Goal: Task Accomplishment & Management: Complete application form

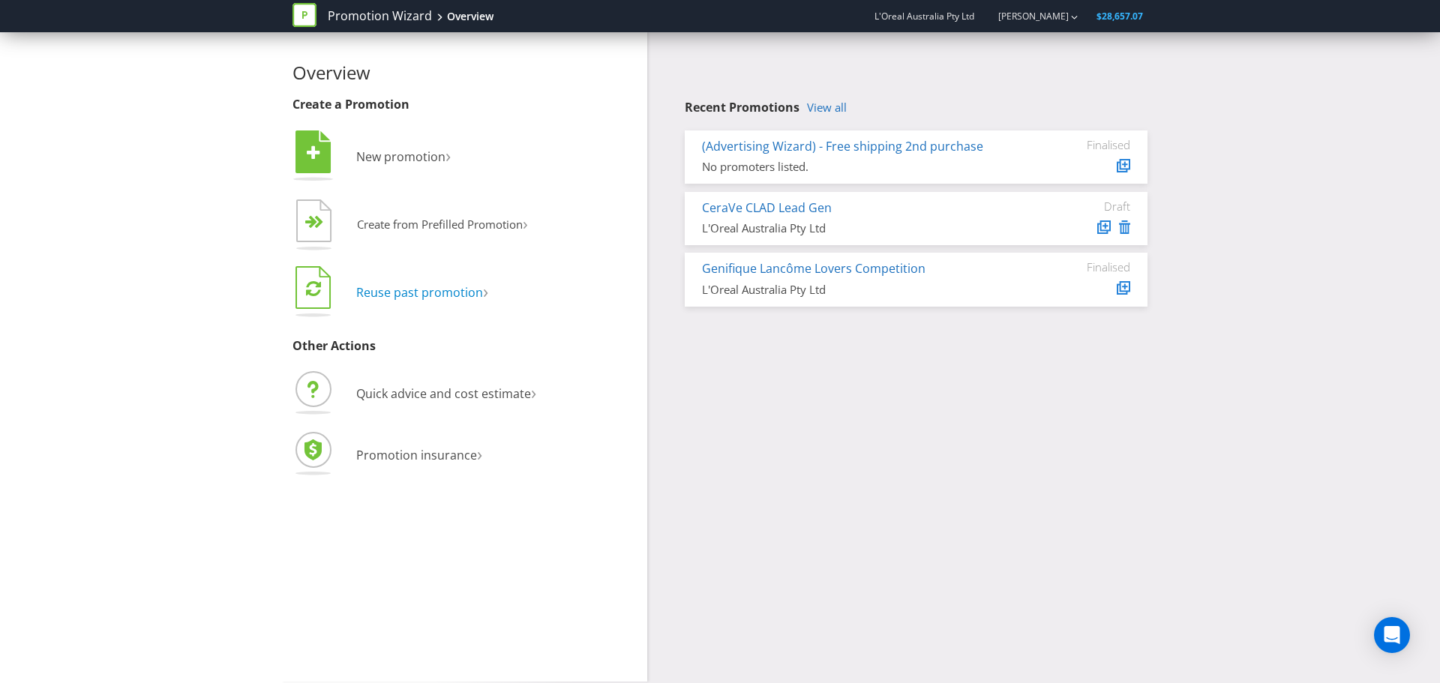
click at [372, 297] on span "Reuse past promotion" at bounding box center [419, 292] width 127 height 17
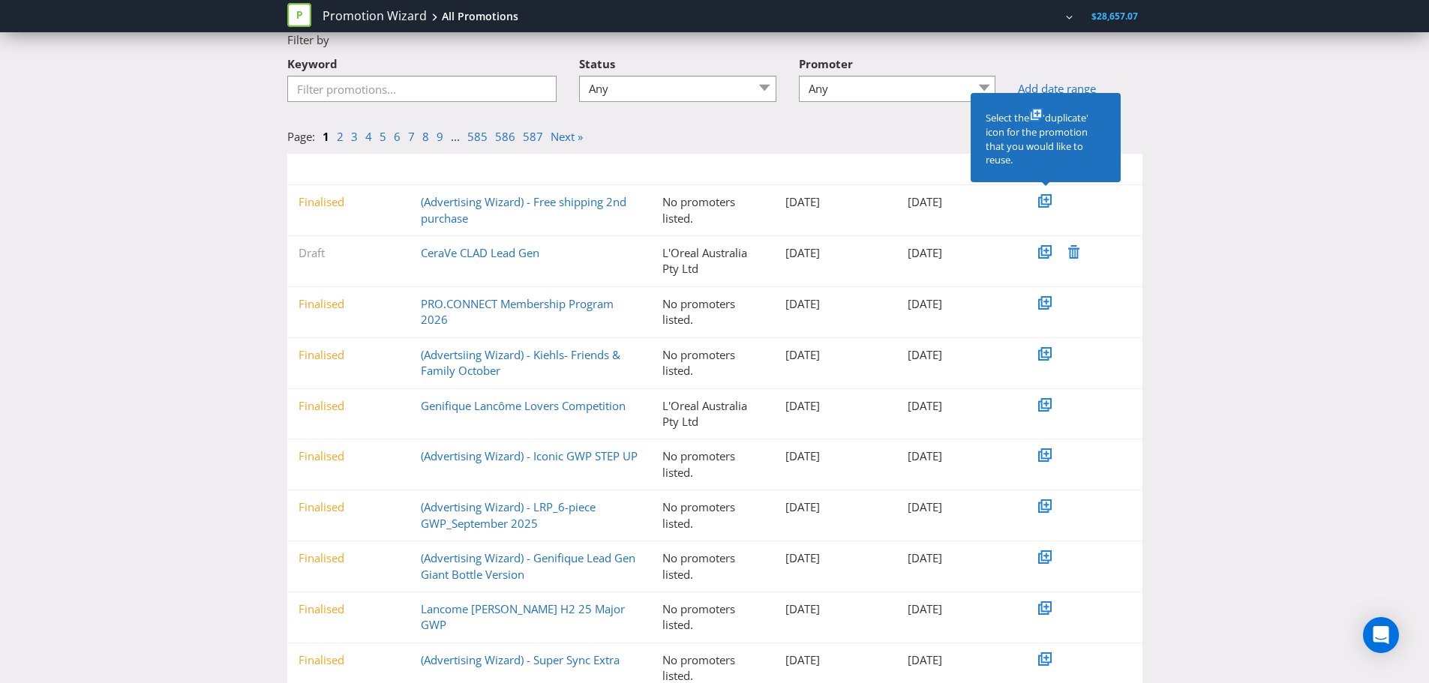
scroll to position [125, 0]
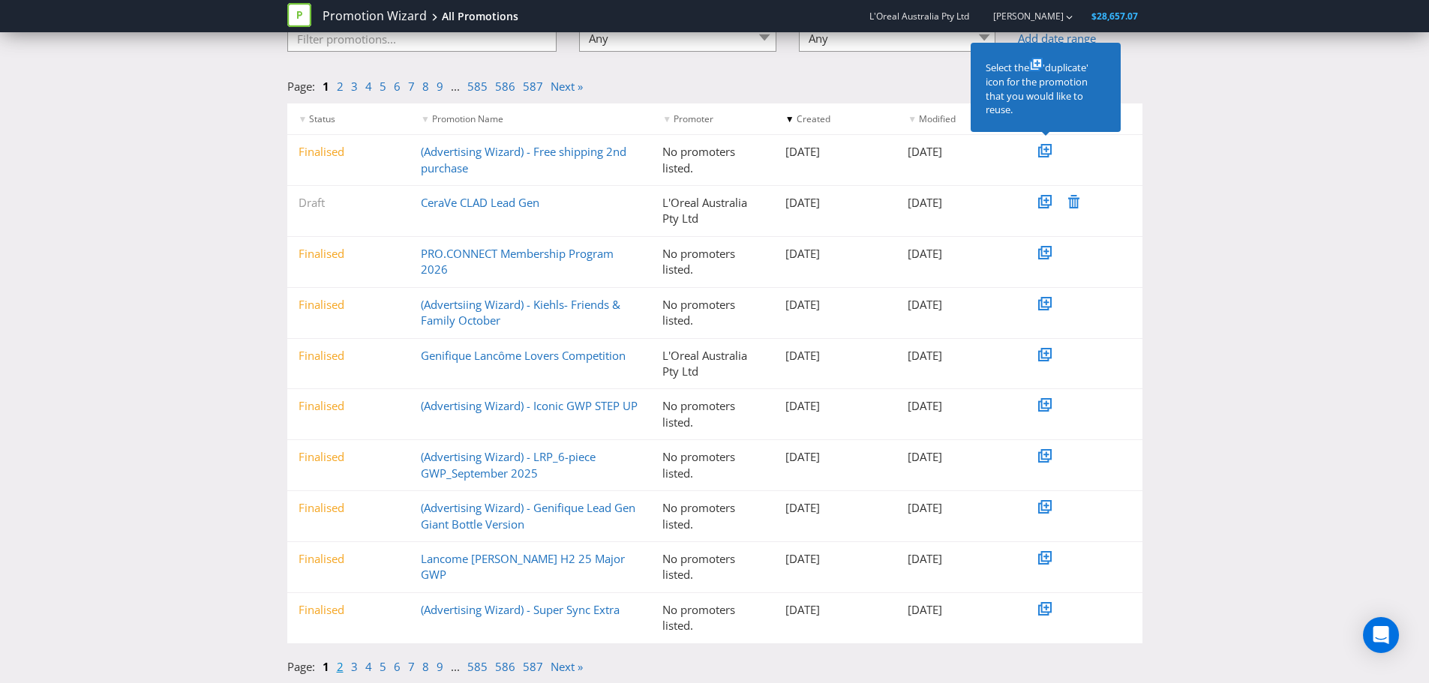
click at [342, 673] on link "2" at bounding box center [340, 666] width 7 height 15
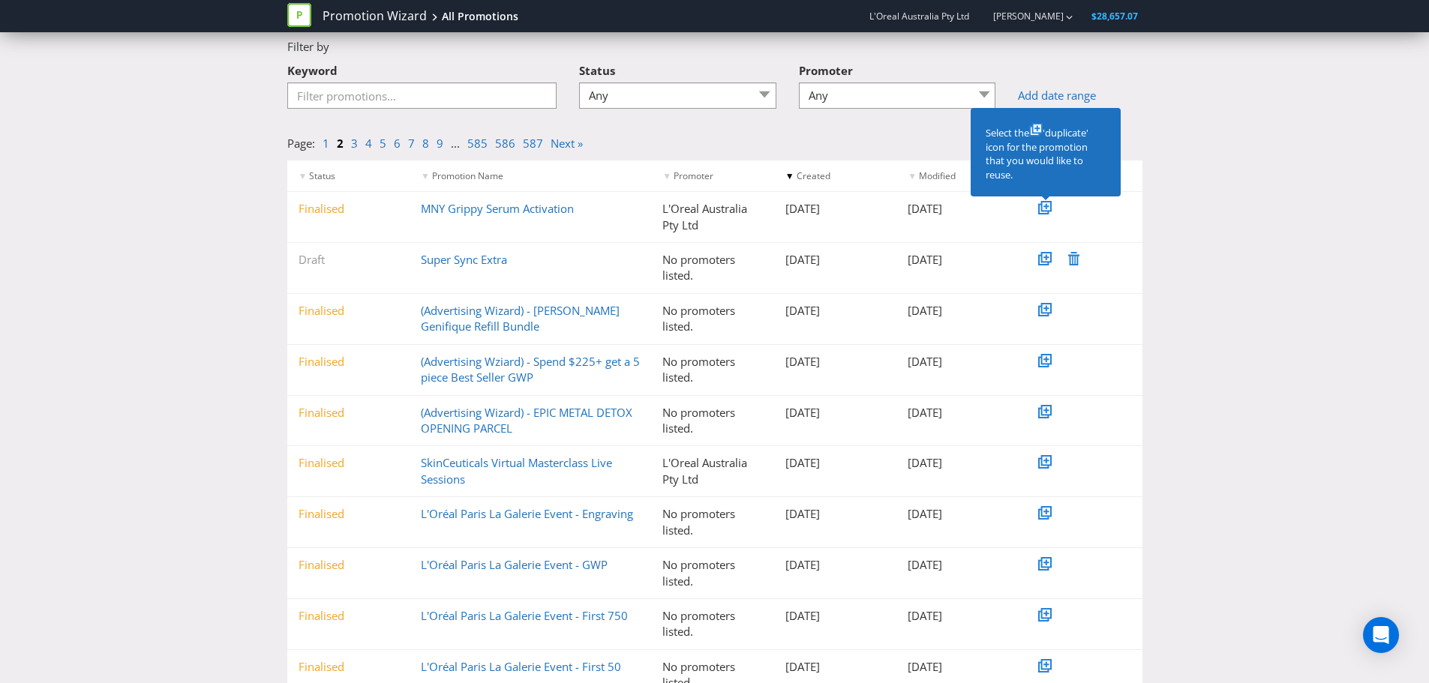
scroll to position [0, 0]
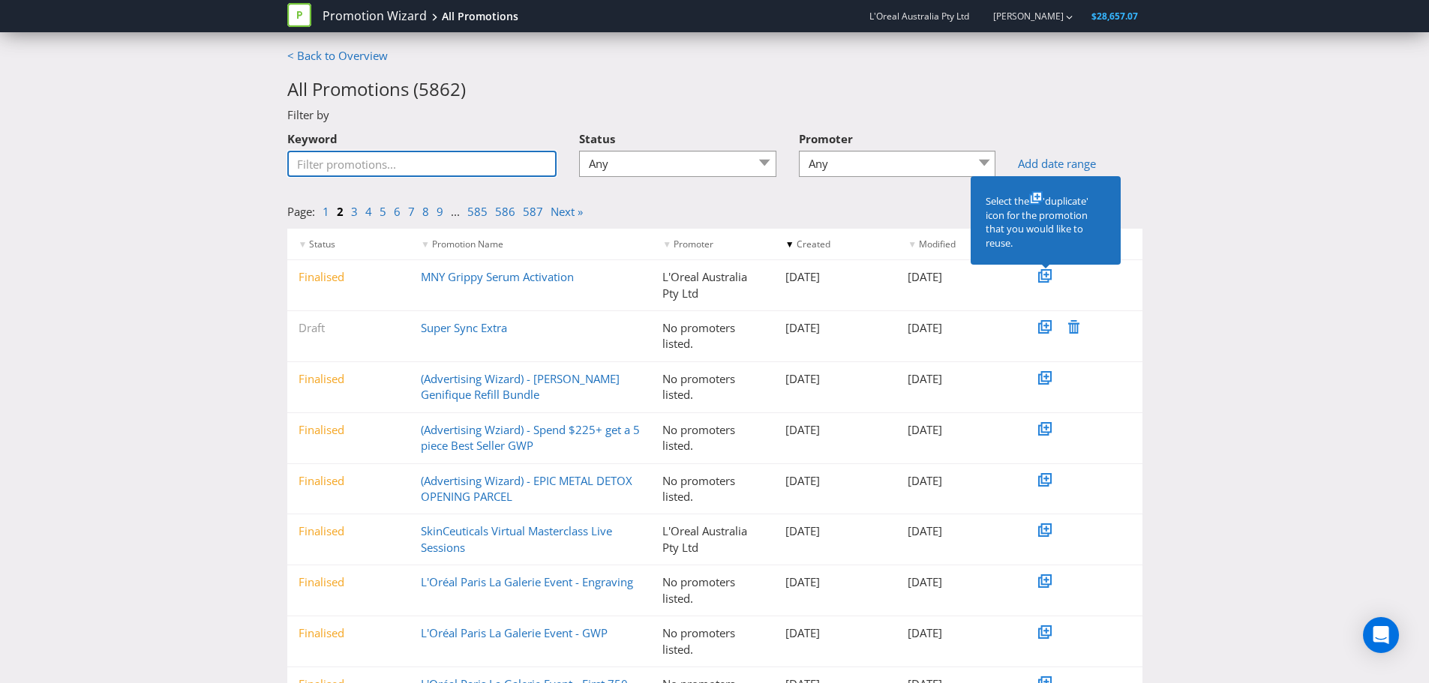
click at [352, 164] on input "Keyword" at bounding box center [422, 164] width 270 height 26
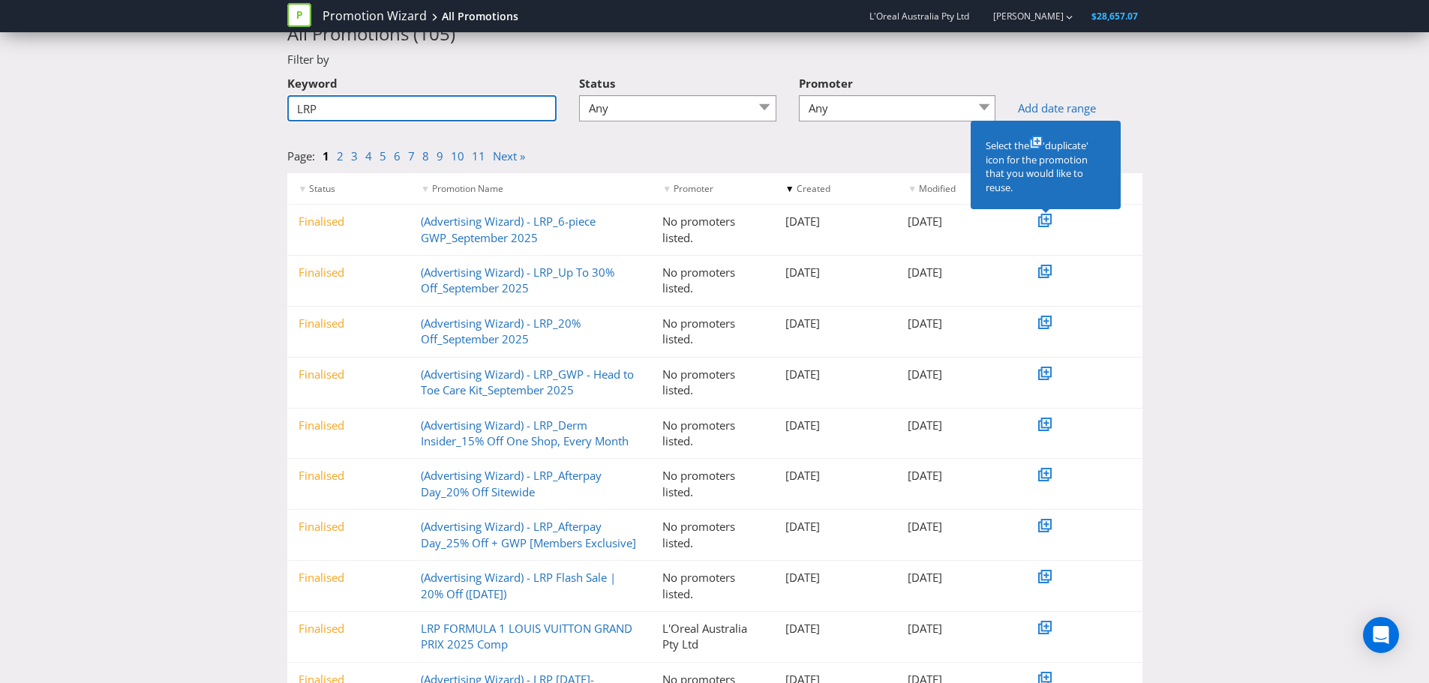
scroll to position [125, 0]
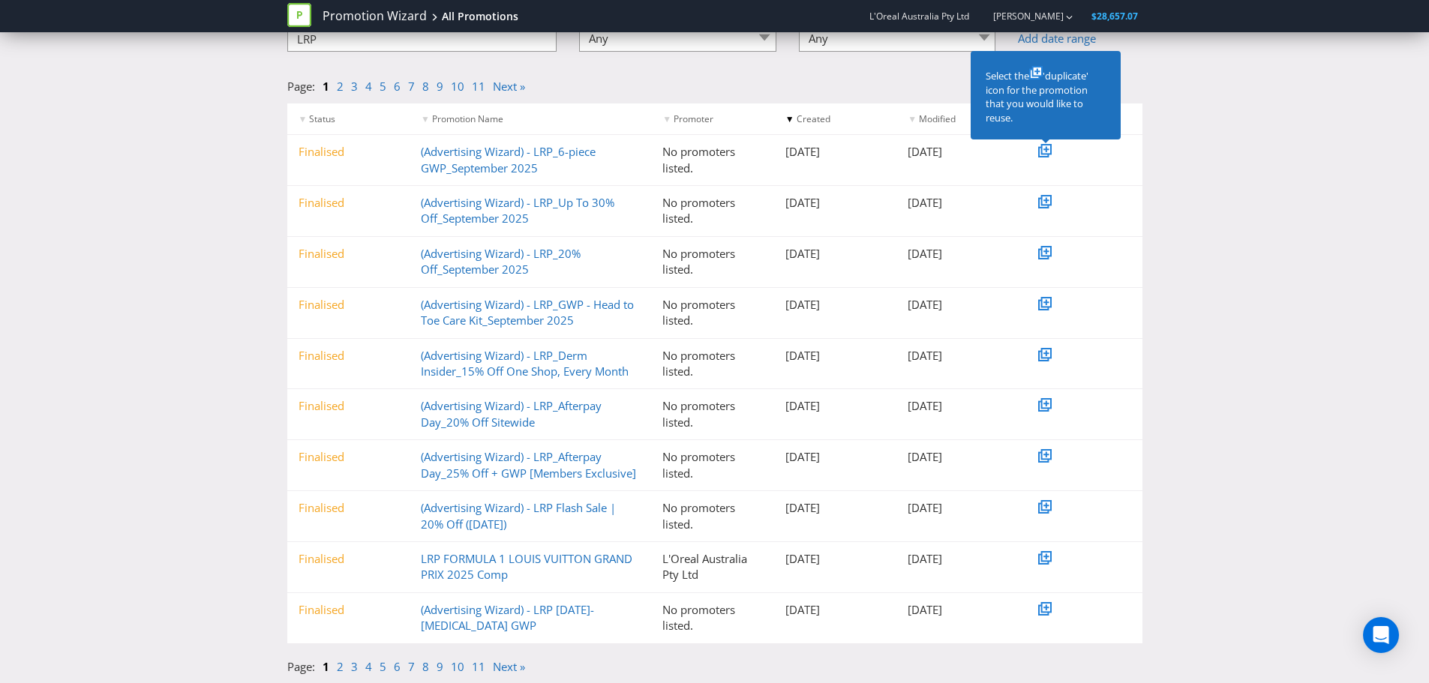
click at [335, 670] on li "1" at bounding box center [330, 667] width 14 height 16
click at [337, 669] on link "2" at bounding box center [340, 666] width 7 height 15
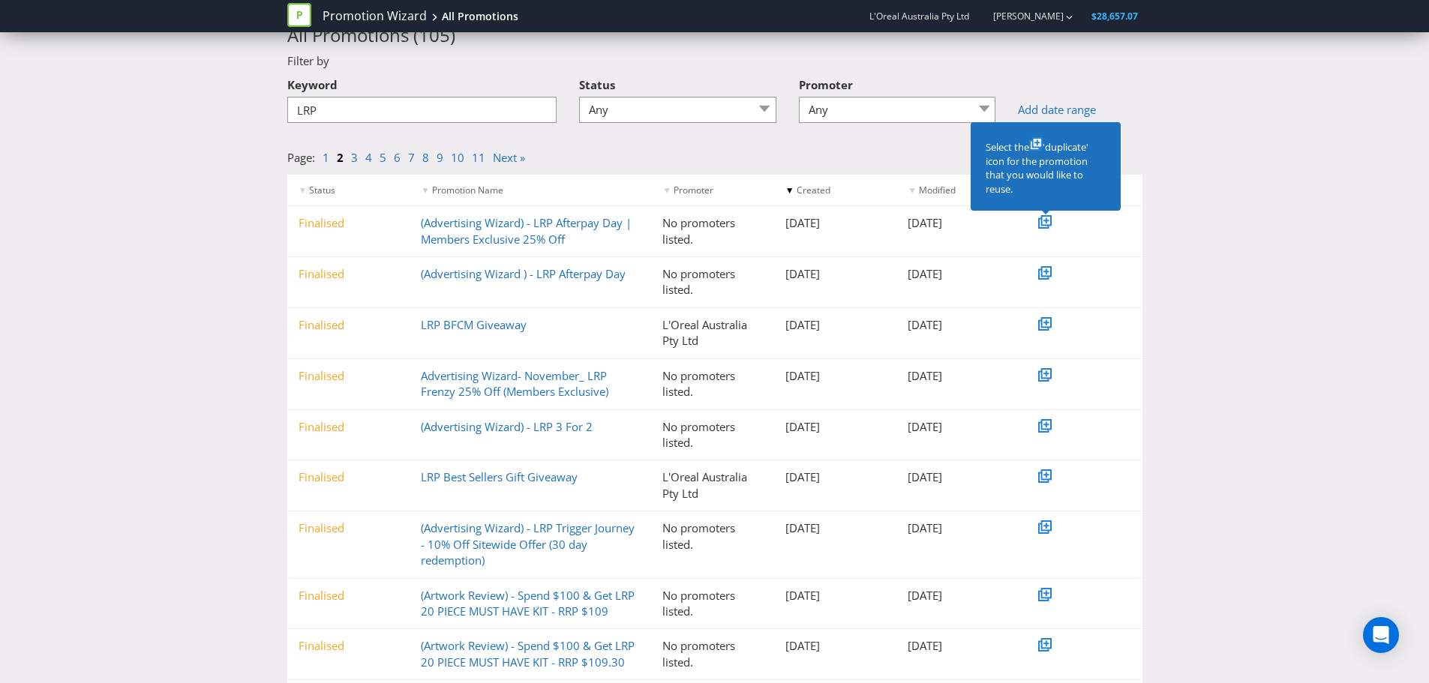
scroll to position [0, 0]
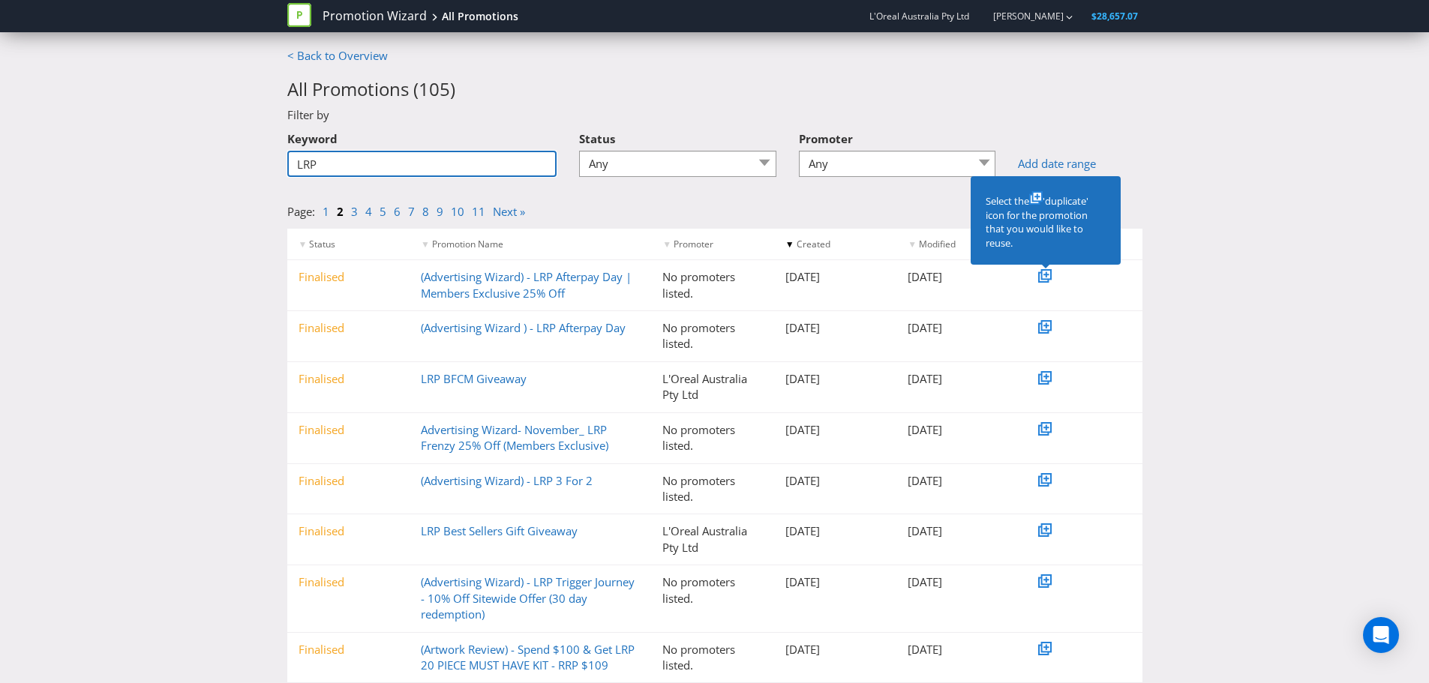
drag, startPoint x: 324, startPoint y: 171, endPoint x: 200, endPoint y: 149, distance: 126.6
click at [200, 149] on div "< Back to Overview All Promotions ( 105 ) Filter by Keyword LRP Status Any Draf…" at bounding box center [714, 436] width 1429 height 776
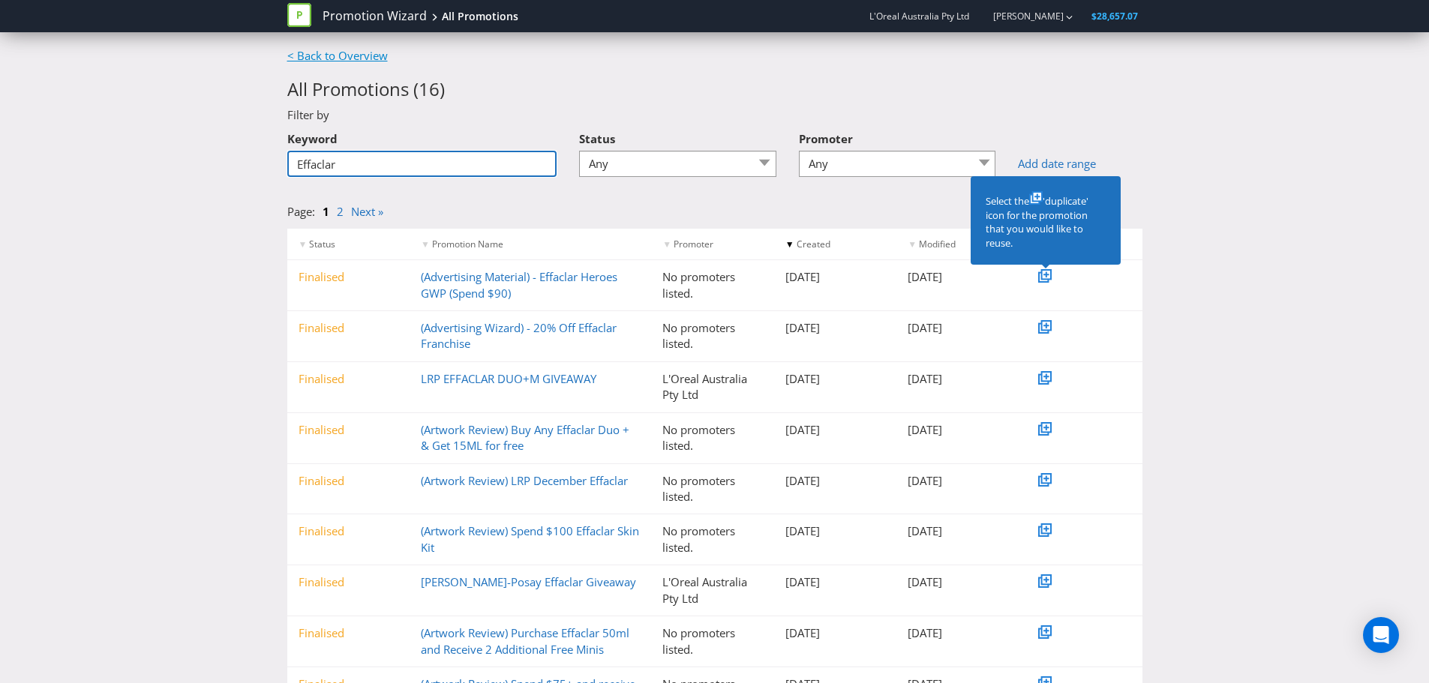
type input "Effaclar"
click at [302, 56] on link "< Back to Overview" at bounding box center [337, 55] width 101 height 15
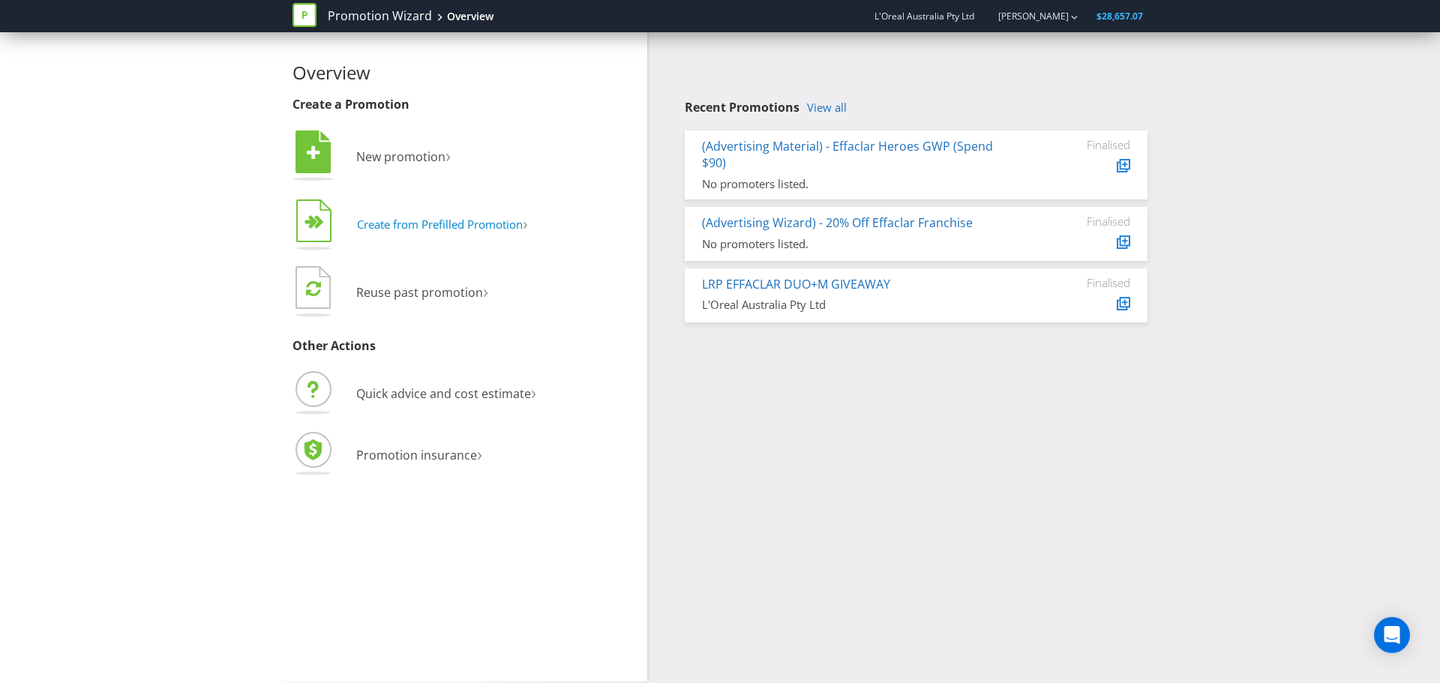
click at [404, 236] on button "  Create from Prefilled Promotion ›" at bounding box center [411, 226] width 236 height 60
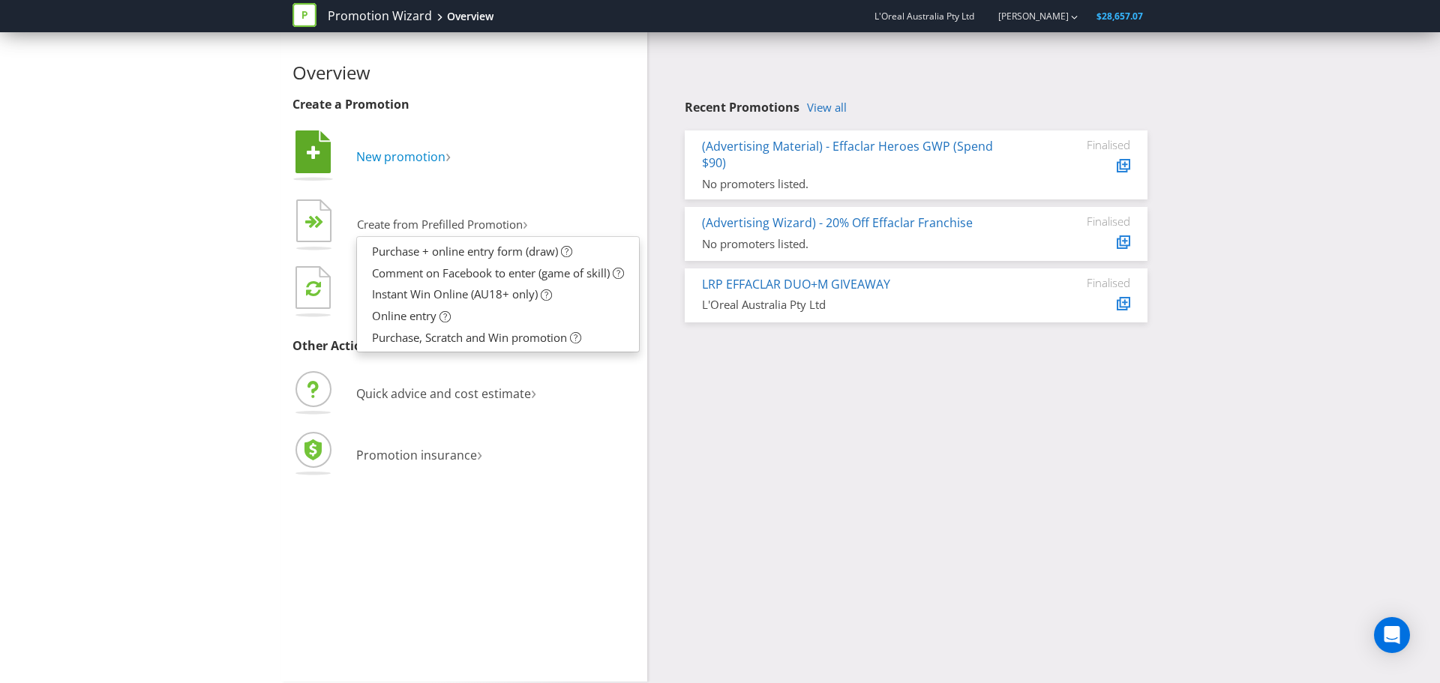
click at [432, 158] on span "New promotion" at bounding box center [400, 157] width 89 height 17
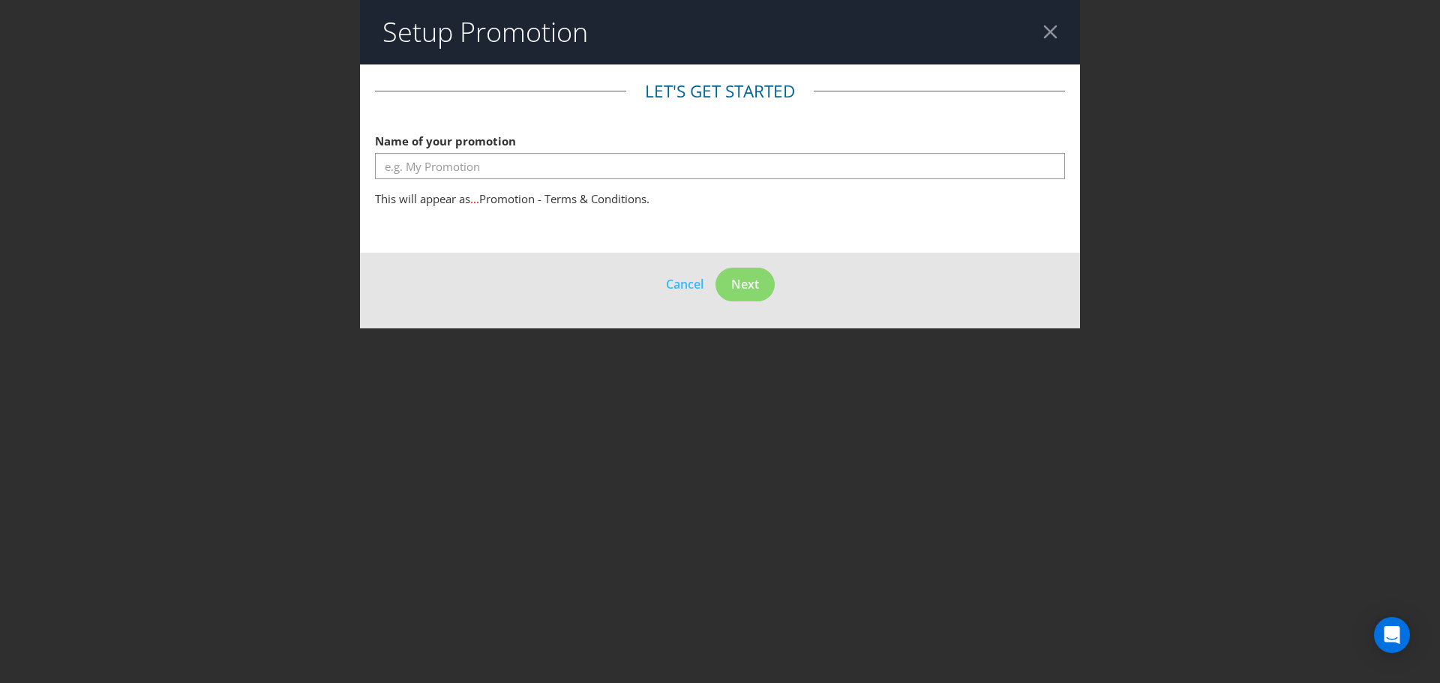
click at [1041, 36] on header "Setup Promotion" at bounding box center [720, 32] width 720 height 65
click at [1044, 29] on div at bounding box center [1051, 32] width 14 height 14
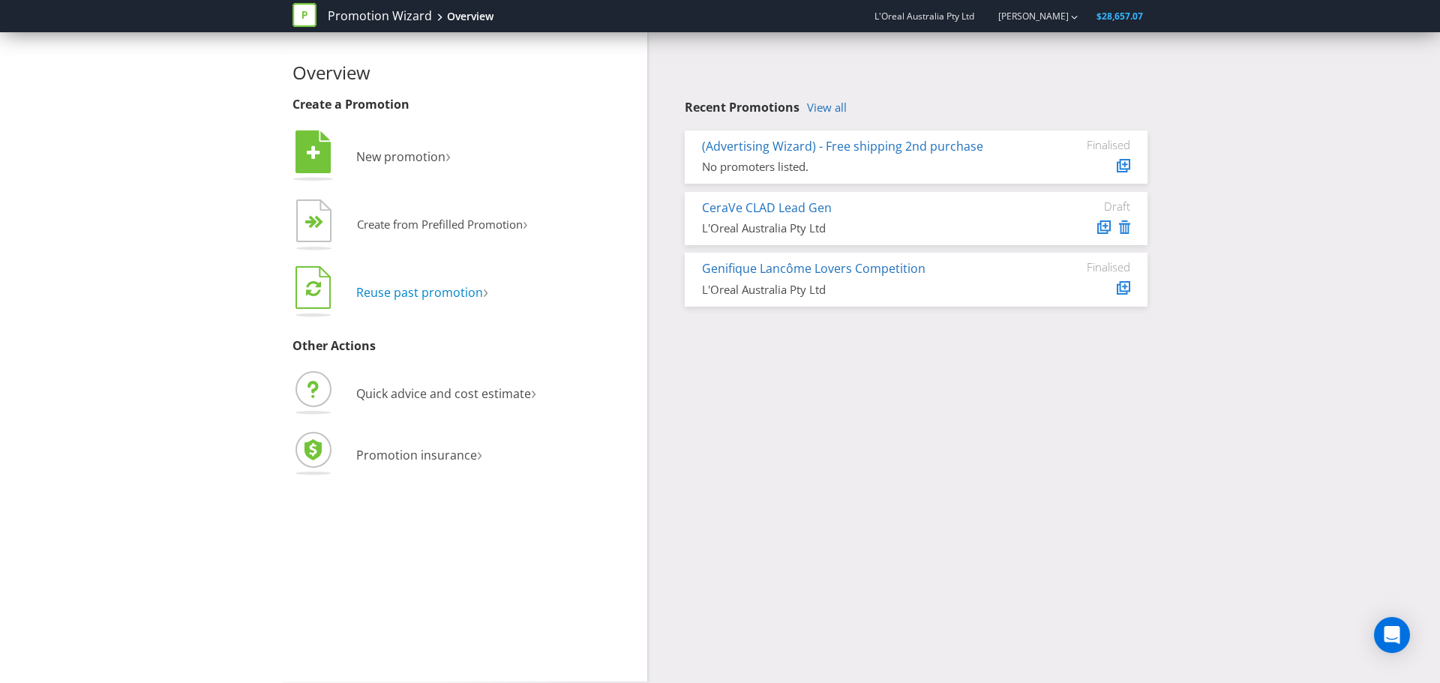
click at [420, 298] on span "Reuse past promotion" at bounding box center [419, 292] width 127 height 17
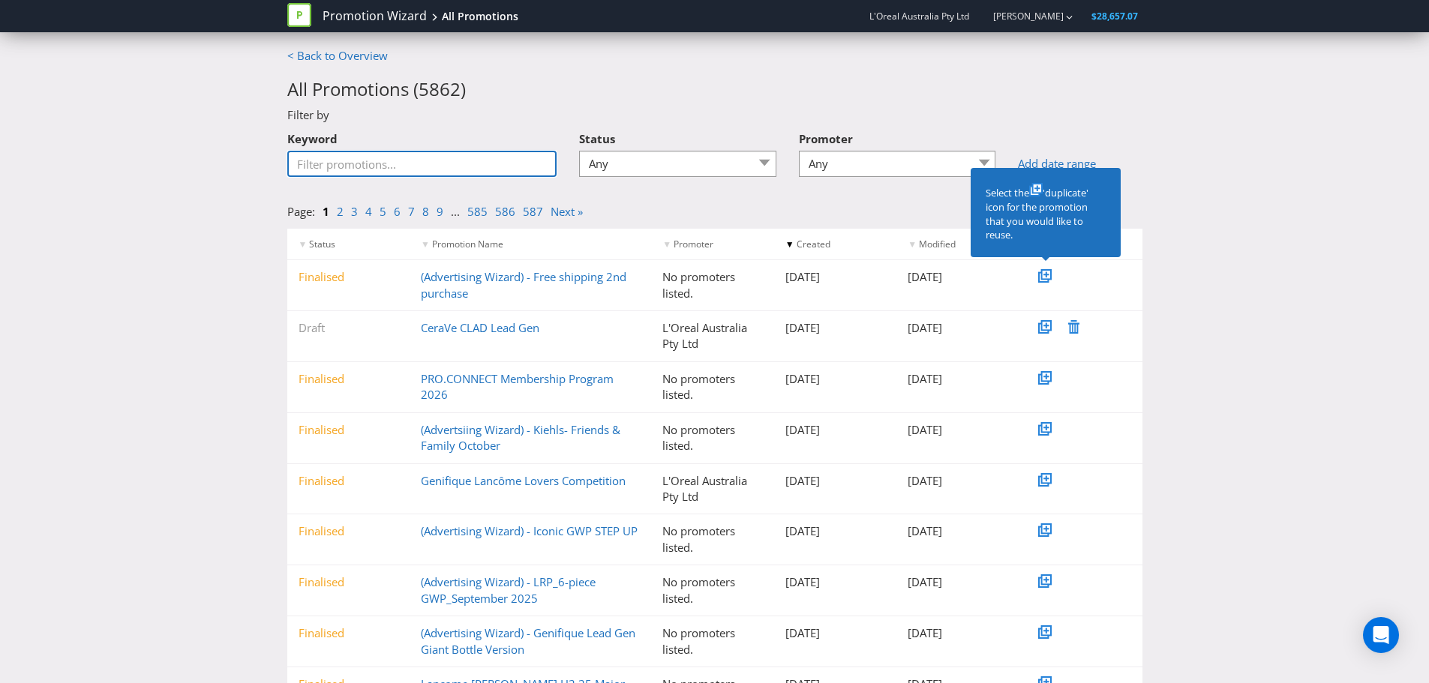
click at [296, 175] on input "Keyword" at bounding box center [422, 164] width 270 height 26
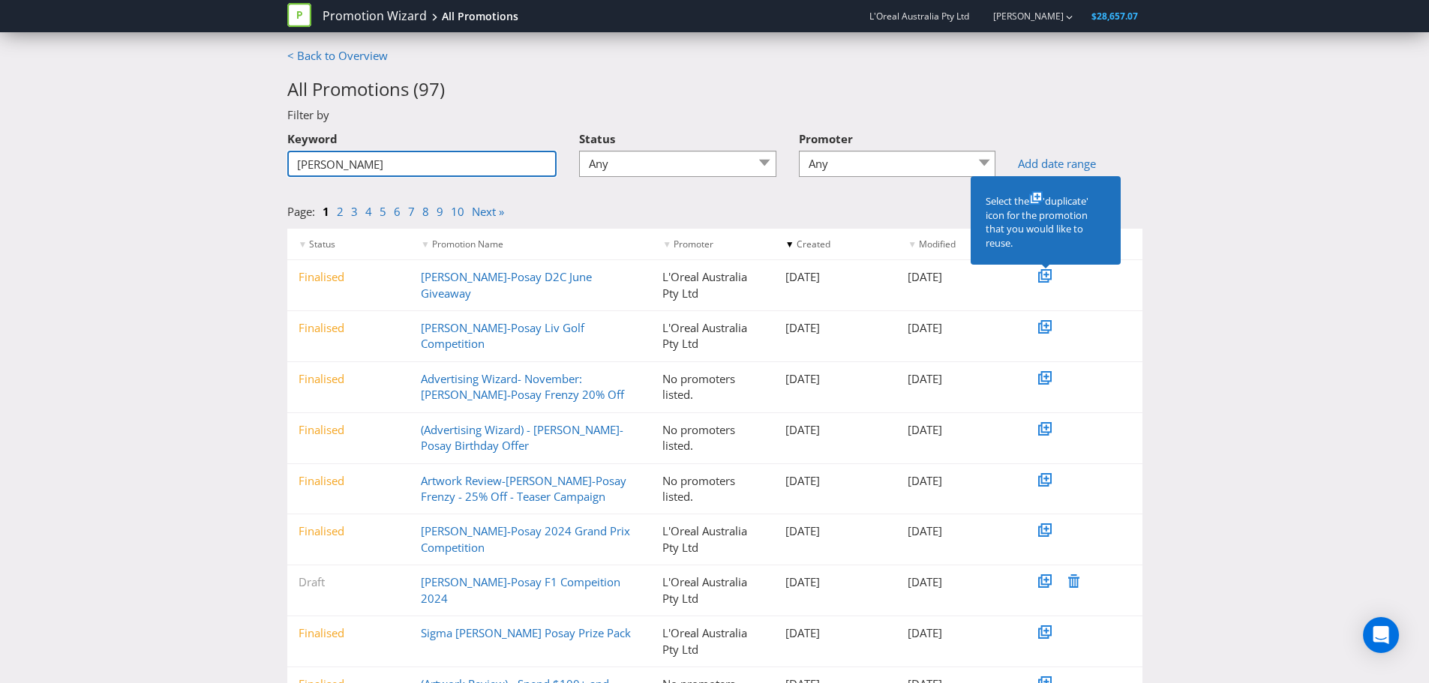
type input "[PERSON_NAME]"
click at [1047, 279] on icon at bounding box center [1046, 274] width 11 height 11
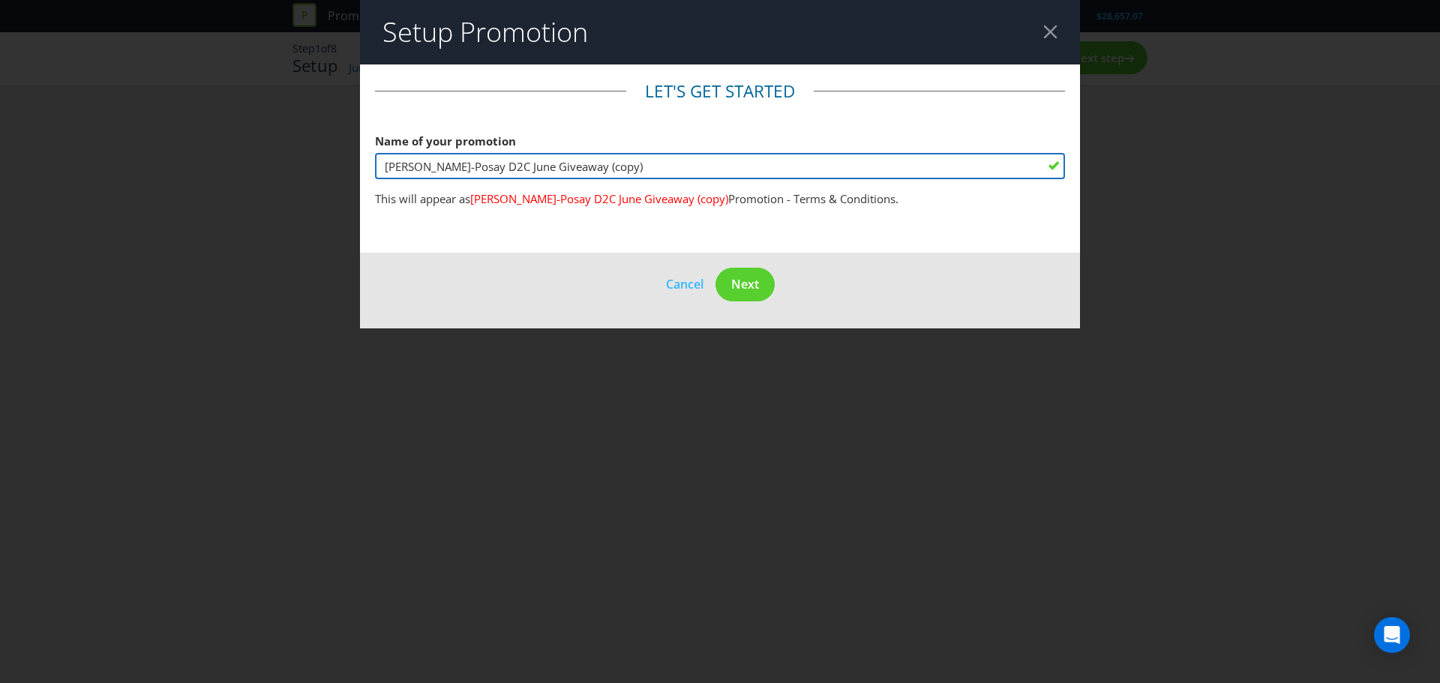
click at [651, 171] on input "[PERSON_NAME]-Posay D2C June Giveaway (copy)" at bounding box center [720, 166] width 690 height 26
drag, startPoint x: 658, startPoint y: 167, endPoint x: 336, endPoint y: 179, distance: 322.1
click at [336, 179] on div "Setup Promotion Let's get started Name of your promotion [PERSON_NAME]-Posay D2…" at bounding box center [720, 341] width 1440 height 683
type input "LRP_50 Anniversary Hyalu Giveaway_September 2025"
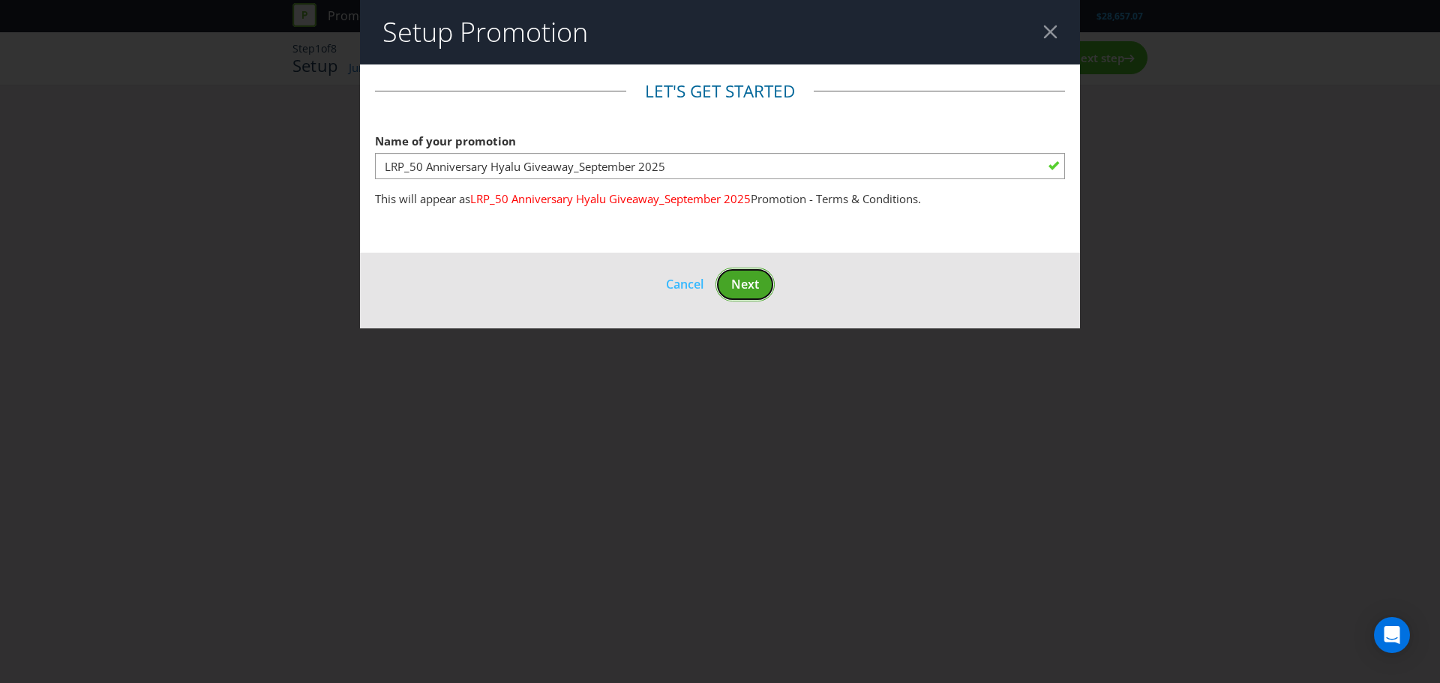
click at [739, 290] on span "Next" at bounding box center [745, 284] width 28 height 17
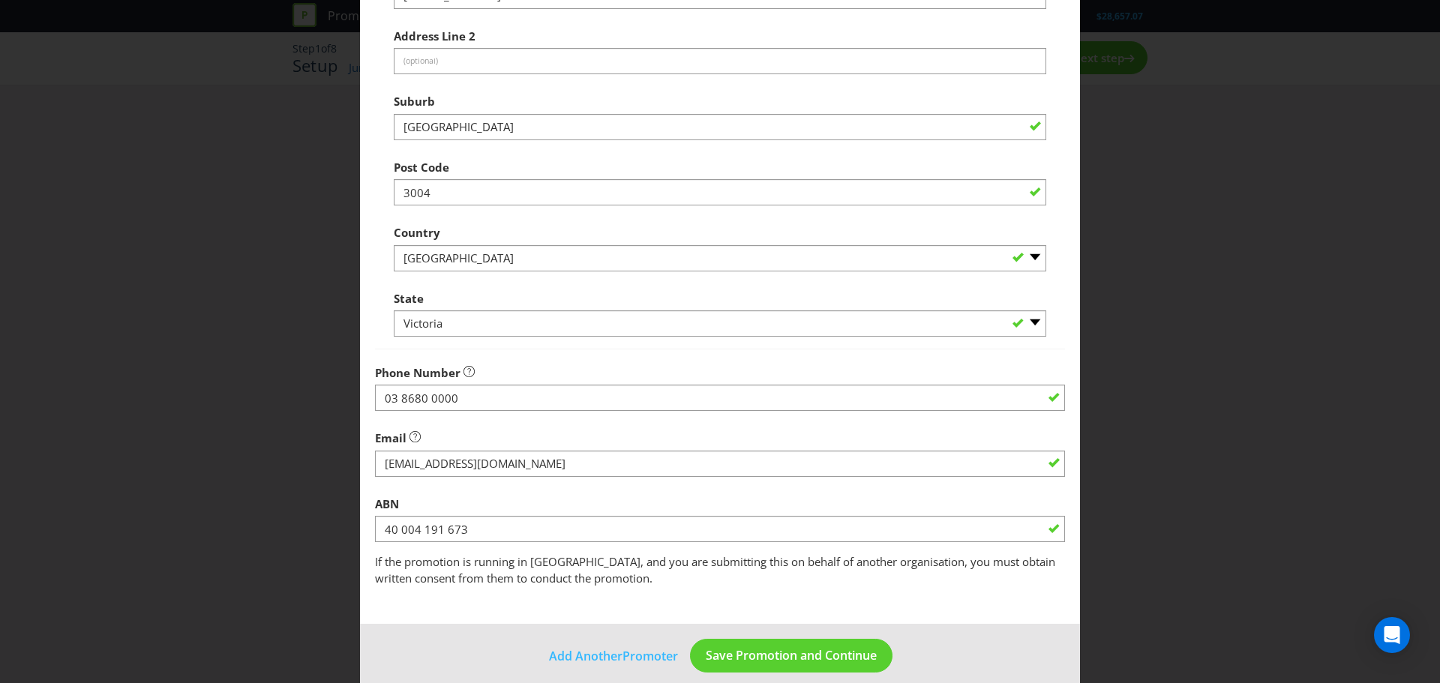
scroll to position [296, 0]
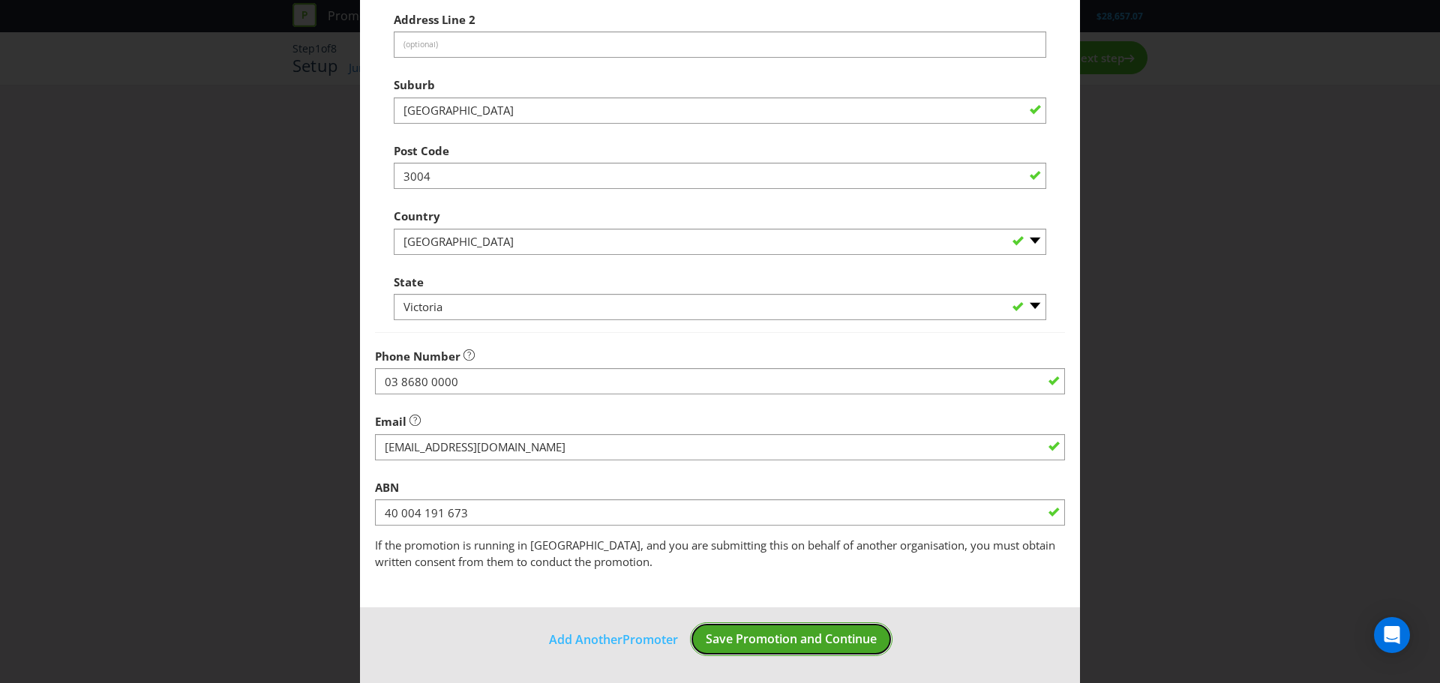
click at [755, 645] on span "Save Promotion and Continue" at bounding box center [791, 639] width 171 height 17
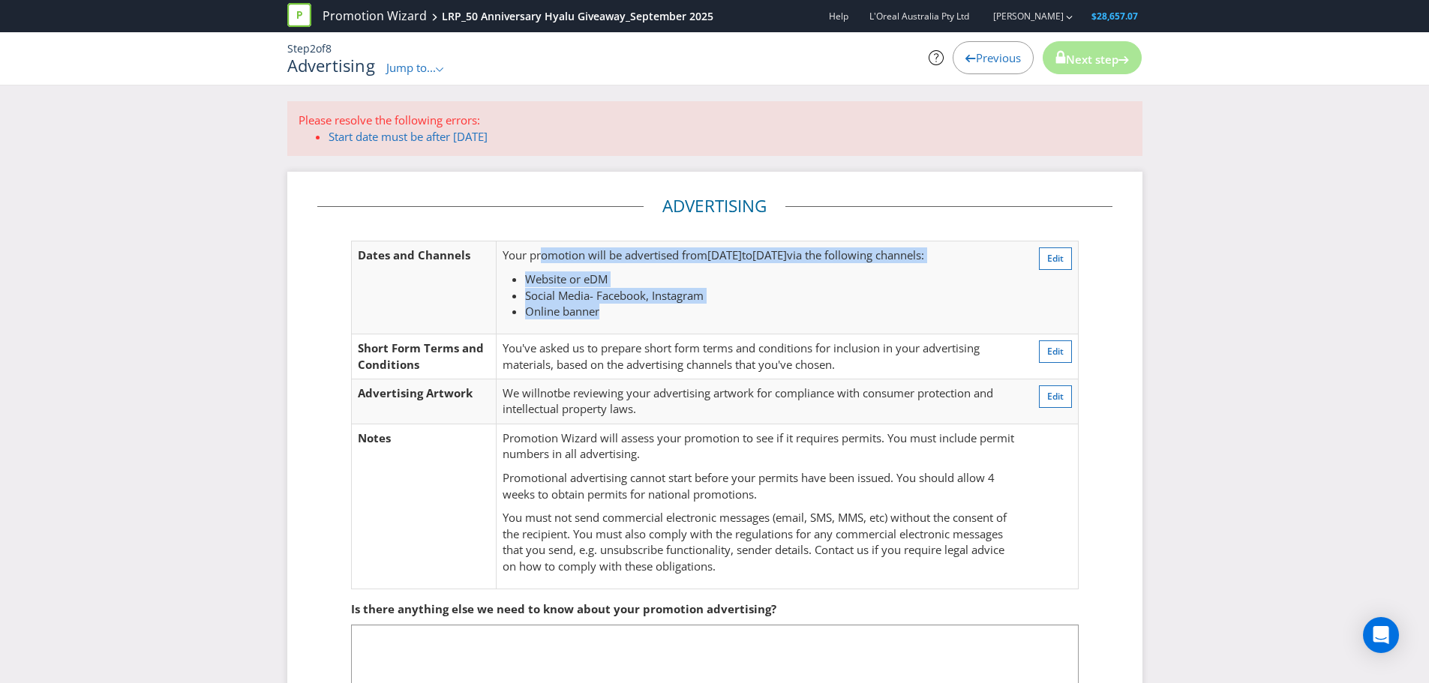
drag, startPoint x: 540, startPoint y: 258, endPoint x: 611, endPoint y: 308, distance: 87.2
click at [611, 308] on td "Your promotion will be advertised from [DATE] to [DATE] via the following chann…" at bounding box center [760, 288] width 527 height 93
click at [1062, 266] on button "Edit" at bounding box center [1055, 259] width 33 height 23
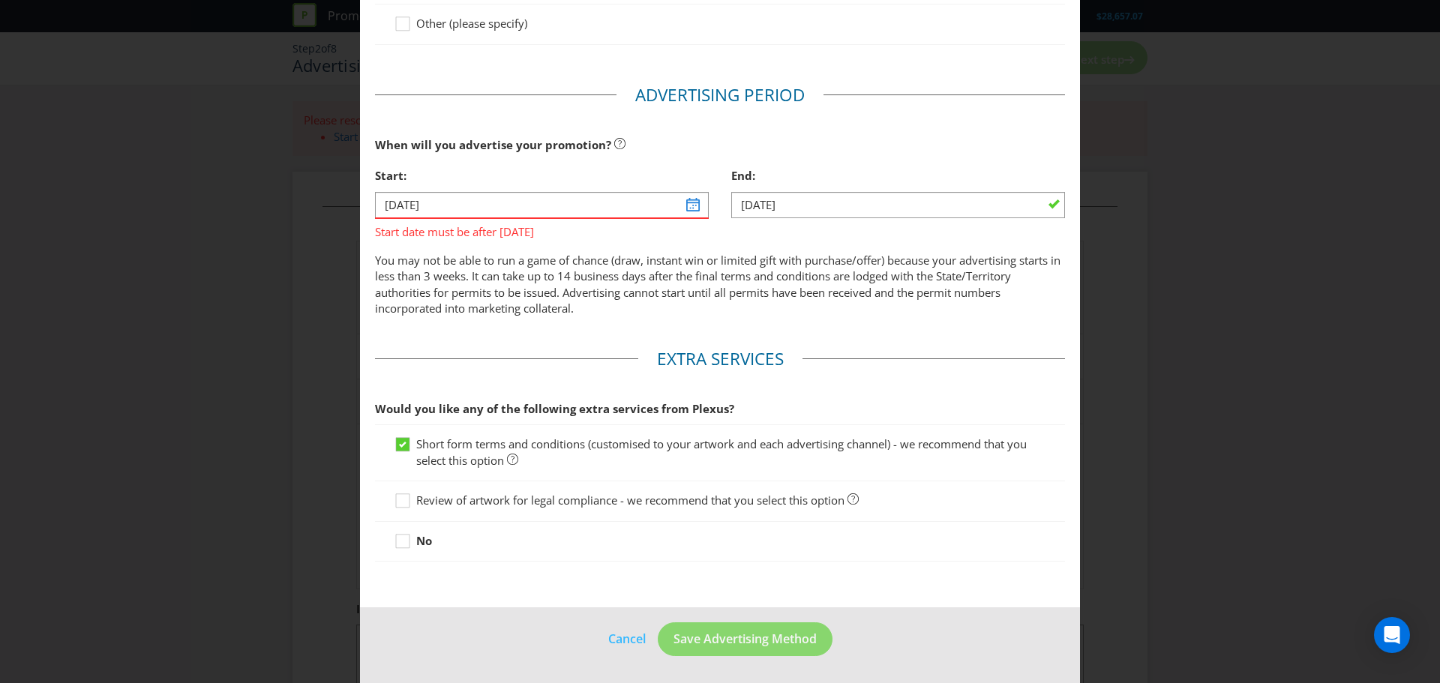
scroll to position [80, 0]
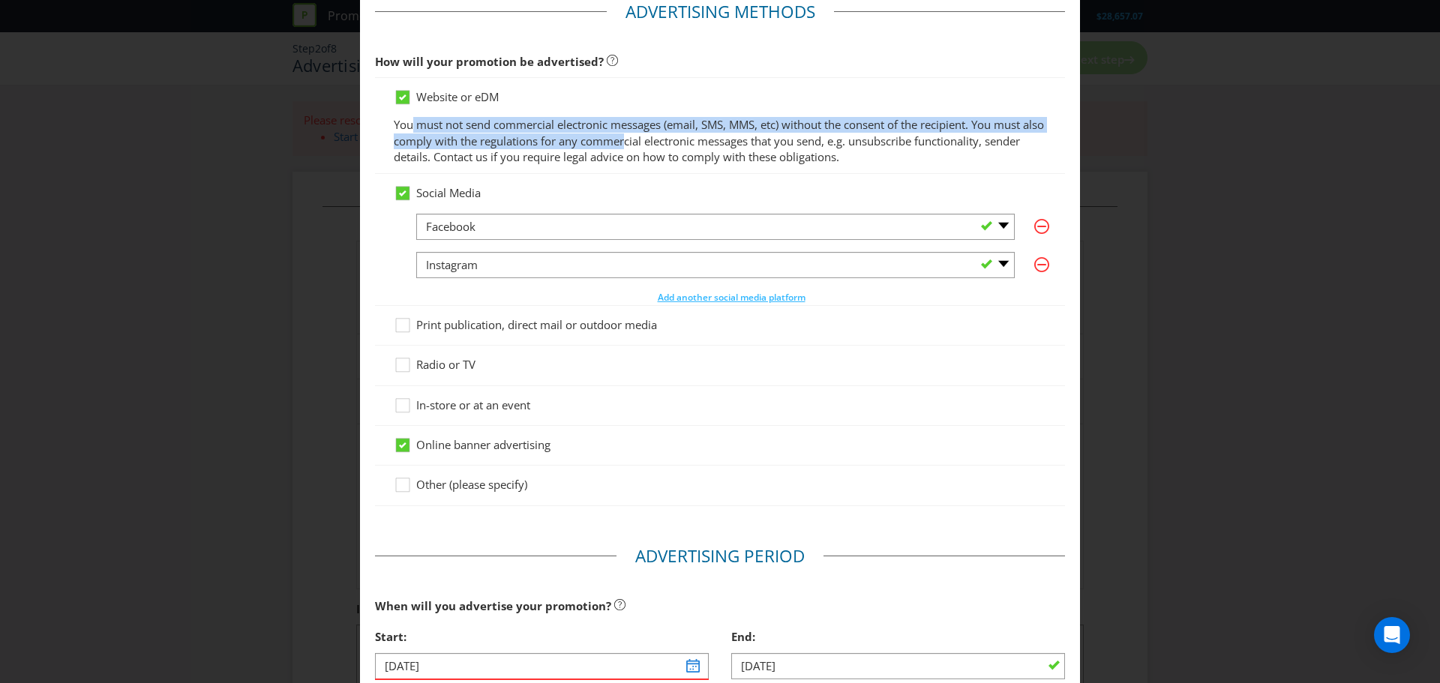
drag, startPoint x: 410, startPoint y: 131, endPoint x: 647, endPoint y: 149, distance: 236.9
click at [647, 149] on p "You must not send commercial electronic messages (email, SMS, MMS, etc) without…" at bounding box center [720, 141] width 653 height 48
click at [701, 131] on p "You must not send commercial electronic messages (email, SMS, MMS, etc) without…" at bounding box center [720, 141] width 653 height 48
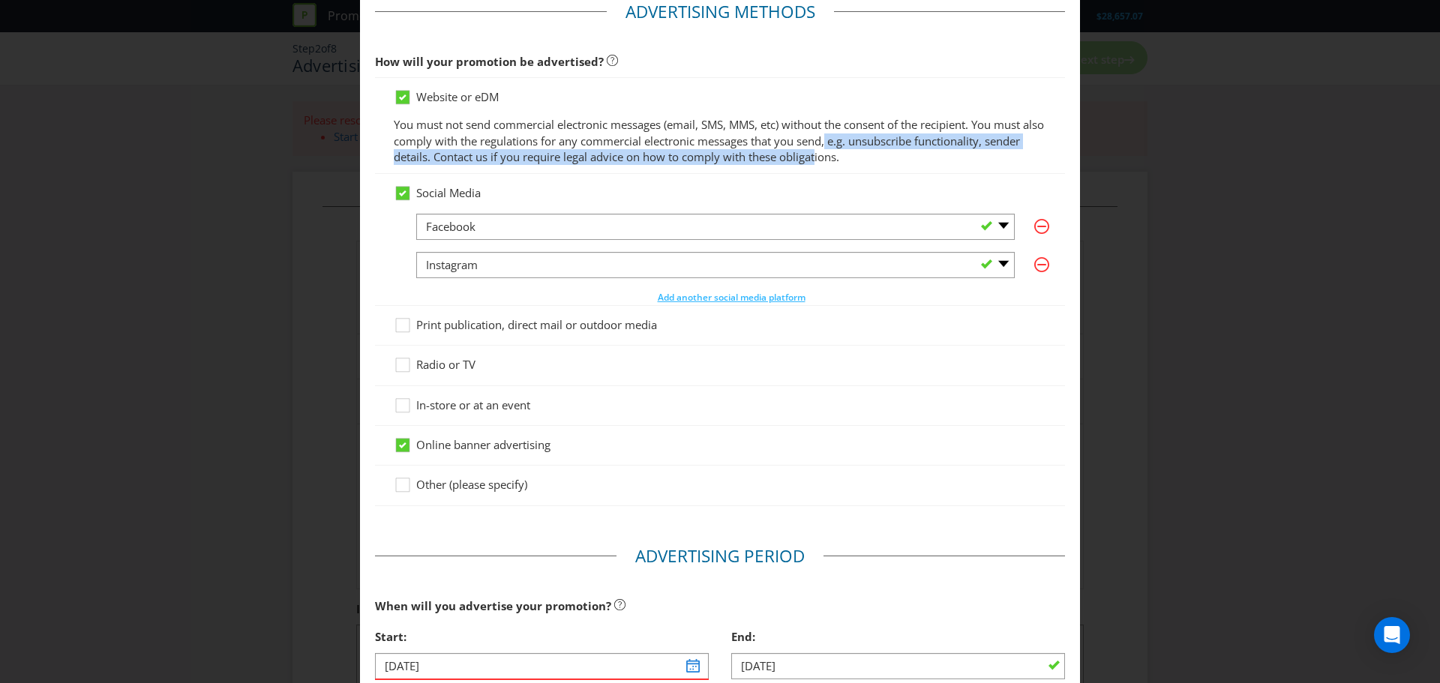
drag, startPoint x: 851, startPoint y: 134, endPoint x: 855, endPoint y: 155, distance: 21.3
click at [855, 155] on p "You must not send commercial electronic messages (email, SMS, MMS, etc) without…" at bounding box center [720, 141] width 653 height 48
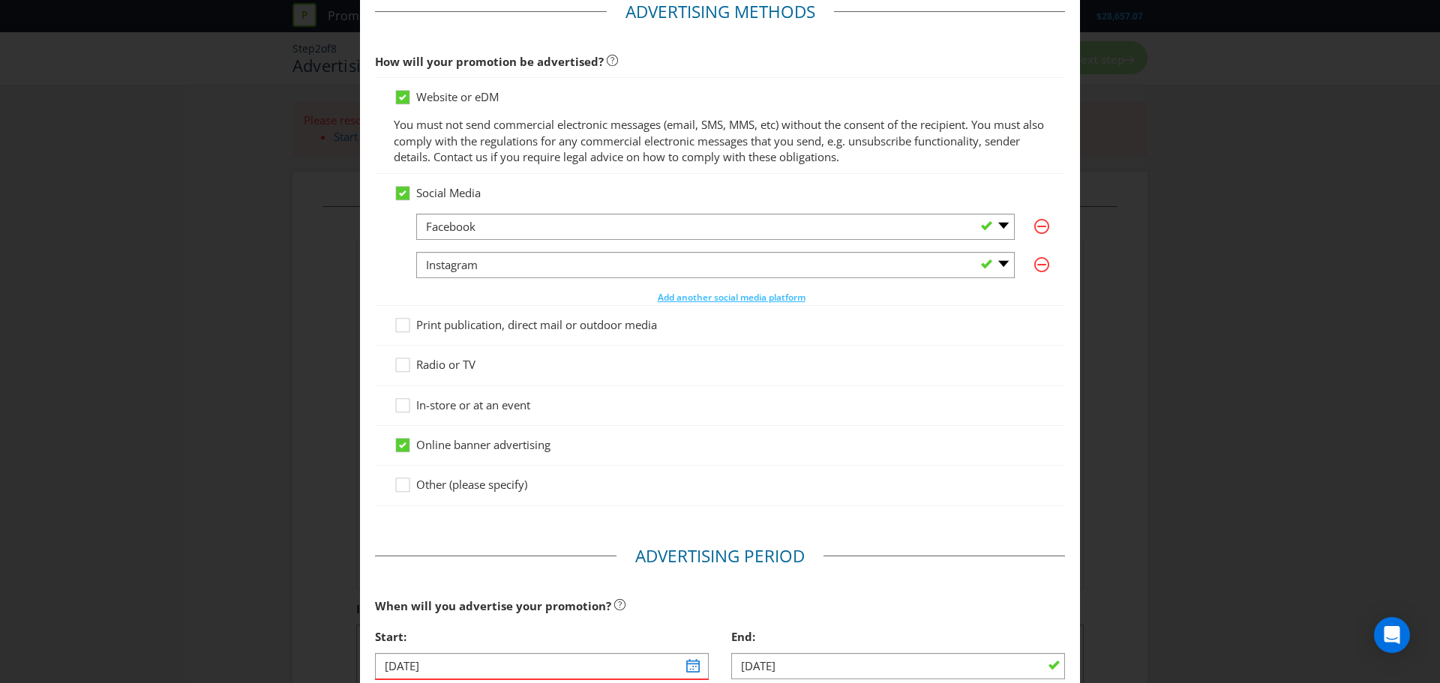
click at [444, 129] on p "You must not send commercial electronic messages (email, SMS, MMS, etc) without…" at bounding box center [720, 141] width 653 height 48
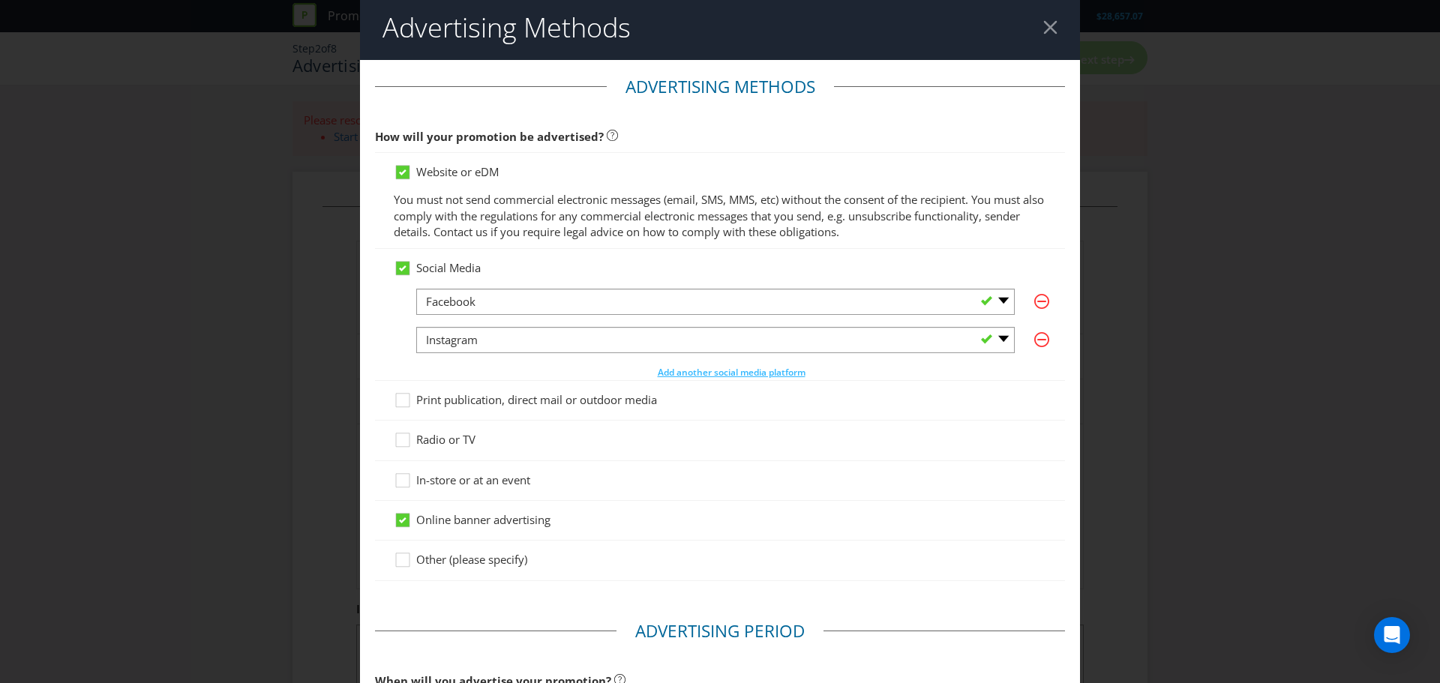
scroll to position [0, 0]
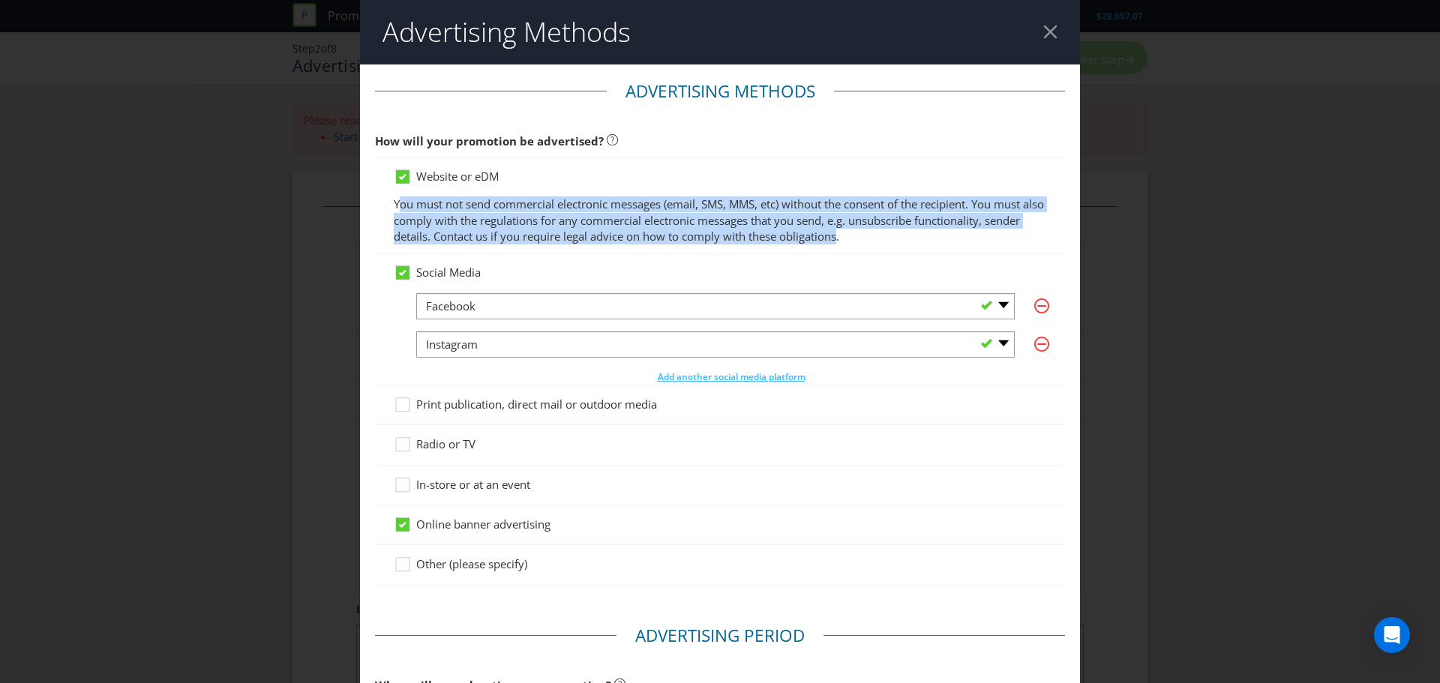
drag, startPoint x: 398, startPoint y: 204, endPoint x: 878, endPoint y: 248, distance: 482.9
click at [878, 248] on div "Website or eDM You must not send commercial electronic messages (email, SMS, MM…" at bounding box center [720, 205] width 690 height 97
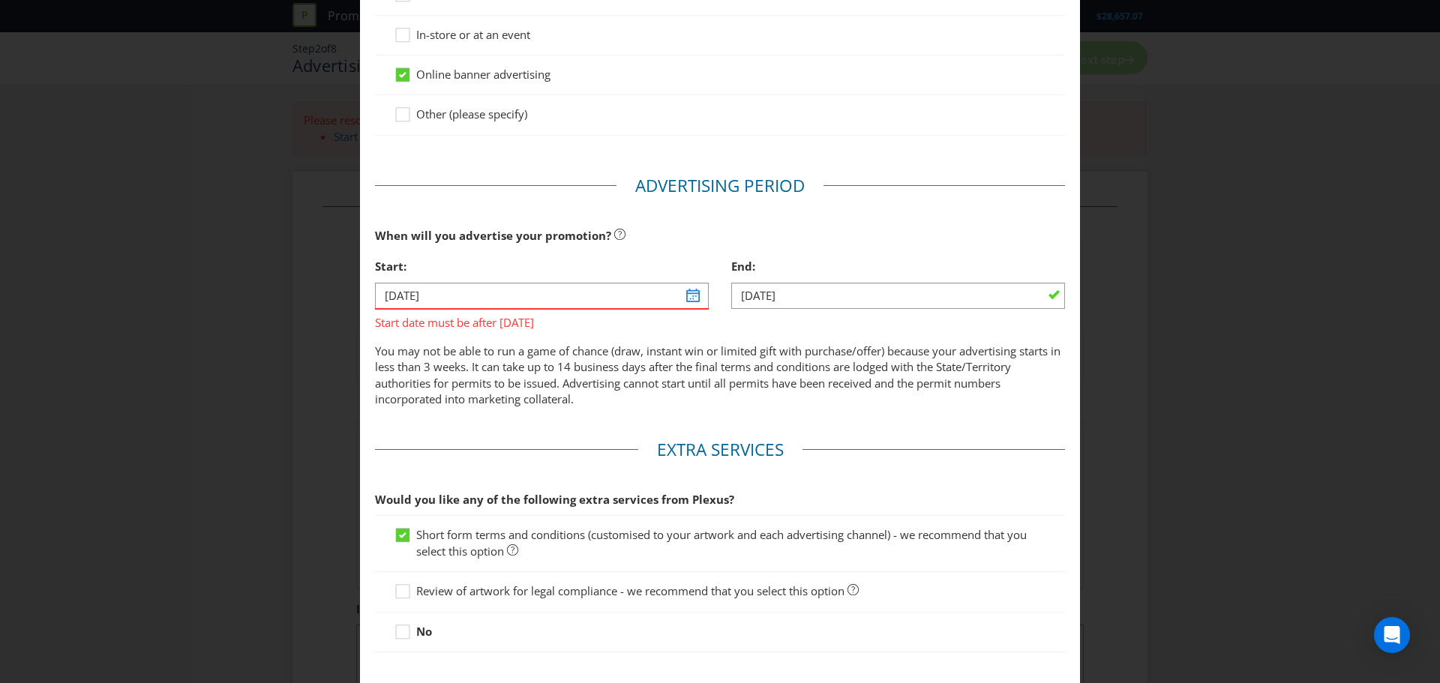
scroll to position [525, 0]
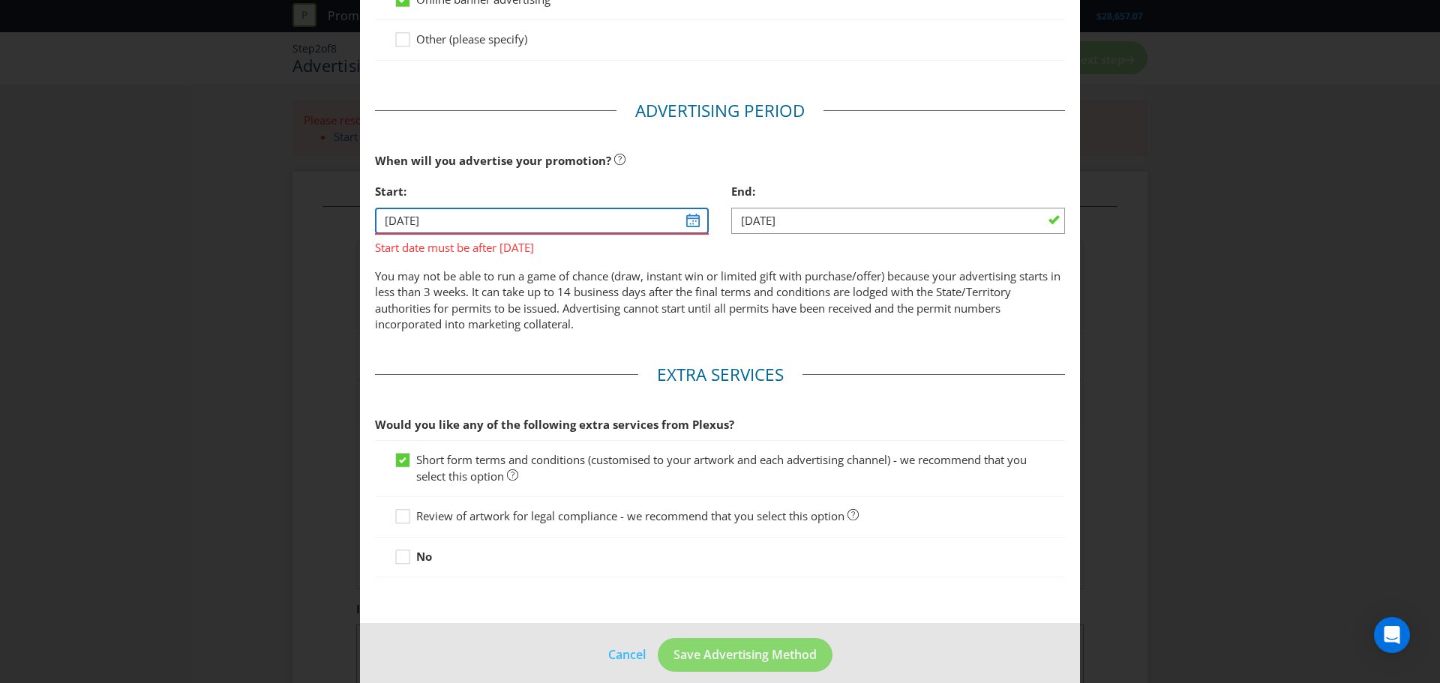
click at [694, 225] on input "[DATE]" at bounding box center [542, 221] width 334 height 26
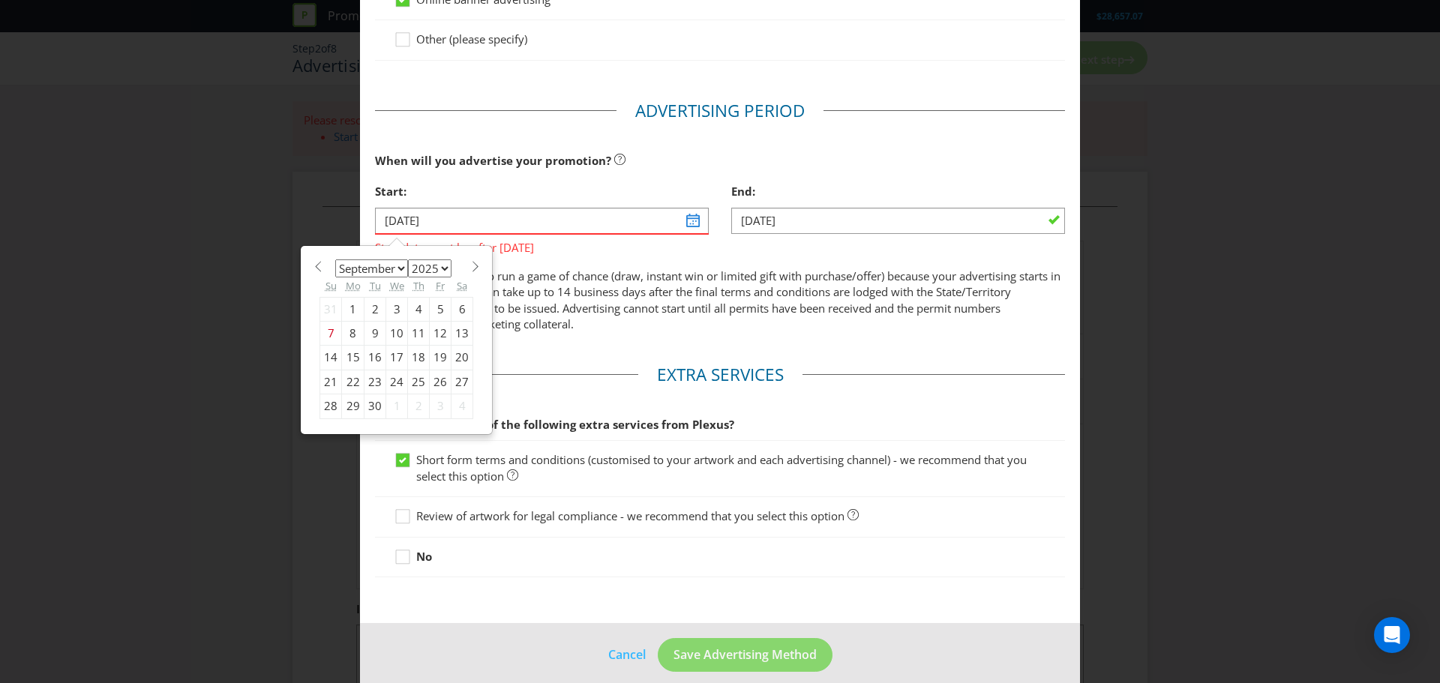
click at [392, 359] on div "17" at bounding box center [397, 358] width 22 height 24
type input "[DATE]"
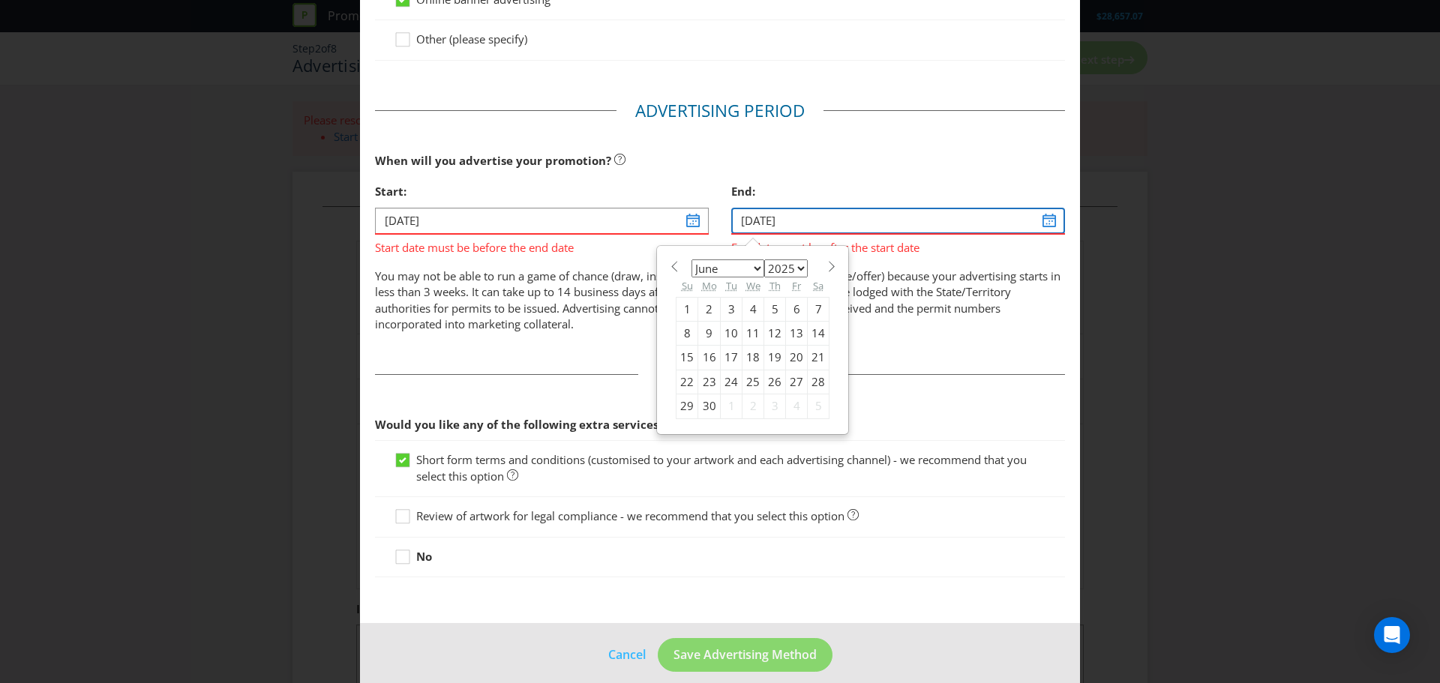
click at [1035, 224] on input "[DATE]" at bounding box center [898, 221] width 334 height 26
click at [702, 406] on div "30" at bounding box center [709, 407] width 23 height 24
type input "[DATE]"
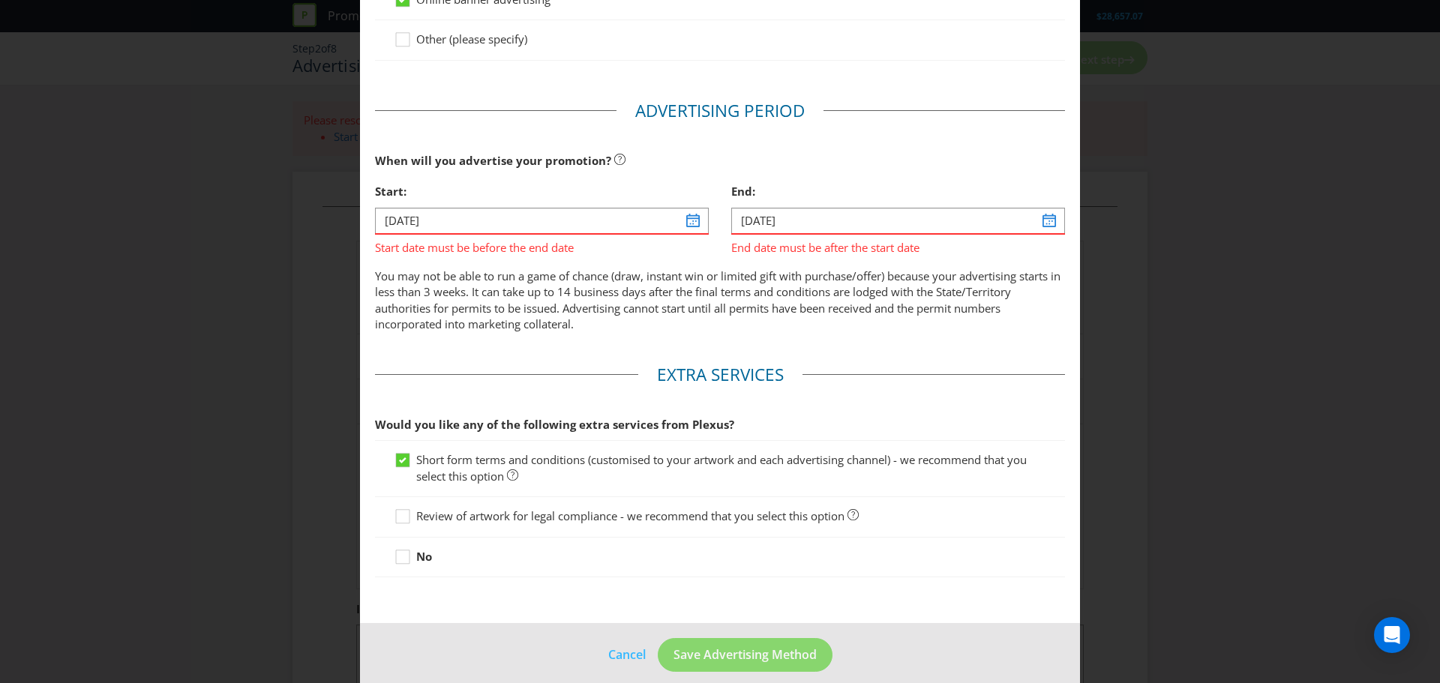
click at [674, 327] on p "You may not be able to run a game of chance (draw, instant win or limited gift …" at bounding box center [720, 301] width 690 height 65
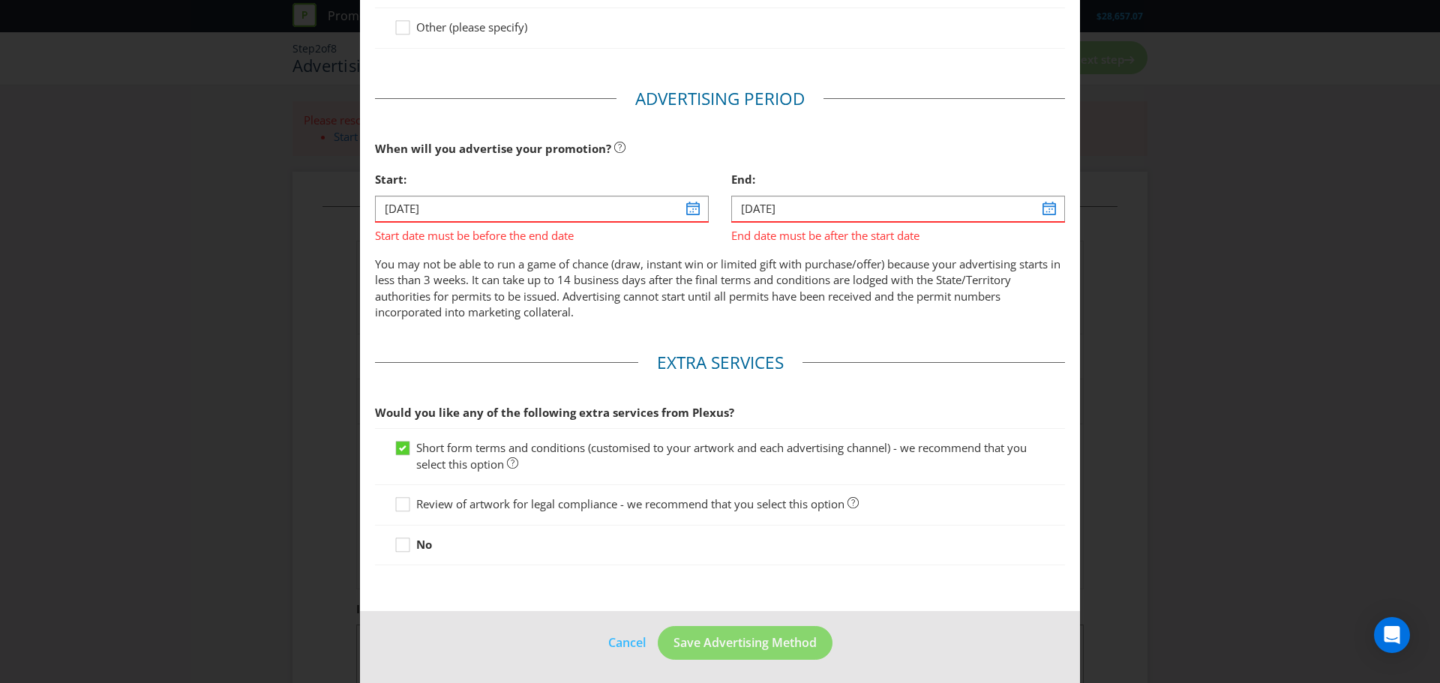
scroll to position [541, 0]
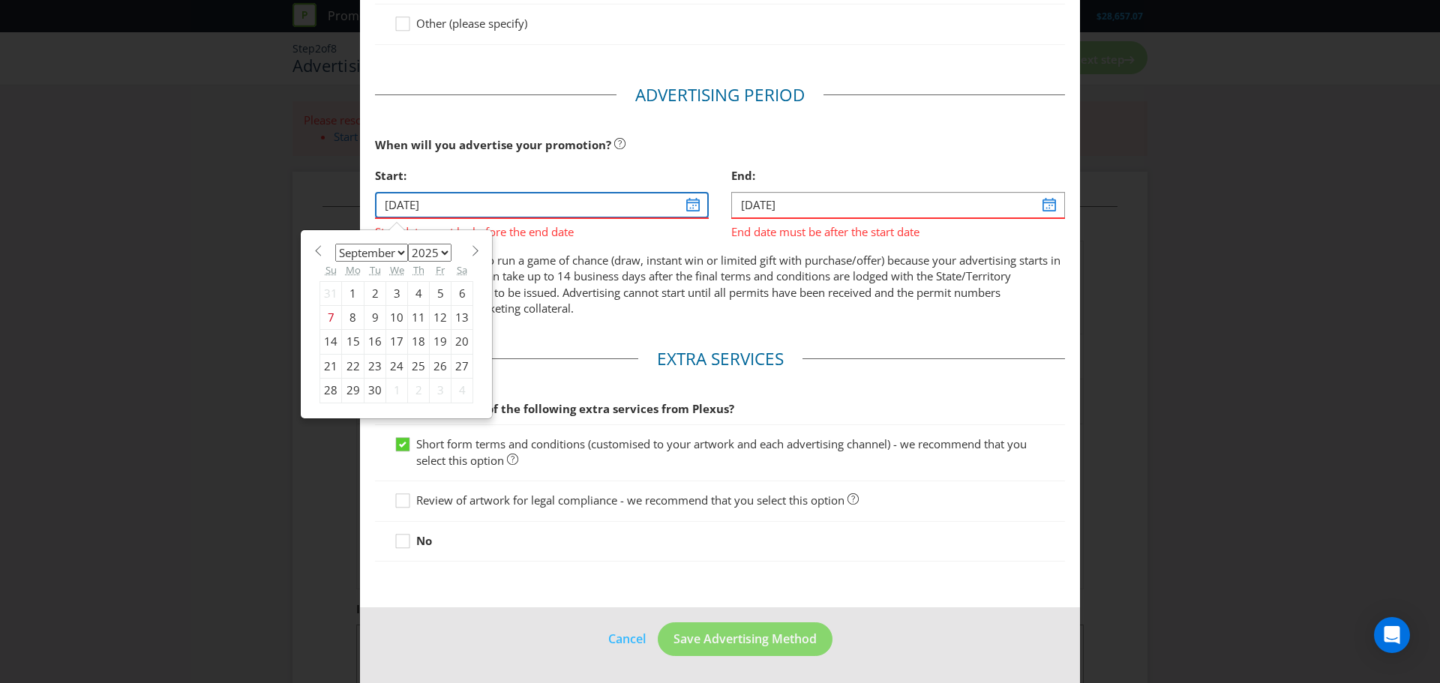
click at [524, 212] on input "[DATE]" at bounding box center [542, 205] width 334 height 26
click at [618, 287] on p "You may not be able to run a game of chance (draw, instant win or limited gift …" at bounding box center [720, 285] width 690 height 65
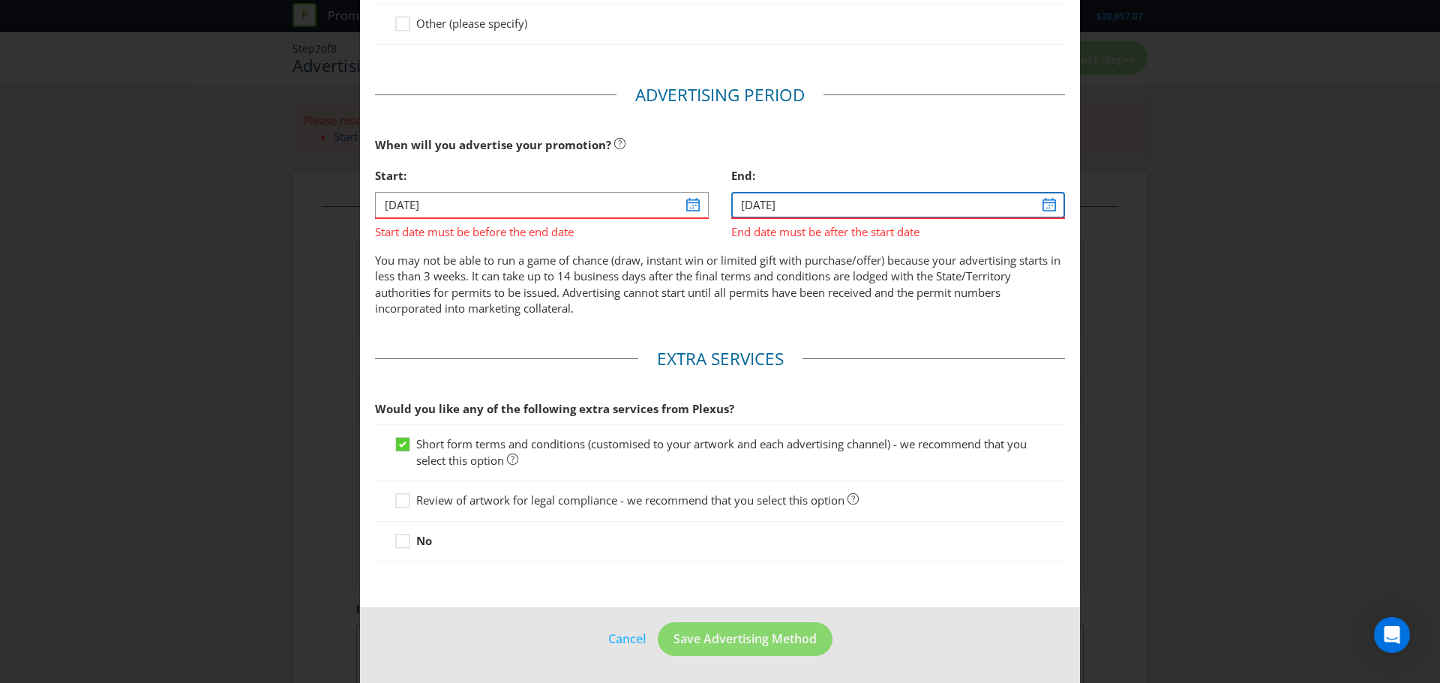
click at [766, 208] on input "[DATE]" at bounding box center [898, 205] width 334 height 26
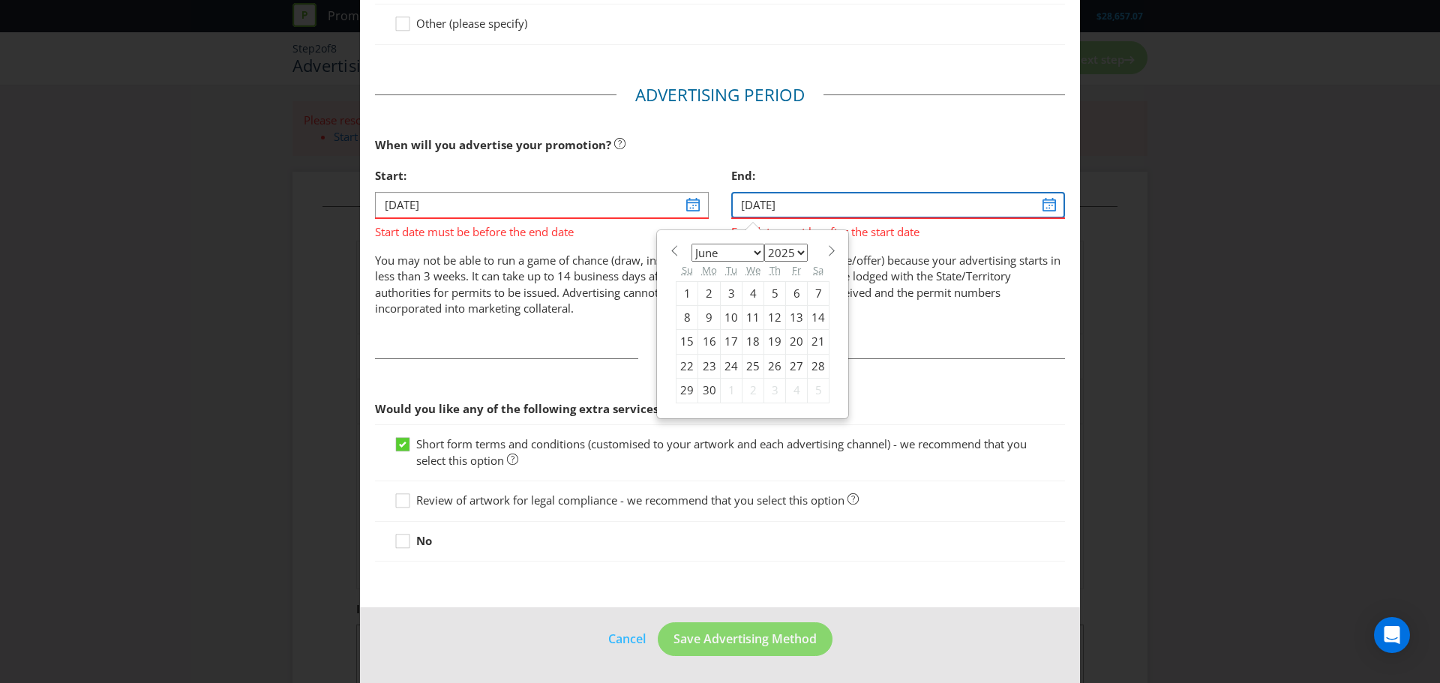
click at [1039, 208] on input "[DATE]" at bounding box center [898, 205] width 334 height 26
click at [756, 256] on select "January February March April May June July August September October November De…" at bounding box center [728, 253] width 73 height 18
select select "8"
click at [692, 244] on select "January February March April May June July August September October November De…" at bounding box center [728, 253] width 73 height 18
click at [723, 389] on div "30" at bounding box center [732, 391] width 22 height 24
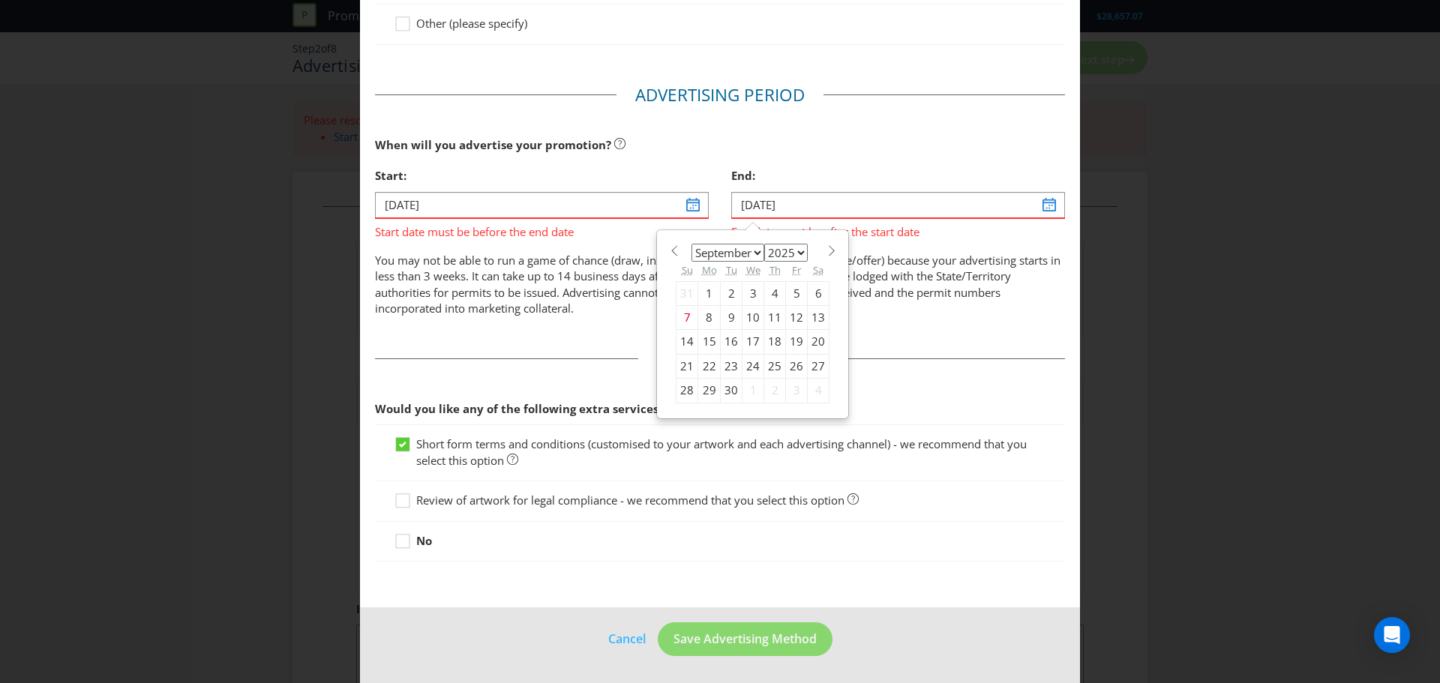
type input "[DATE]"
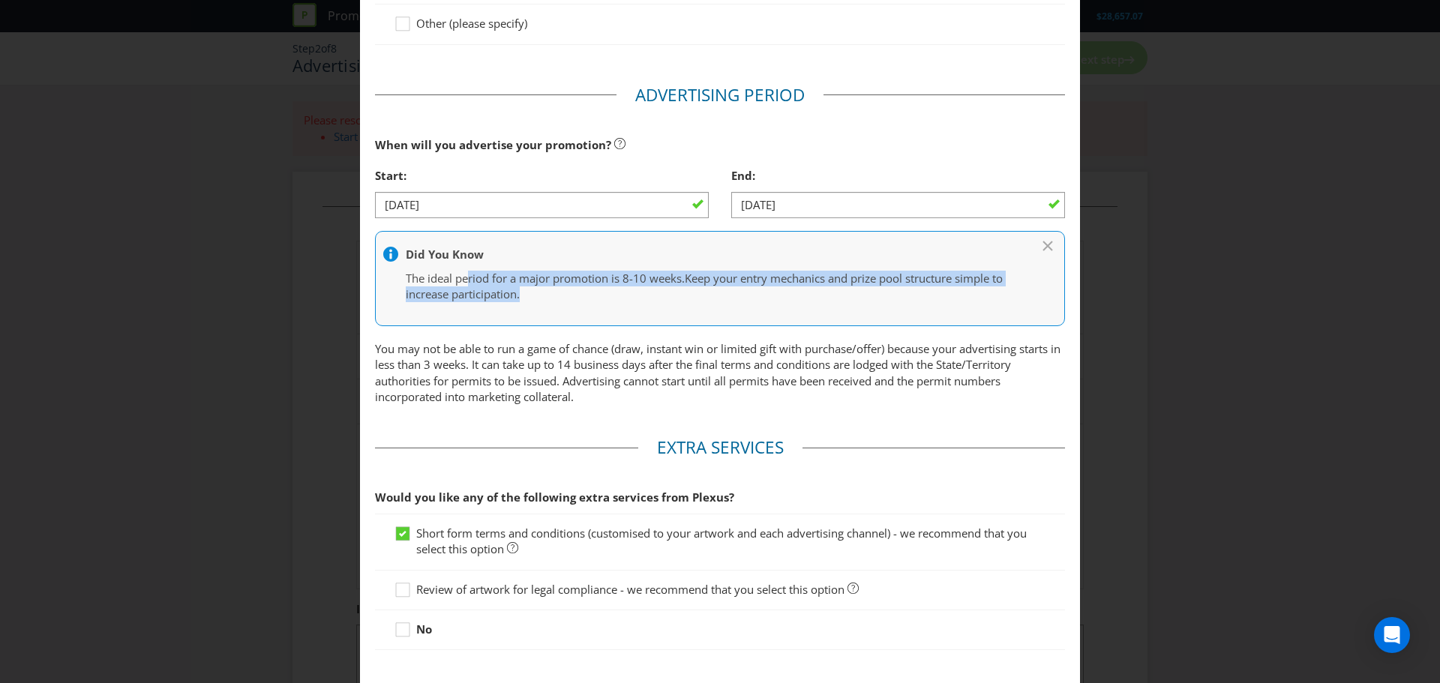
drag, startPoint x: 465, startPoint y: 275, endPoint x: 620, endPoint y: 291, distance: 155.3
click at [620, 291] on p "The ideal period for a major promotion is 8-10 weeks. Keep your entry mechanics…" at bounding box center [713, 287] width 614 height 32
drag, startPoint x: 620, startPoint y: 291, endPoint x: 723, endPoint y: 290, distance: 103.5
click at [621, 291] on p "The ideal period for a major promotion is 8-10 weeks. Keep your entry mechanics…" at bounding box center [713, 287] width 614 height 32
click at [740, 276] on span "Keep your entry mechanics and prize pool structure simple to increase participa…" at bounding box center [704, 286] width 597 height 31
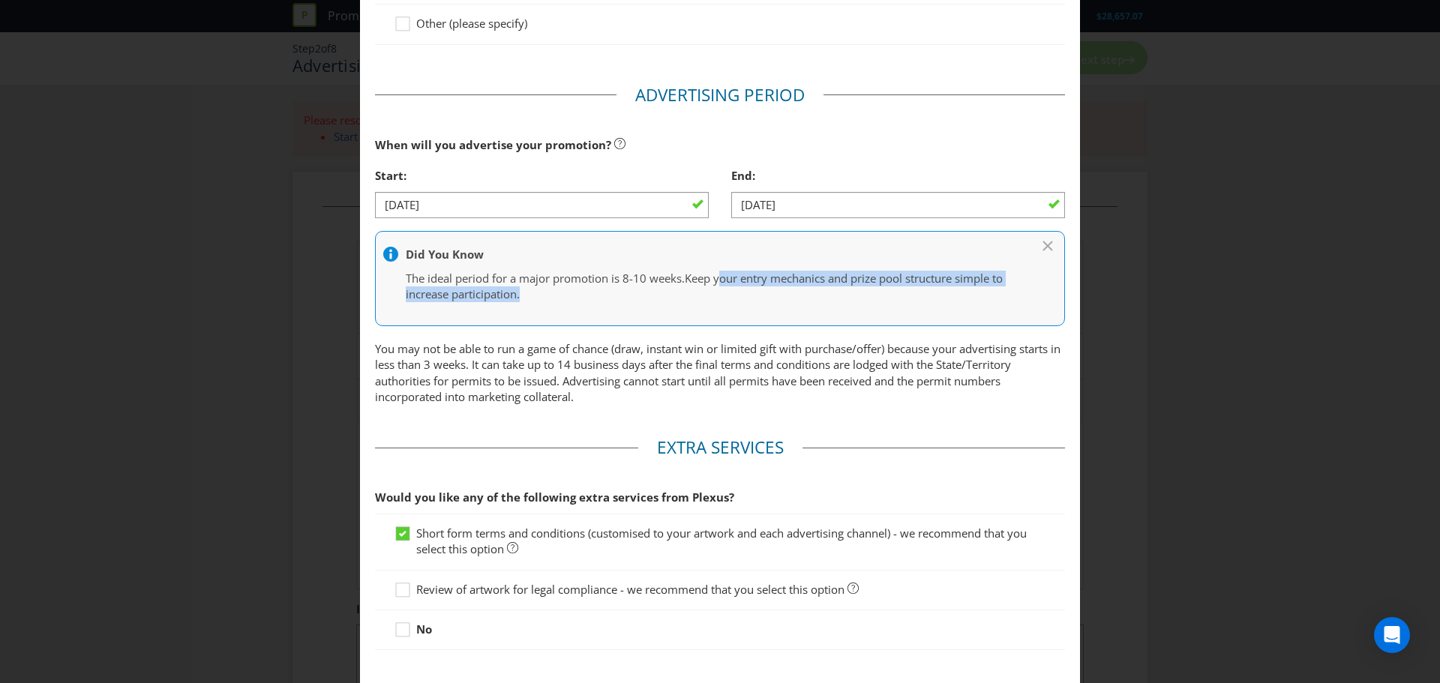
drag, startPoint x: 719, startPoint y: 282, endPoint x: 721, endPoint y: 305, distance: 23.4
click at [721, 305] on div "Did You Know The ideal period for a major promotion is 8-10 weeks. Keep your en…" at bounding box center [720, 278] width 690 height 95
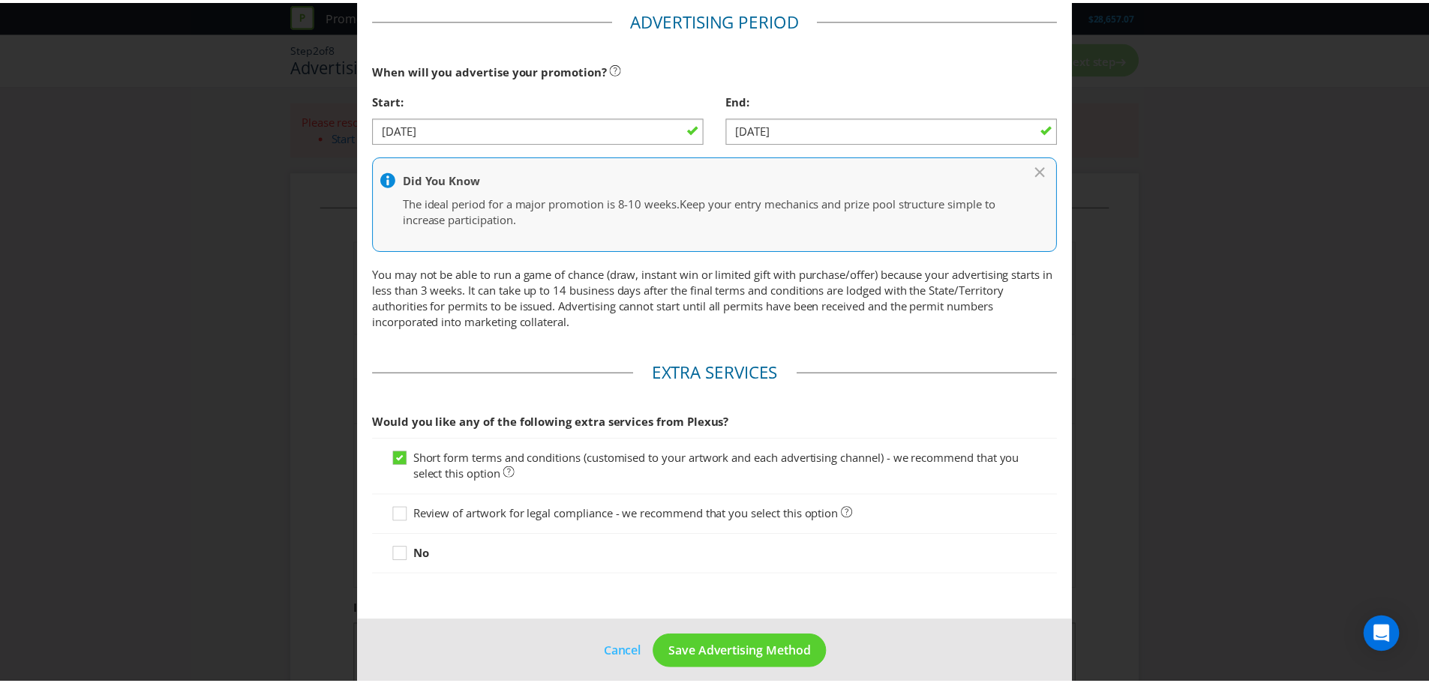
scroll to position [629, 0]
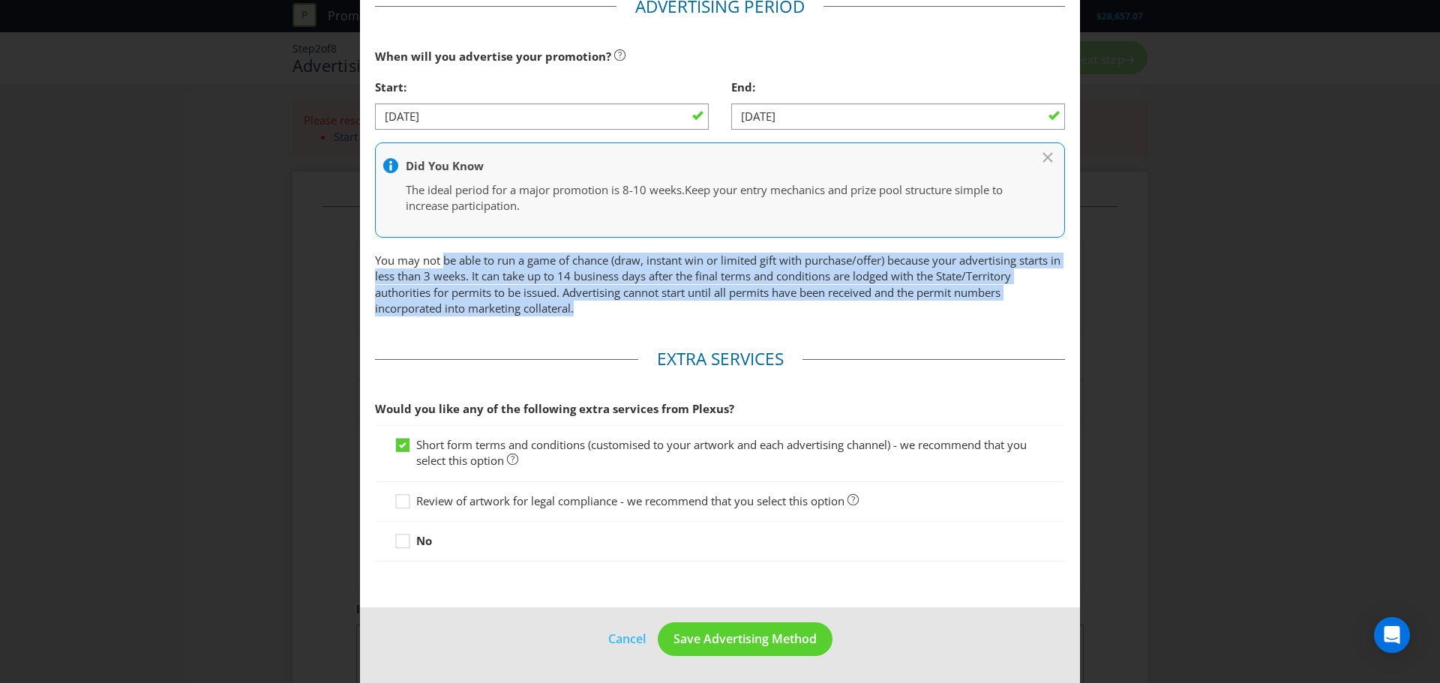
drag, startPoint x: 440, startPoint y: 267, endPoint x: 575, endPoint y: 302, distance: 139.4
click at [575, 302] on p "You may not be able to run a game of chance (draw, instant win or limited gift …" at bounding box center [720, 285] width 690 height 65
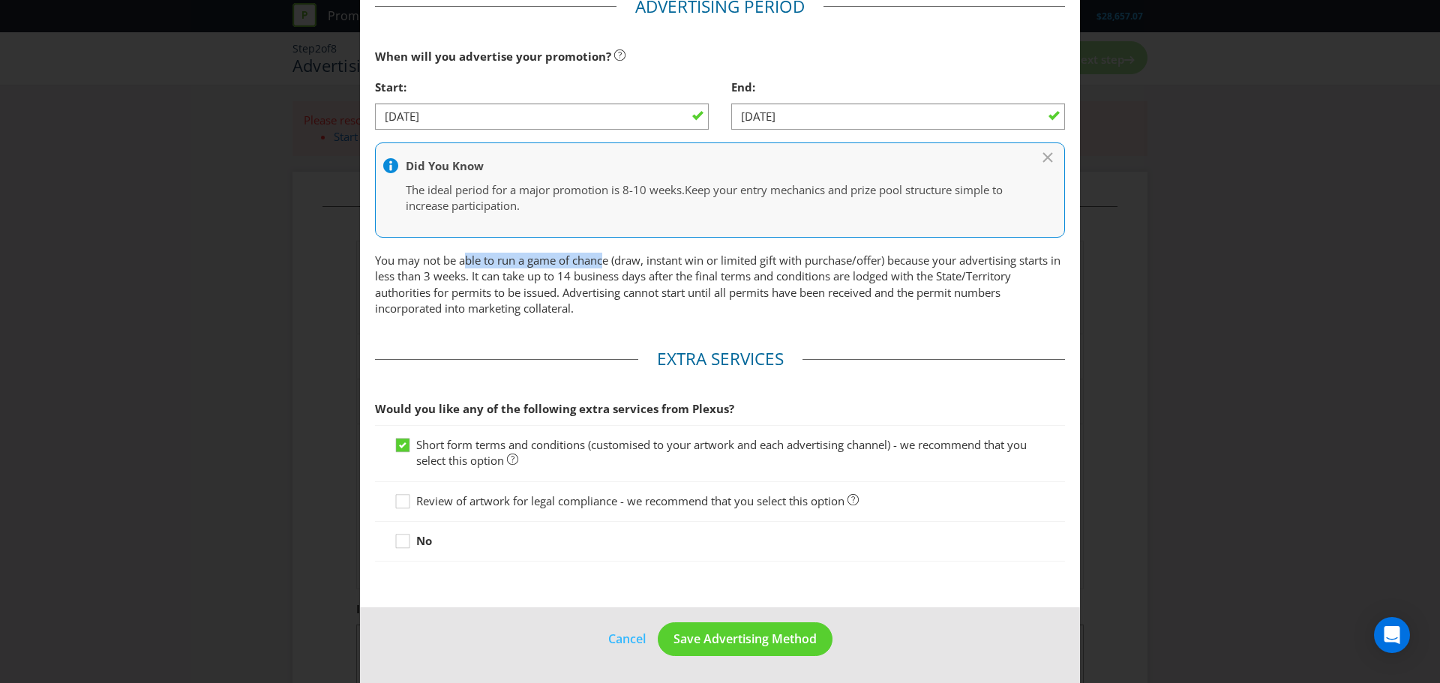
drag, startPoint x: 462, startPoint y: 262, endPoint x: 604, endPoint y: 260, distance: 141.8
click at [604, 260] on p "You may not be able to run a game of chance (draw, instant win or limited gift …" at bounding box center [720, 285] width 690 height 65
drag, startPoint x: 641, startPoint y: 262, endPoint x: 867, endPoint y: 265, distance: 226.6
click at [867, 265] on p "You may not be able to run a game of chance (draw, instant win or limited gift …" at bounding box center [720, 285] width 690 height 65
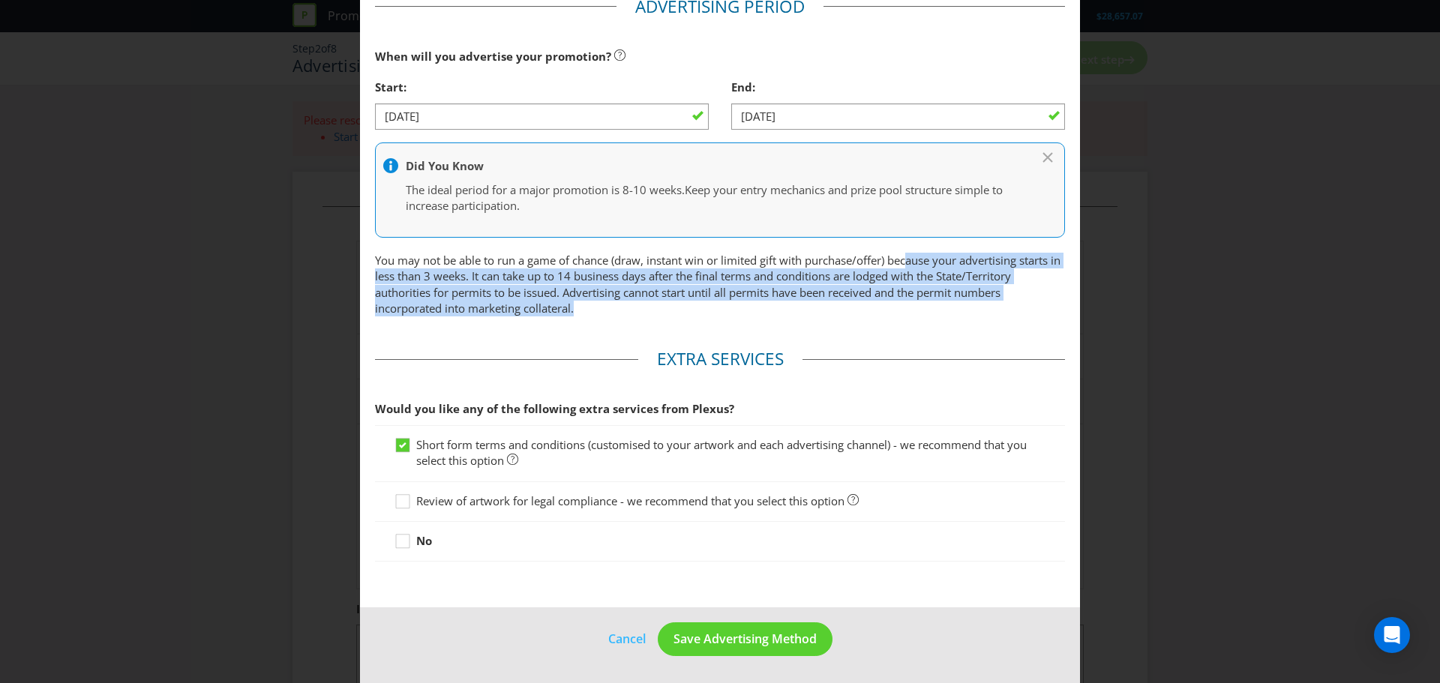
drag, startPoint x: 908, startPoint y: 265, endPoint x: 893, endPoint y: 310, distance: 47.4
click at [893, 310] on p "You may not be able to run a game of chance (draw, instant win or limited gift …" at bounding box center [720, 285] width 690 height 65
click at [890, 310] on p "You may not be able to run a game of chance (draw, instant win or limited gift …" at bounding box center [720, 285] width 690 height 65
drag, startPoint x: 497, startPoint y: 273, endPoint x: 600, endPoint y: 309, distance: 108.9
click at [600, 309] on p "You may not be able to run a game of chance (draw, instant win or limited gift …" at bounding box center [720, 285] width 690 height 65
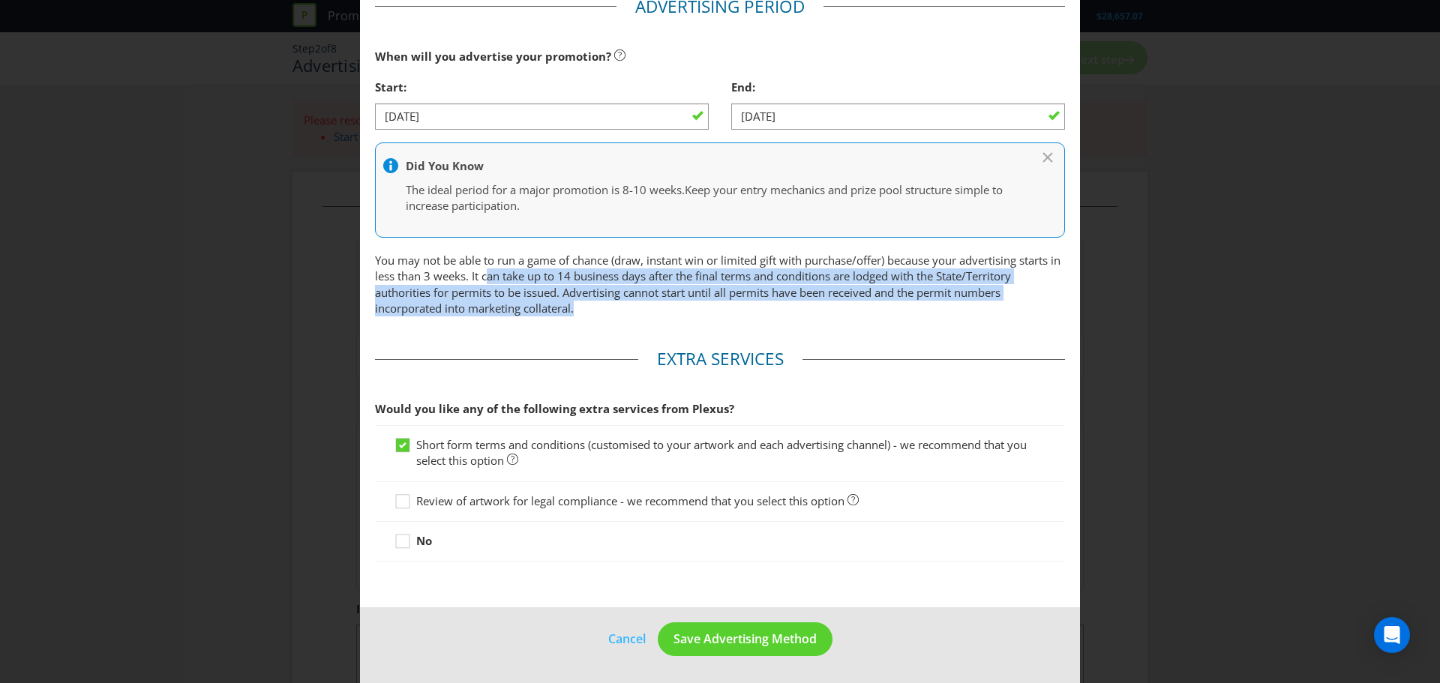
click at [680, 309] on p "You may not be able to run a game of chance (draw, instant win or limited gift …" at bounding box center [720, 285] width 690 height 65
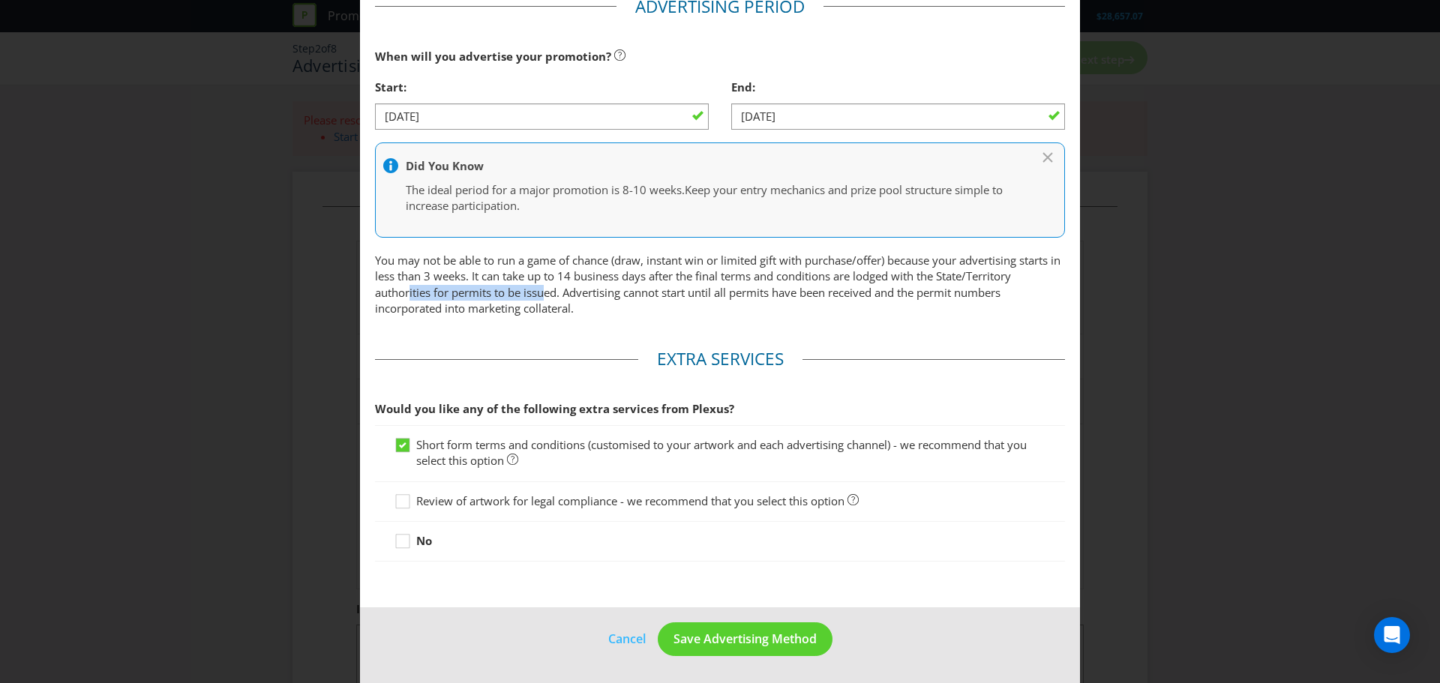
drag, startPoint x: 407, startPoint y: 291, endPoint x: 542, endPoint y: 291, distance: 134.3
click at [542, 291] on p "You may not be able to run a game of chance (draw, instant win or limited gift …" at bounding box center [720, 285] width 690 height 65
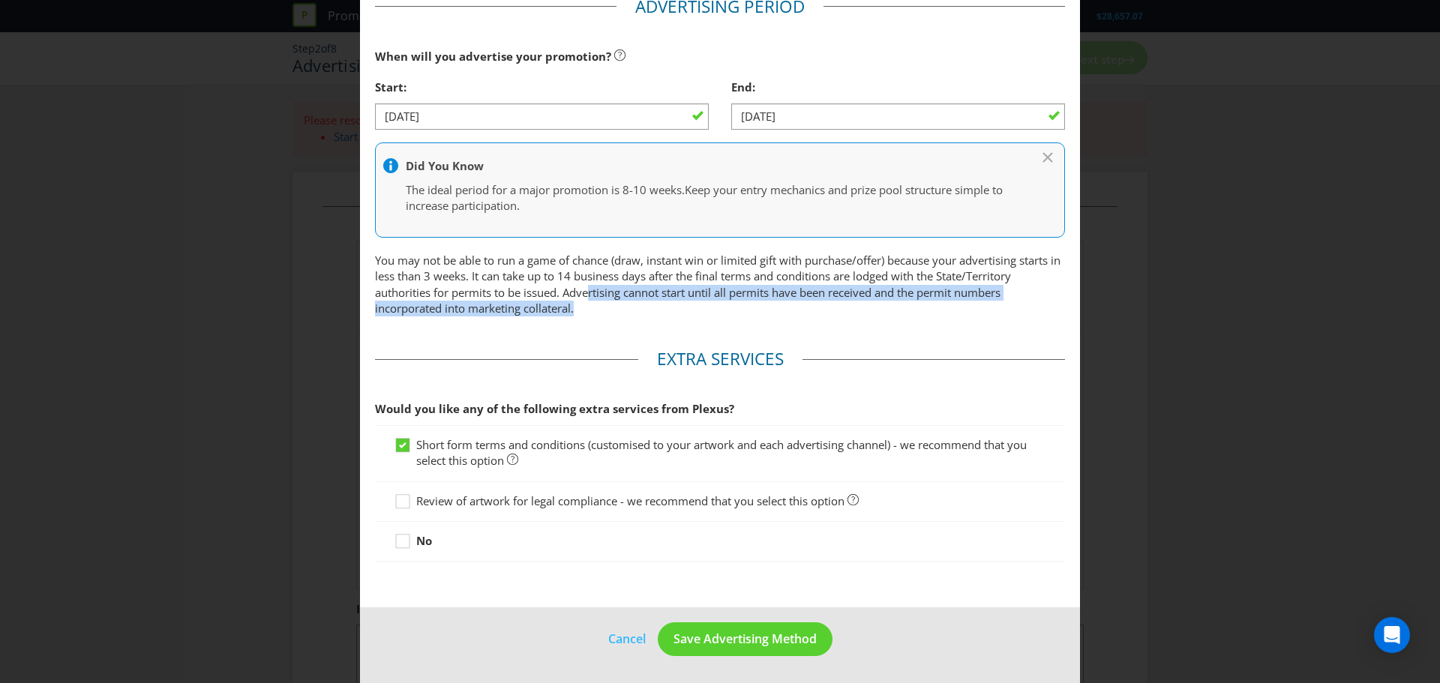
drag, startPoint x: 589, startPoint y: 291, endPoint x: 597, endPoint y: 305, distance: 16.5
click at [597, 305] on p "You may not be able to run a game of chance (draw, instant win or limited gift …" at bounding box center [720, 285] width 690 height 65
drag, startPoint x: 566, startPoint y: 295, endPoint x: 585, endPoint y: 311, distance: 25.0
click at [585, 311] on p "You may not be able to run a game of chance (draw, instant win or limited gift …" at bounding box center [720, 285] width 690 height 65
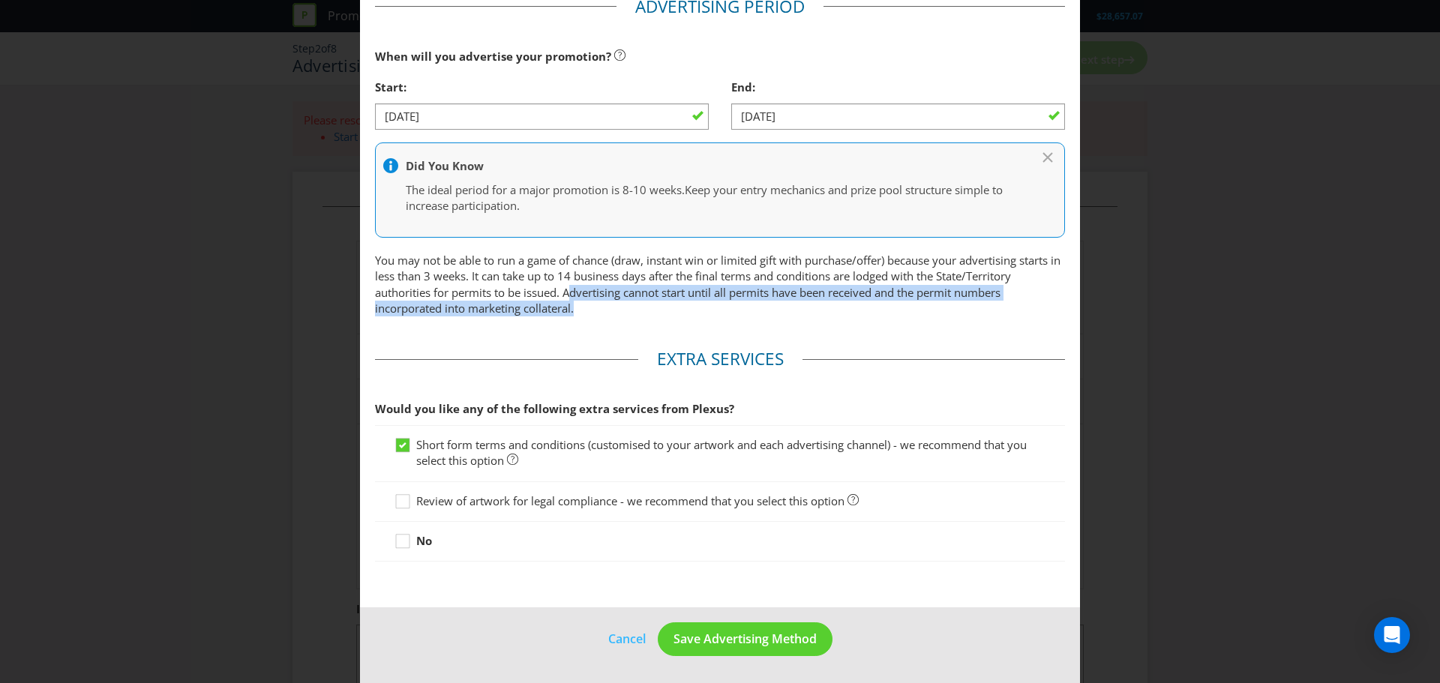
click at [585, 311] on p "You may not be able to run a game of chance (draw, instant win or limited gift …" at bounding box center [720, 285] width 690 height 65
drag, startPoint x: 602, startPoint y: 300, endPoint x: 604, endPoint y: 311, distance: 11.5
click at [604, 311] on p "You may not be able to run a game of chance (draw, instant win or limited gift …" at bounding box center [720, 285] width 690 height 65
drag, startPoint x: 407, startPoint y: 308, endPoint x: 586, endPoint y: 311, distance: 179.3
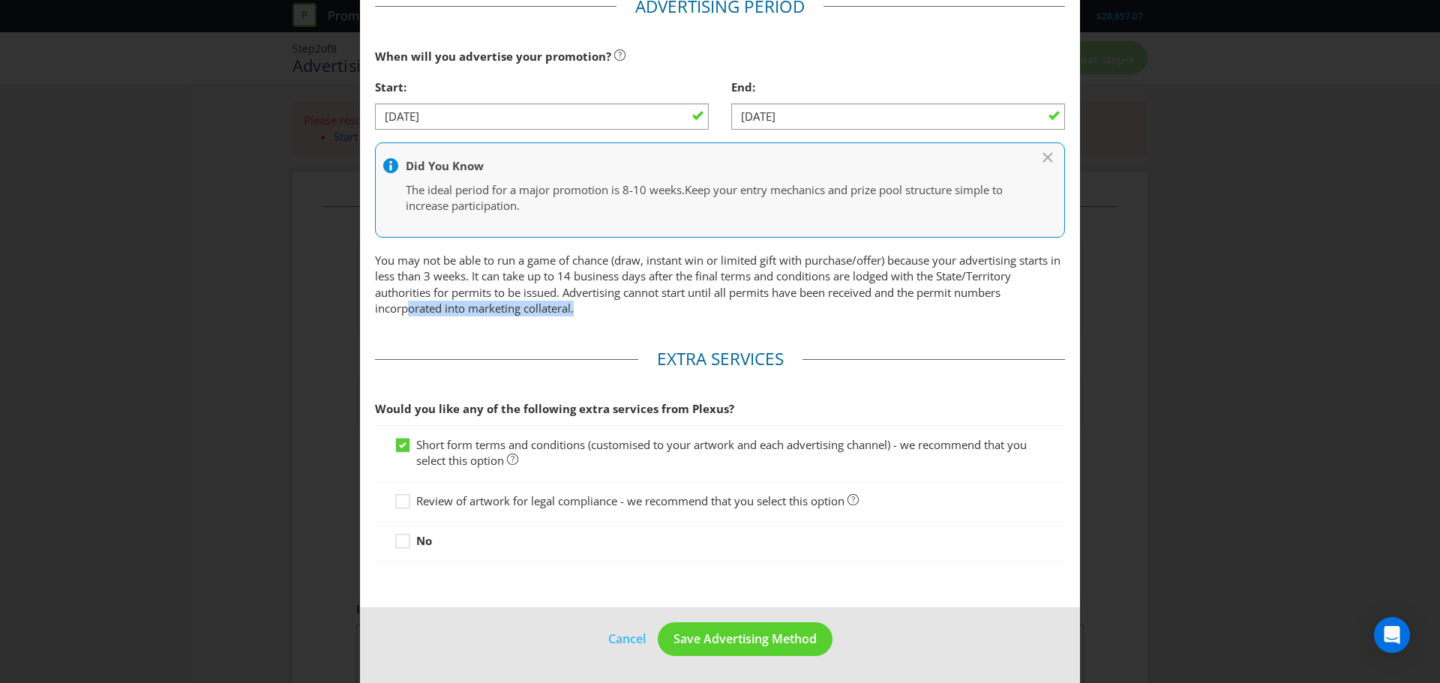
click at [586, 311] on p "You may not be able to run a game of chance (draw, instant win or limited gift …" at bounding box center [720, 285] width 690 height 65
drag, startPoint x: 453, startPoint y: 411, endPoint x: 733, endPoint y: 394, distance: 280.4
click at [733, 394] on span "Would you like any of the following extra services from Plexus?" at bounding box center [720, 409] width 690 height 31
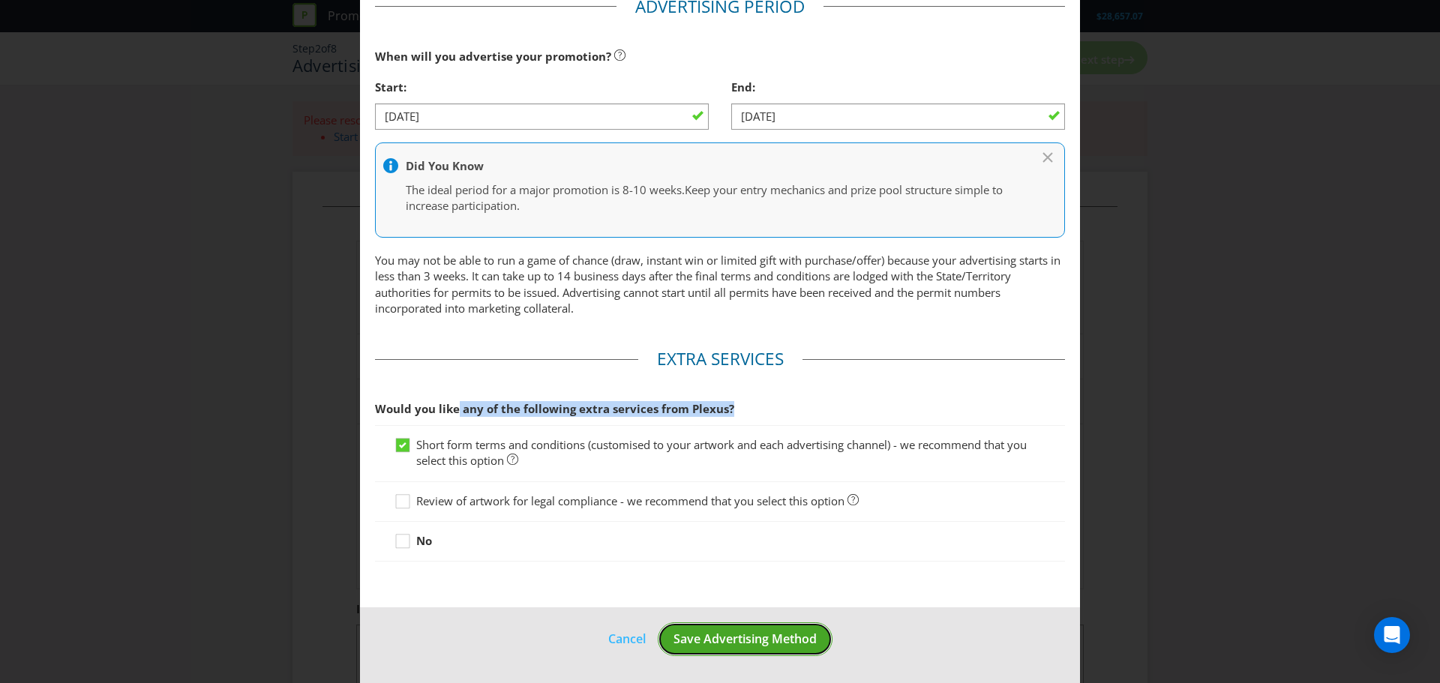
click at [714, 638] on span "Save Advertising Method" at bounding box center [745, 639] width 143 height 17
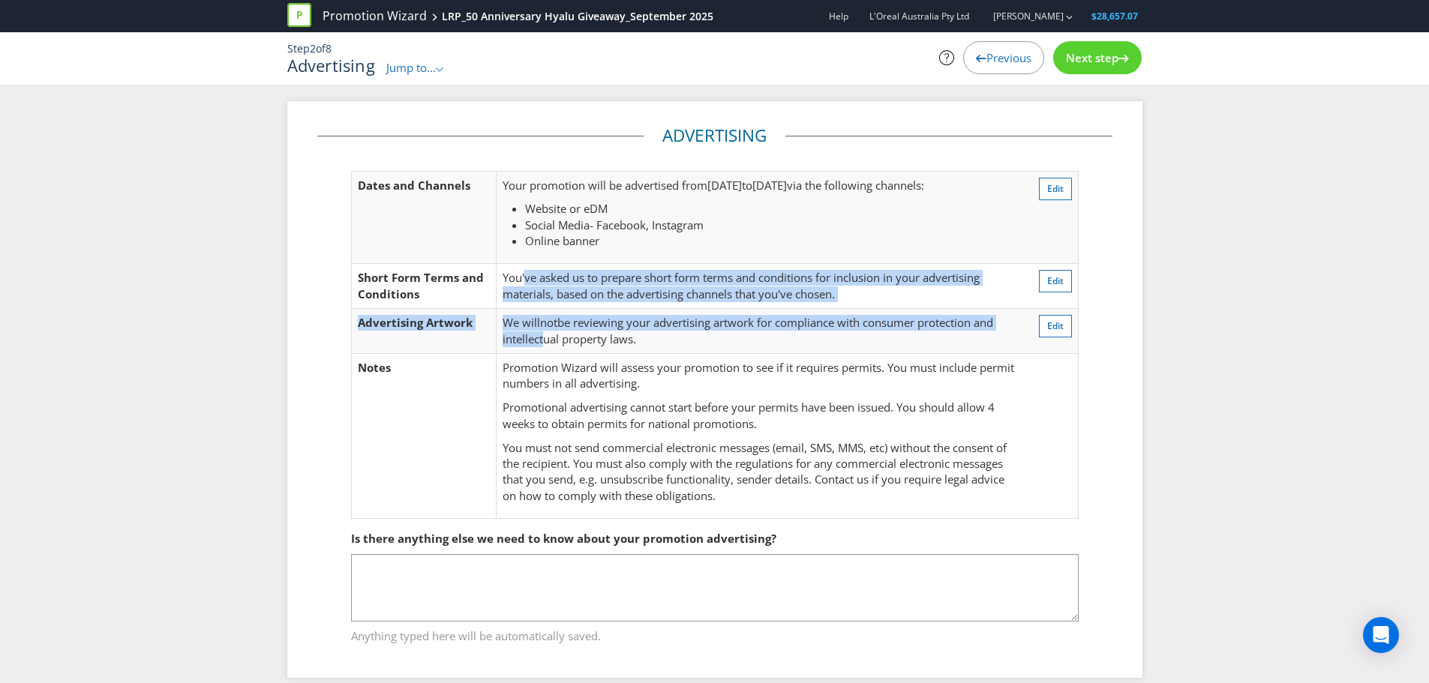
drag, startPoint x: 524, startPoint y: 284, endPoint x: 545, endPoint y: 338, distance: 57.7
click at [545, 338] on tbody "Dates and Channels Your promotion will be advertised from [DATE] to [DATE] via …" at bounding box center [714, 344] width 727 height 347
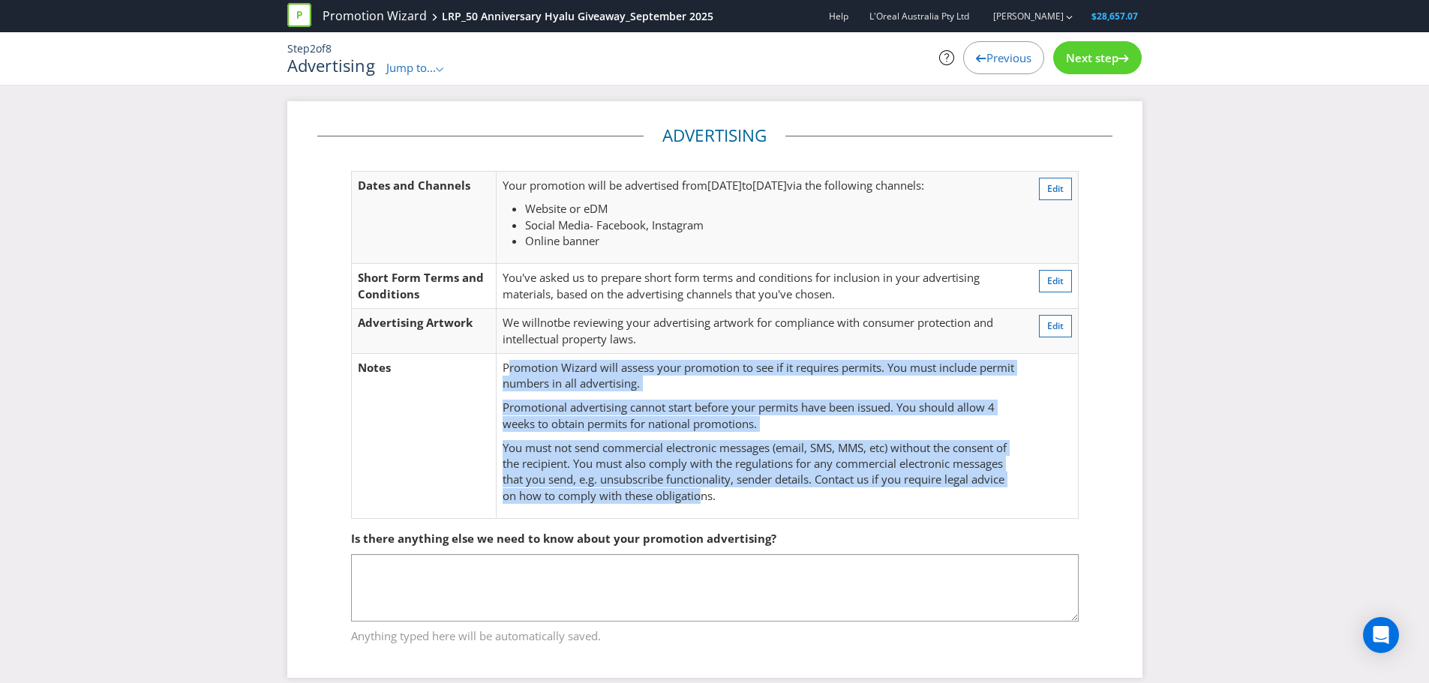
drag, startPoint x: 507, startPoint y: 370, endPoint x: 701, endPoint y: 500, distance: 233.7
click at [701, 500] on td "Promotion Wizard will assess your promotion to see if it requires permits. You …" at bounding box center [760, 435] width 527 height 165
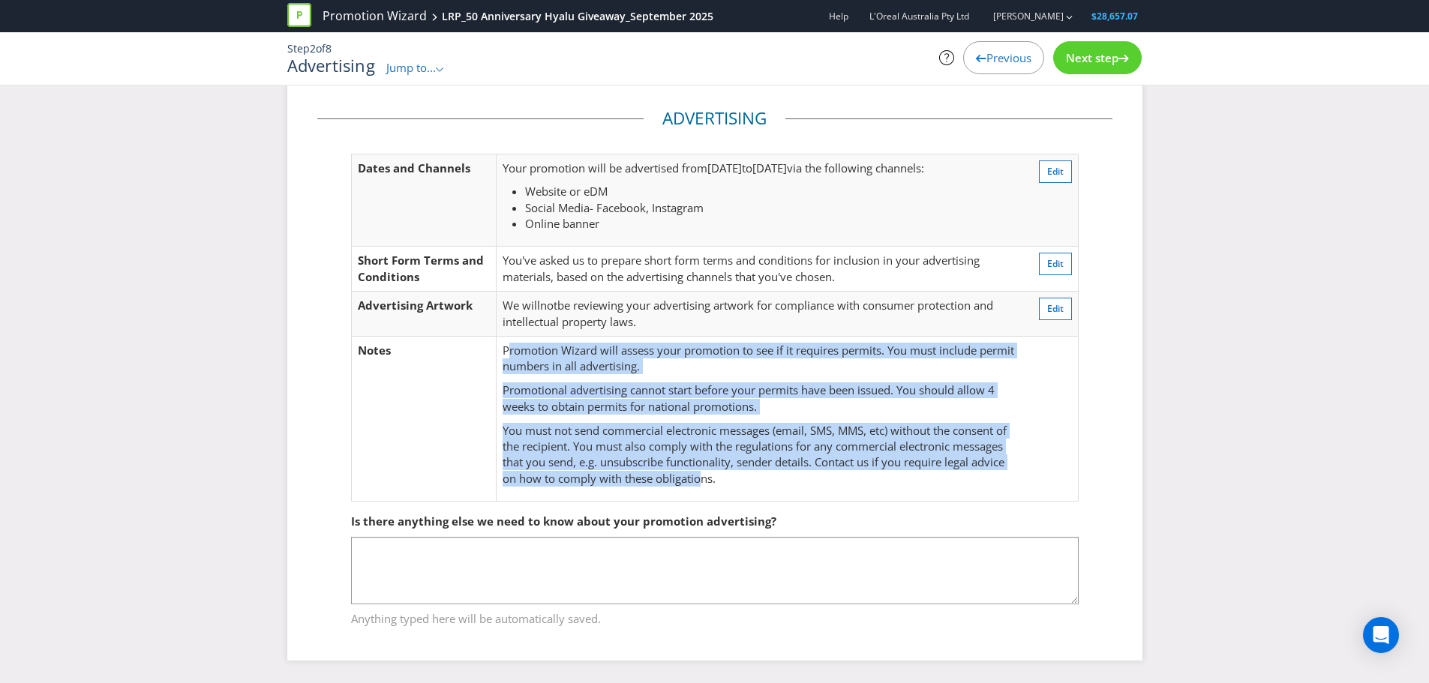
click at [731, 461] on p "You must not send commercial electronic messages (email, SMS, MMS, etc) without…" at bounding box center [760, 455] width 515 height 65
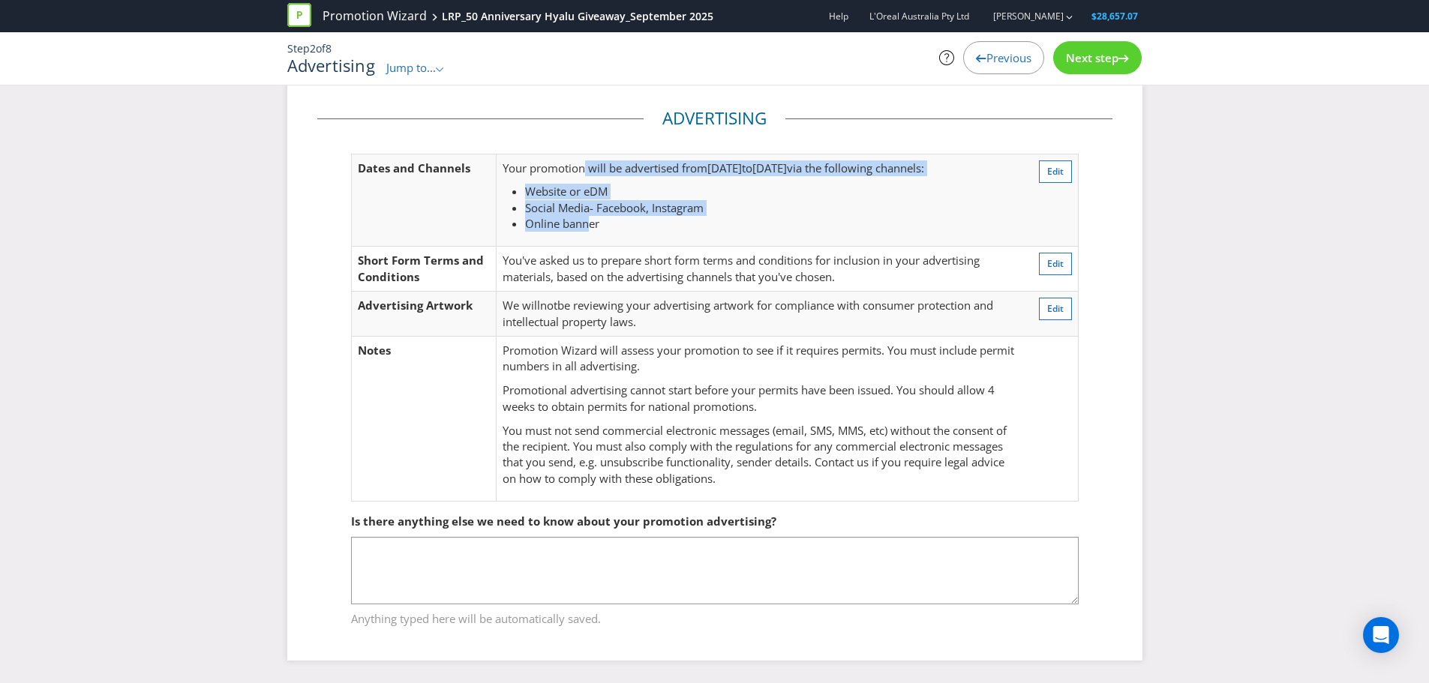
drag, startPoint x: 584, startPoint y: 175, endPoint x: 593, endPoint y: 224, distance: 50.3
click at [593, 224] on td "Your promotion will be advertised from [DATE] to [DATE] via the following chann…" at bounding box center [760, 200] width 527 height 93
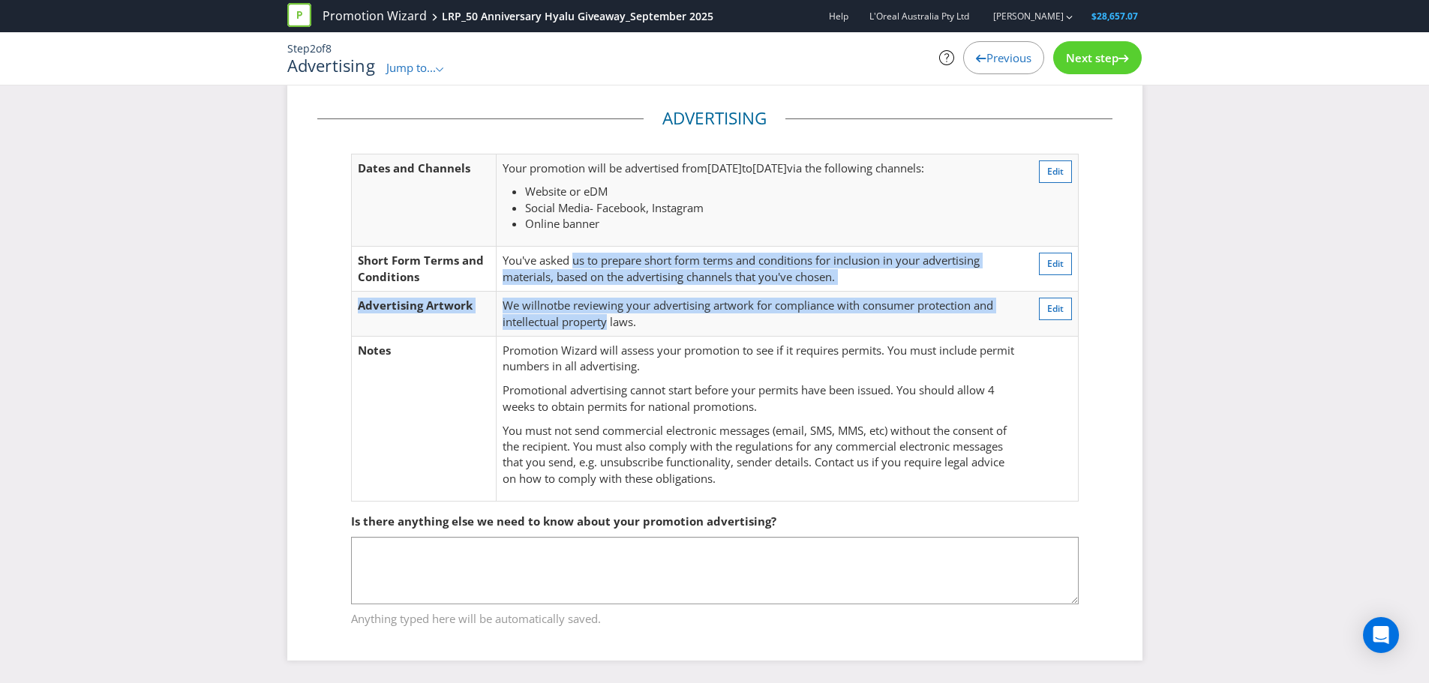
drag, startPoint x: 576, startPoint y: 262, endPoint x: 610, endPoint y: 326, distance: 72.2
click at [610, 326] on tbody "Dates and Channels Your promotion will be advertised from [DATE] to [DATE] via …" at bounding box center [714, 327] width 727 height 347
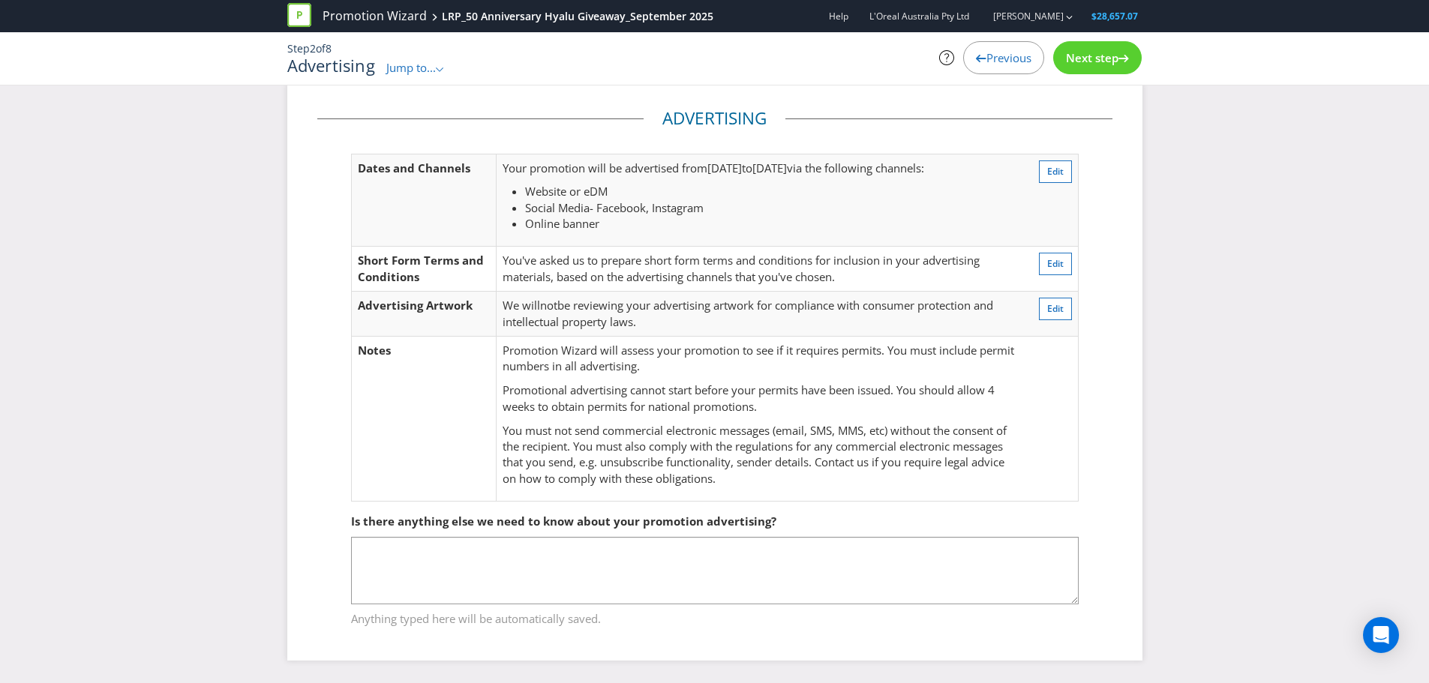
click at [632, 333] on td "We will not be reviewing your advertising artwork for compliance with consumer …" at bounding box center [760, 314] width 527 height 45
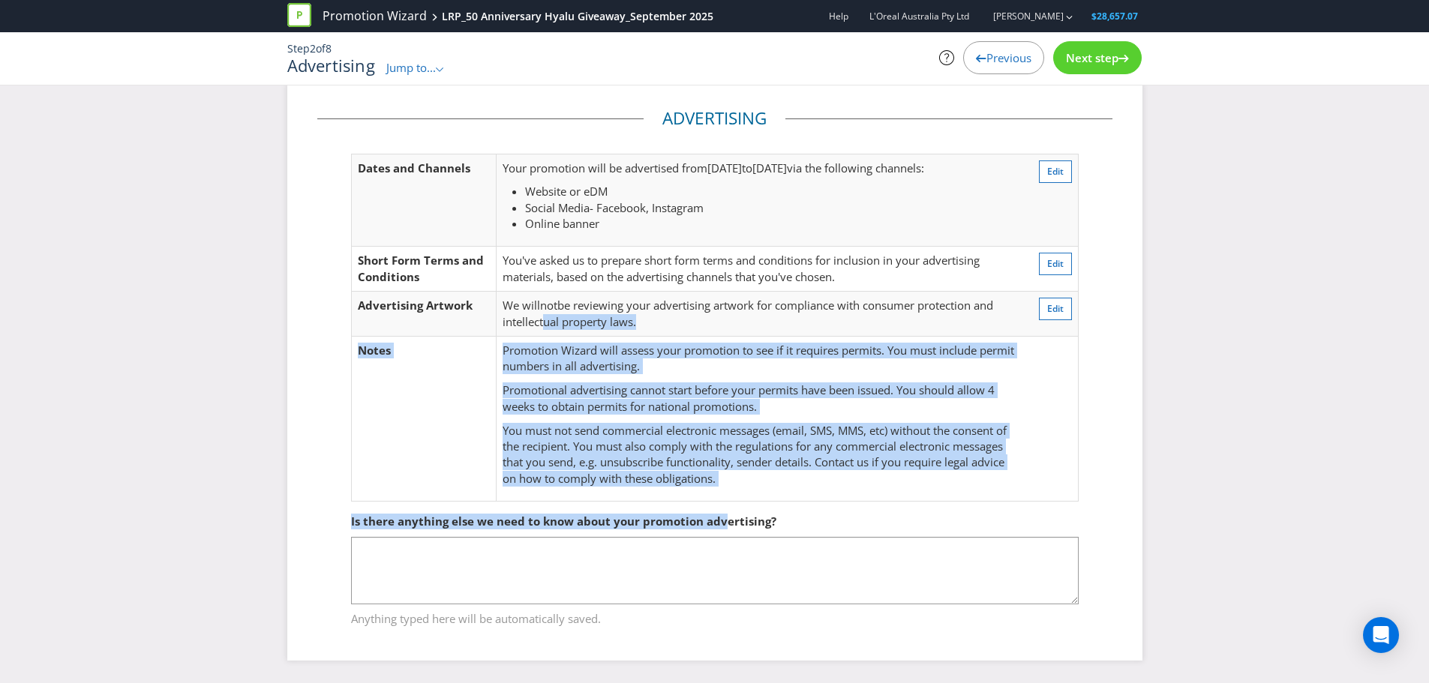
drag, startPoint x: 545, startPoint y: 314, endPoint x: 722, endPoint y: 485, distance: 246.7
click at [722, 485] on div "Advertising Dates and Channels Your promotion will be advertised from [DATE] to…" at bounding box center [714, 373] width 795 height 532
click at [722, 485] on fieldset "Is there anything else we need to know about your promotion advertising? Anythi…" at bounding box center [714, 561] width 795 height 155
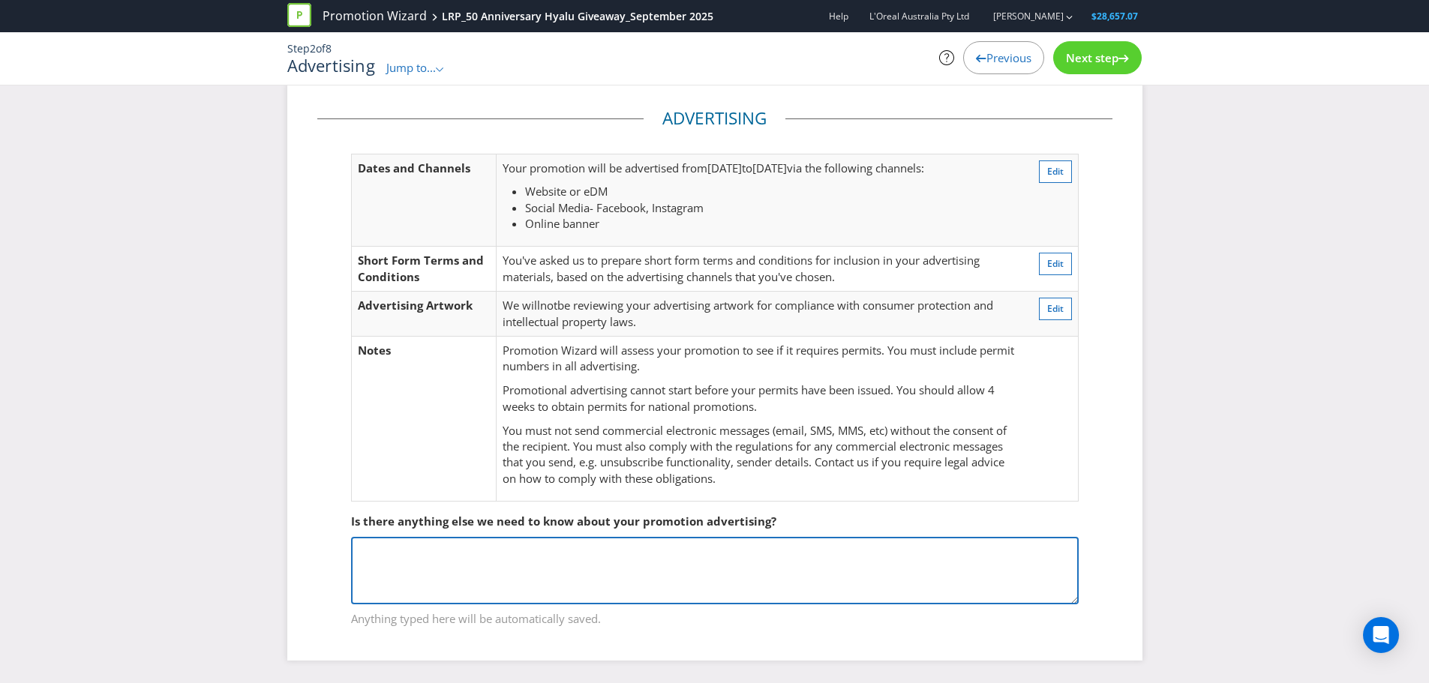
click at [395, 557] on textarea at bounding box center [715, 571] width 728 height 68
click at [812, 556] on textarea "Enter for your chance to win 1 of 10 prize packs which include the new Hyalu ra…" at bounding box center [715, 571] width 728 height 68
paste textarea "[PERSON_NAME]-Posay Hyalu B5 Cream Jar 50ml"
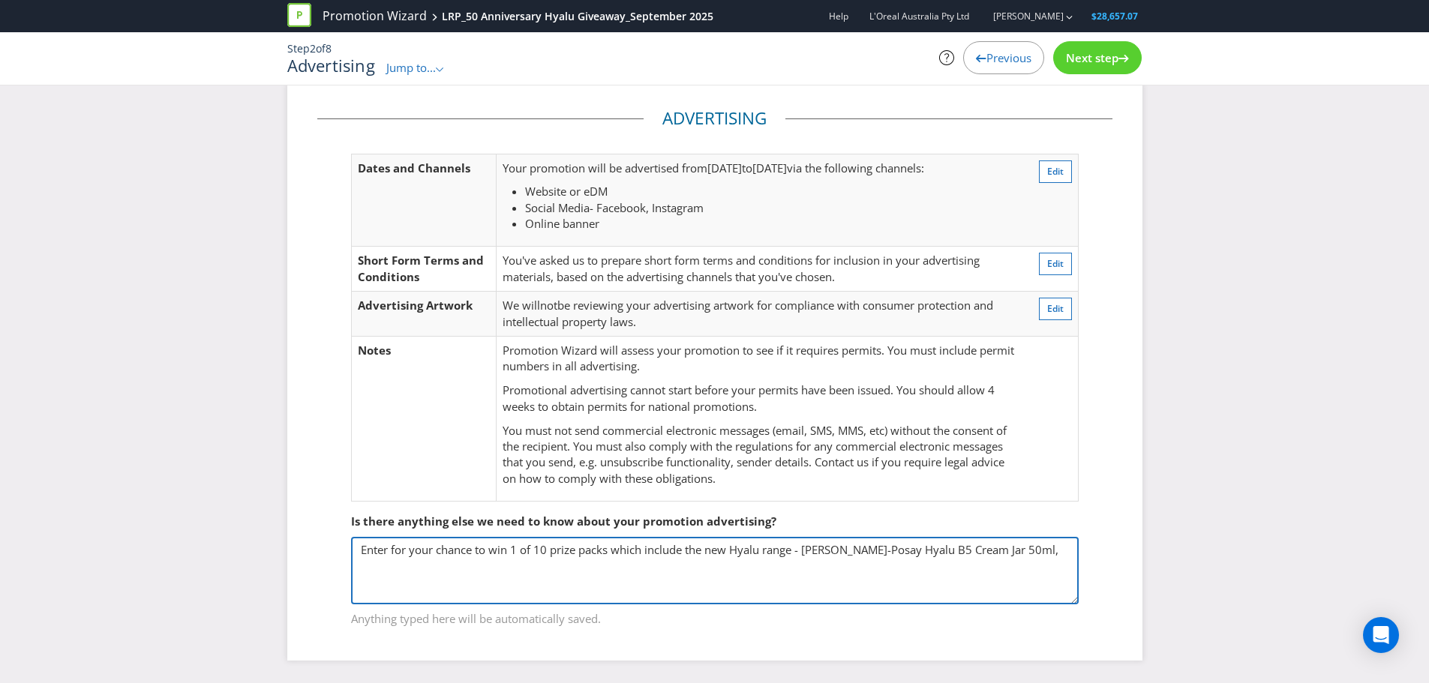
click at [1047, 551] on textarea "Enter for your chance to win 1 of 10 prize packs which include the new Hyalu ra…" at bounding box center [715, 571] width 728 height 68
paste textarea "[PERSON_NAME]-Posay Hyalu B5 Suractivated Serum 30ml"
click at [700, 570] on textarea "Enter for your chance to win 1 of 10 prize packs which include the new Hyalu ra…" at bounding box center [715, 571] width 728 height 68
paste textarea "[PERSON_NAME]-Posay Hyalu Water Gel Cream 40ml"
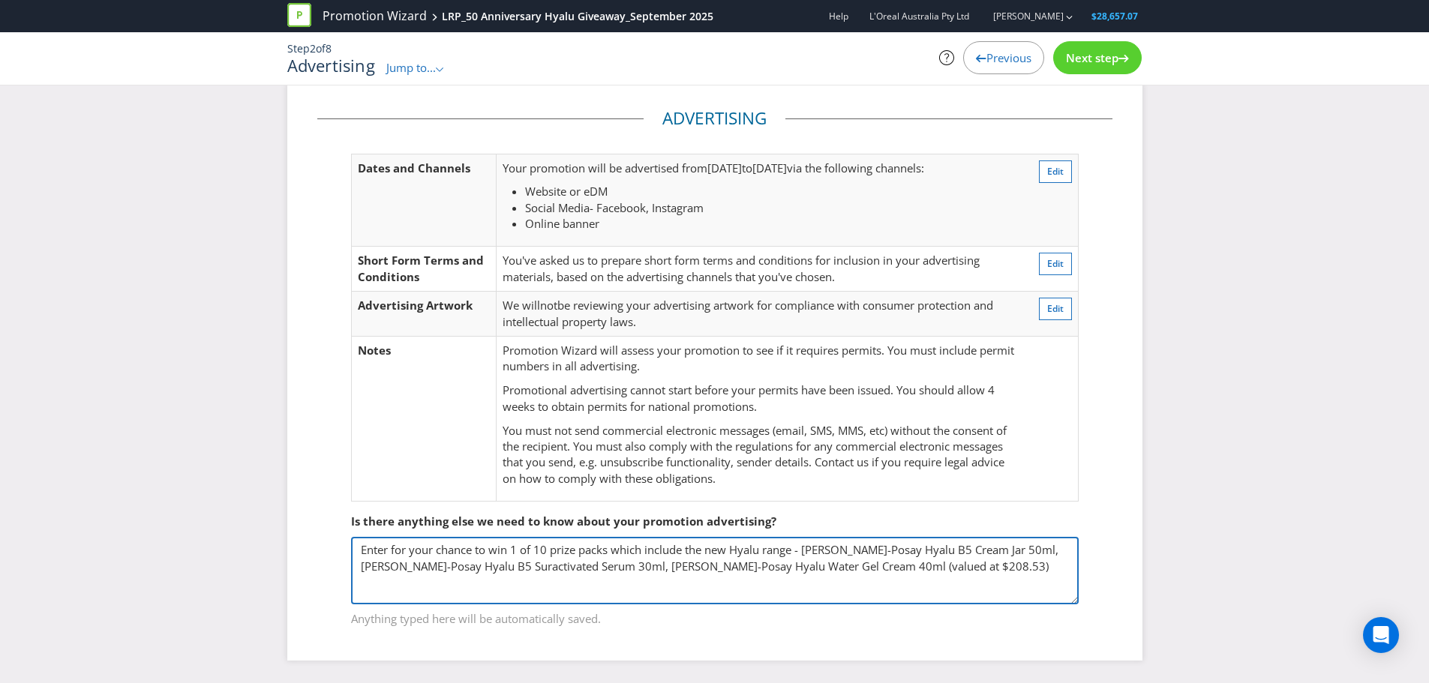
click at [987, 572] on textarea "Enter for your chance to win 1 of 10 prize packs which include the new Hyalu ra…" at bounding box center [715, 571] width 728 height 68
type textarea "Enter for your chance to win 1 of 10 prize packs which include the new Hyalu ra…"
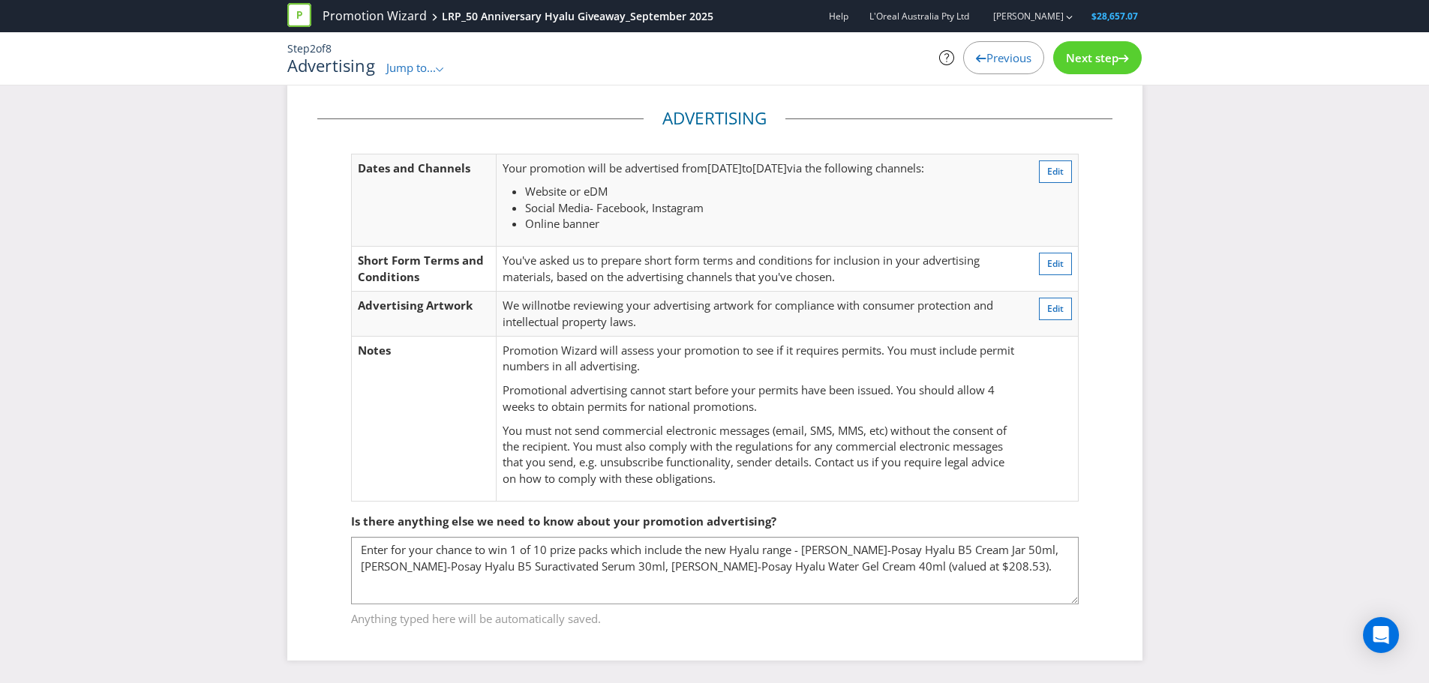
click at [1084, 65] on div "Next step" at bounding box center [1097, 57] width 89 height 33
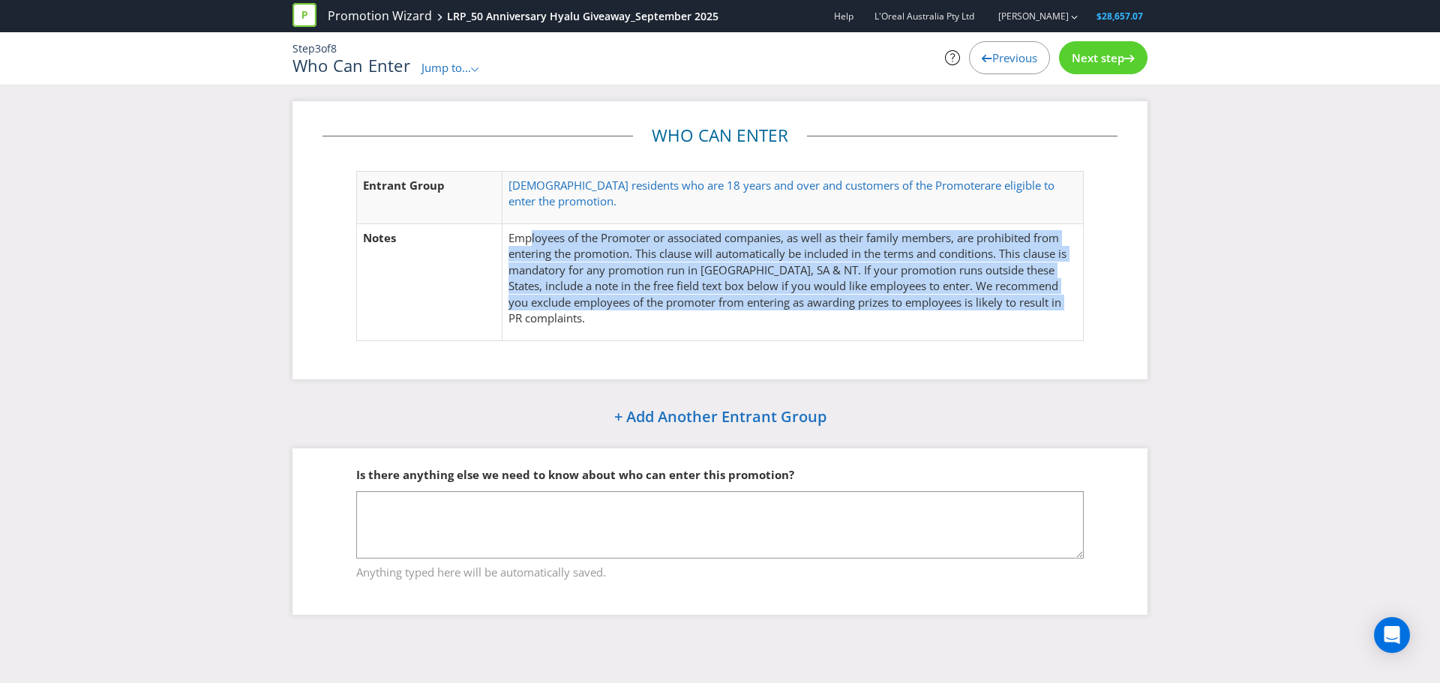
drag, startPoint x: 530, startPoint y: 236, endPoint x: 586, endPoint y: 313, distance: 95.0
click at [576, 317] on p "Employees of the Promoter or associated companies, as well as their family memb…" at bounding box center [793, 278] width 569 height 97
click at [586, 313] on p "Employees of the Promoter or associated companies, as well as their family memb…" at bounding box center [793, 278] width 569 height 97
drag, startPoint x: 640, startPoint y: 245, endPoint x: 660, endPoint y: 312, distance: 69.8
click at [660, 312] on p "Employees of the Promoter or associated companies, as well as their family memb…" at bounding box center [793, 278] width 569 height 97
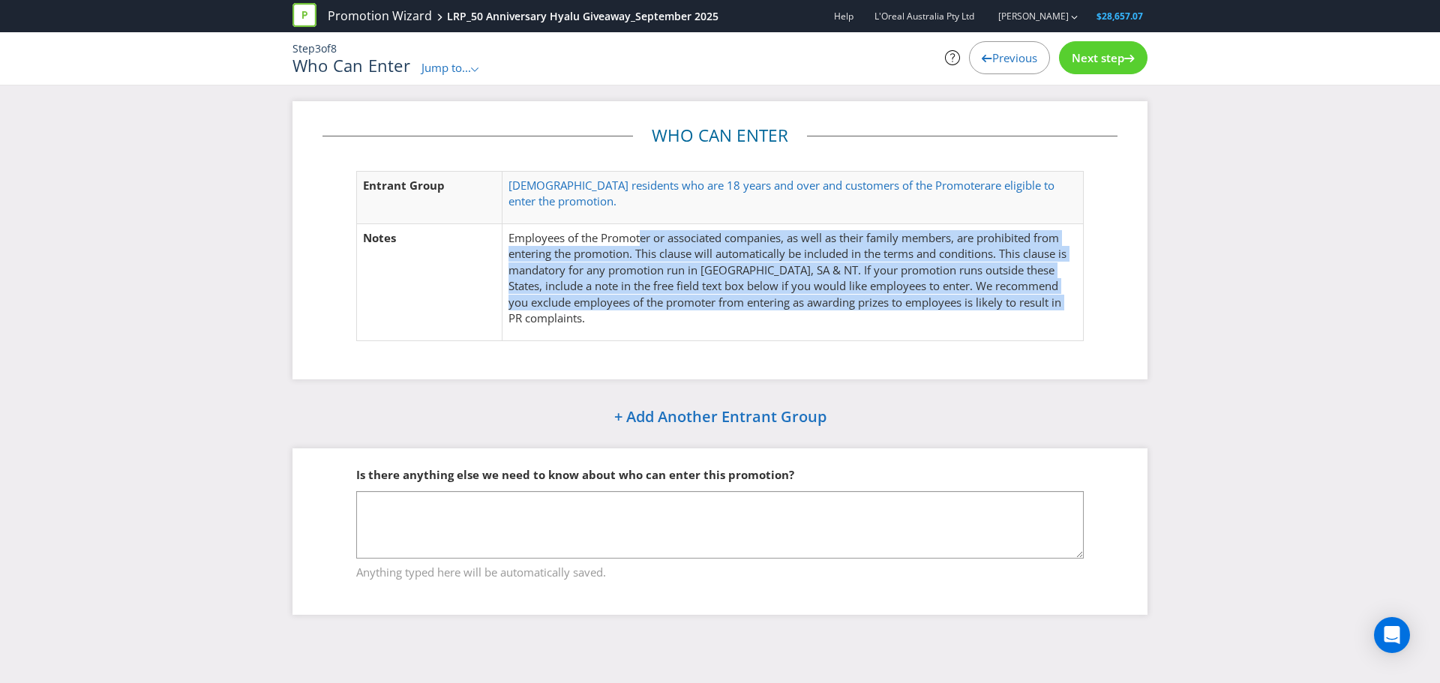
click at [660, 312] on p "Employees of the Promoter or associated companies, as well as their family memb…" at bounding box center [793, 278] width 569 height 97
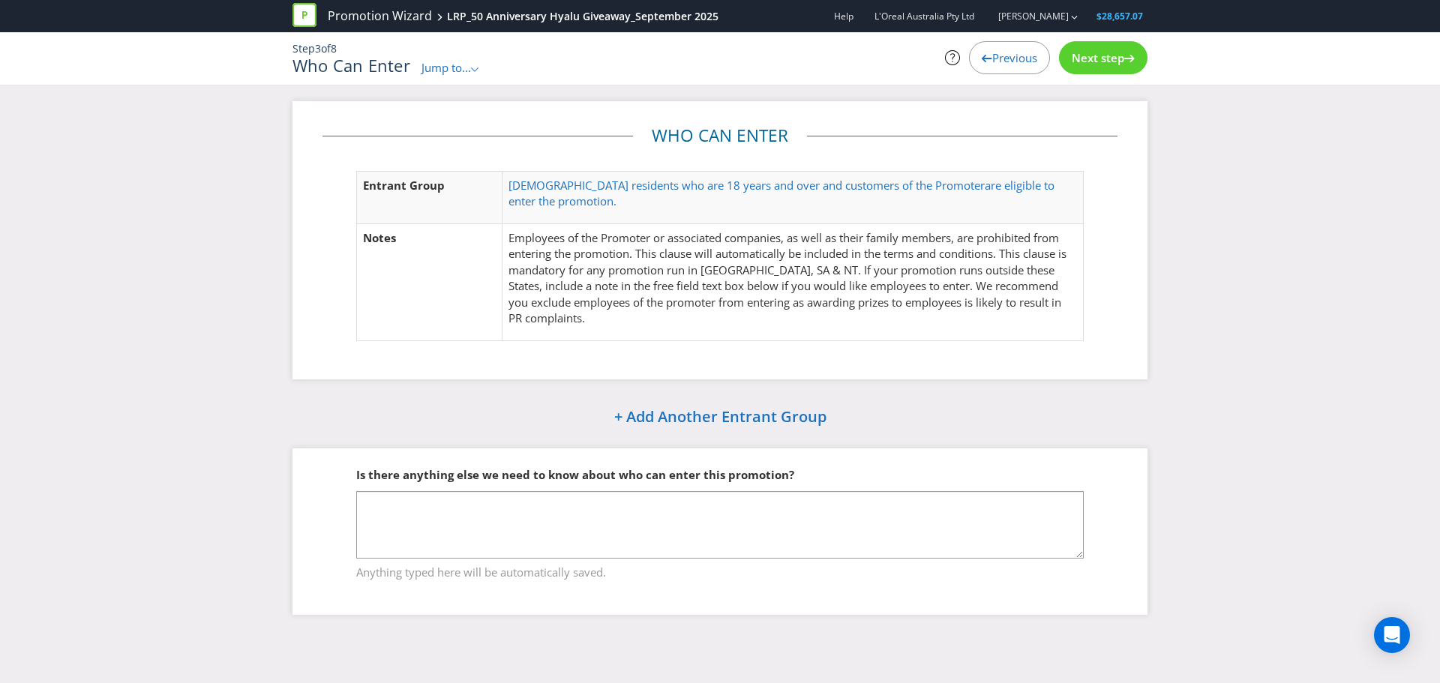
click at [1107, 65] on span "Next step" at bounding box center [1098, 57] width 53 height 15
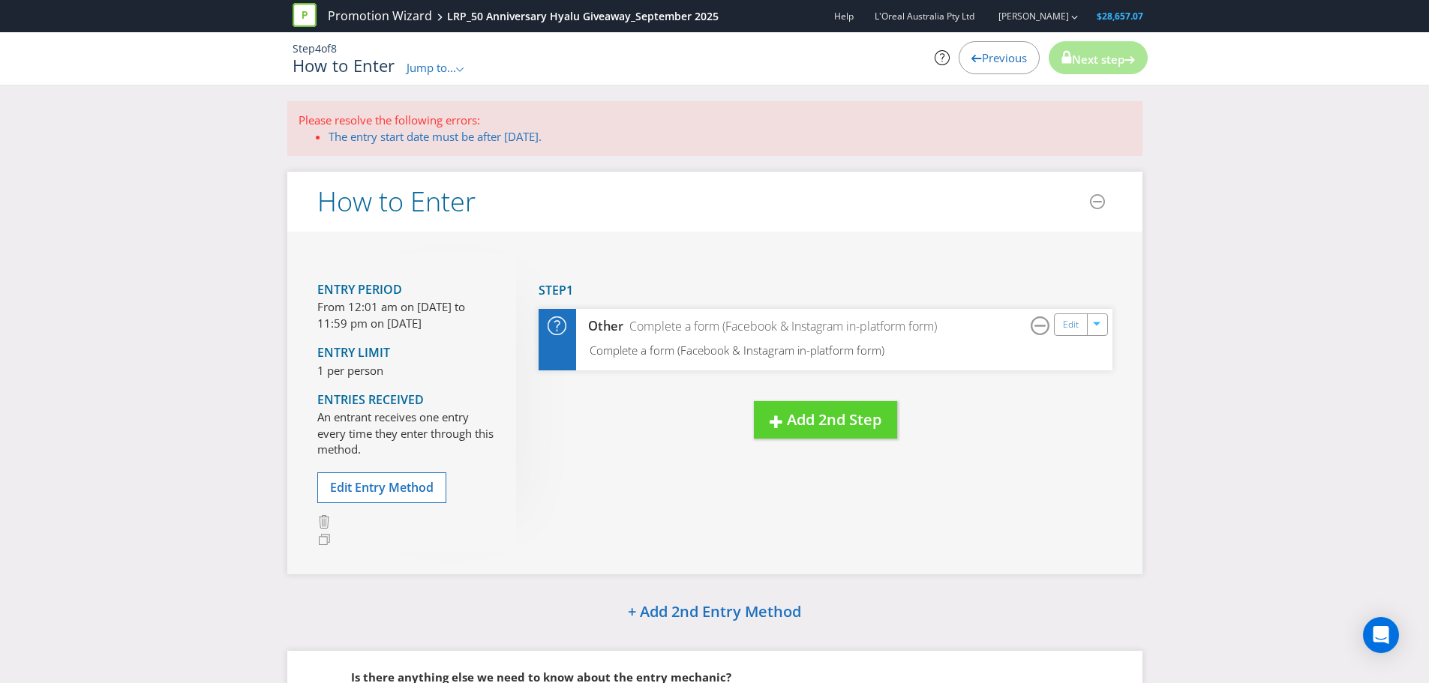
drag, startPoint x: 340, startPoint y: 310, endPoint x: 449, endPoint y: 336, distance: 111.9
click at [449, 336] on div "Entry Period From 12:01 am on [DATE] to 11:59 pm on [DATE] Entry Limit 1 per pe…" at bounding box center [416, 402] width 199 height 297
drag, startPoint x: 307, startPoint y: 371, endPoint x: 384, endPoint y: 370, distance: 77.3
click at [384, 370] on div "Entry Period From 12:01 am on [DATE] to 11:59 pm on [DATE] Entry Limit 1 per pe…" at bounding box center [714, 403] width 855 height 342
click at [391, 488] on span "Edit Entry Method" at bounding box center [382, 487] width 104 height 17
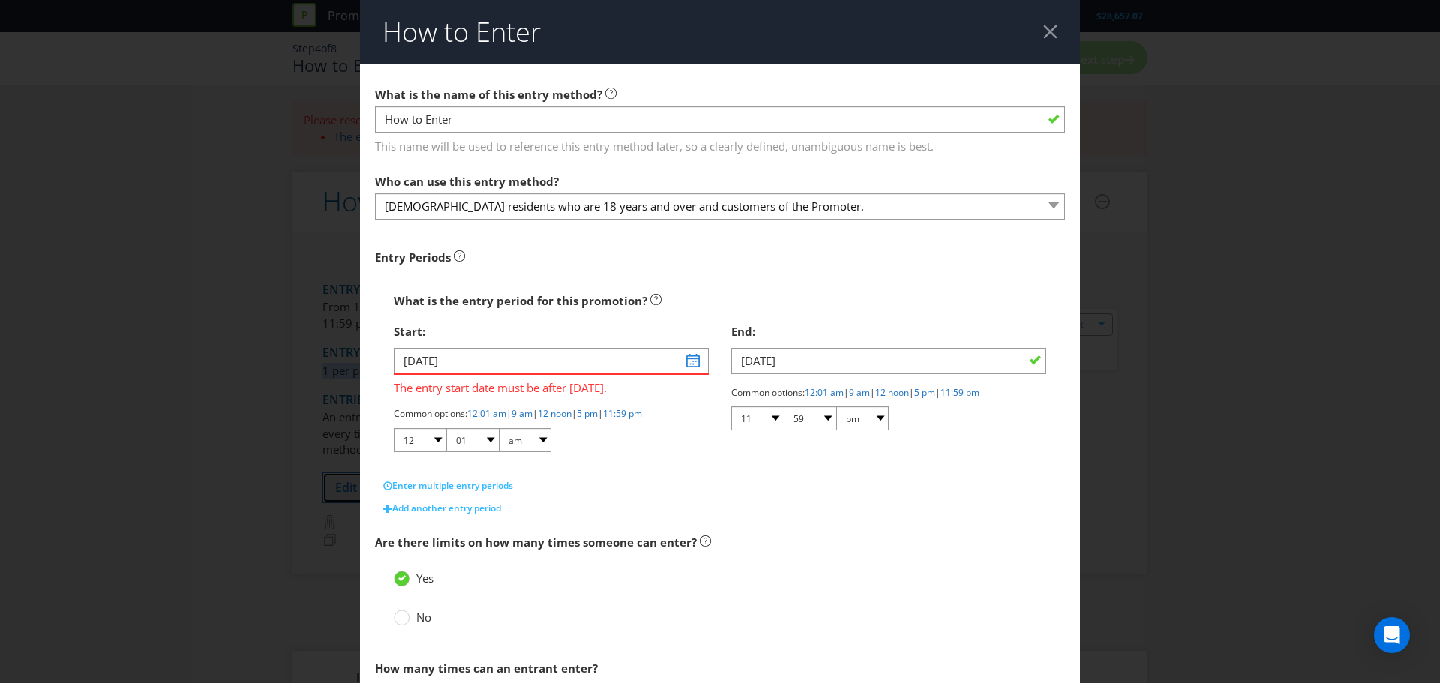
scroll to position [262, 0]
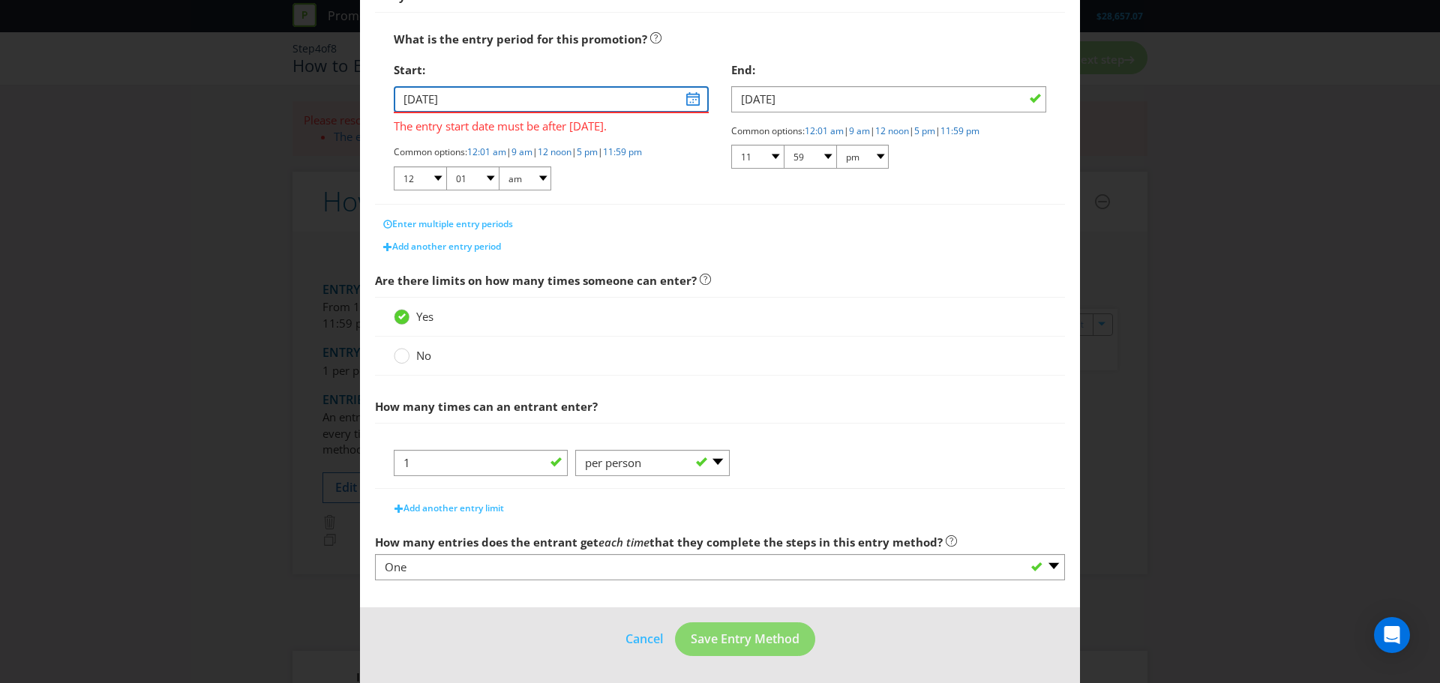
click at [687, 93] on input "[DATE]" at bounding box center [551, 99] width 315 height 26
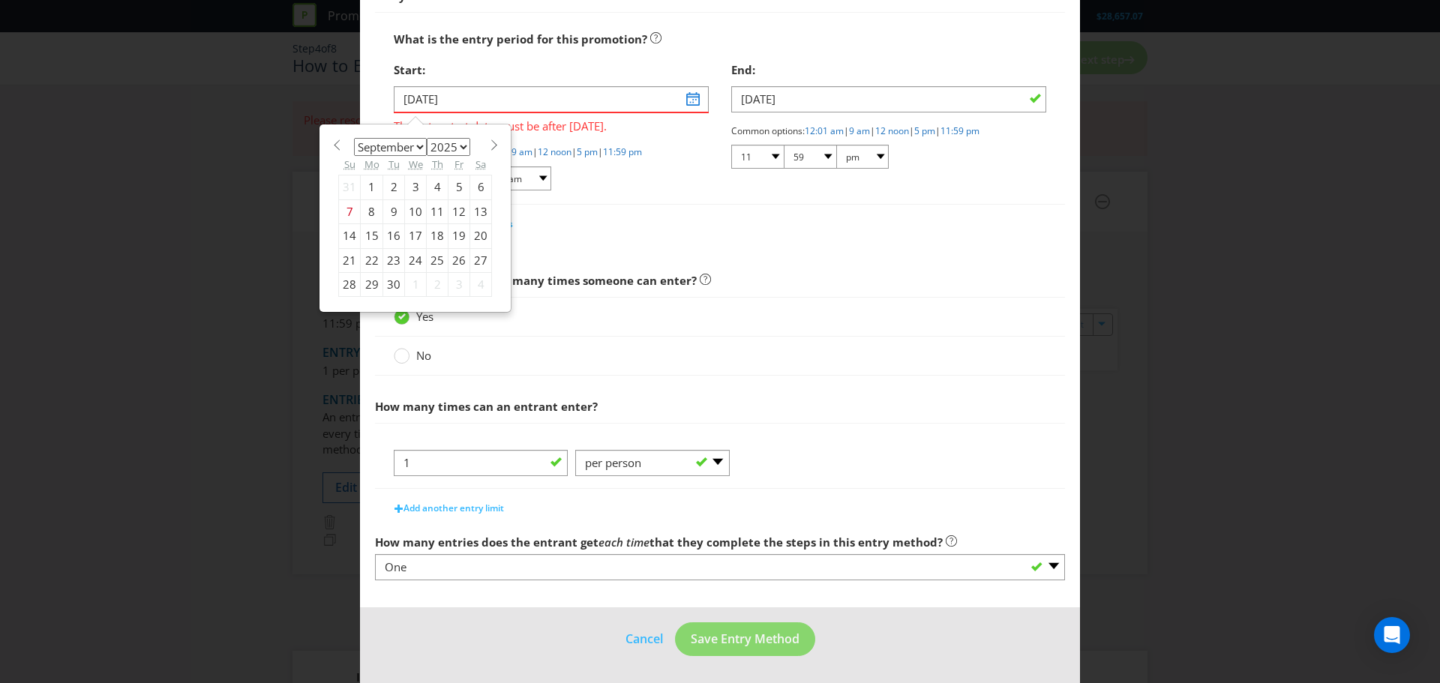
click at [417, 227] on div "17" at bounding box center [416, 236] width 22 height 24
type input "[DATE]"
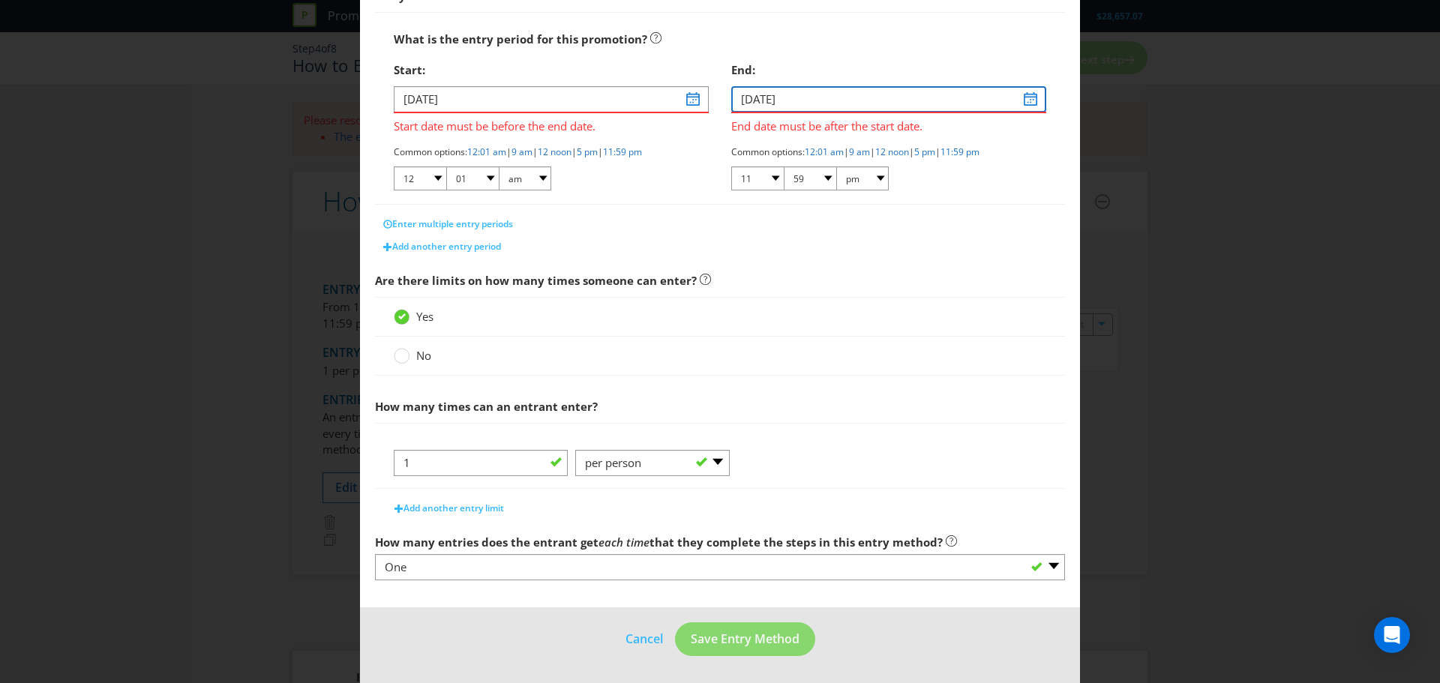
click at [1025, 99] on input "[DATE]" at bounding box center [888, 99] width 315 height 26
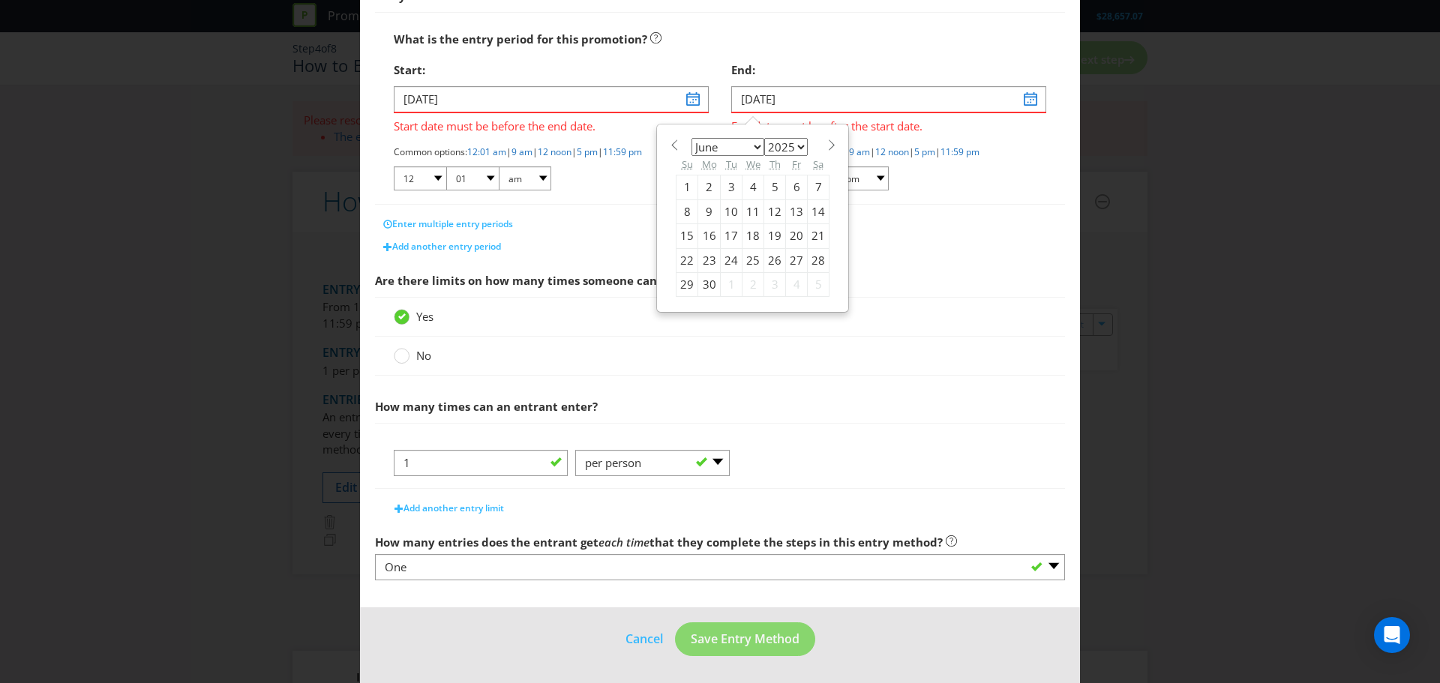
click at [698, 288] on div "30" at bounding box center [709, 284] width 23 height 24
type input "[DATE]"
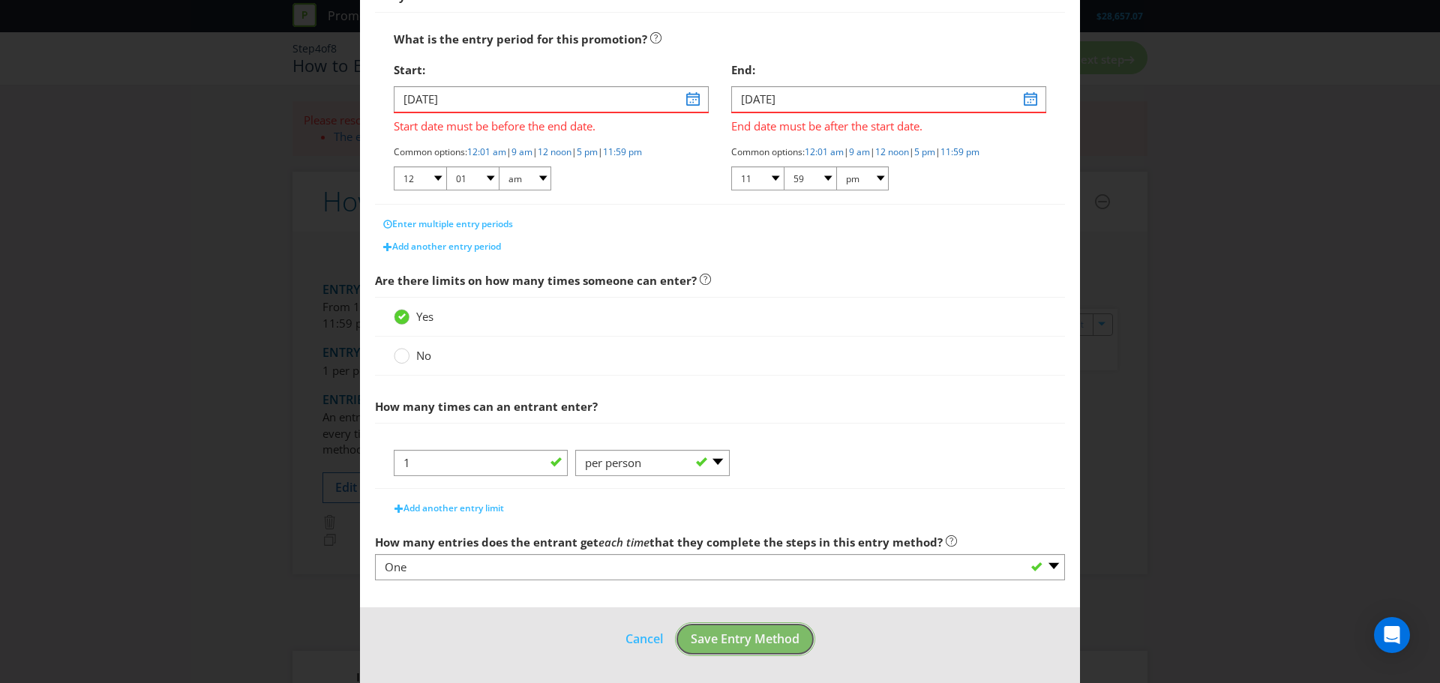
click at [746, 640] on span "Save Entry Method" at bounding box center [745, 639] width 109 height 17
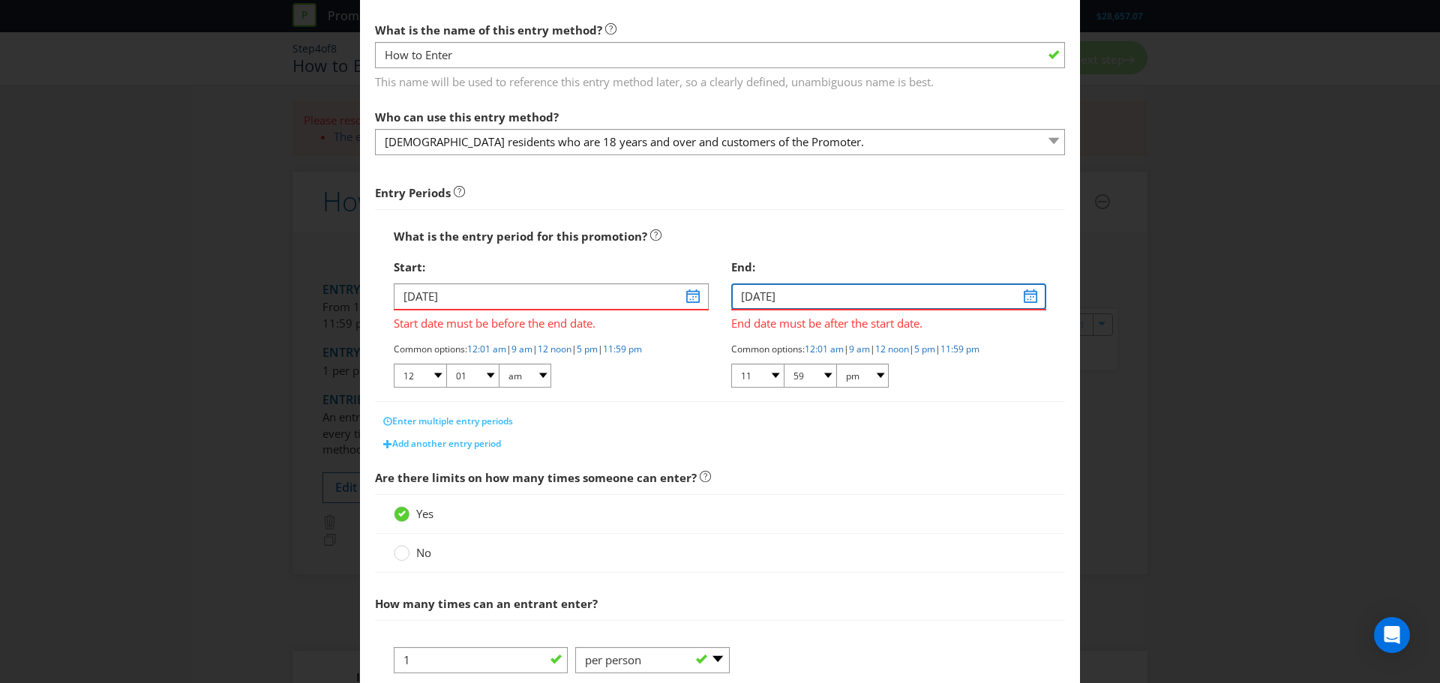
drag, startPoint x: 1003, startPoint y: 299, endPoint x: 1043, endPoint y: 300, distance: 39.8
click at [1005, 299] on input "[DATE]" at bounding box center [888, 297] width 315 height 26
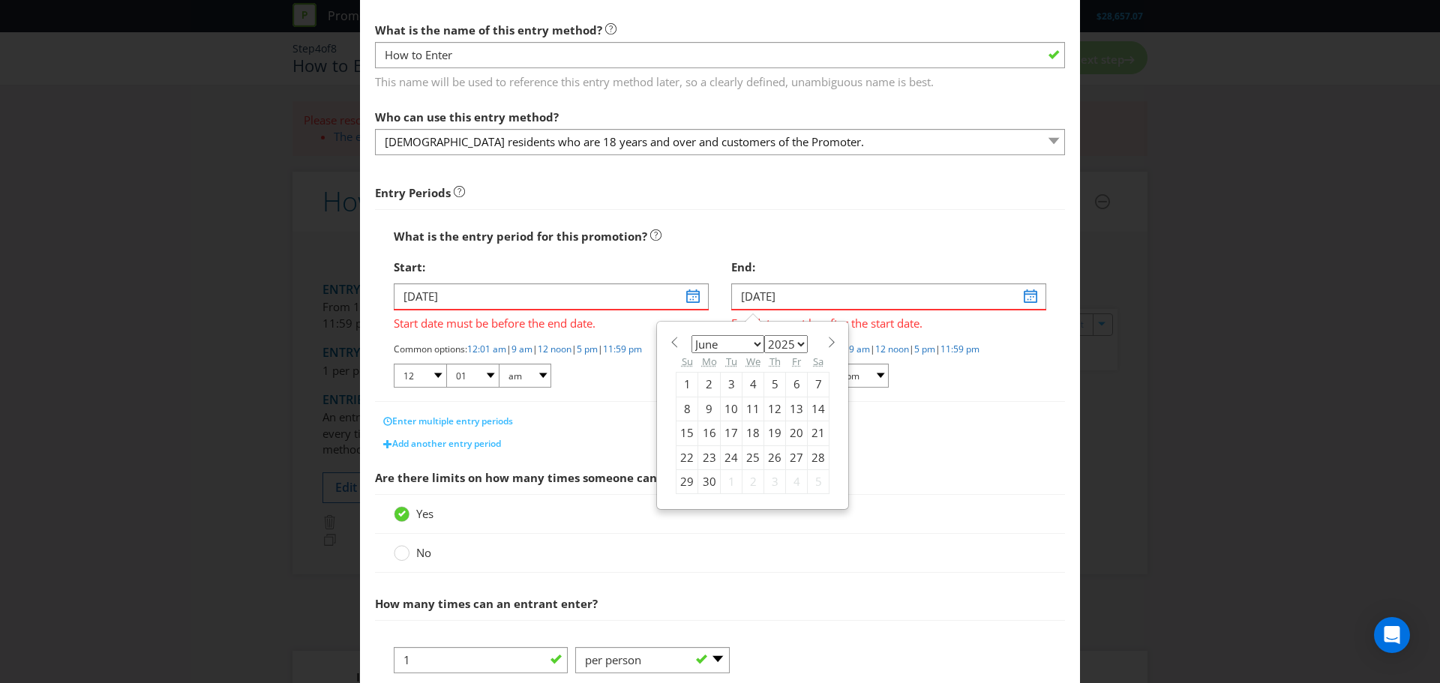
click at [752, 346] on select "January February March April May June July August September October November De…" at bounding box center [728, 344] width 73 height 18
select select "8"
click at [692, 335] on select "January February March April May June July August September October November De…" at bounding box center [728, 344] width 73 height 18
click at [721, 478] on div "30" at bounding box center [732, 482] width 22 height 24
type input "[DATE]"
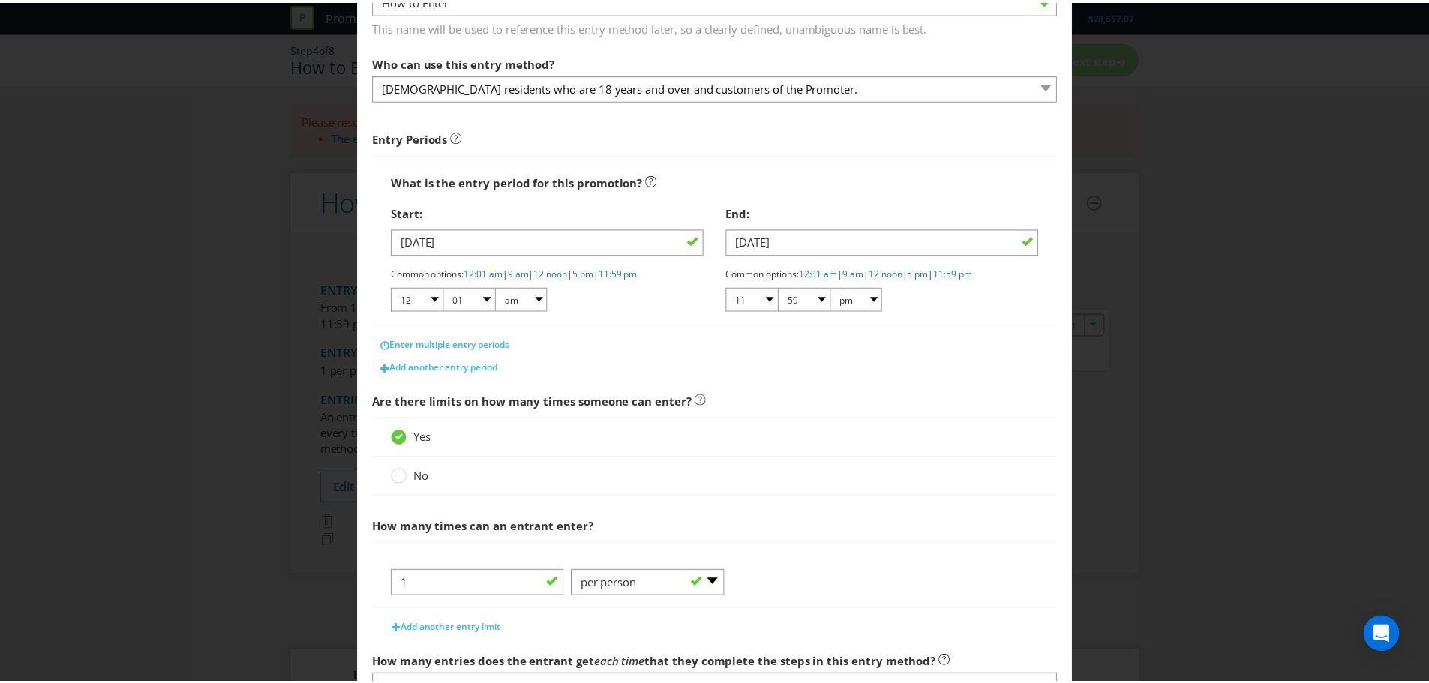
scroll to position [240, 0]
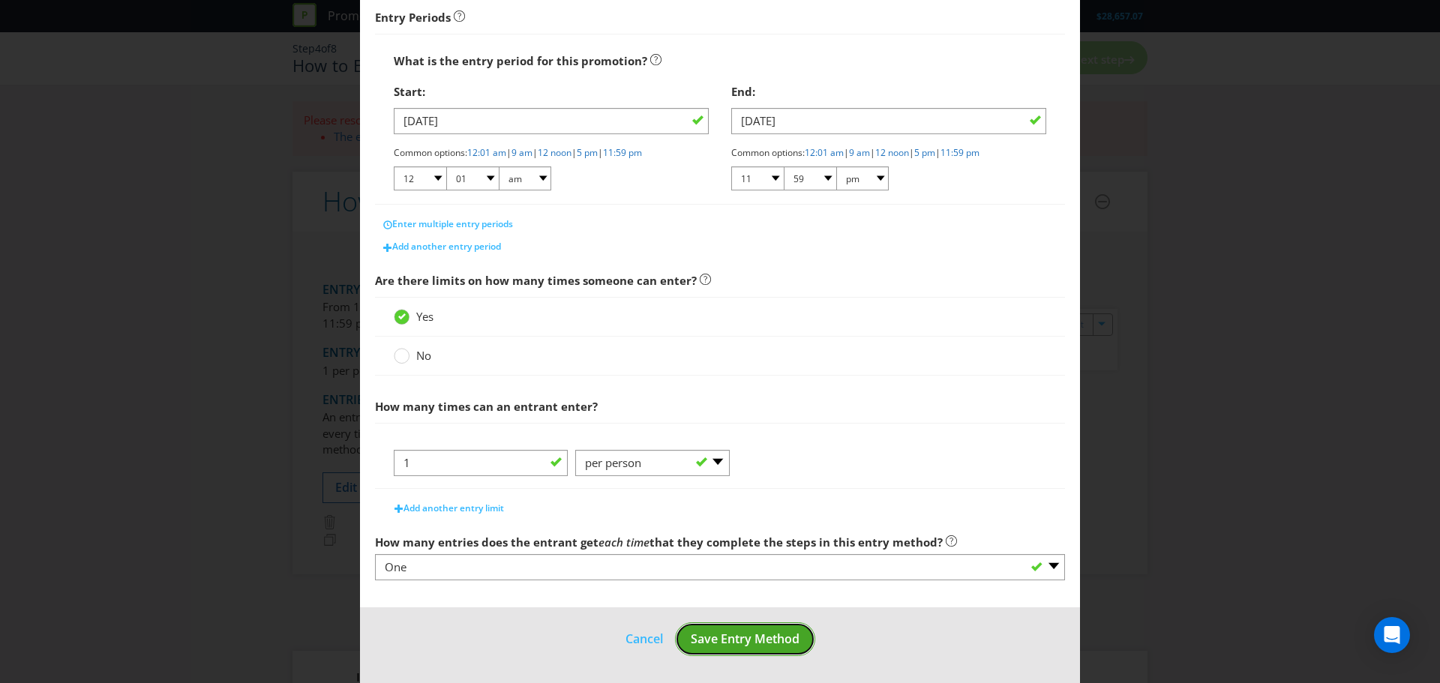
click at [734, 636] on span "Save Entry Method" at bounding box center [745, 639] width 109 height 17
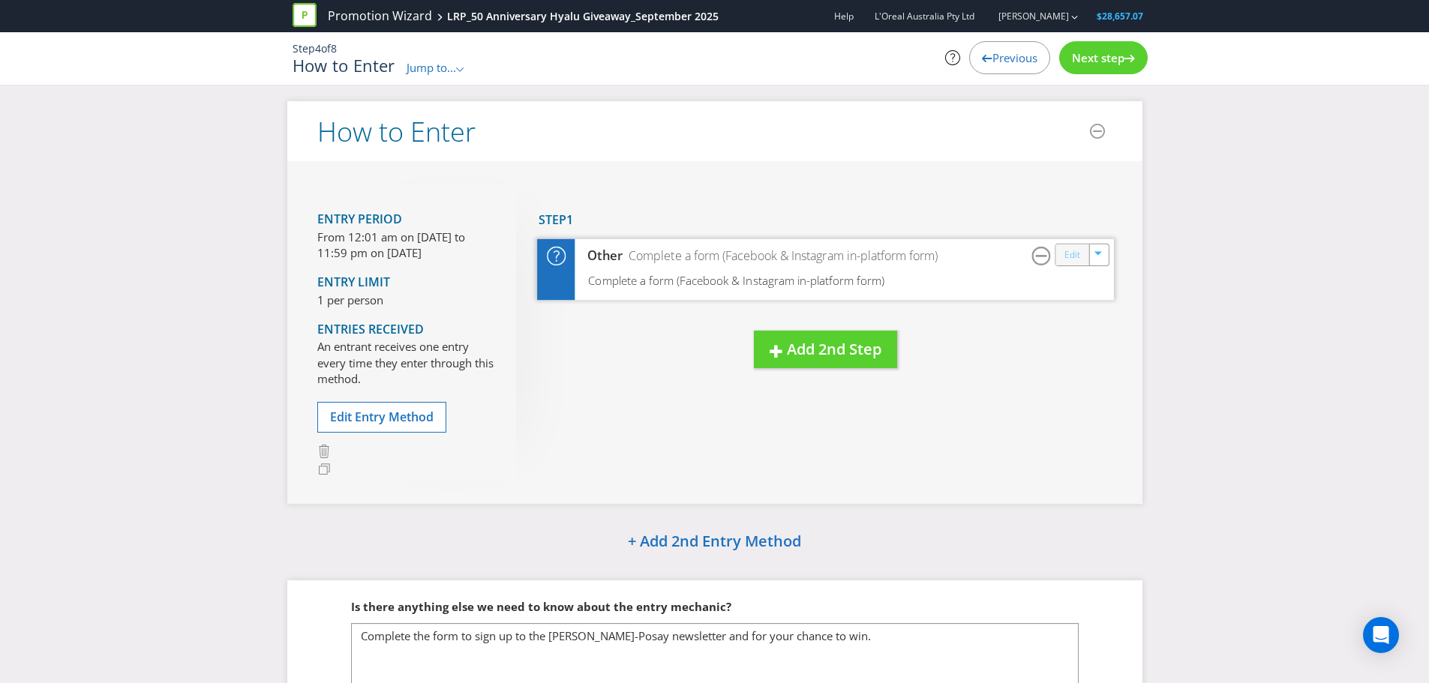
click at [1065, 256] on link "Edit" at bounding box center [1072, 254] width 16 height 17
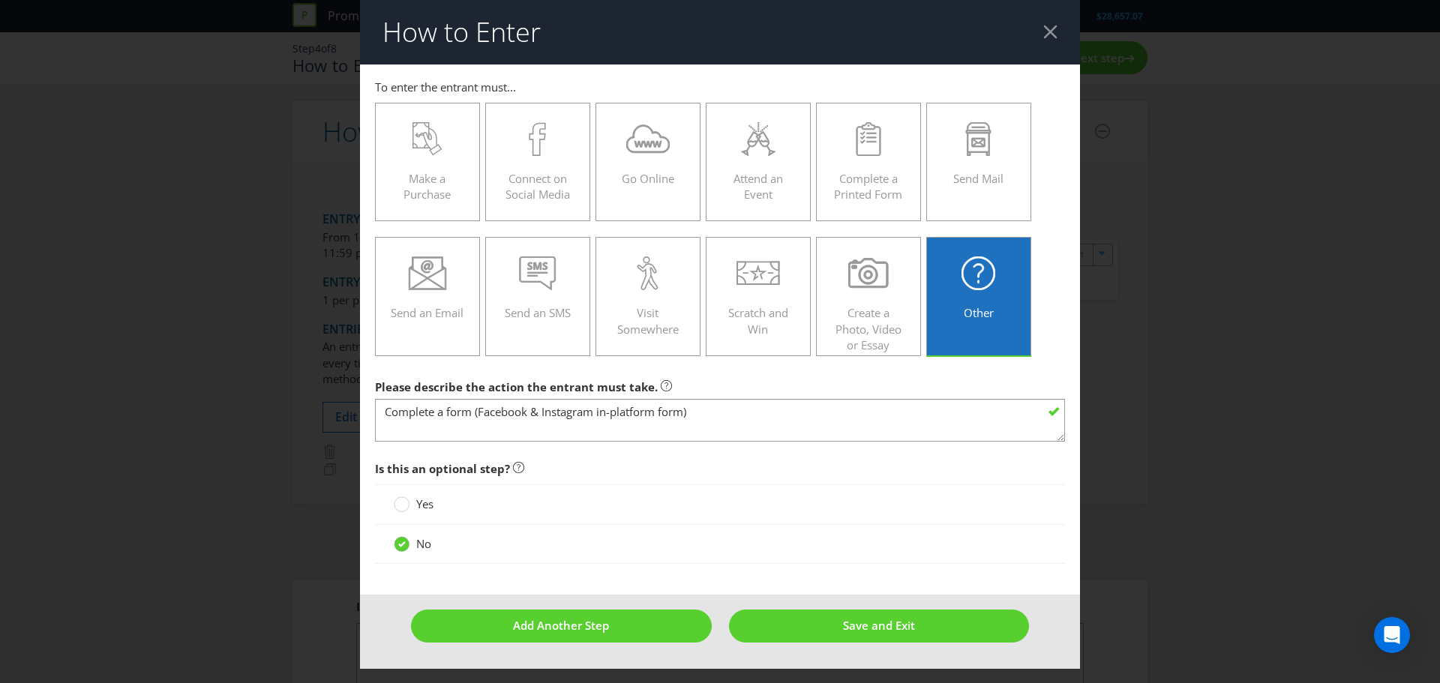
click at [1048, 29] on div at bounding box center [1051, 32] width 14 height 14
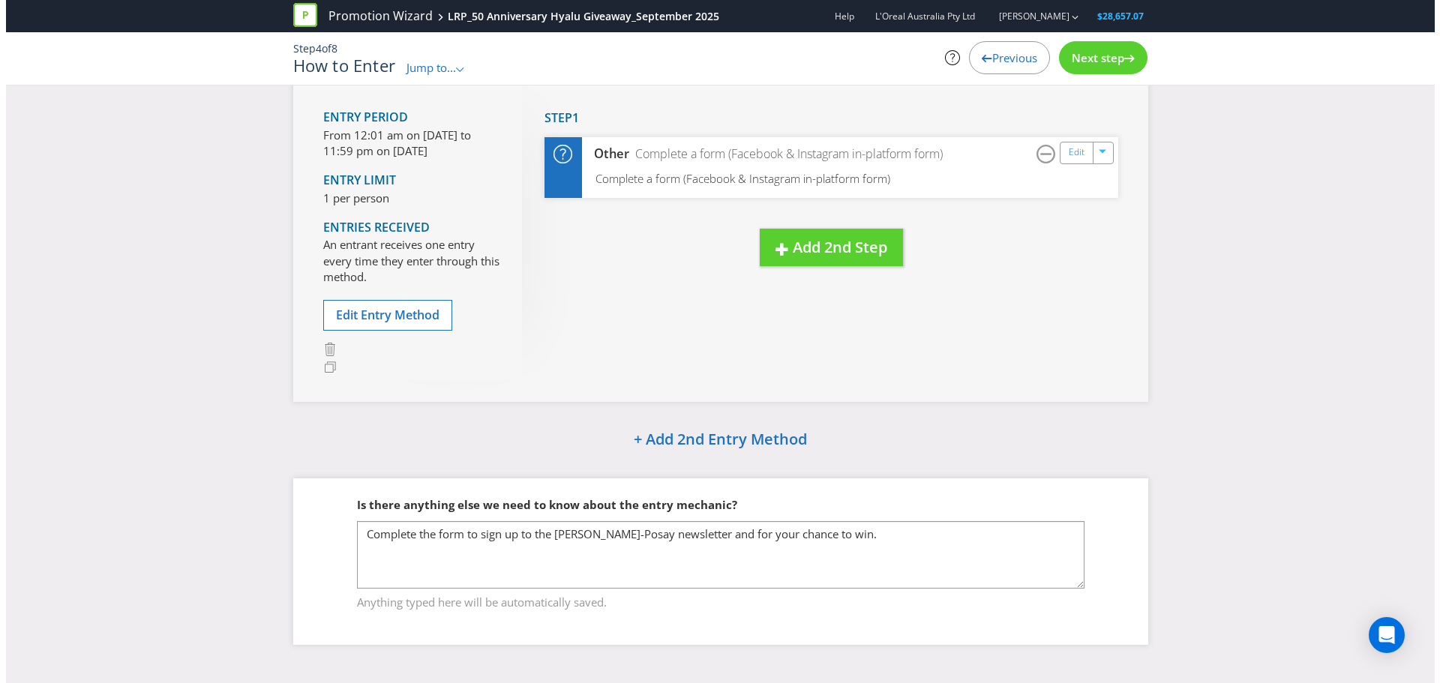
scroll to position [104, 0]
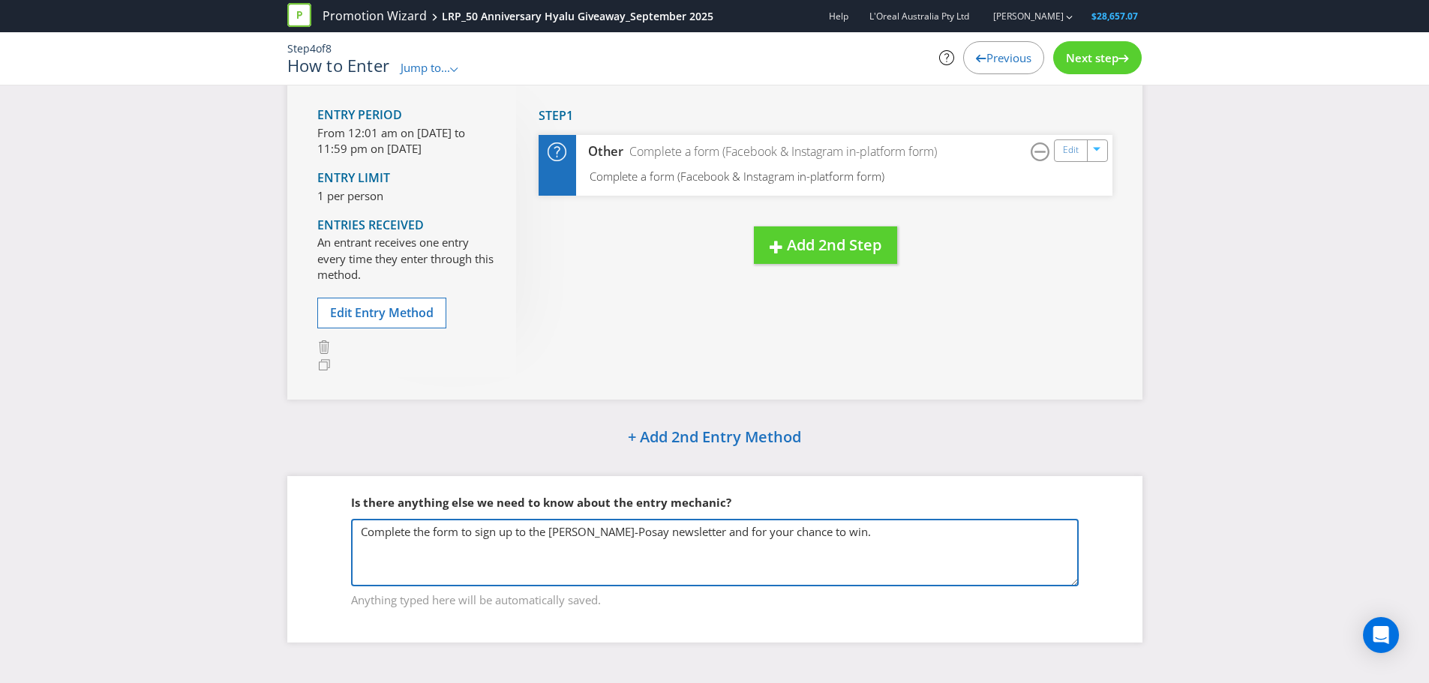
drag, startPoint x: 375, startPoint y: 545, endPoint x: 869, endPoint y: 532, distance: 494.5
click at [869, 532] on textarea "Complete the form to sign up to the [PERSON_NAME]-Posay newsletter and for your…" at bounding box center [715, 553] width 728 height 68
click at [869, 533] on textarea "Complete the form to sign up to the [PERSON_NAME]-Posay newsletter and for your…" at bounding box center [715, 553] width 728 height 68
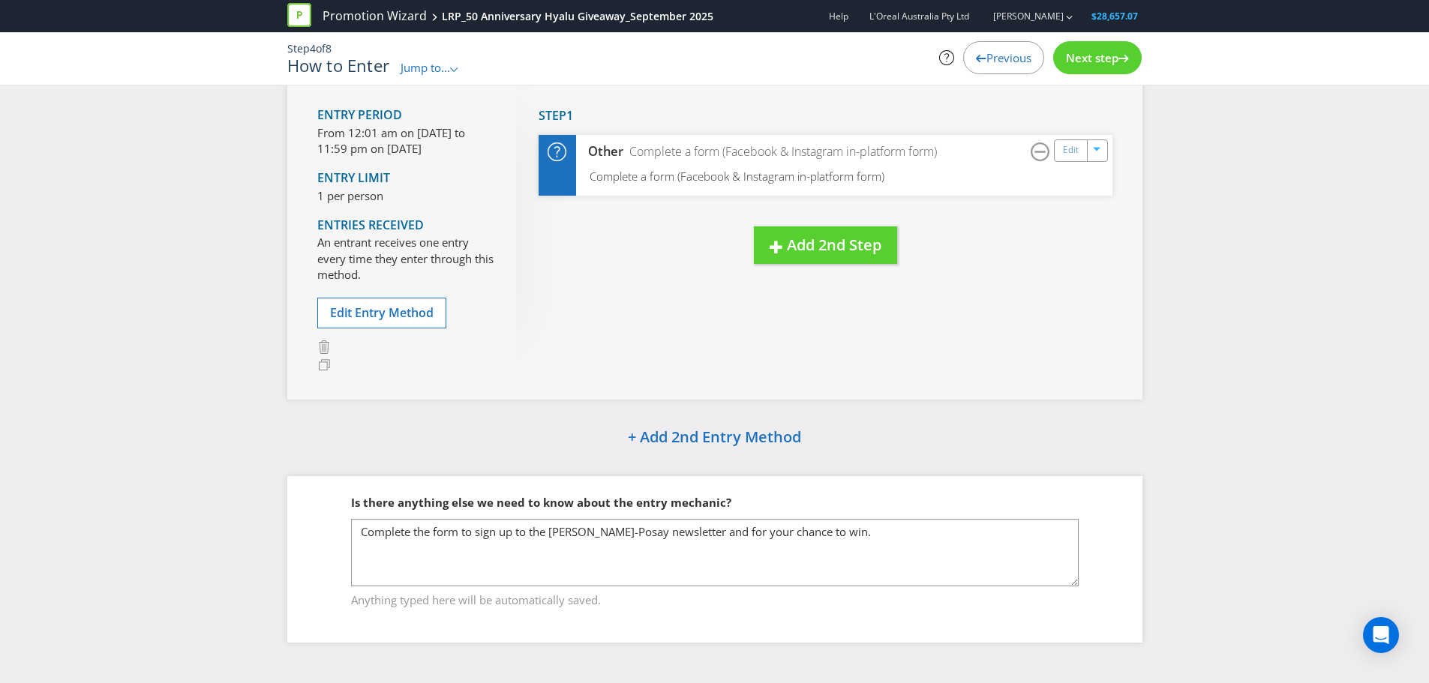
click at [1084, 63] on span "Next step" at bounding box center [1092, 57] width 53 height 15
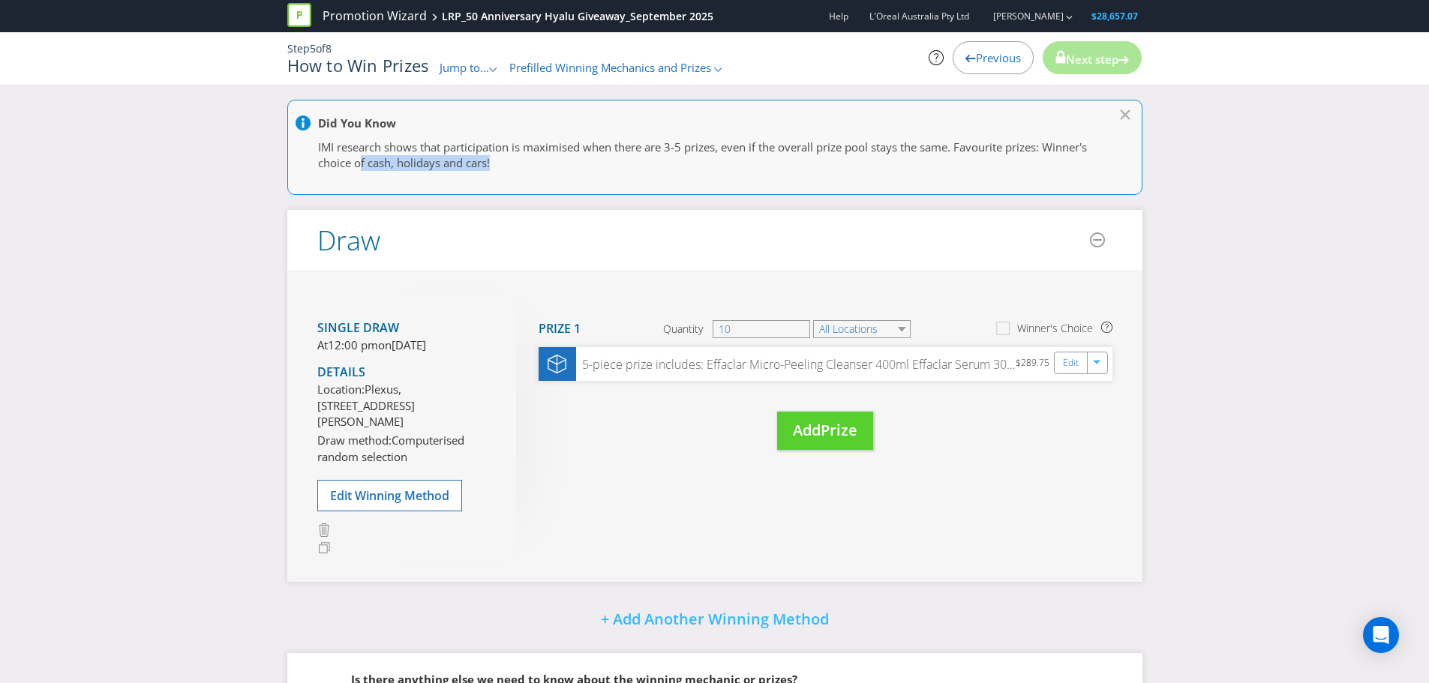
drag, startPoint x: 361, startPoint y: 157, endPoint x: 565, endPoint y: 161, distance: 204.1
click at [500, 176] on div "Did You Know IMI research shows that participation is maximised when there are …" at bounding box center [714, 147] width 855 height 95
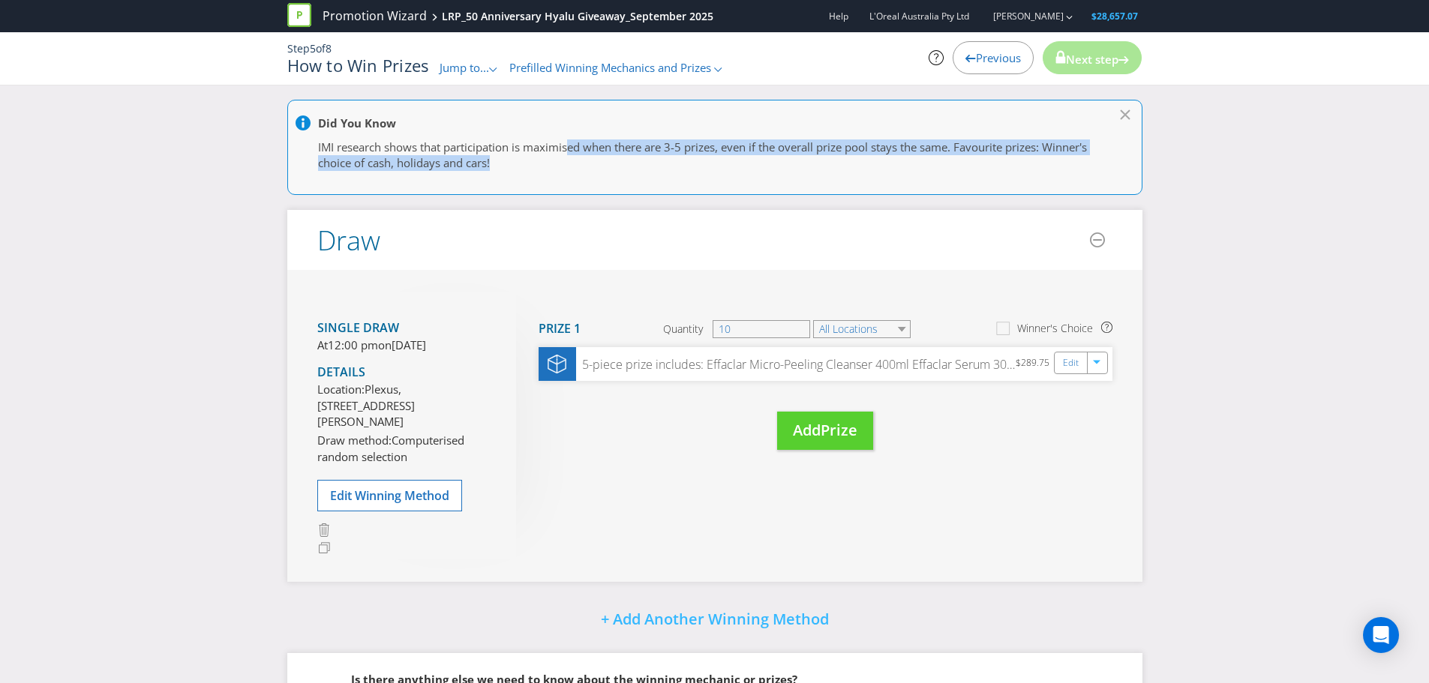
drag, startPoint x: 572, startPoint y: 149, endPoint x: 588, endPoint y: 170, distance: 26.7
click at [588, 170] on p "IMI research shows that participation is maximised when there are 3-5 prizes, e…" at bounding box center [707, 156] width 779 height 32
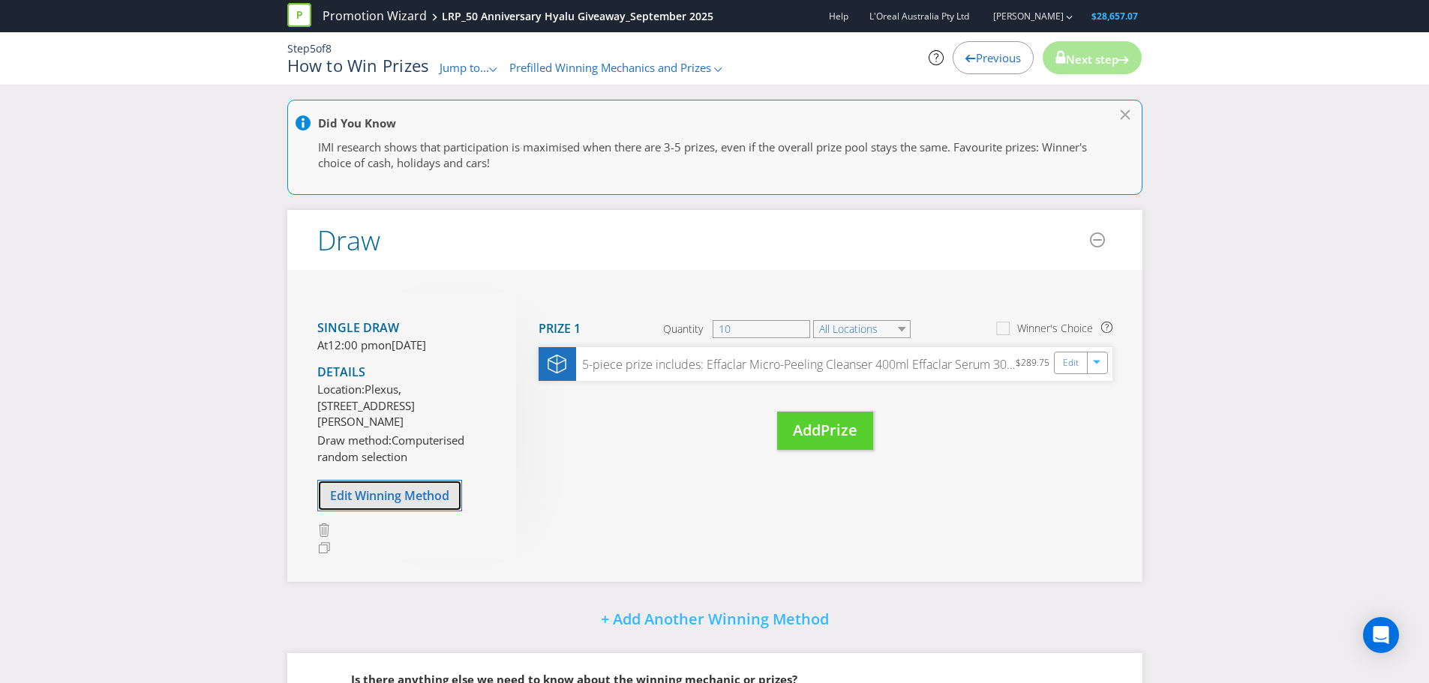
click at [389, 504] on span "Edit Winning Method" at bounding box center [389, 496] width 119 height 17
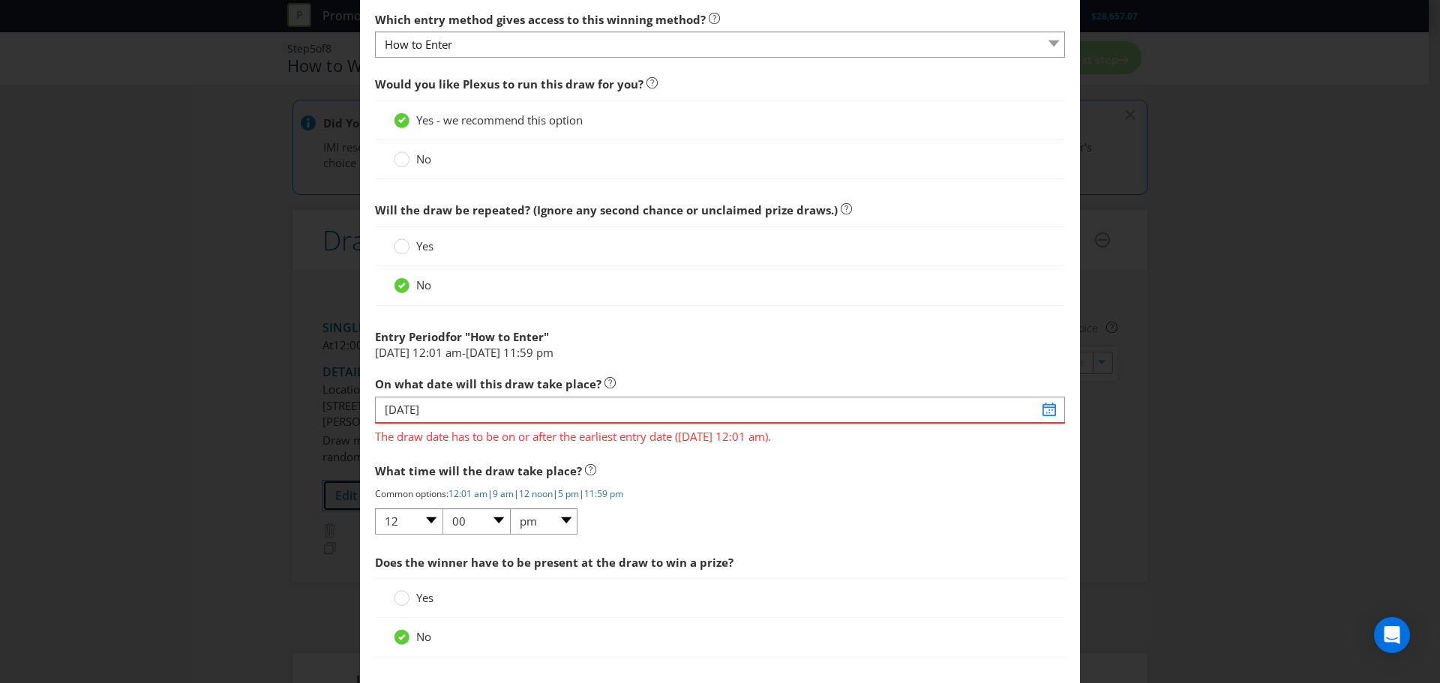
scroll to position [600, 0]
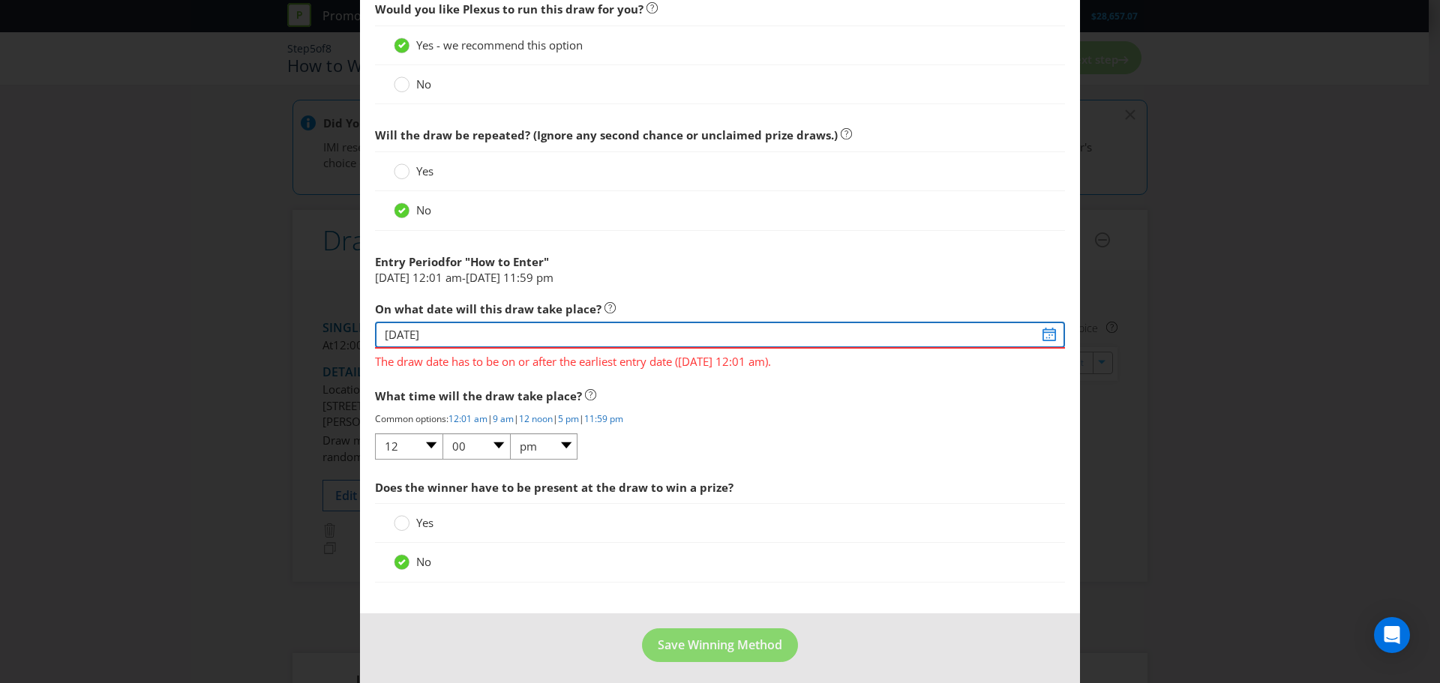
click at [1044, 338] on input "[DATE]" at bounding box center [720, 335] width 690 height 26
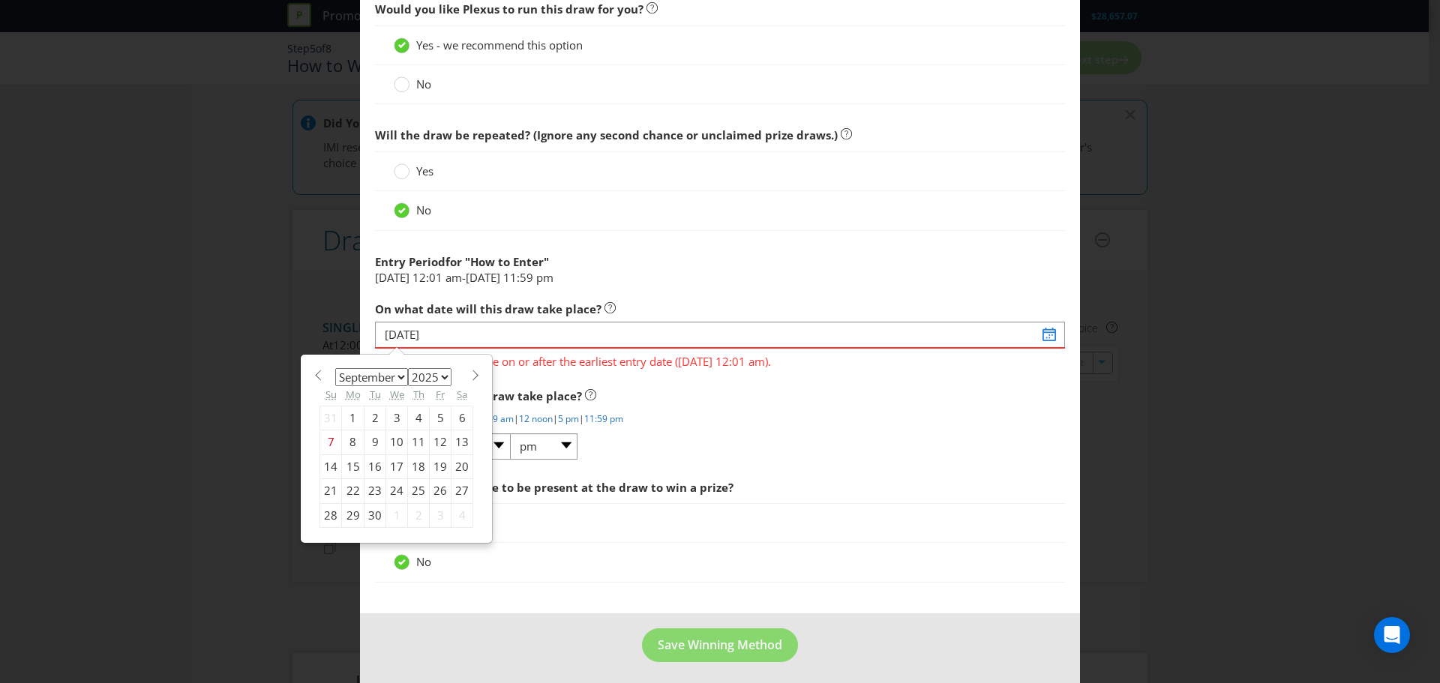
click at [395, 516] on div "1" at bounding box center [397, 515] width 22 height 24
type input "[DATE]"
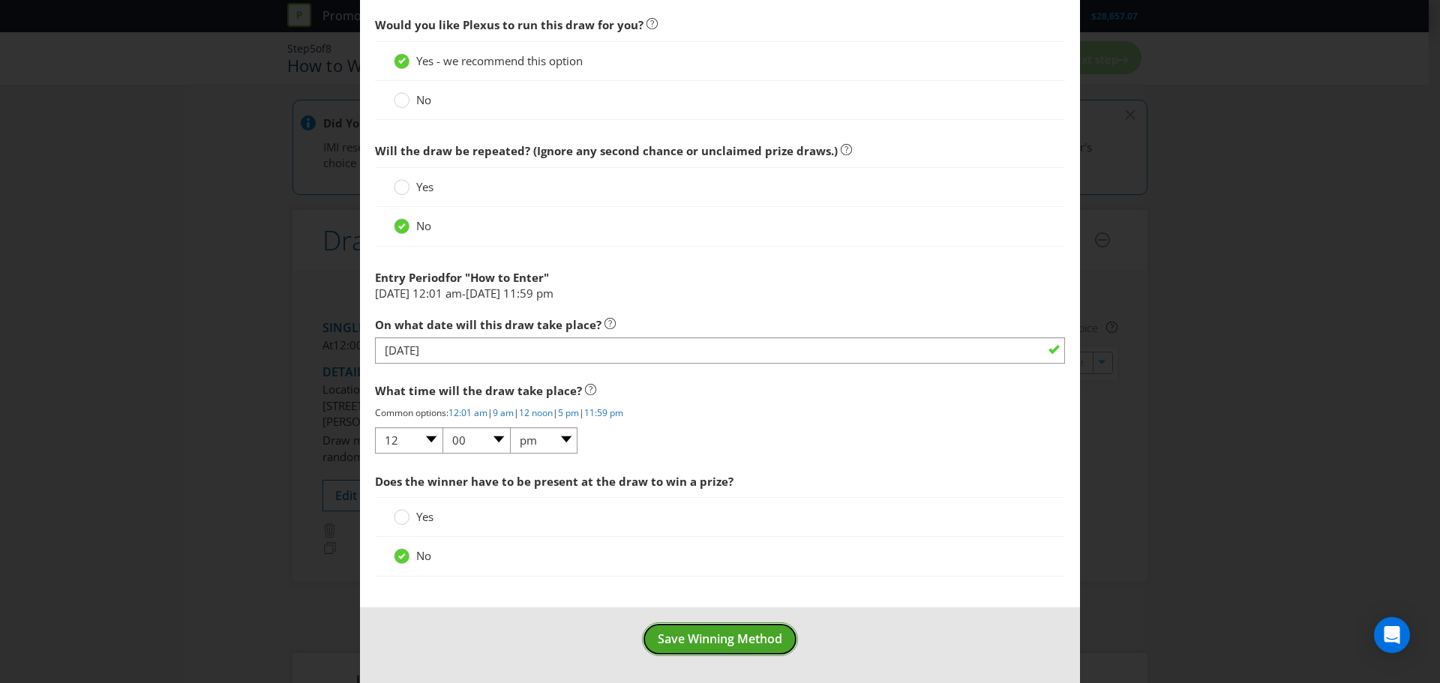
click at [694, 649] on button "Save Winning Method" at bounding box center [720, 640] width 156 height 34
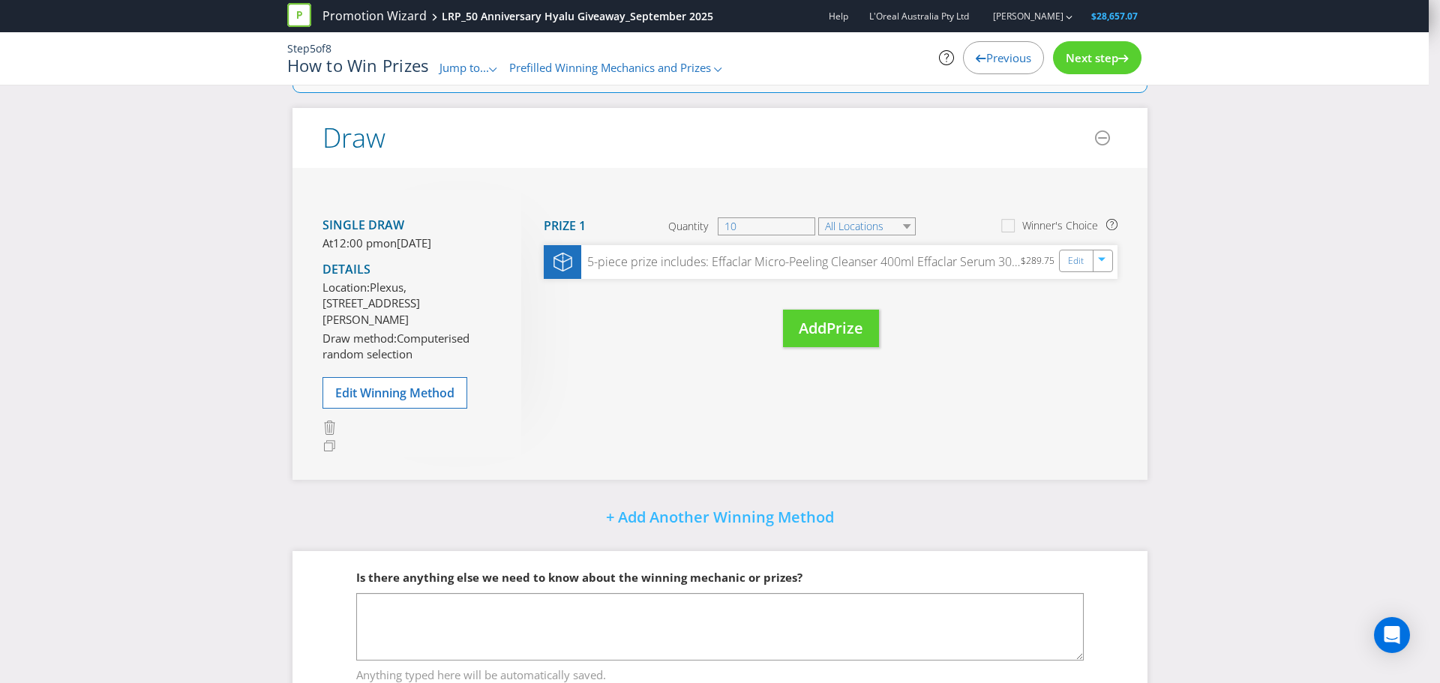
scroll to position [2, 0]
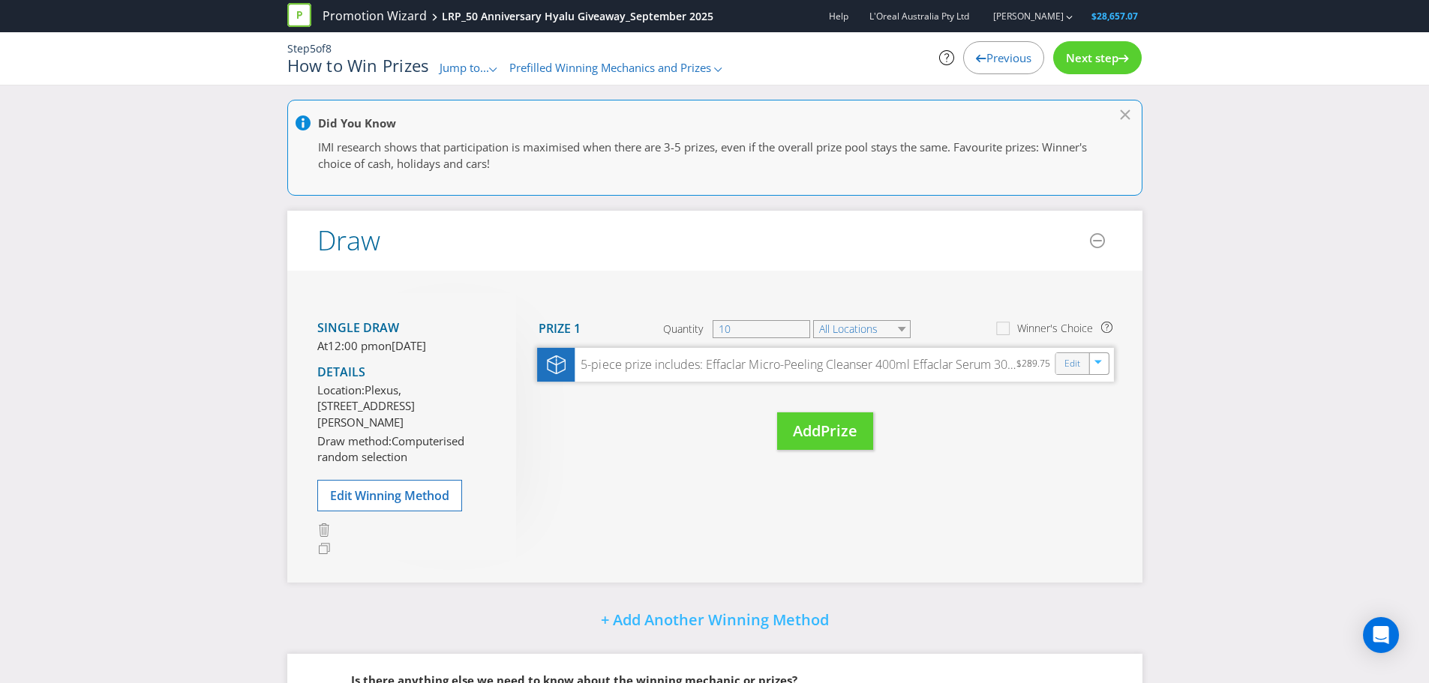
click at [1062, 364] on div "Edit" at bounding box center [1073, 363] width 34 height 21
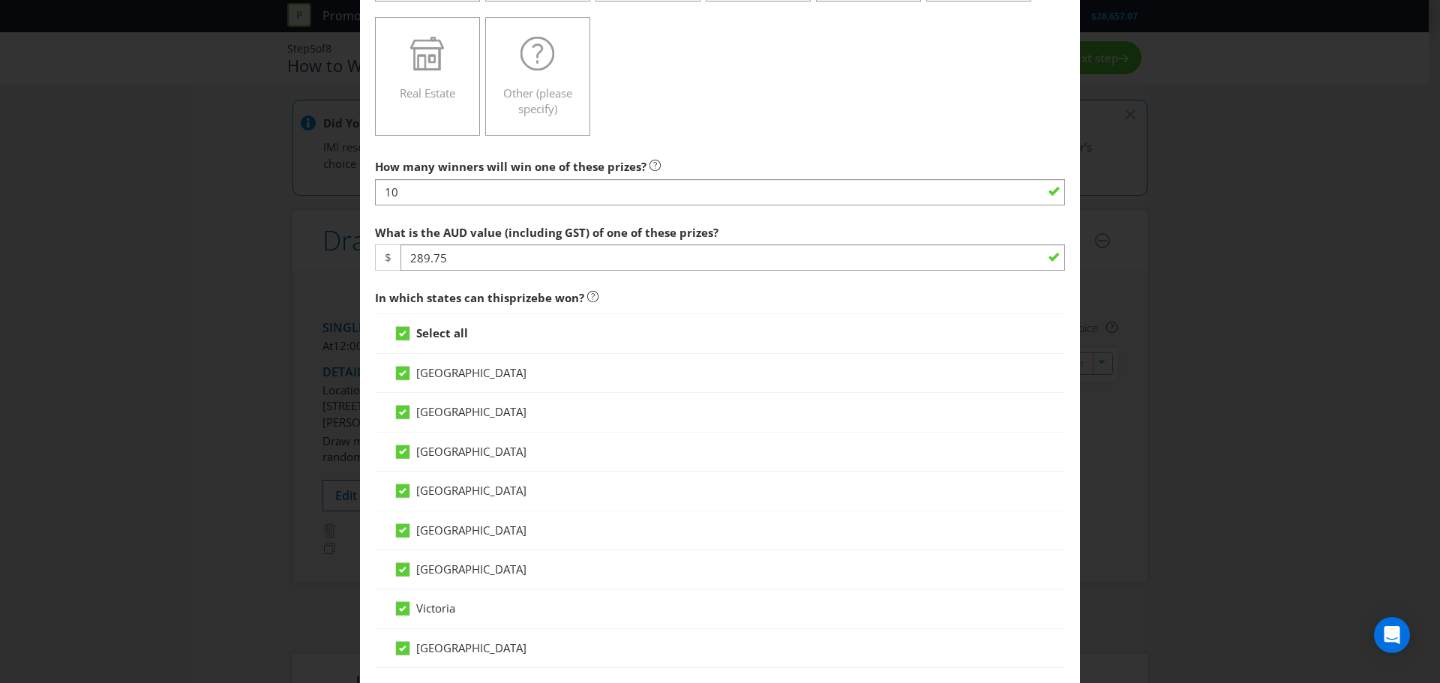
scroll to position [375, 0]
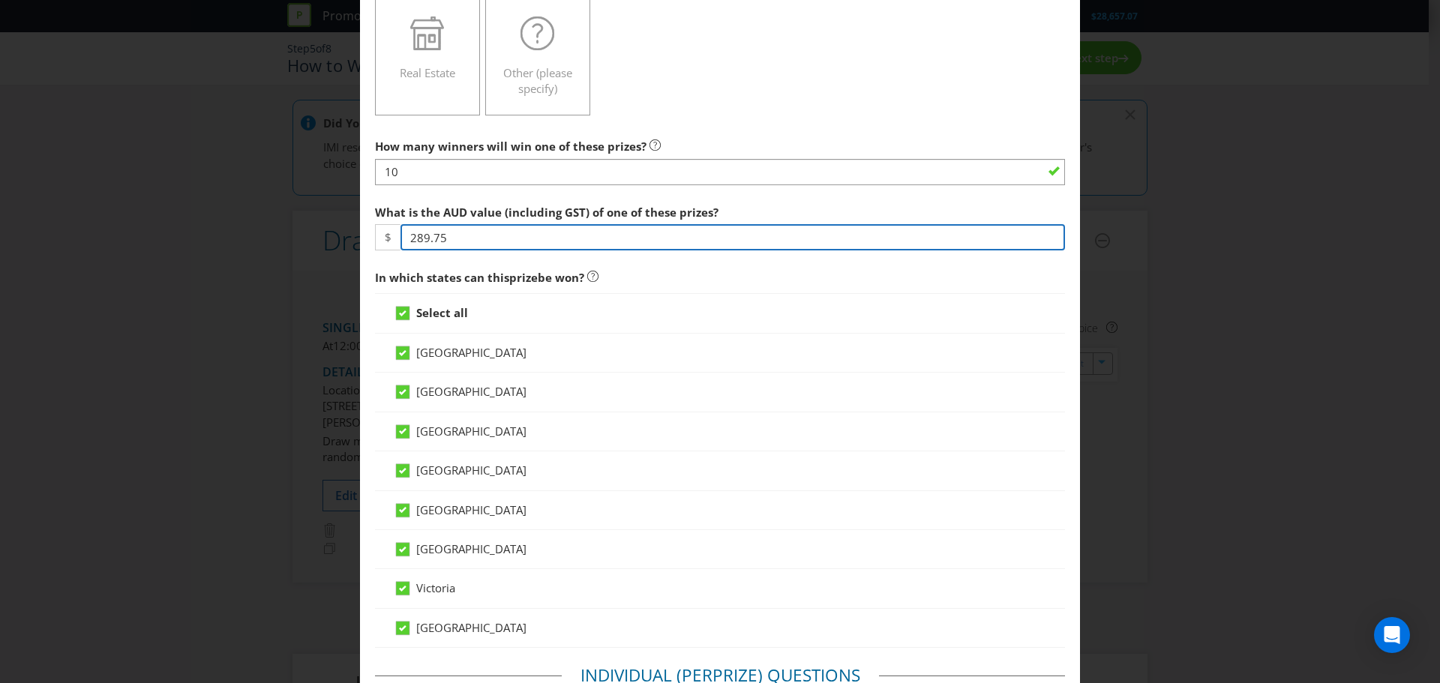
click at [439, 232] on input "289.75" at bounding box center [733, 237] width 665 height 26
drag, startPoint x: 443, startPoint y: 233, endPoint x: 413, endPoint y: 239, distance: 30.6
click at [413, 239] on input "289.75" at bounding box center [733, 237] width 665 height 26
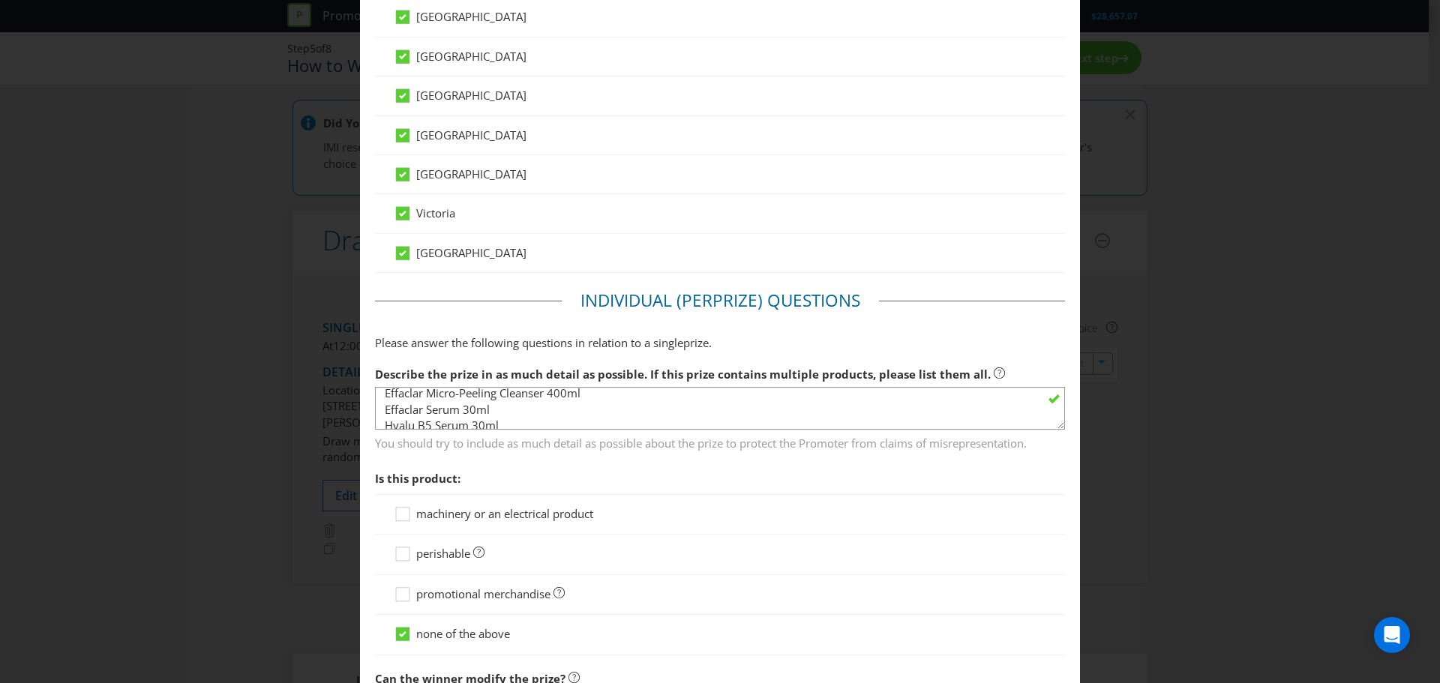
scroll to position [0, 0]
type input "208.53"
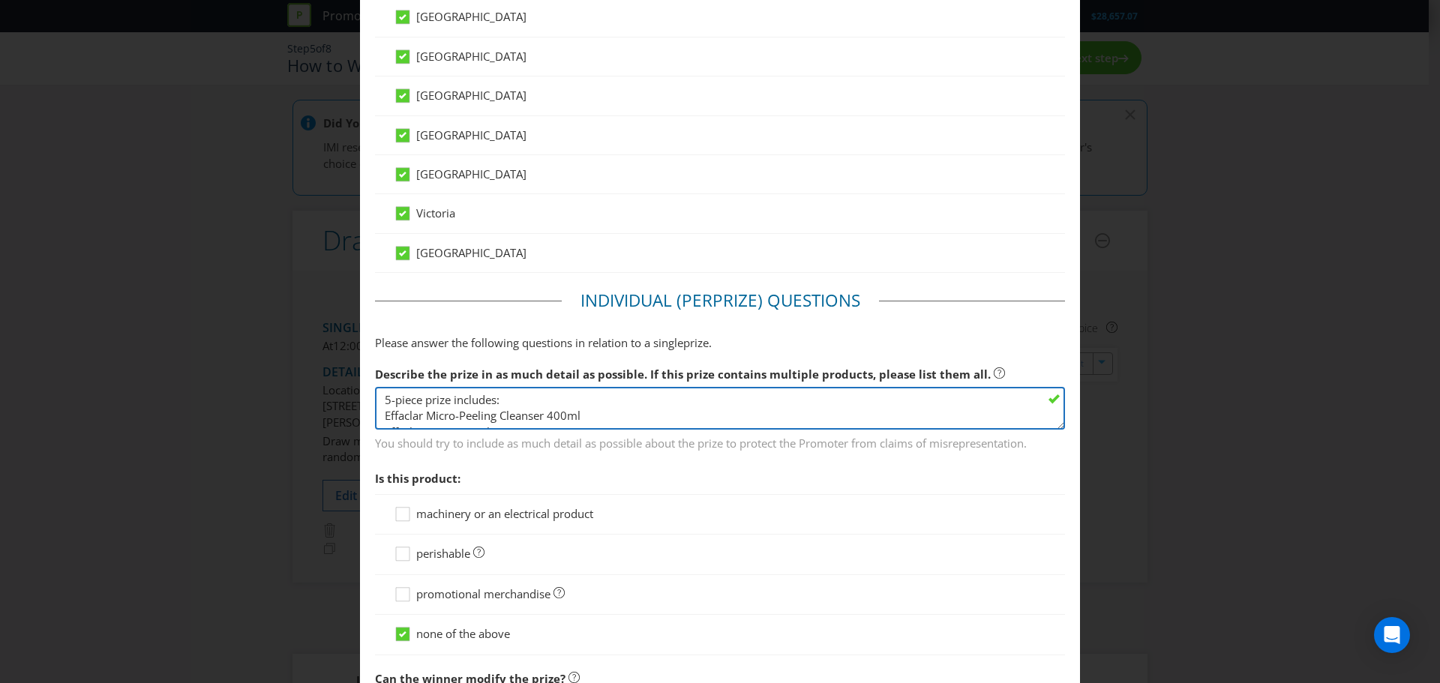
click at [420, 396] on textarea "5-piece prize includes: Effaclar Micro-Peeling Cleanser 400ml Effaclar Serum 30…" at bounding box center [720, 408] width 690 height 43
drag, startPoint x: 389, startPoint y: 397, endPoint x: 374, endPoint y: 401, distance: 15.7
click at [375, 401] on textarea "5-piece prize includes: Effaclar Micro-Peeling Cleanser 400ml Effaclar Serum 30…" at bounding box center [720, 408] width 690 height 43
click at [495, 403] on textarea "5-piece prize includes: Effaclar Micro-Peeling Cleanser 400ml Effaclar Serum 30…" at bounding box center [720, 408] width 690 height 43
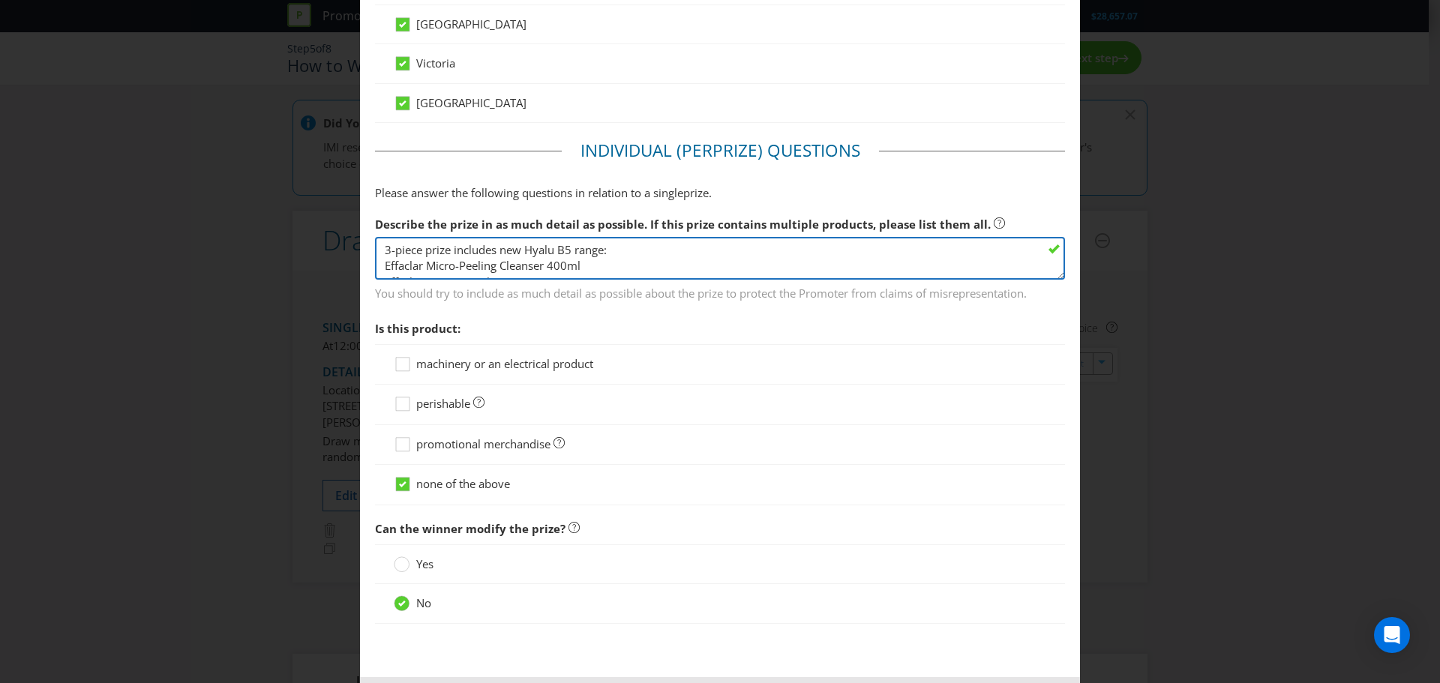
drag, startPoint x: 588, startPoint y: 266, endPoint x: 361, endPoint y: 260, distance: 227.4
paste textarea "[PERSON_NAME]-Posay Hyalu B5 Cream Jar 5"
click at [581, 269] on textarea "5-piece prize includes: Effaclar Micro-Peeling Cleanser 400ml Effaclar Serum 30…" at bounding box center [720, 258] width 690 height 43
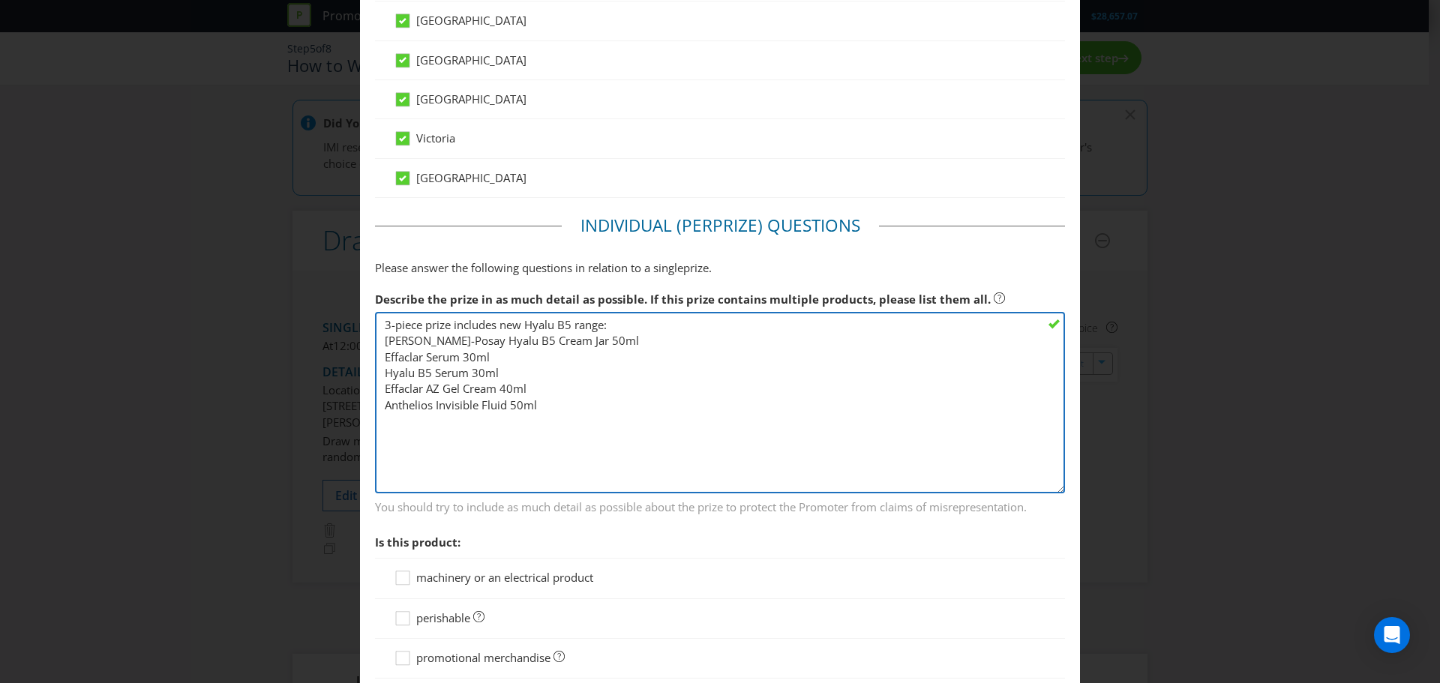
drag, startPoint x: 1040, startPoint y: 393, endPoint x: 730, endPoint y: 390, distance: 309.8
click at [1026, 487] on textarea "5-piece prize includes: Effaclar Micro-Peeling Cleanser 400ml Effaclar Serum 30…" at bounding box center [720, 403] width 690 height 182
drag, startPoint x: 496, startPoint y: 353, endPoint x: 381, endPoint y: 357, distance: 114.8
click at [381, 357] on textarea "5-piece prize includes: Effaclar Micro-Peeling Cleanser 400ml Effaclar Serum 30…" at bounding box center [720, 401] width 690 height 179
paste textarea "[PERSON_NAME]-Posay Hyalu B5 Suractivated"
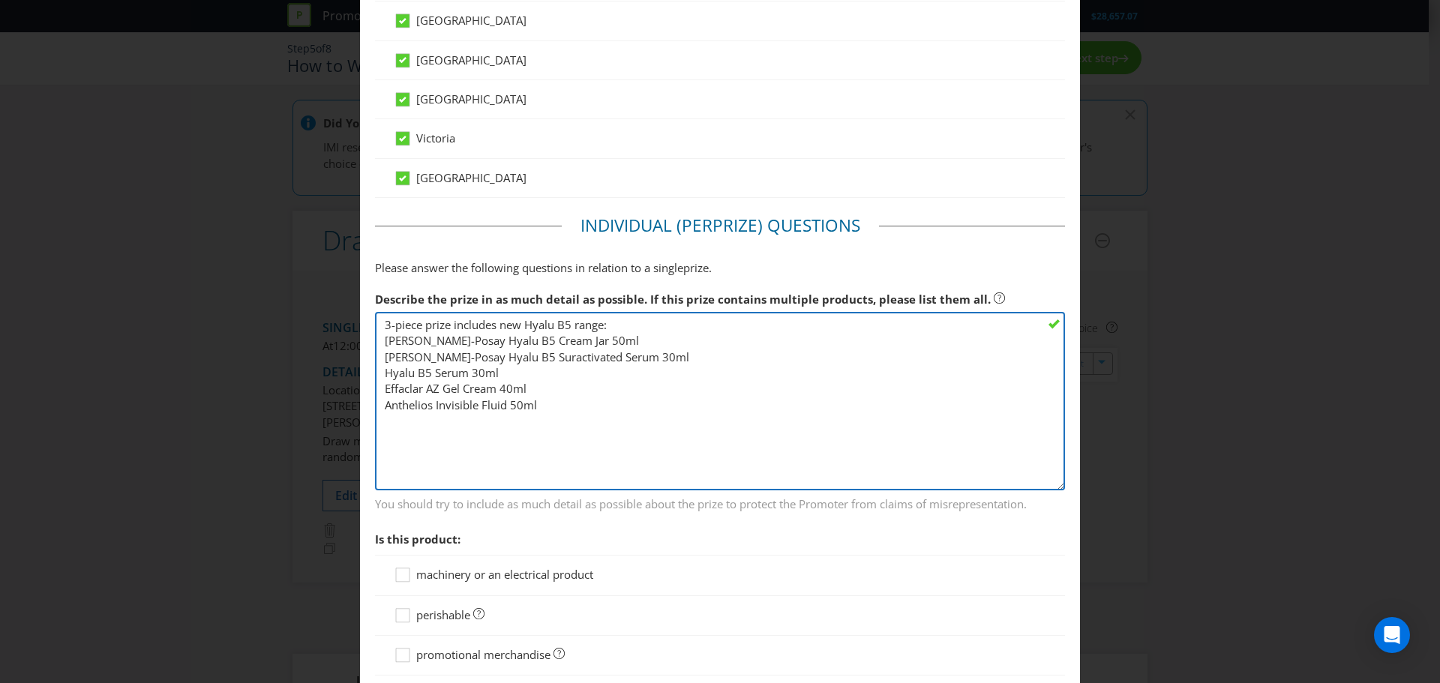
click at [503, 378] on textarea "5-piece prize includes: Effaclar Micro-Peeling Cleanser 400ml Effaclar Serum 30…" at bounding box center [720, 401] width 690 height 179
drag, startPoint x: 512, startPoint y: 372, endPoint x: 362, endPoint y: 375, distance: 150.8
click at [362, 375] on main "[GEOGRAPHIC_DATA] [GEOGRAPHIC_DATA] [GEOGRAPHIC_DATA] [GEOGRAPHIC_DATA] [GEOGRA…" at bounding box center [720, 64] width 720 height 1650
paste textarea "[PERSON_NAME]-Posay Hyalu Water Gel Cream 4"
drag, startPoint x: 561, startPoint y: 406, endPoint x: 365, endPoint y: 395, distance: 196.9
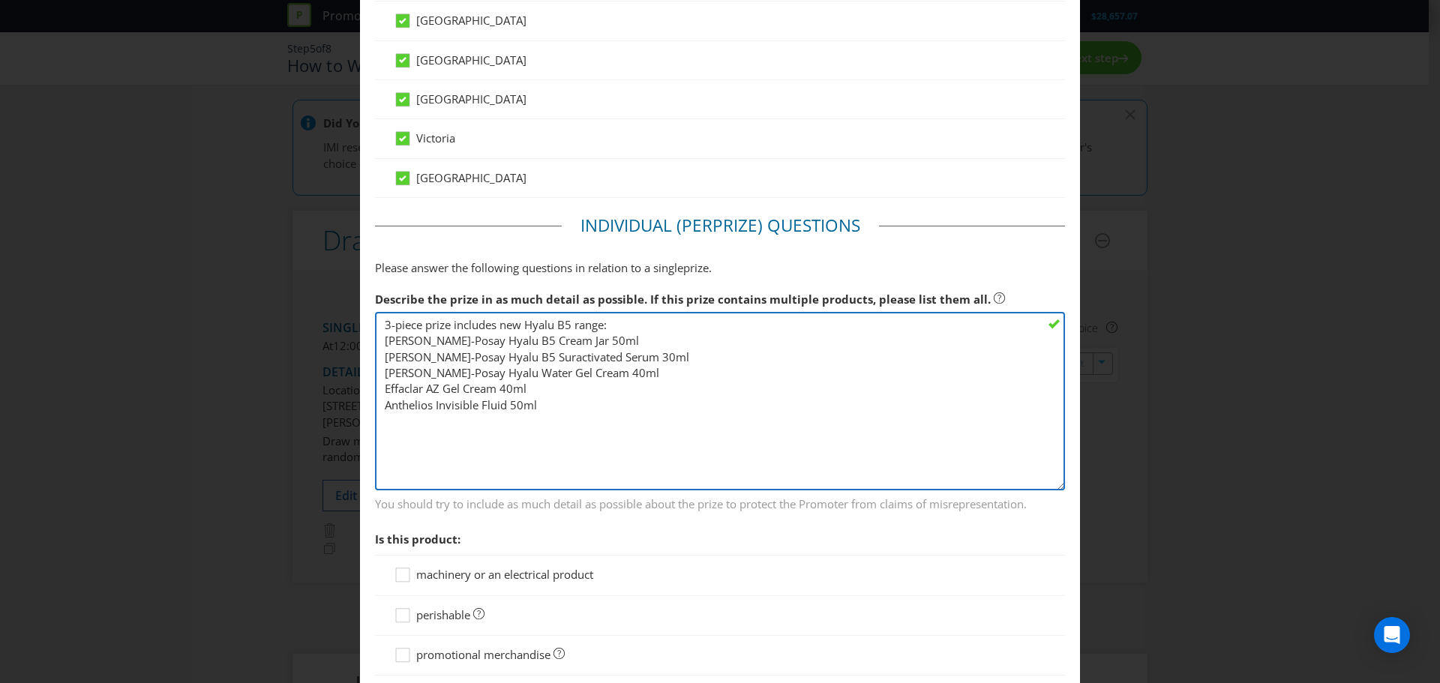
click at [365, 395] on main "[GEOGRAPHIC_DATA] [GEOGRAPHIC_DATA] [GEOGRAPHIC_DATA] [GEOGRAPHIC_DATA] [GEOGRA…" at bounding box center [720, 64] width 720 height 1650
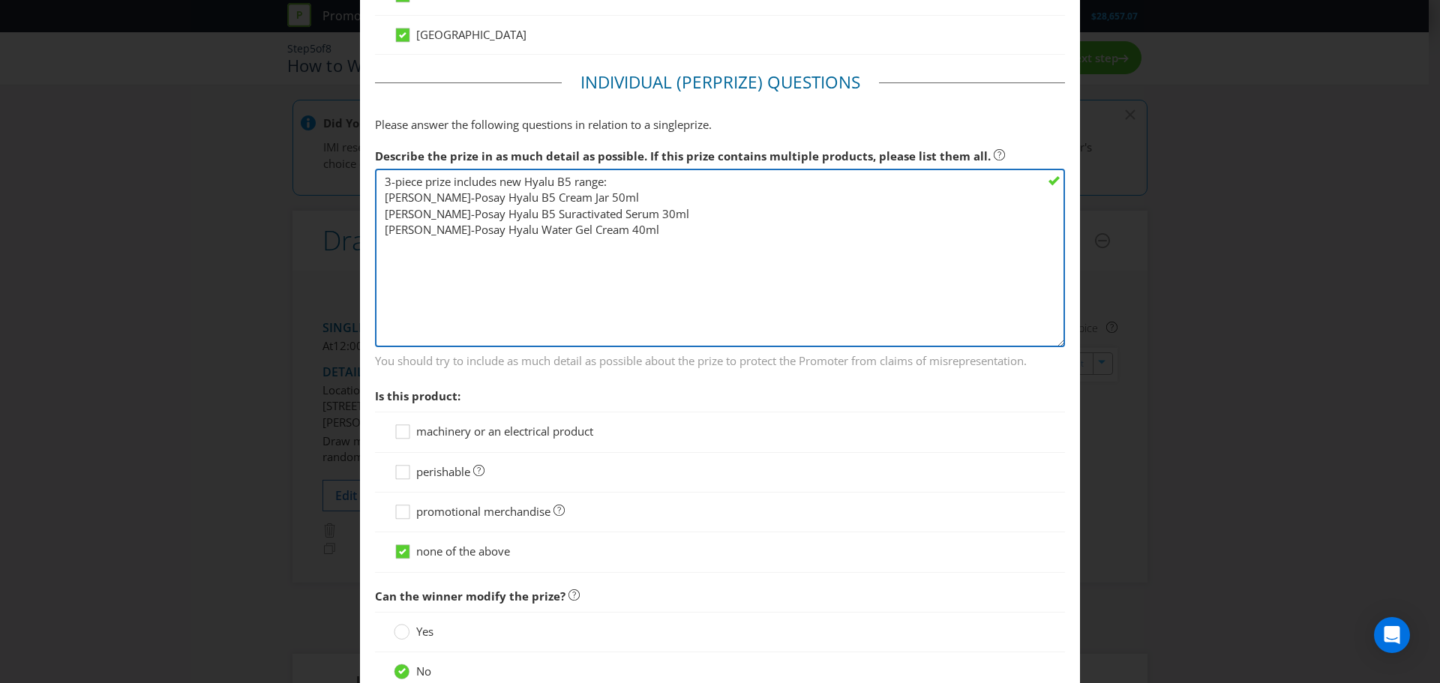
scroll to position [975, 0]
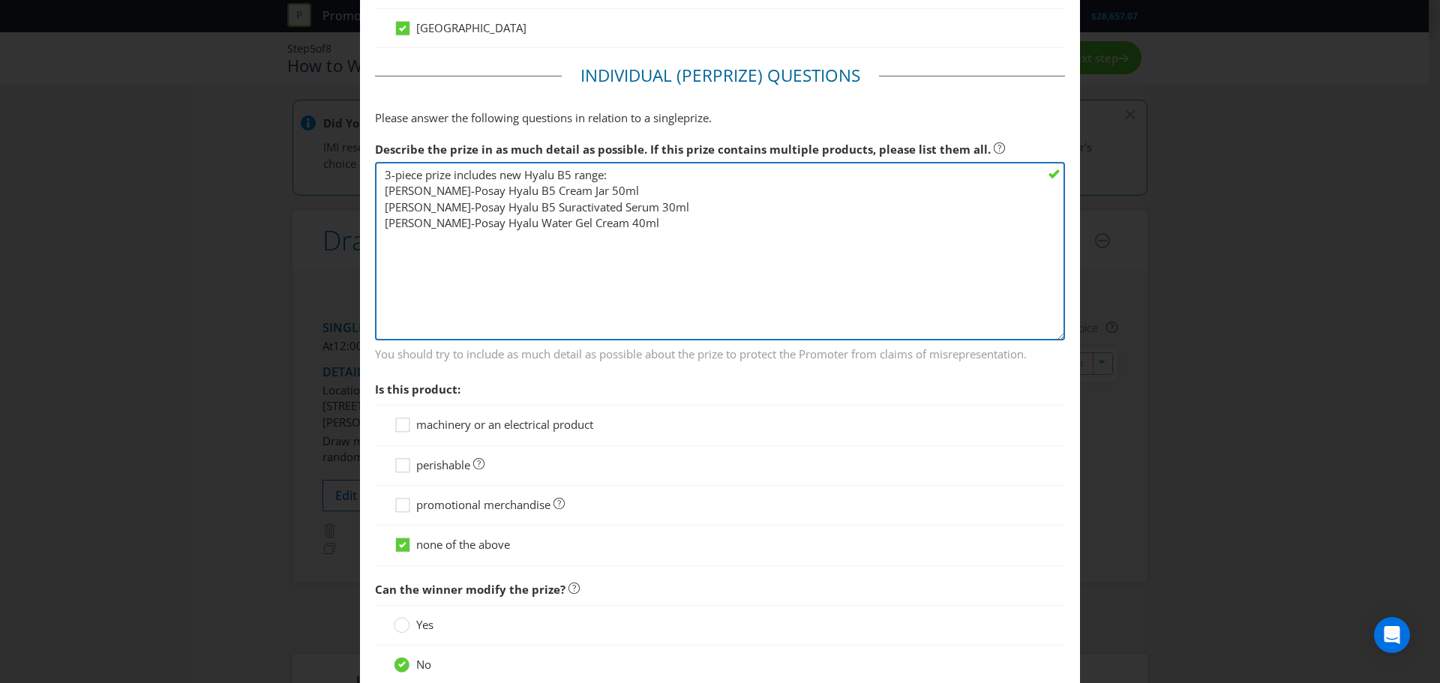
drag, startPoint x: 514, startPoint y: 170, endPoint x: 617, endPoint y: 352, distance: 208.6
click at [613, 311] on textarea "5-piece prize includes: Effaclar Micro-Peeling Cleanser 400ml Effaclar Serum 30…" at bounding box center [720, 251] width 690 height 179
type textarea "3-piece prize includes new Hyalu B5 range: [PERSON_NAME]-Posay Hyalu B5 Cream J…"
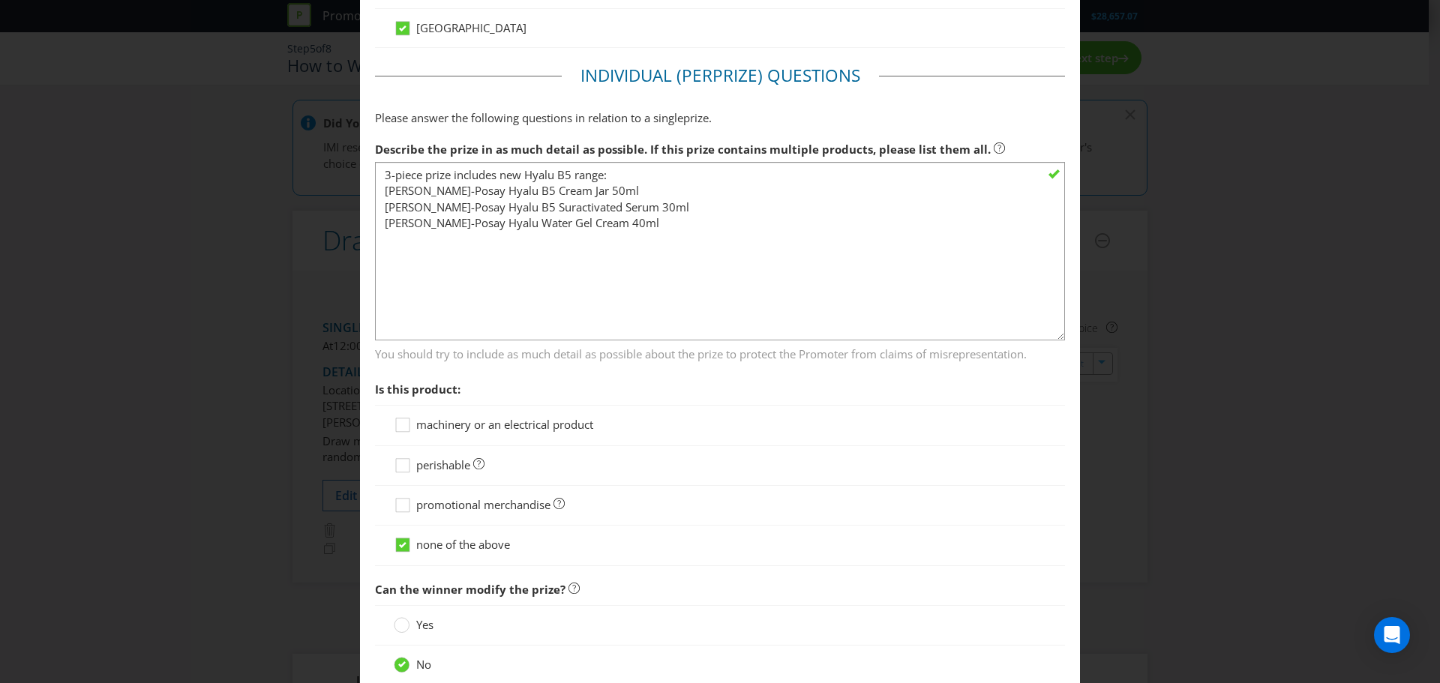
drag, startPoint x: 620, startPoint y: 372, endPoint x: 620, endPoint y: 322, distance: 50.3
click at [620, 371] on section "Describe the prize in as much detail as possible. If this prize contains multip…" at bounding box center [720, 350] width 690 height 432
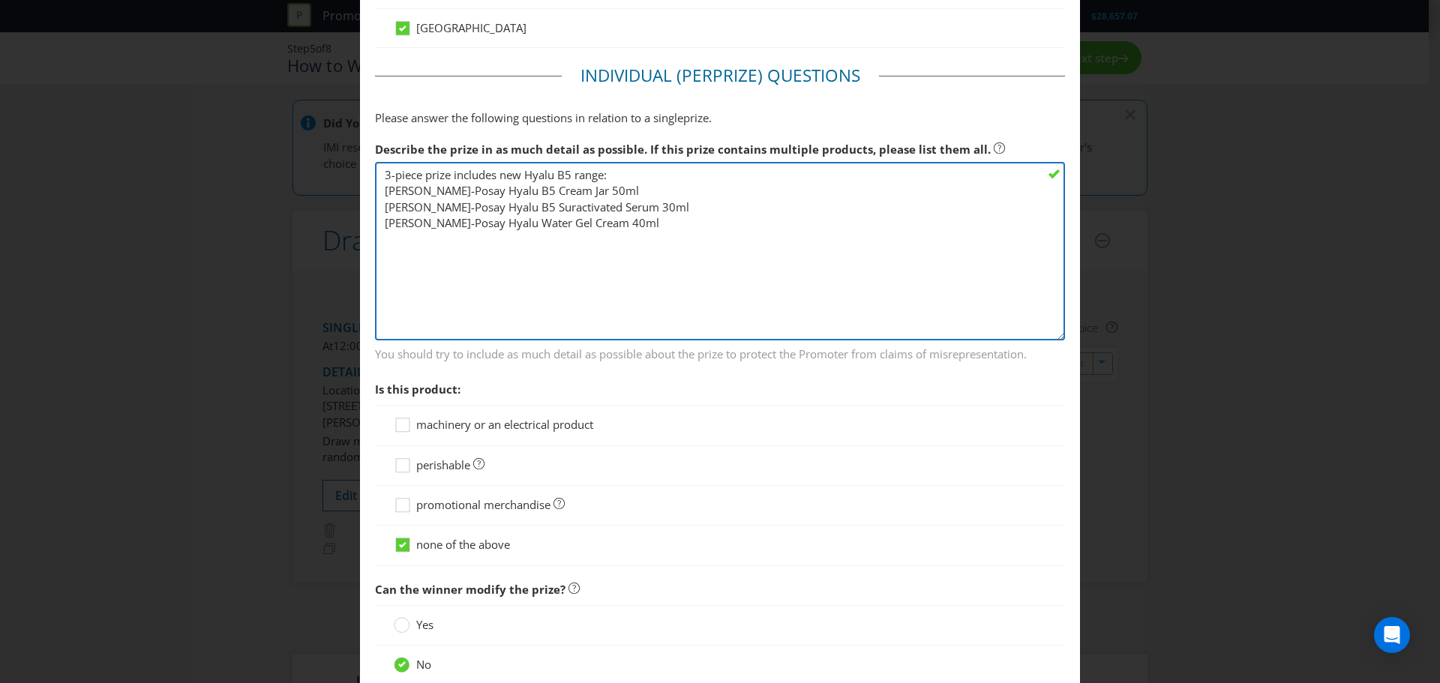
click at [602, 173] on textarea "5-piece prize includes: Effaclar Micro-Peeling Cleanser 400ml Effaclar Serum 30…" at bounding box center [720, 251] width 690 height 179
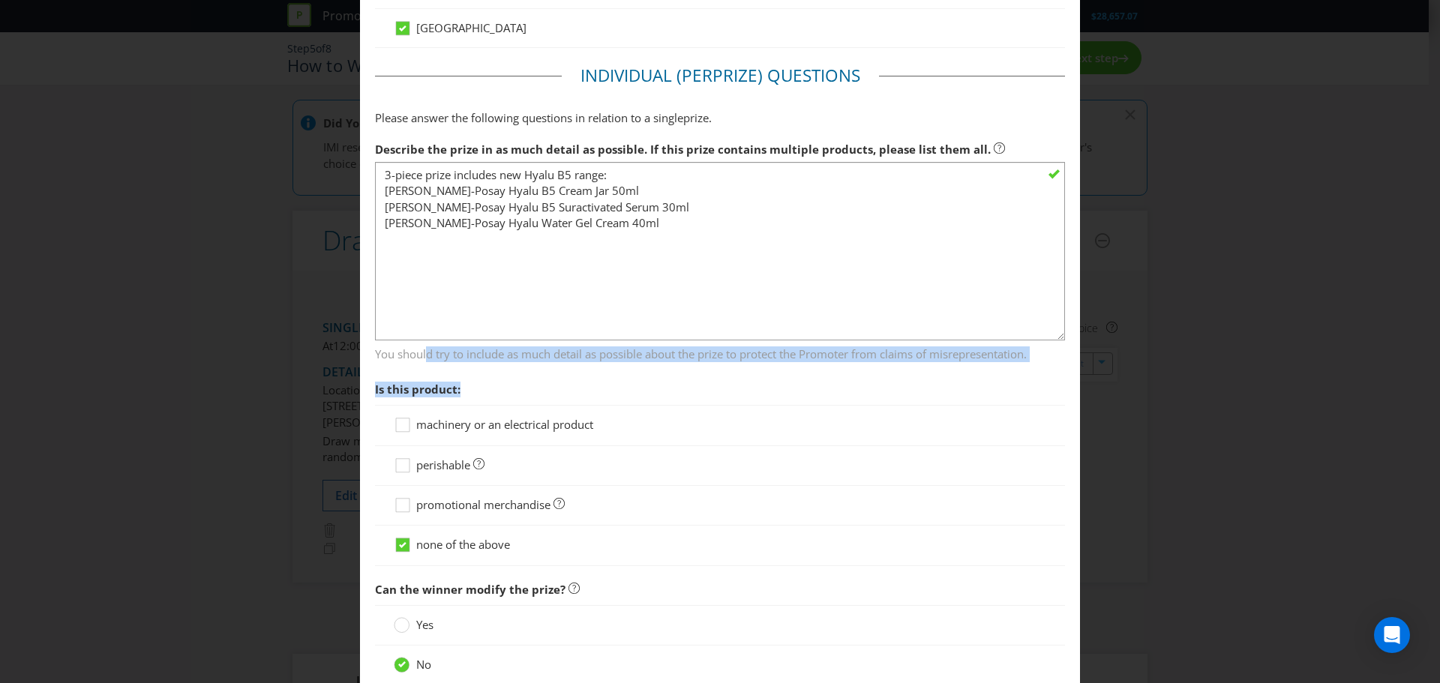
drag, startPoint x: 426, startPoint y: 352, endPoint x: 545, endPoint y: 379, distance: 121.6
click at [545, 379] on section "Describe the prize in as much detail as possible. If this prize contains multip…" at bounding box center [720, 350] width 690 height 432
click at [545, 379] on span "Is this product:" at bounding box center [720, 389] width 690 height 31
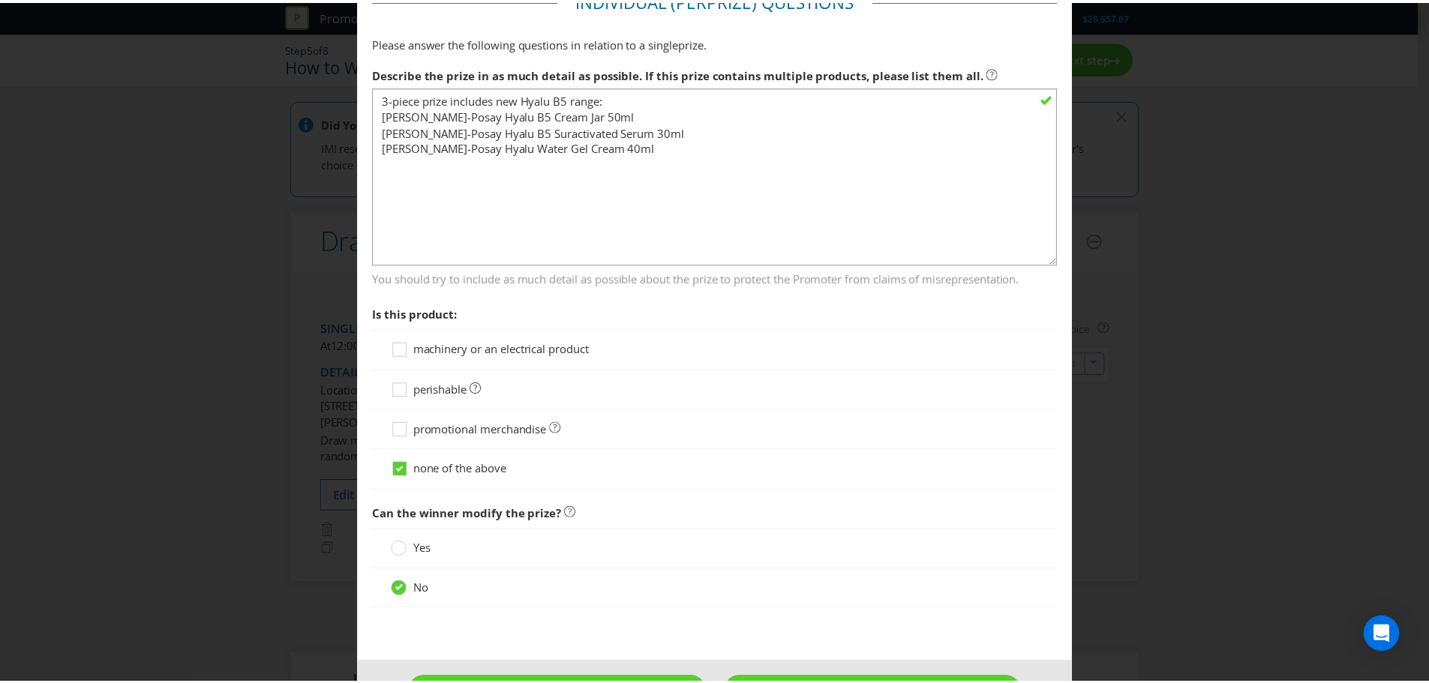
scroll to position [1104, 0]
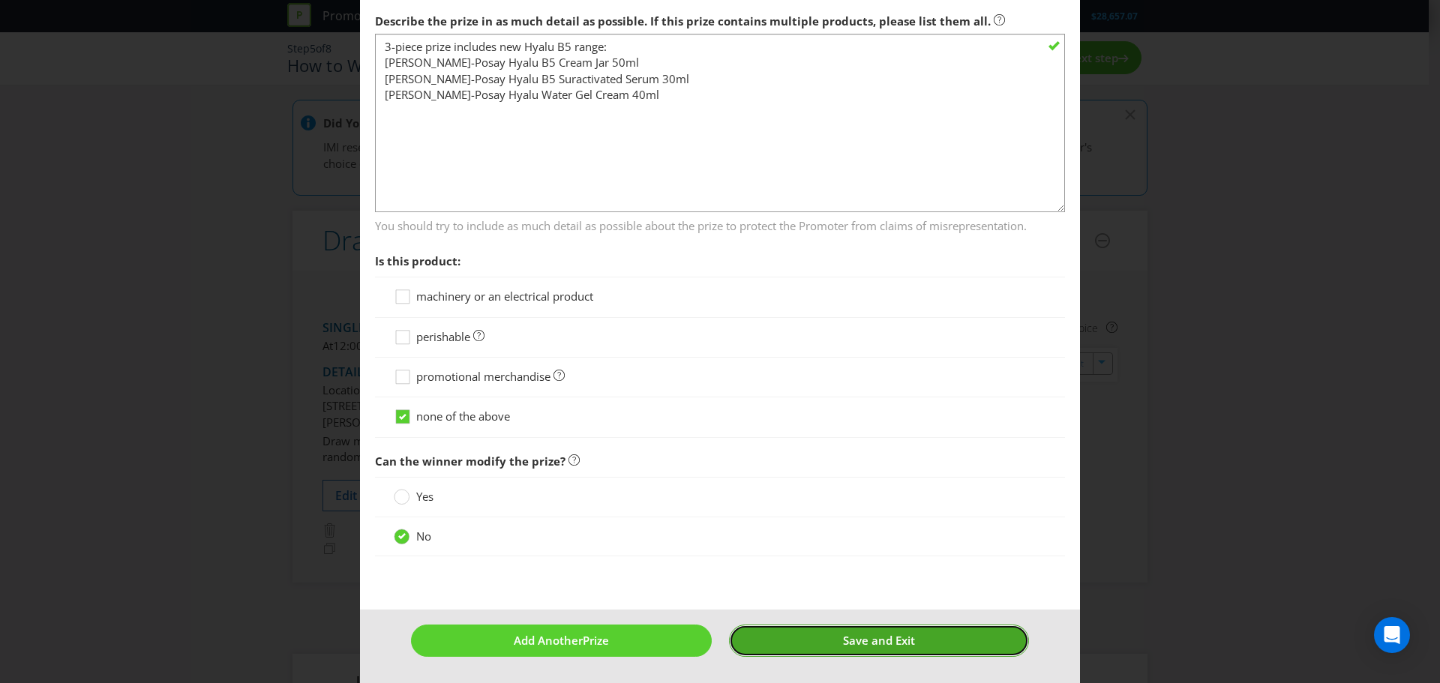
click at [800, 648] on button "Save and Exit" at bounding box center [879, 641] width 301 height 32
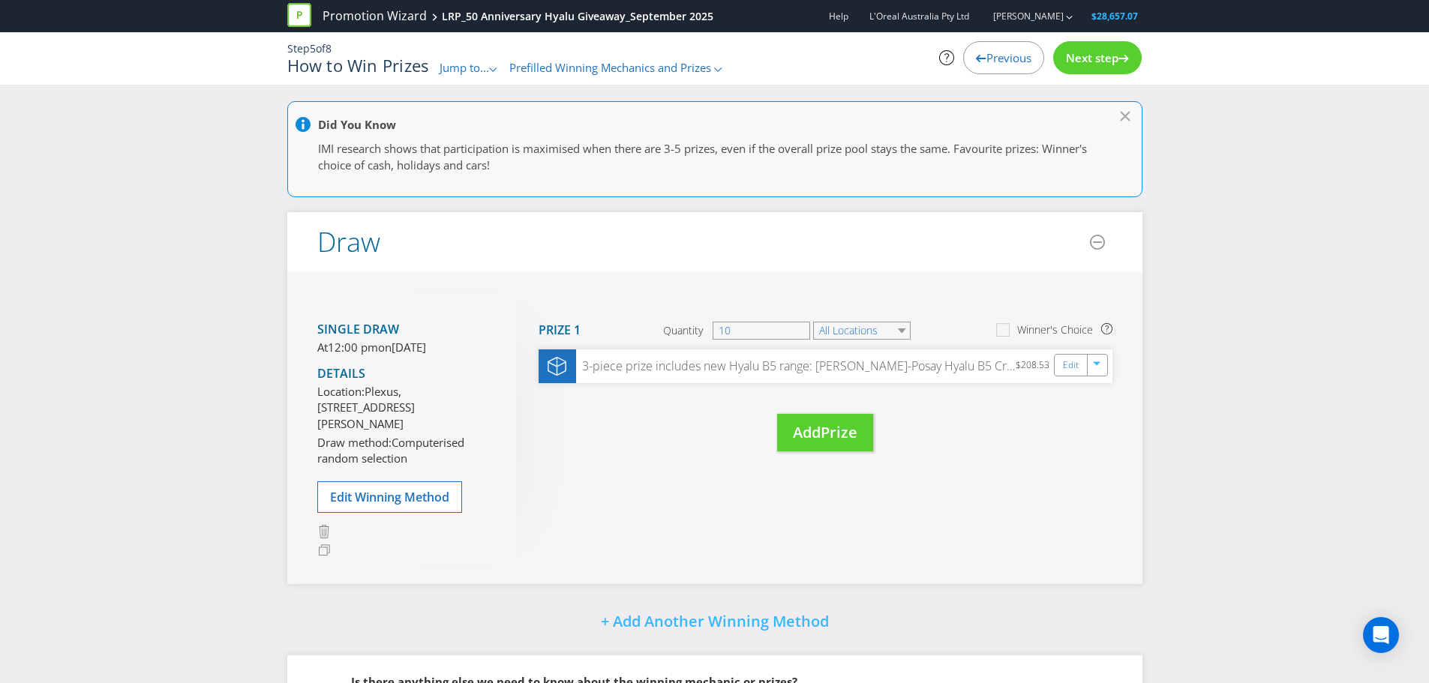
click at [1114, 61] on span "Next step" at bounding box center [1092, 57] width 53 height 15
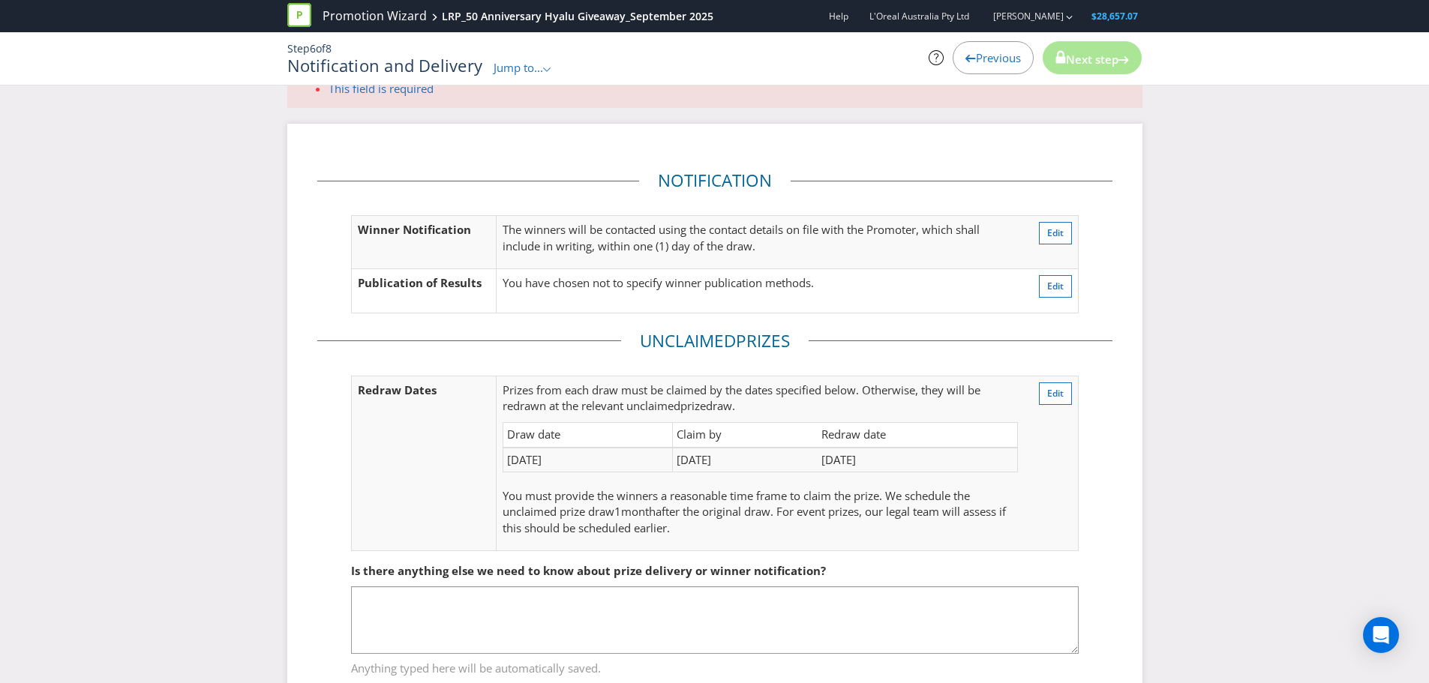
scroll to position [75, 0]
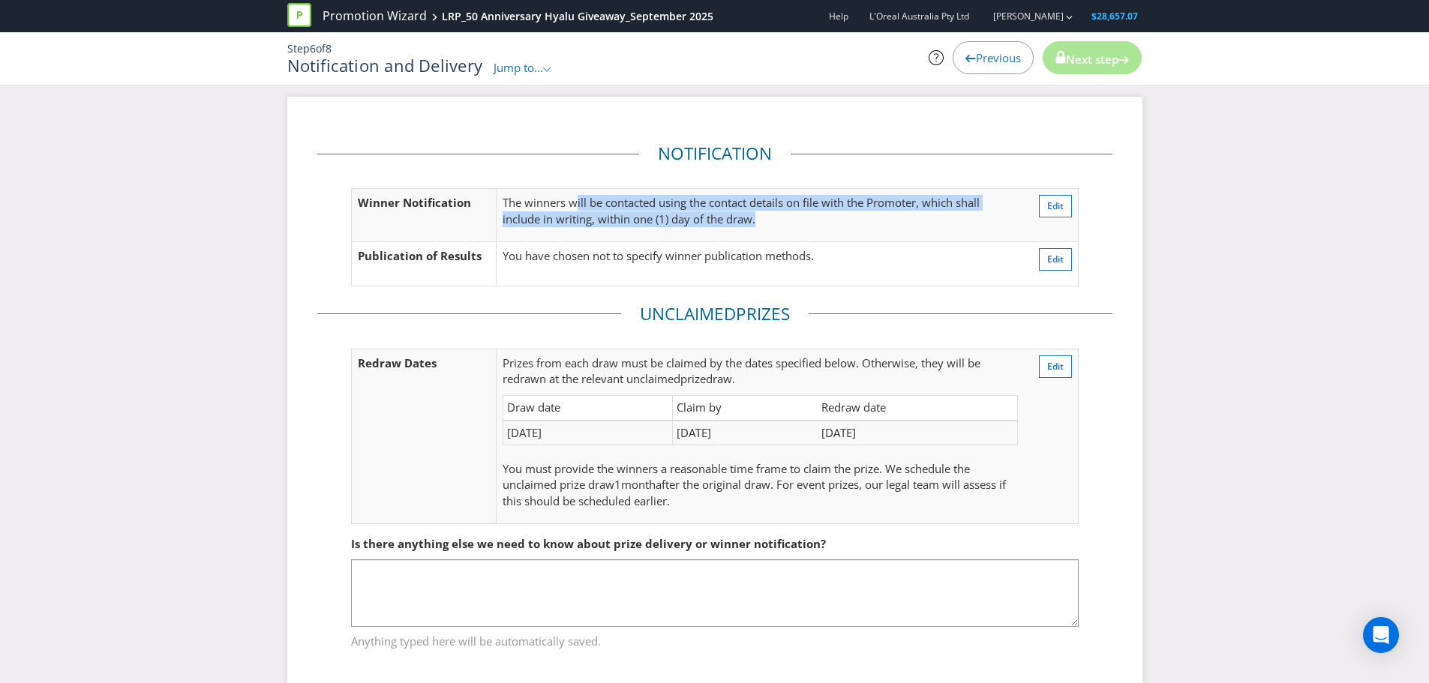
drag, startPoint x: 577, startPoint y: 204, endPoint x: 775, endPoint y: 221, distance: 198.8
click at [775, 221] on p "The winners will be contacted using the contact details on file with the Promot…" at bounding box center [760, 211] width 515 height 32
drag, startPoint x: 743, startPoint y: 206, endPoint x: 800, endPoint y: 221, distance: 58.4
click at [800, 221] on p "The winners will be contacted using the contact details on file with the Promot…" at bounding box center [760, 211] width 515 height 32
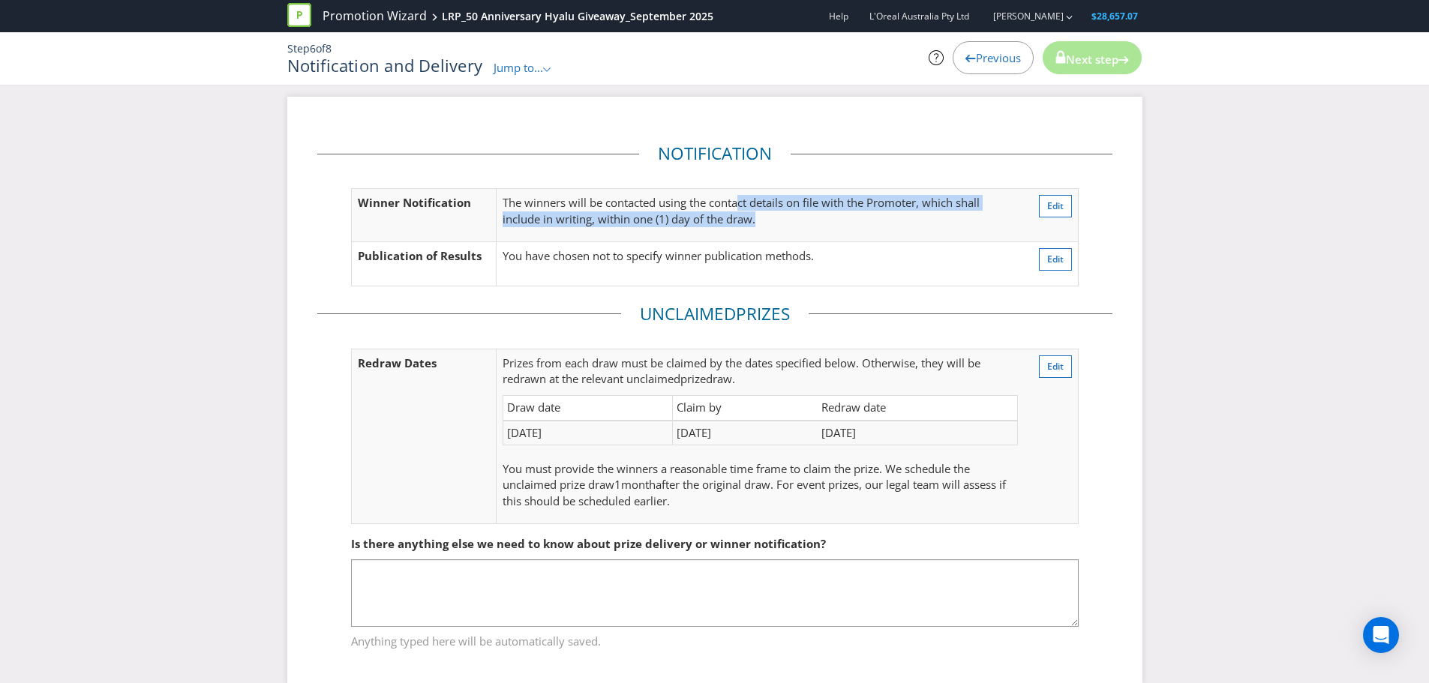
click at [800, 221] on p "The winners will be contacted using the contact details on file with the Promot…" at bounding box center [760, 211] width 515 height 32
drag, startPoint x: 817, startPoint y: 193, endPoint x: 821, endPoint y: 217, distance: 24.3
click at [821, 217] on td "The winners will be contacted using the contact details on file with the Promot…" at bounding box center [760, 215] width 527 height 53
click at [821, 217] on p "The winners will be contacted using the contact details on file with the Promot…" at bounding box center [760, 211] width 515 height 32
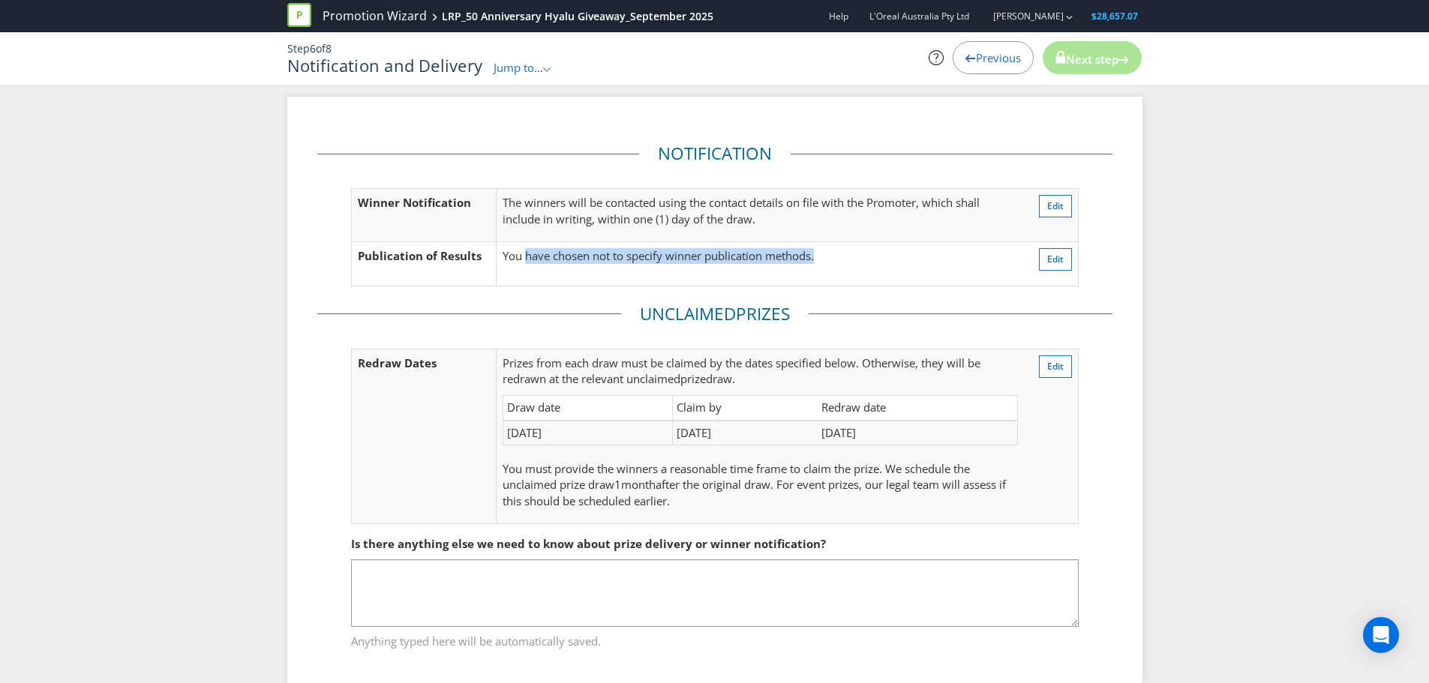
drag, startPoint x: 599, startPoint y: 263, endPoint x: 833, endPoint y: 257, distance: 234.2
click at [833, 257] on p "You have chosen not to specify winner publication methods." at bounding box center [760, 256] width 515 height 16
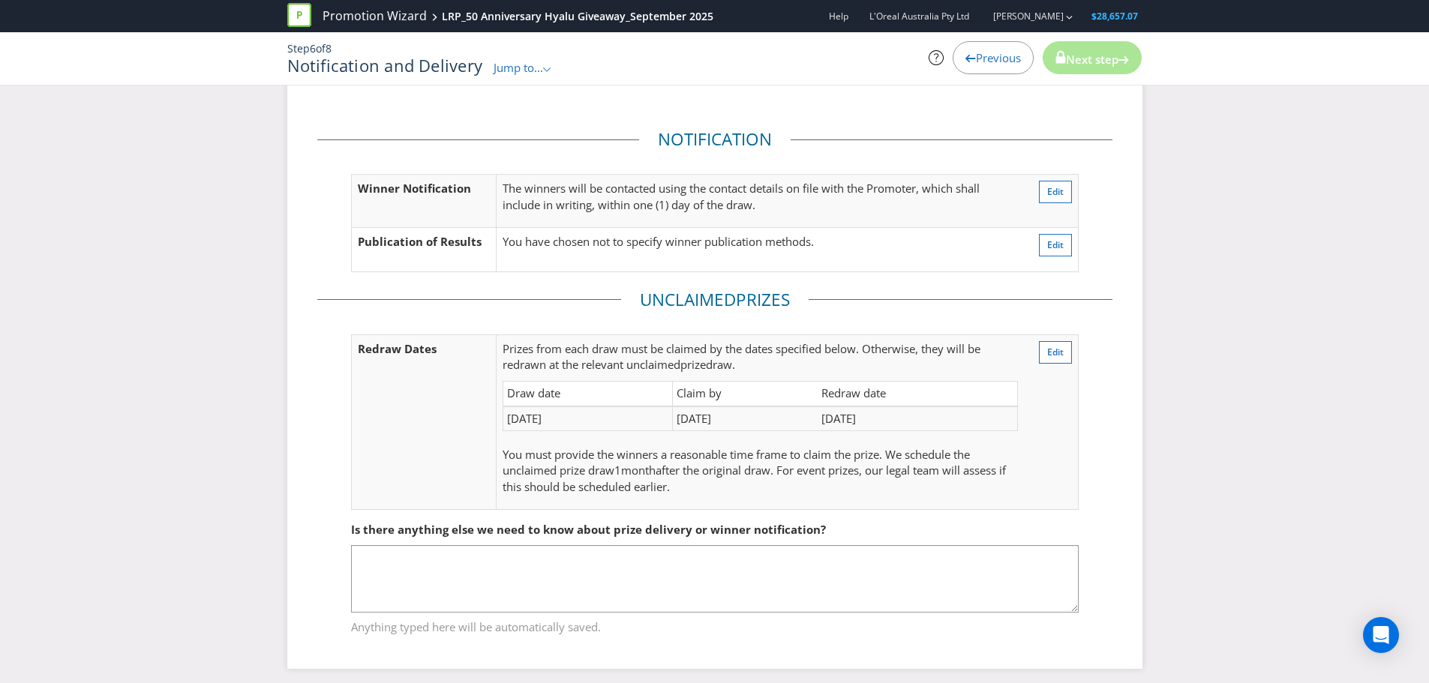
scroll to position [98, 0]
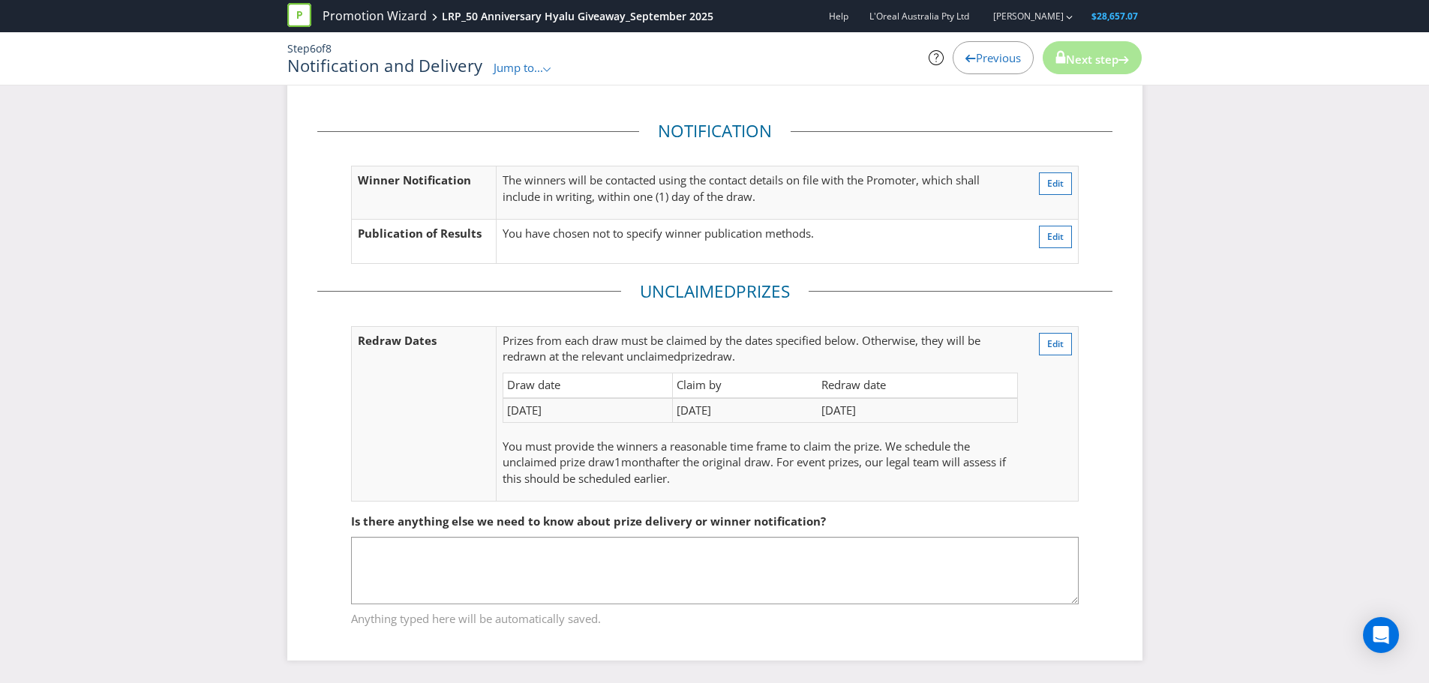
drag, startPoint x: 676, startPoint y: 411, endPoint x: 737, endPoint y: 411, distance: 61.5
click at [737, 411] on td "[DATE]" at bounding box center [745, 410] width 146 height 25
drag, startPoint x: 826, startPoint y: 413, endPoint x: 902, endPoint y: 412, distance: 76.5
click at [902, 412] on td "[DATE]" at bounding box center [918, 410] width 200 height 25
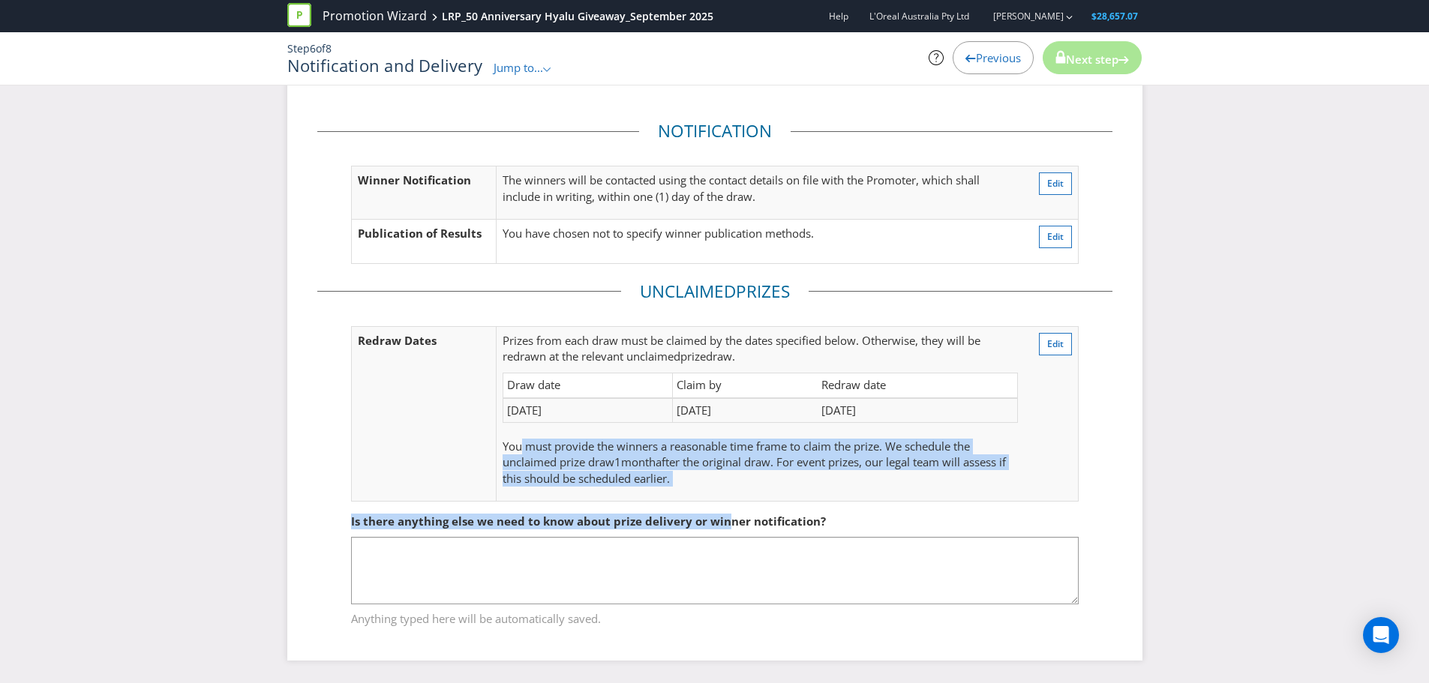
drag, startPoint x: 520, startPoint y: 452, endPoint x: 720, endPoint y: 483, distance: 202.7
click at [720, 483] on div "Notification Winner Notification The winners will be contacted using the contac…" at bounding box center [714, 368] width 795 height 542
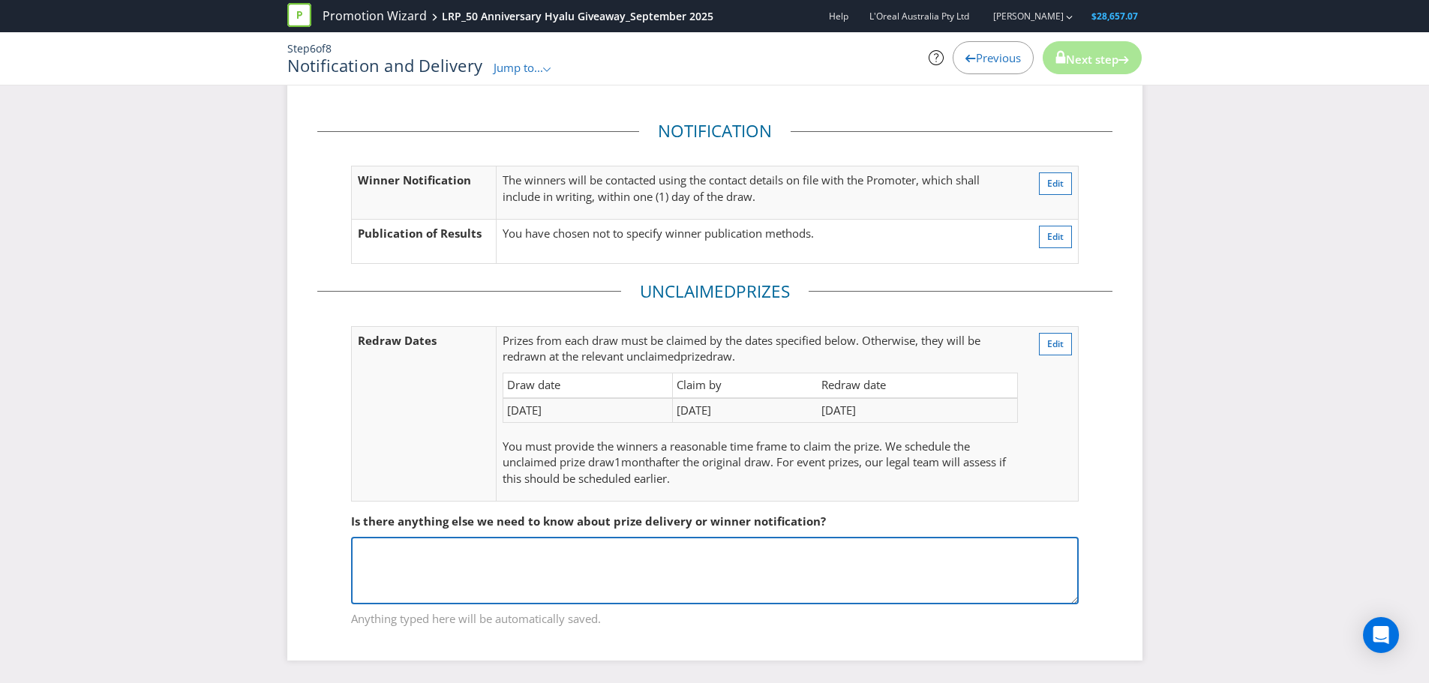
click at [526, 574] on textarea at bounding box center [715, 571] width 728 height 68
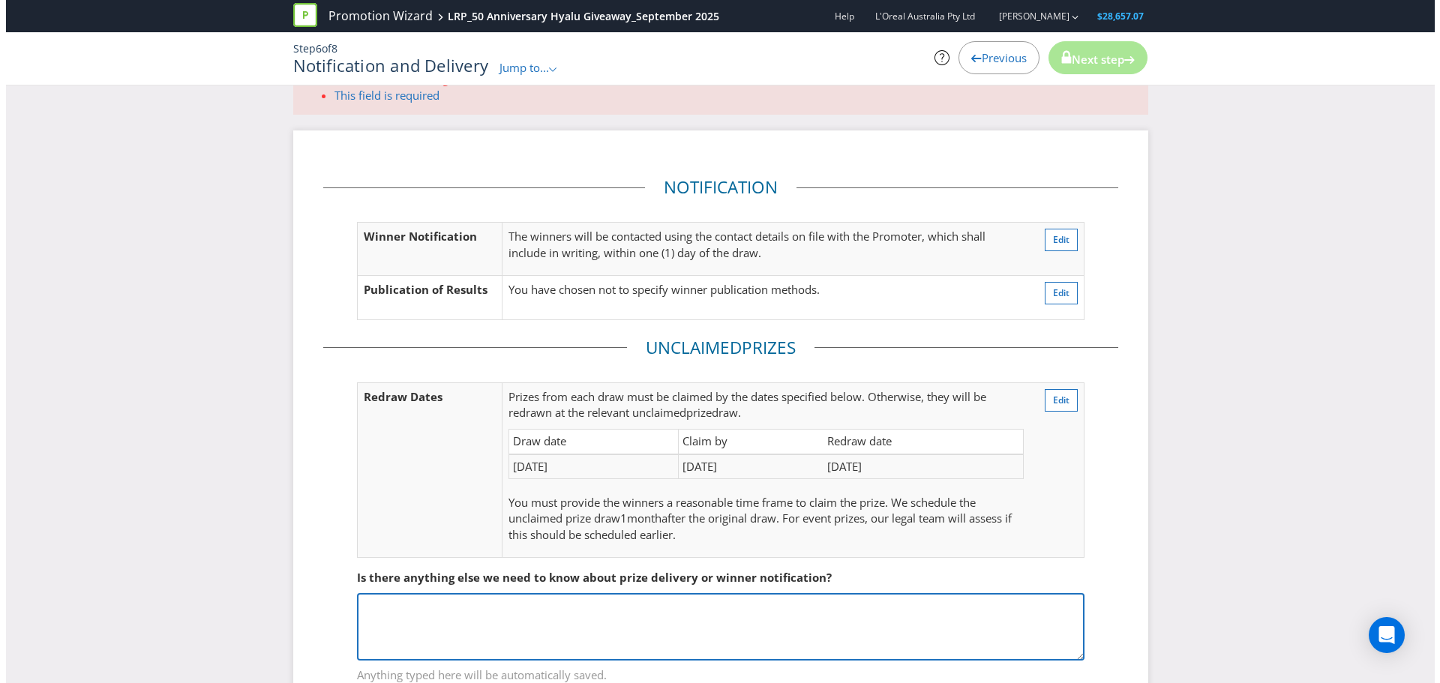
scroll to position [0, 0]
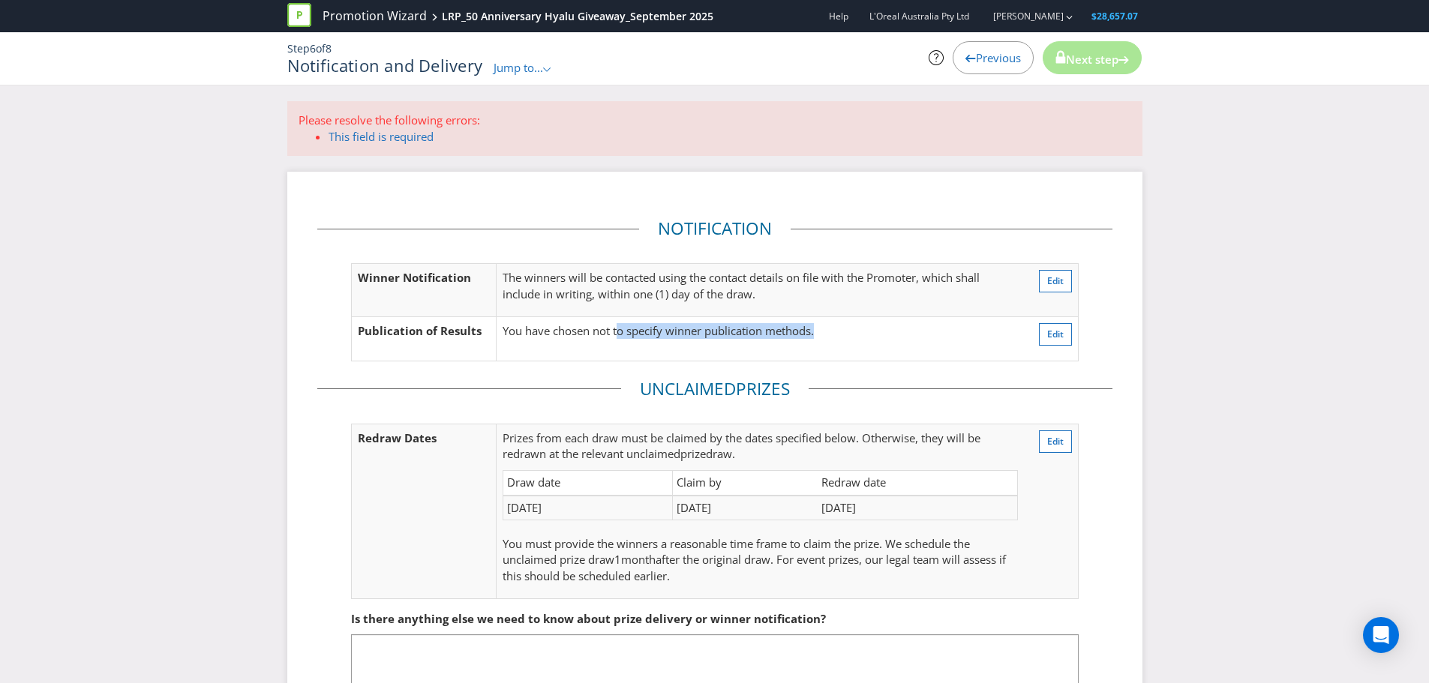
drag, startPoint x: 617, startPoint y: 338, endPoint x: 848, endPoint y: 335, distance: 230.3
click at [847, 335] on p "You have chosen not to specify winner publication methods." at bounding box center [760, 331] width 515 height 16
click at [848, 335] on p "You have chosen not to specify winner publication methods." at bounding box center [760, 331] width 515 height 16
drag, startPoint x: 848, startPoint y: 335, endPoint x: 679, endPoint y: 344, distance: 169.0
click at [679, 344] on td "You have chosen not to specify winner publication methods." at bounding box center [760, 339] width 527 height 44
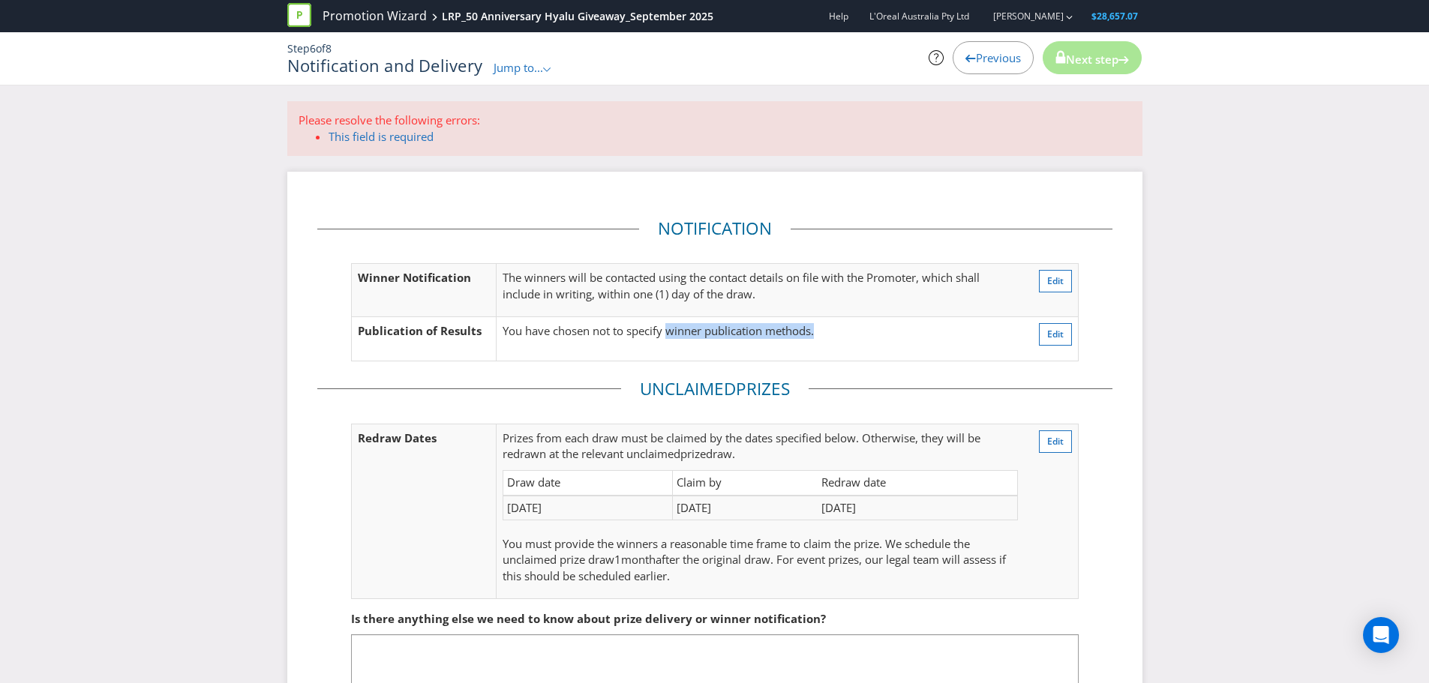
click at [679, 344] on td "You have chosen not to specify winner publication methods." at bounding box center [760, 339] width 527 height 44
click at [1079, 342] on fieldset "Notification Winner Notification The winners will be contacted using the contac…" at bounding box center [714, 297] width 795 height 160
click at [1050, 338] on span "Edit" at bounding box center [1055, 334] width 17 height 13
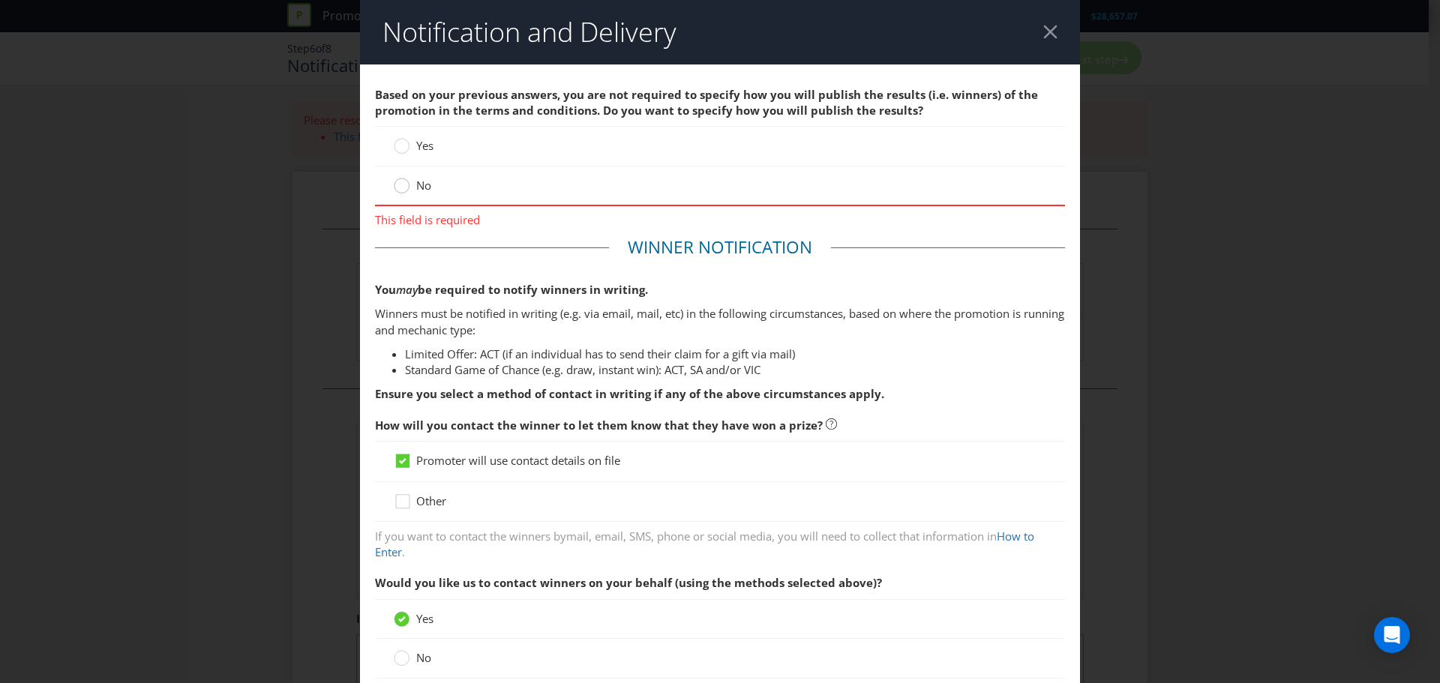
click at [399, 194] on div at bounding box center [401, 188] width 15 height 20
click at [0, 0] on input "No" at bounding box center [0, 0] width 0 height 0
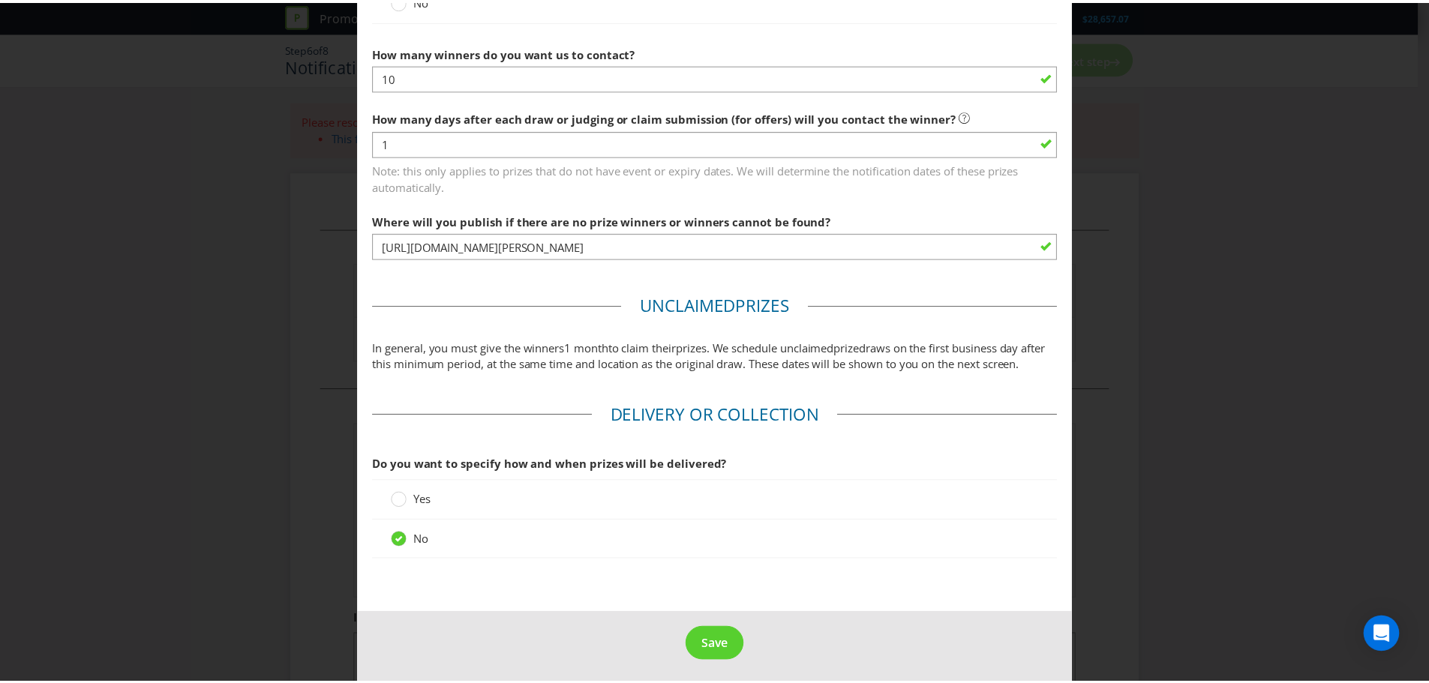
scroll to position [665, 0]
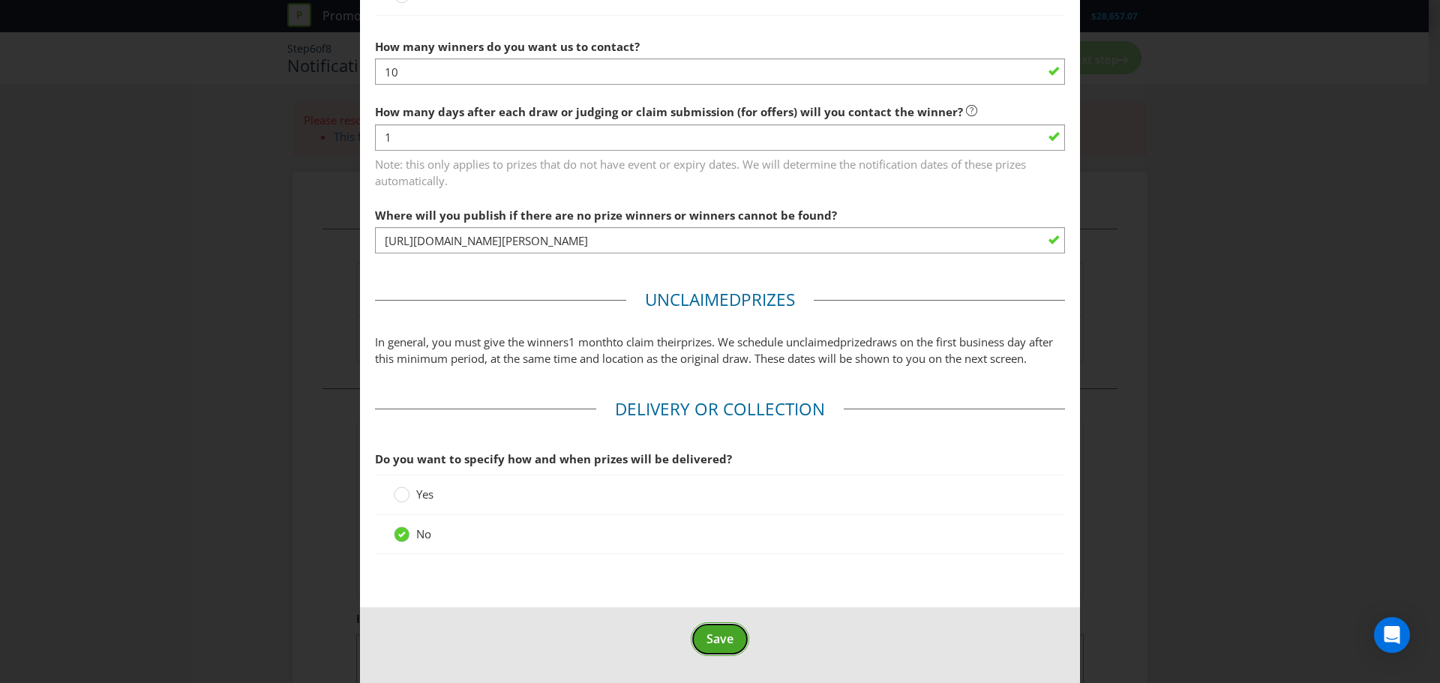
click at [719, 648] on button "Save" at bounding box center [720, 640] width 59 height 34
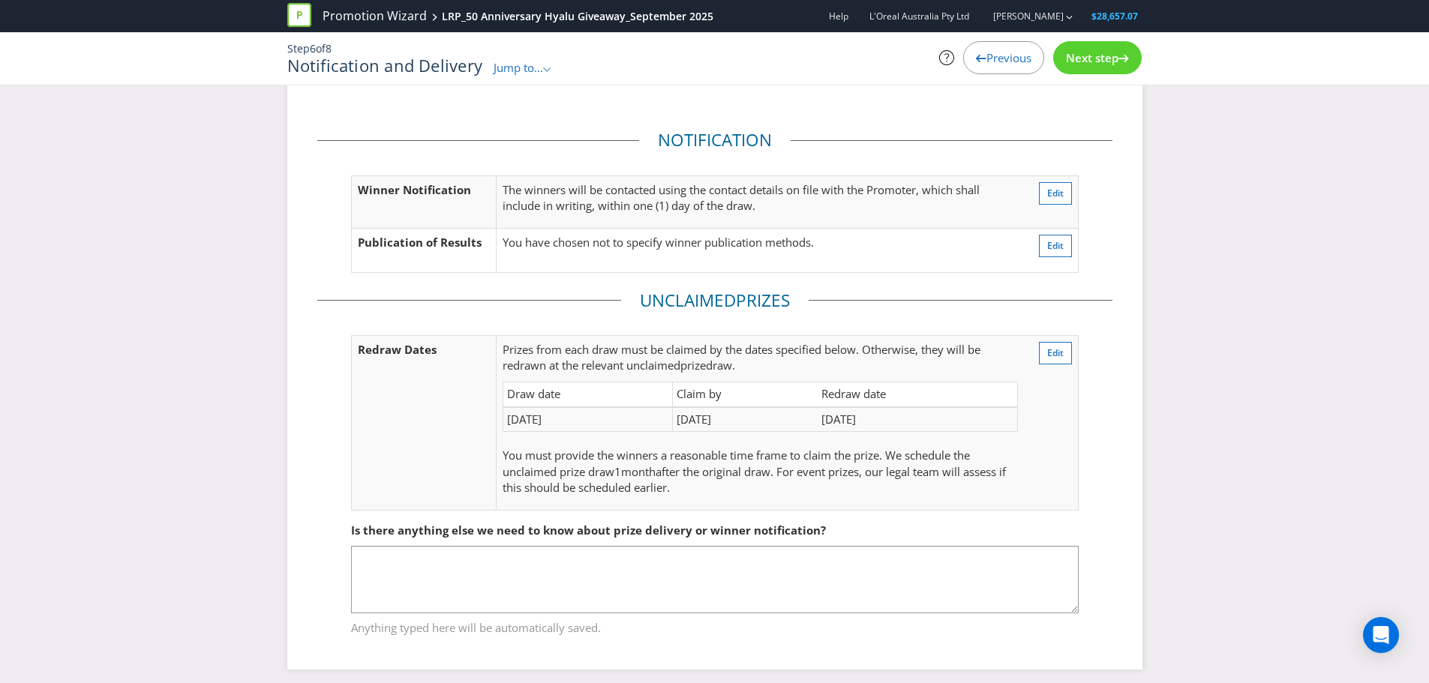
scroll to position [27, 0]
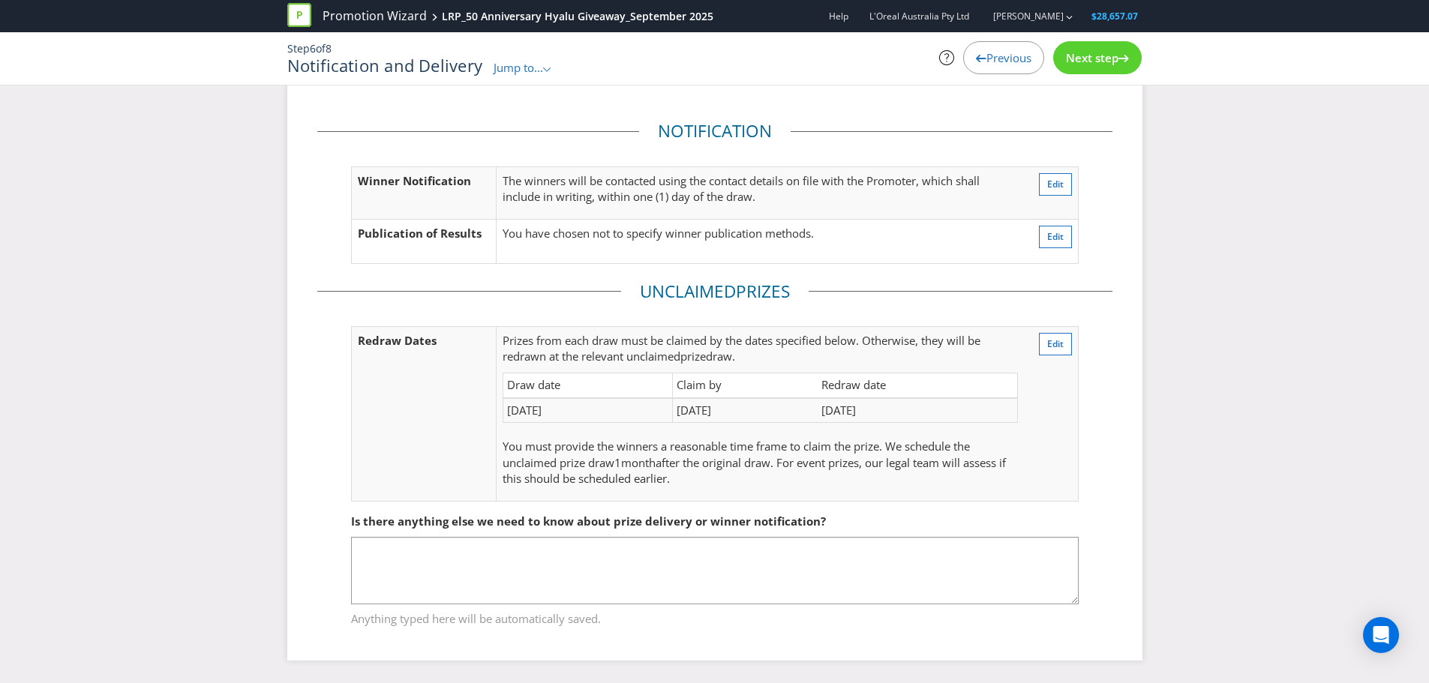
click at [1110, 59] on span "Next step" at bounding box center [1092, 57] width 53 height 15
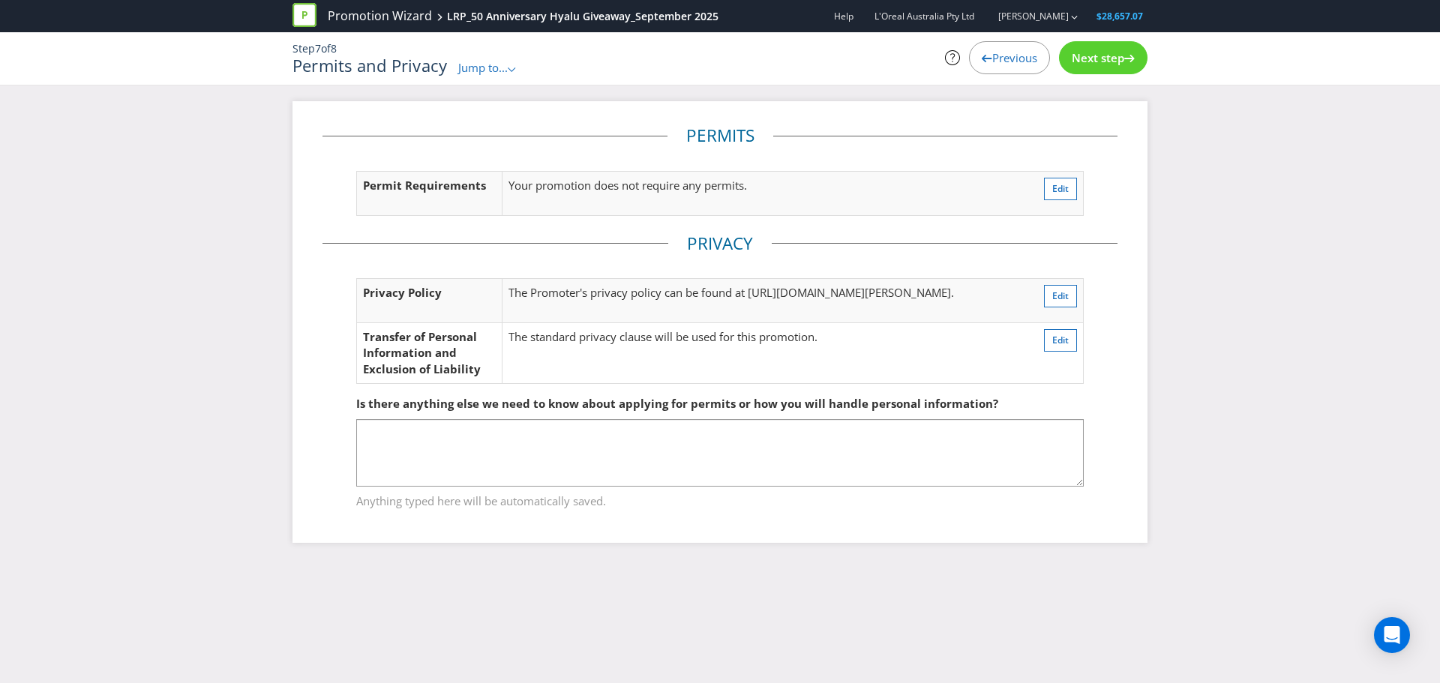
drag, startPoint x: 535, startPoint y: 302, endPoint x: 677, endPoint y: 319, distance: 142.8
click at [677, 319] on td "The Promoter's privacy policy can be found at [URL][DOMAIN_NAME][PERSON_NAME] ." at bounding box center [762, 300] width 520 height 44
click at [1086, 56] on span "Next step" at bounding box center [1098, 57] width 53 height 15
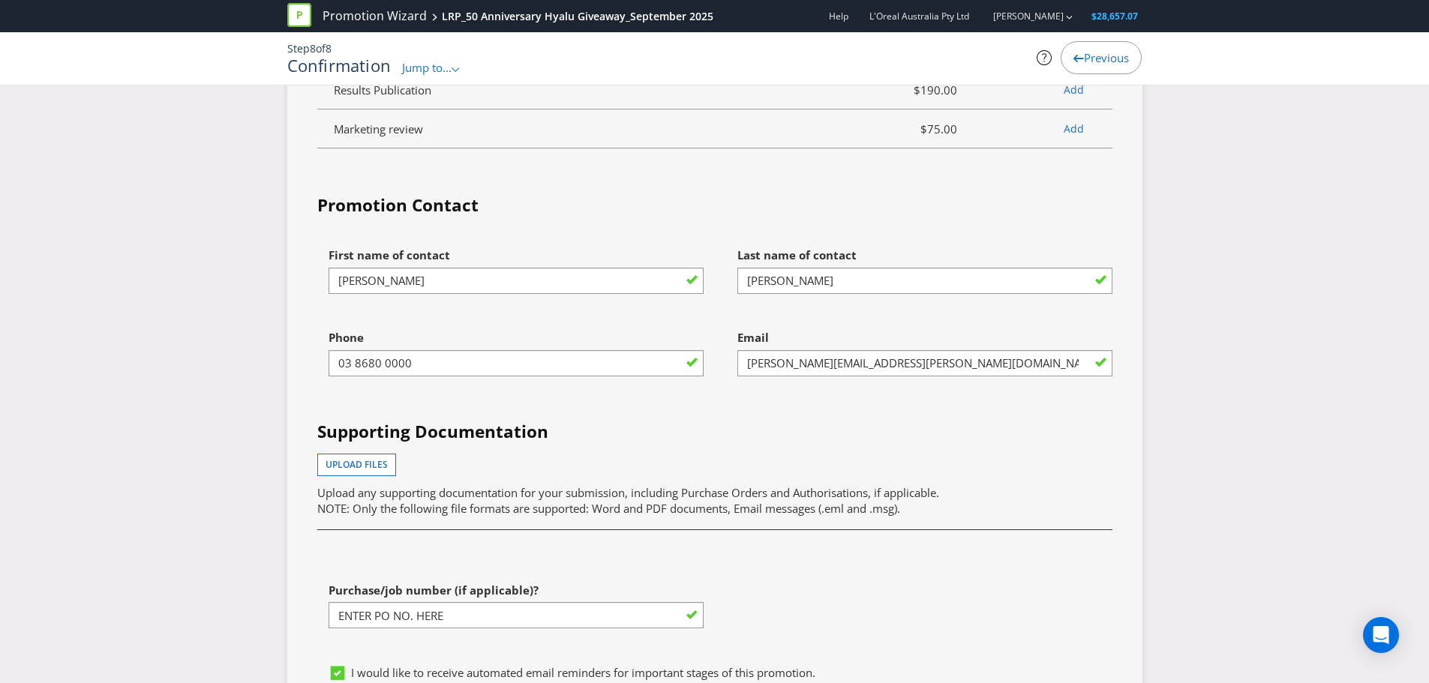
scroll to position [4089, 0]
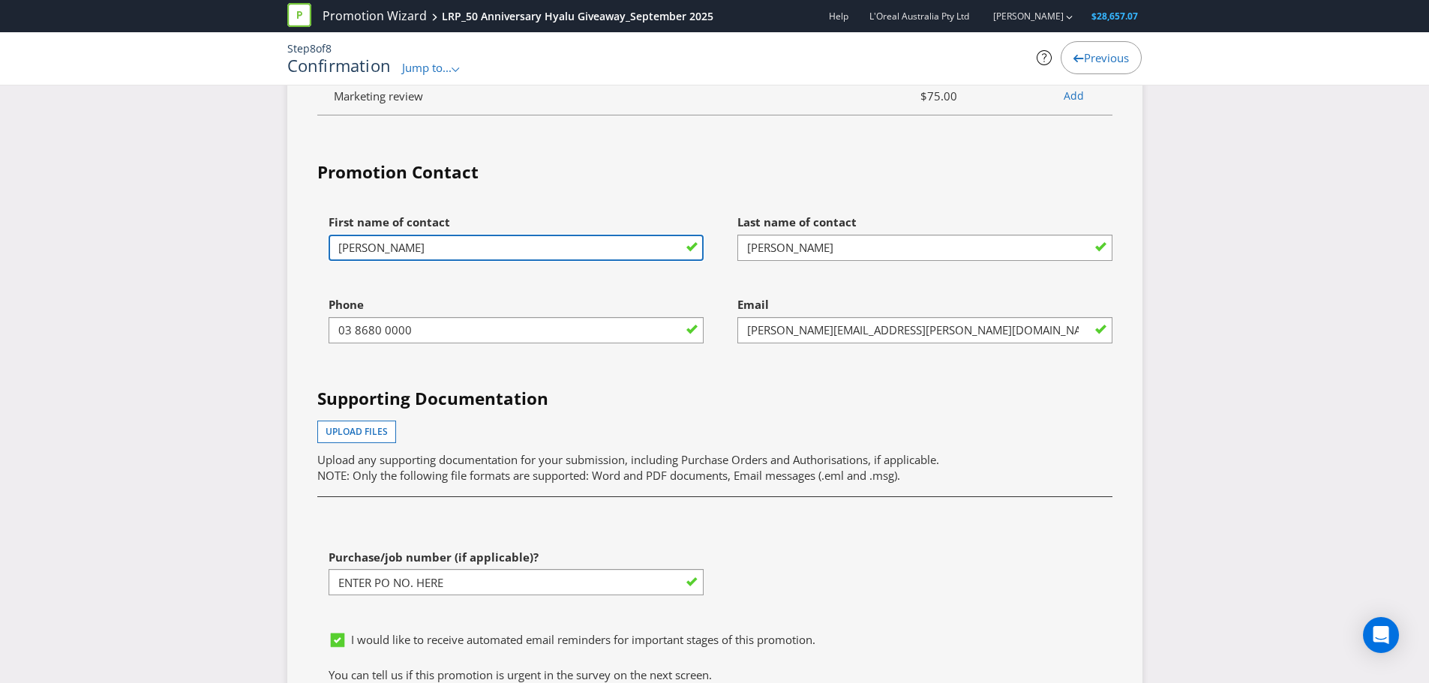
drag, startPoint x: 389, startPoint y: 224, endPoint x: 299, endPoint y: 233, distance: 90.5
click at [299, 233] on div "Services Summary Plexus Services Promotion Wizard Terms & Conditions $740.00 Sh…" at bounding box center [714, 77] width 855 height 1319
type input "Lauren"
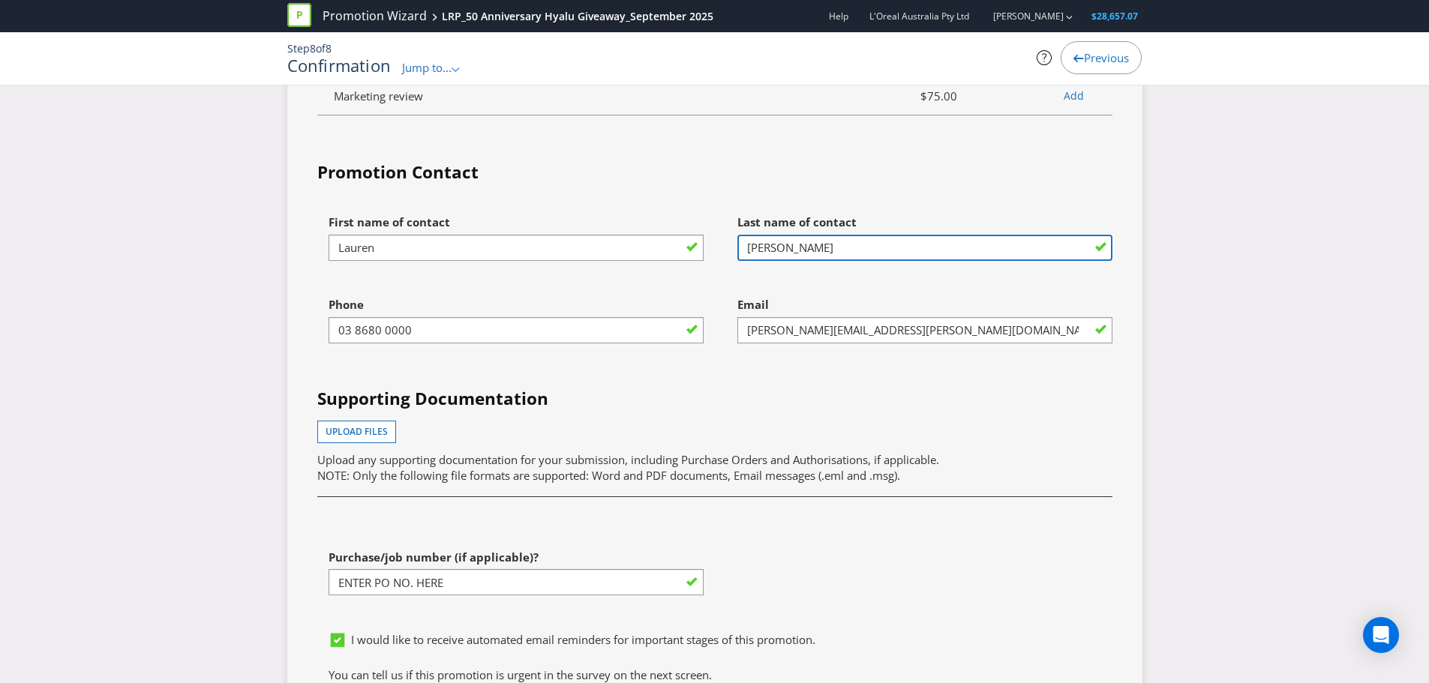
type input "[PERSON_NAME]"
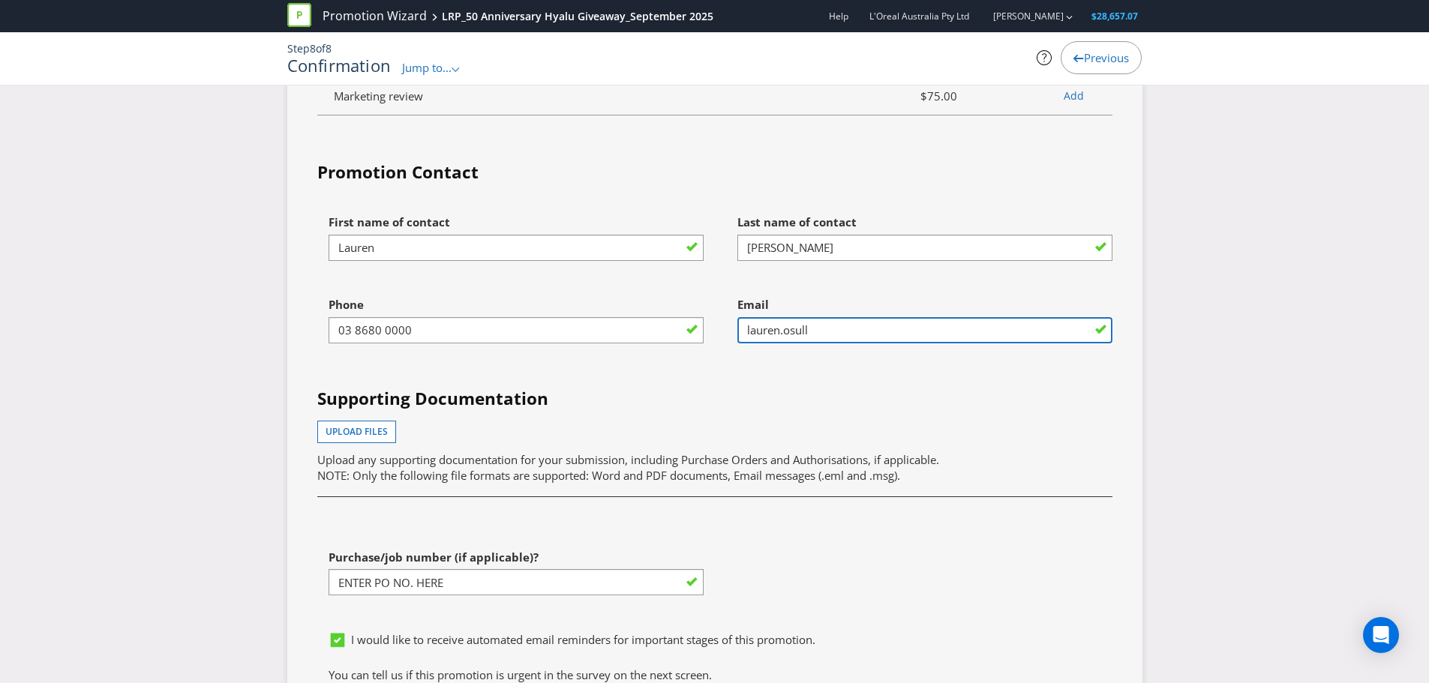
type input "[EMAIL_ADDRESS][PERSON_NAME][DOMAIN_NAME]"
click at [812, 387] on h4 "Supporting Documentation" at bounding box center [714, 399] width 795 height 24
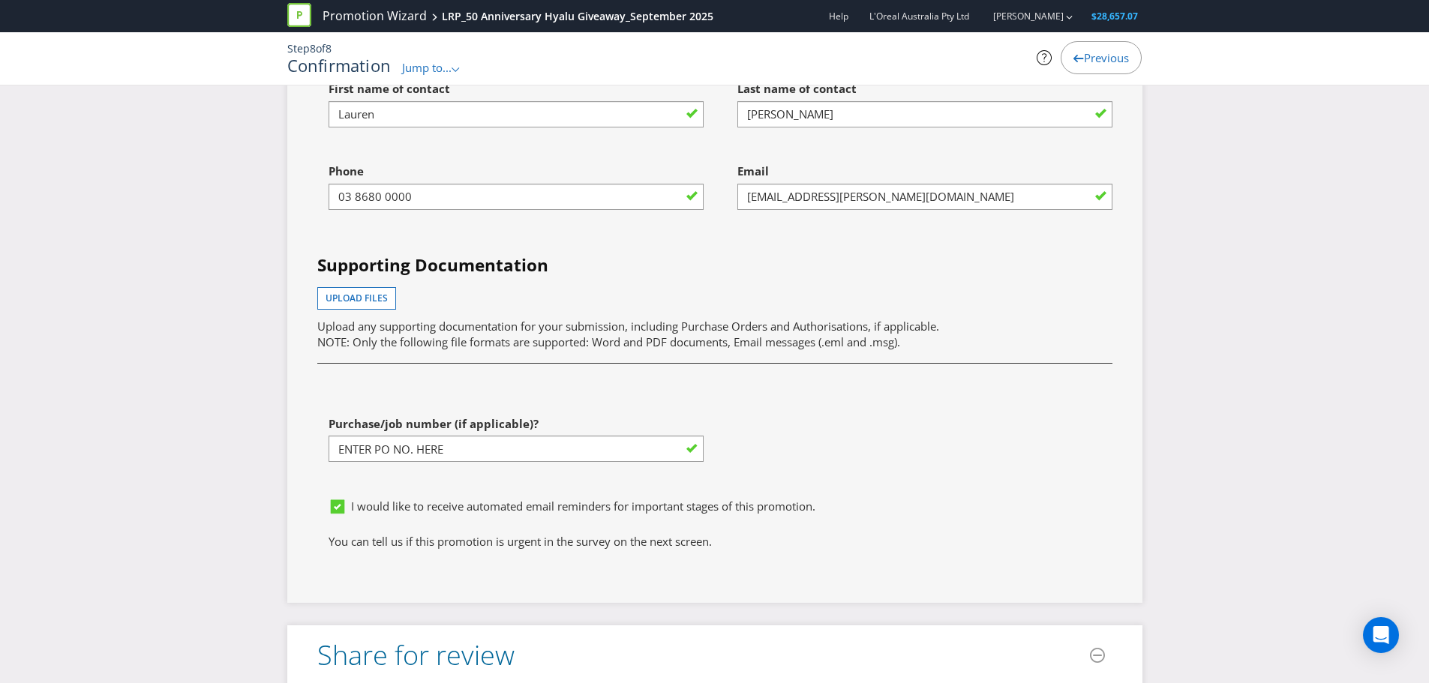
scroll to position [4239, 0]
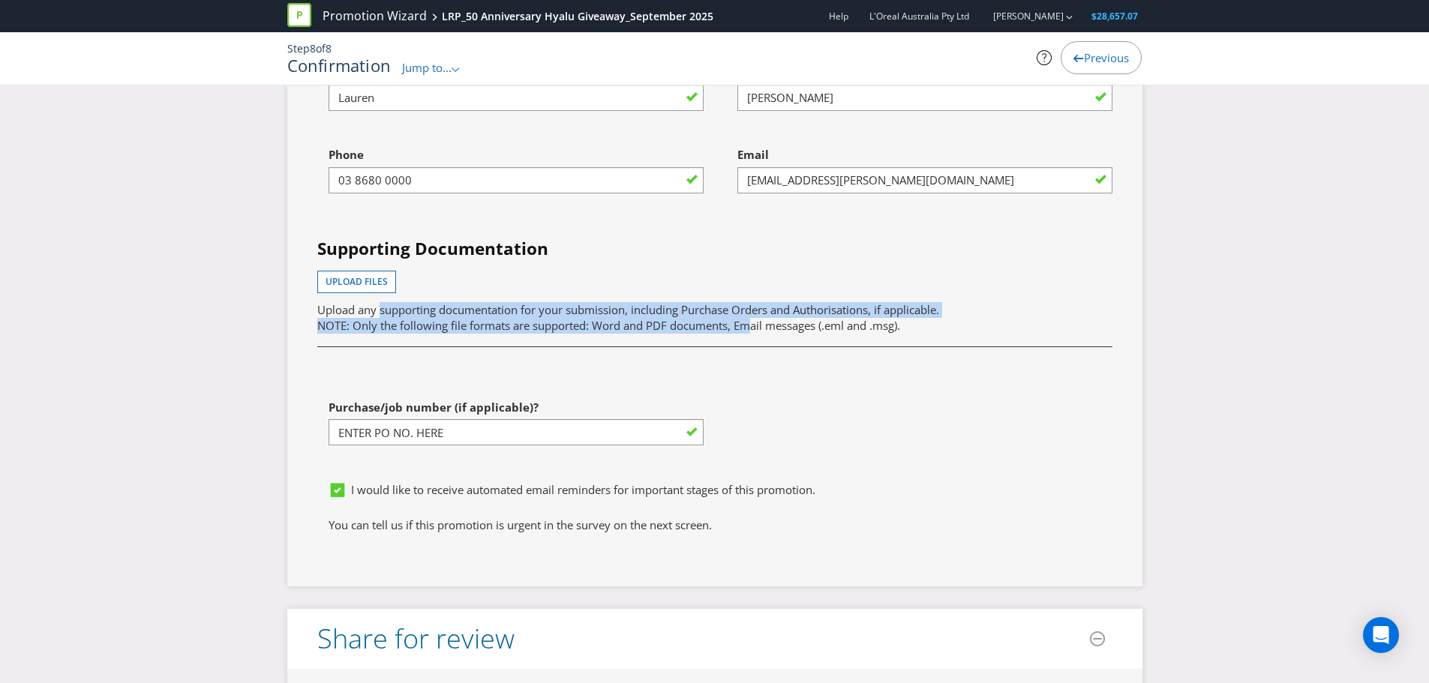
drag, startPoint x: 379, startPoint y: 300, endPoint x: 752, endPoint y: 302, distance: 373.6
click at [752, 302] on p "Upload any supporting documentation for your submission, including Purchase Ord…" at bounding box center [714, 318] width 795 height 32
click at [752, 318] on span "NOTE: Only the following file formats are supported: Word and PDF documents, Em…" at bounding box center [608, 325] width 583 height 15
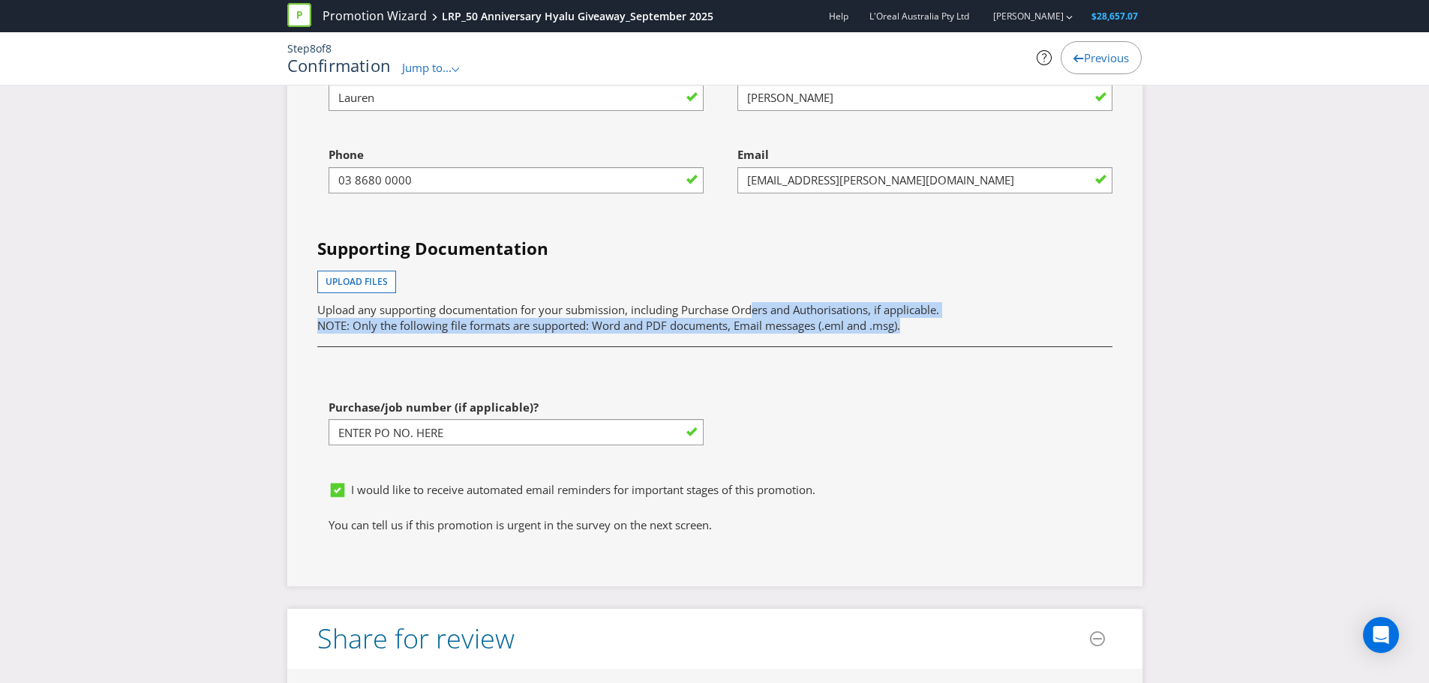
drag, startPoint x: 758, startPoint y: 292, endPoint x: 939, endPoint y: 309, distance: 182.4
click at [939, 309] on p "Upload any supporting documentation for your submission, including Purchase Ord…" at bounding box center [714, 318] width 795 height 32
drag, startPoint x: 365, startPoint y: 314, endPoint x: 932, endPoint y: 320, distance: 567.2
click at [932, 320] on div "Supporting Documentation Upload files Upload any supporting documentation for y…" at bounding box center [715, 289] width 818 height 104
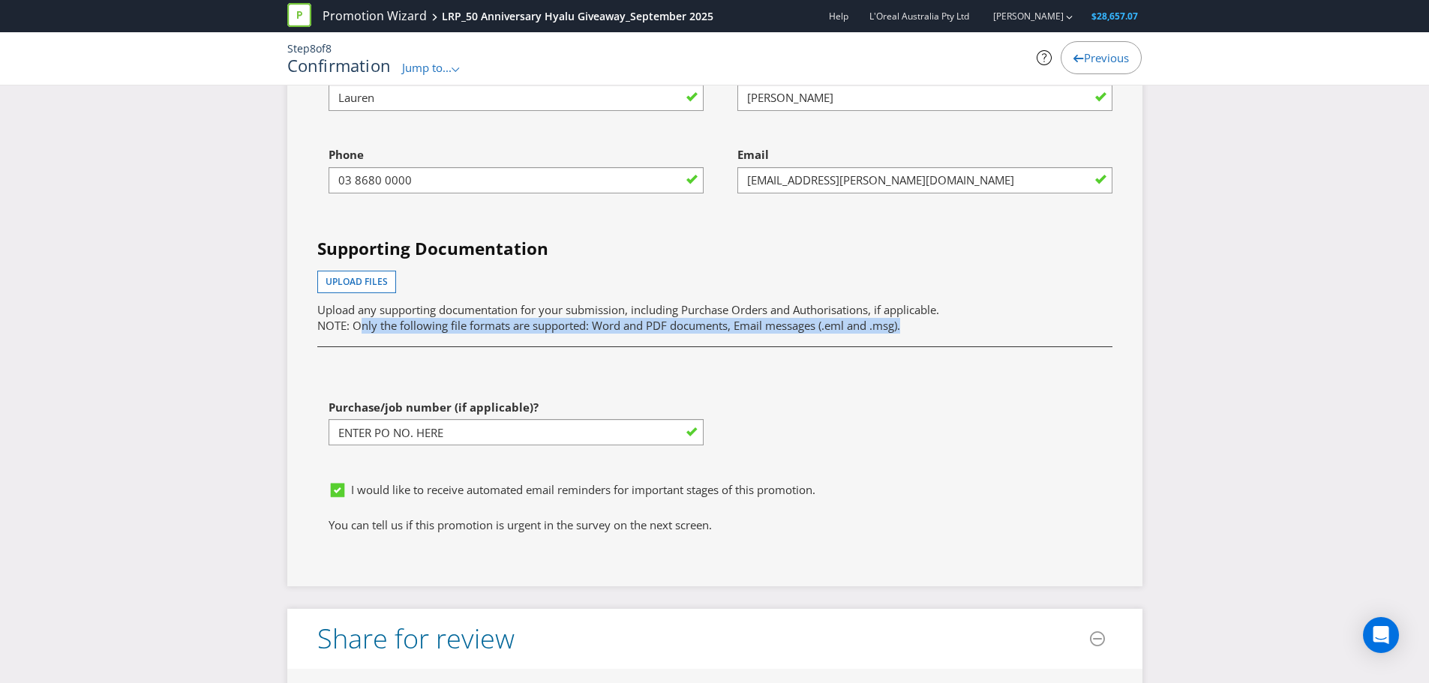
click at [932, 320] on div "Supporting Documentation Upload files Upload any supporting documentation for y…" at bounding box center [715, 289] width 818 height 104
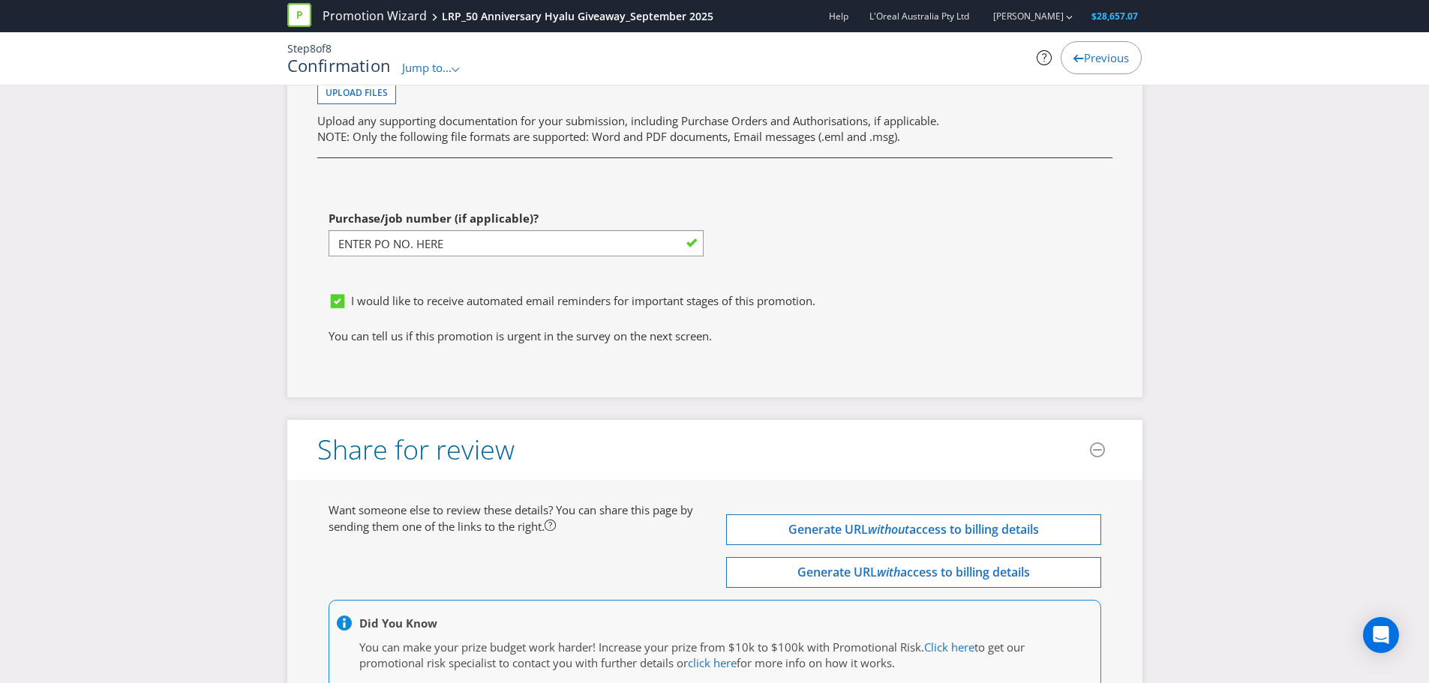
scroll to position [4464, 0]
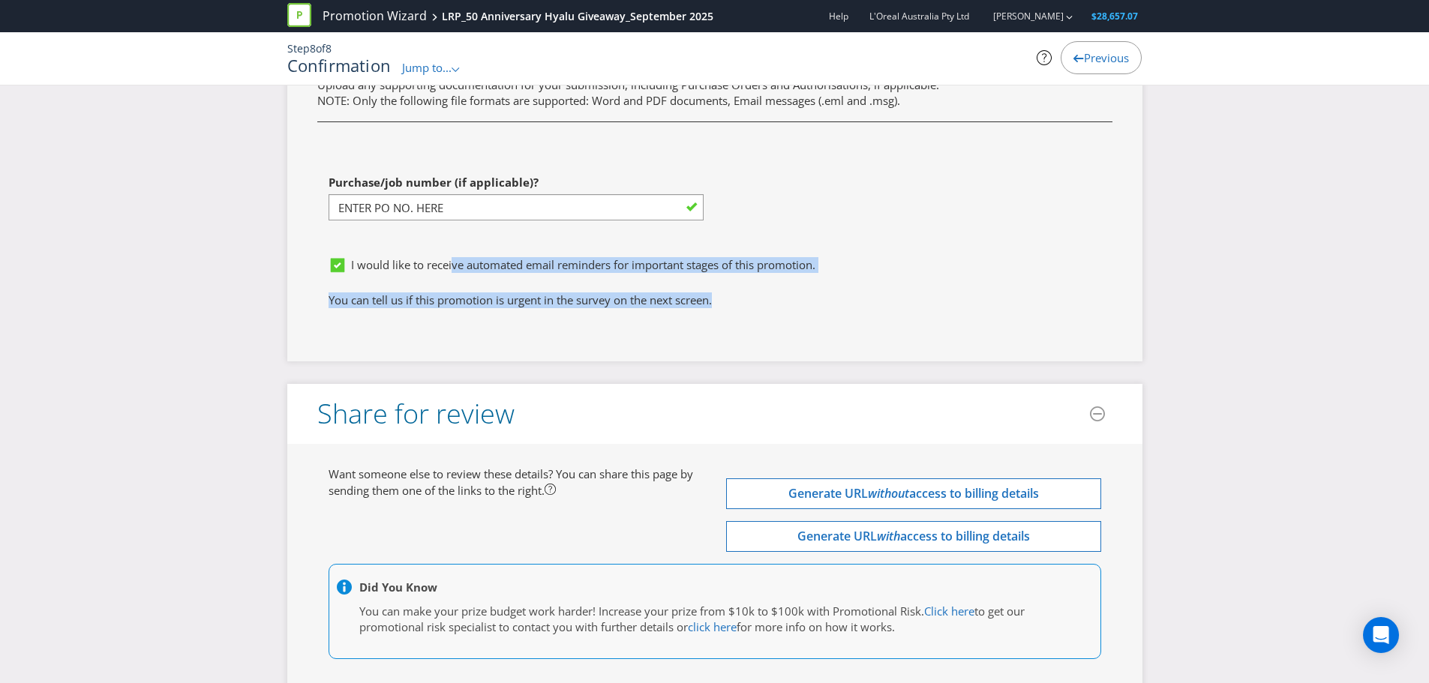
drag, startPoint x: 452, startPoint y: 252, endPoint x: 730, endPoint y: 293, distance: 280.6
click at [730, 293] on fieldset "Promotion Contact First name of contact [PERSON_NAME] Last name of contact [PER…" at bounding box center [714, 50] width 795 height 531
click at [730, 293] on p "You can tell us if this promotion is urgent in the survey on the next screen." at bounding box center [715, 301] width 773 height 16
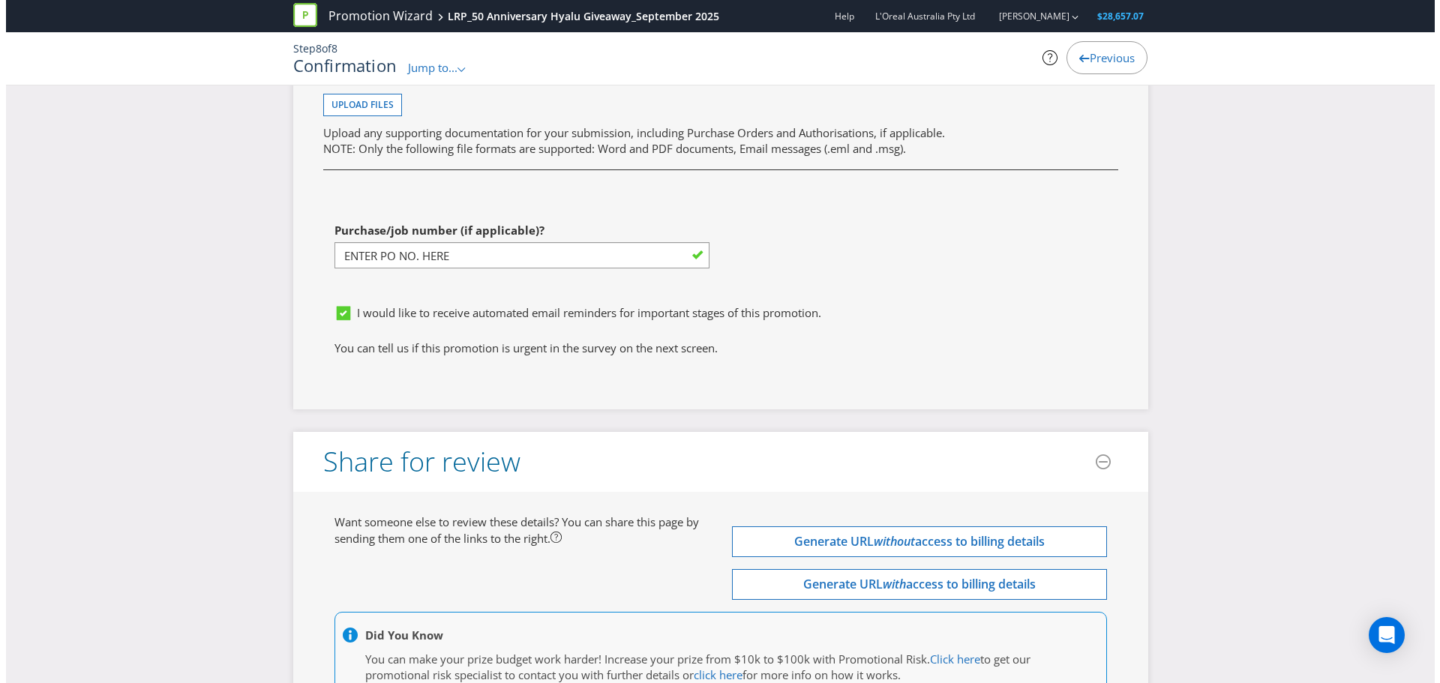
scroll to position [4539, 0]
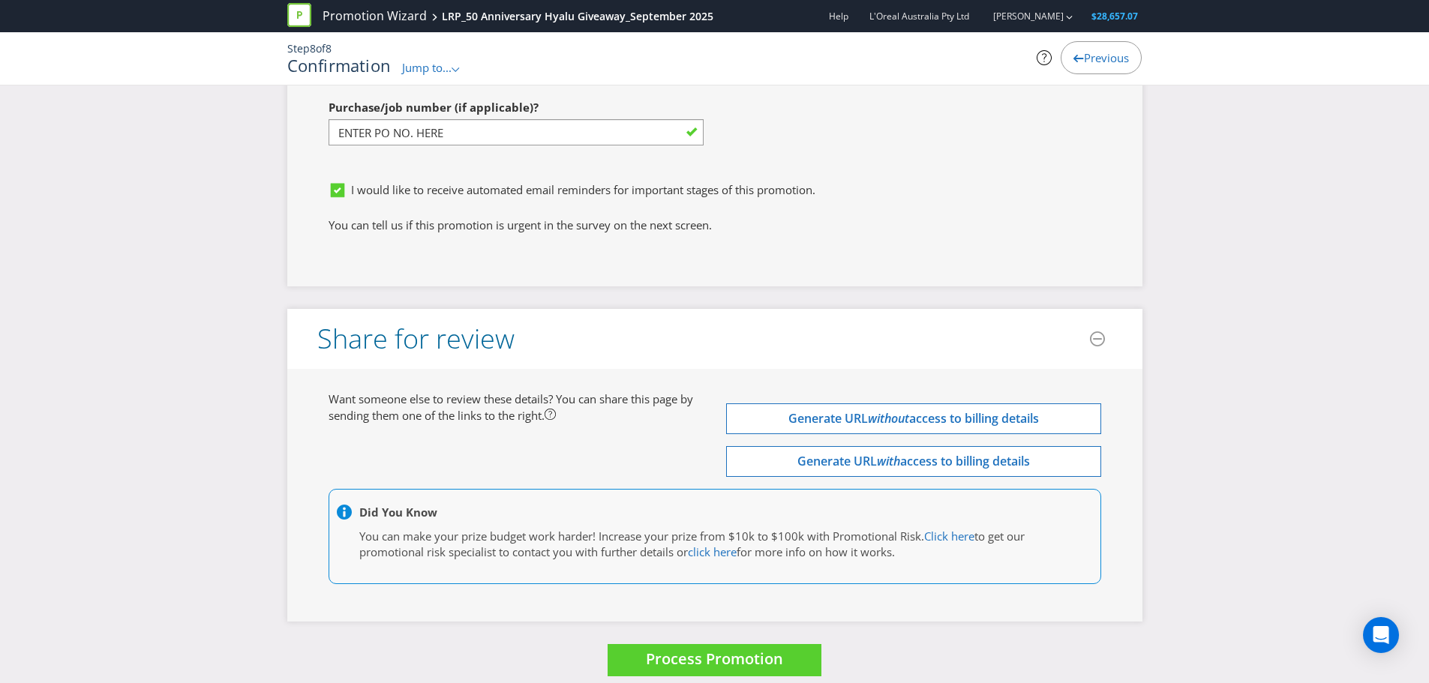
drag, startPoint x: 335, startPoint y: 389, endPoint x: 616, endPoint y: 395, distance: 281.4
click at [616, 395] on div "Want someone else to review these details? You can share this page by sending t…" at bounding box center [516, 408] width 398 height 32
click at [643, 645] on button "Process Promotion" at bounding box center [715, 660] width 214 height 32
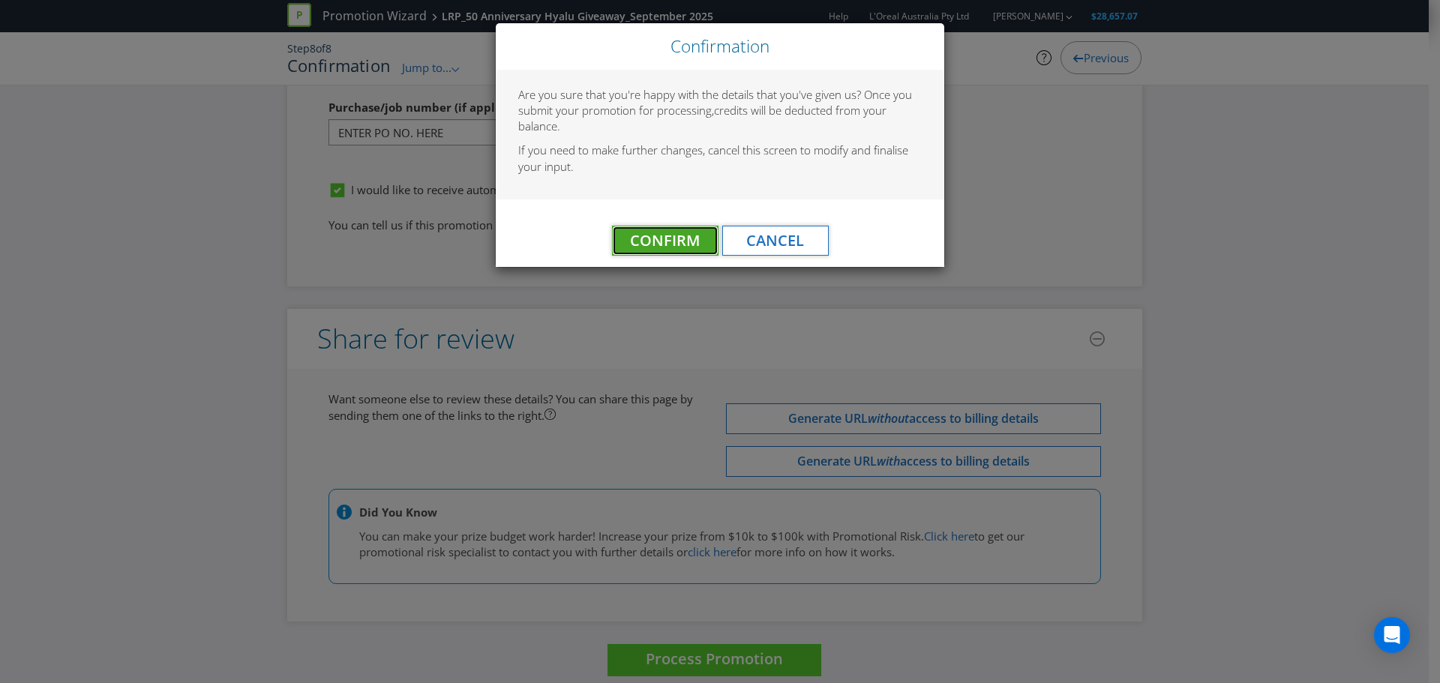
click at [676, 248] on span "Confirm" at bounding box center [665, 240] width 70 height 20
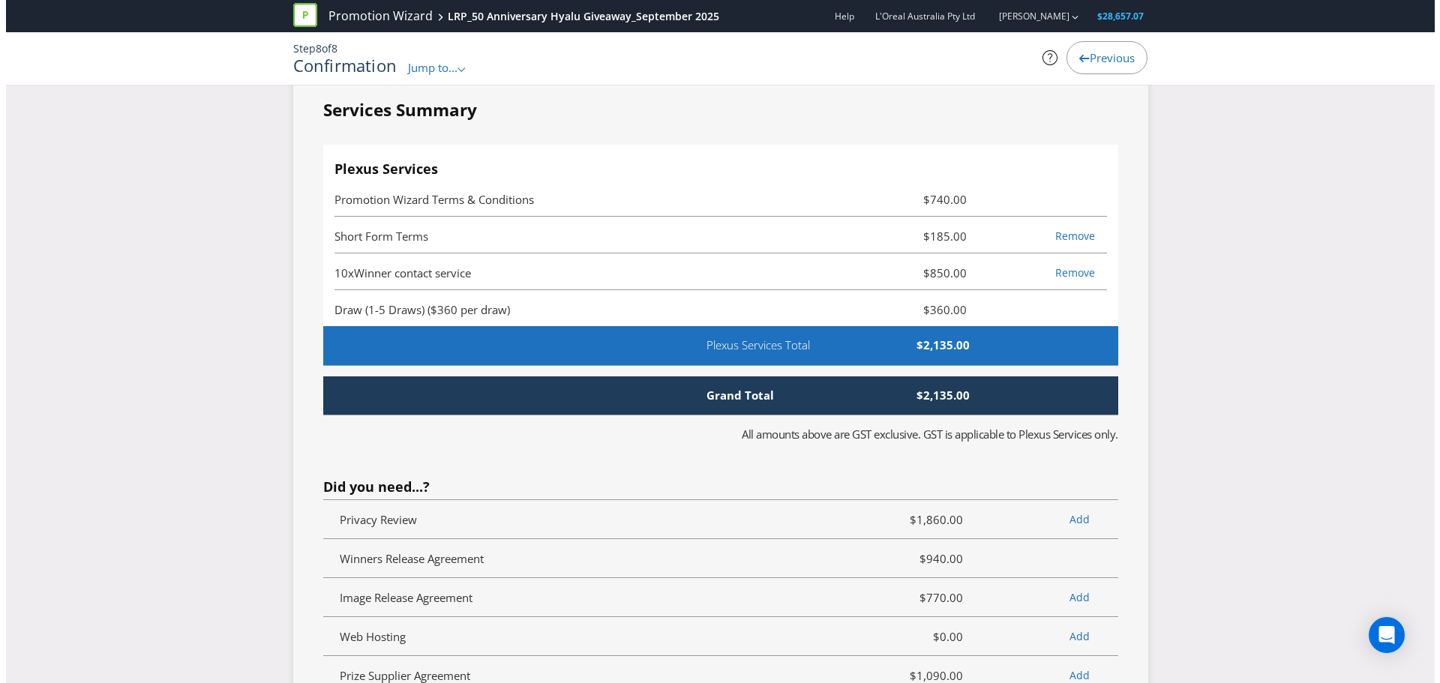
scroll to position [0, 0]
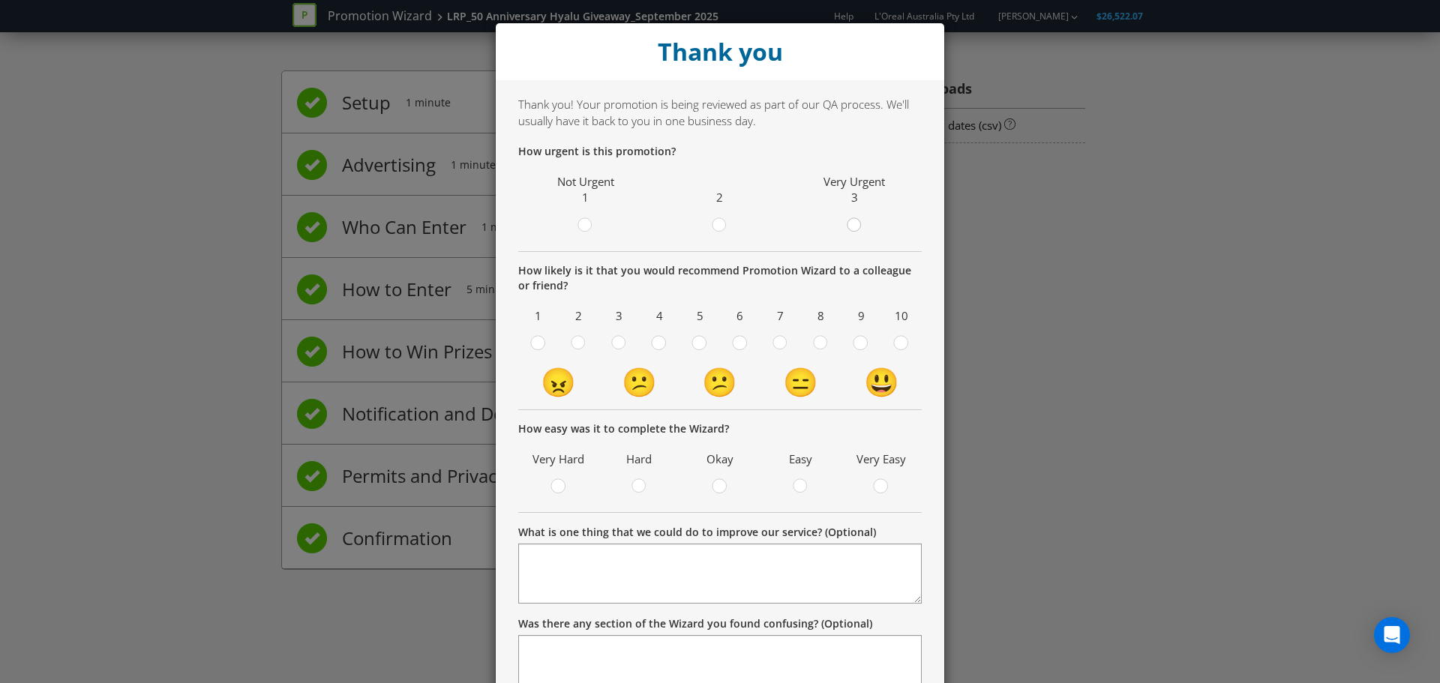
click at [851, 218] on div at bounding box center [855, 221] width 8 height 8
click at [0, 0] on input "radio" at bounding box center [0, 0] width 0 height 0
click at [830, 340] on span at bounding box center [831, 346] width 3 height 14
click at [0, 0] on input "radio" at bounding box center [0, 0] width 0 height 0
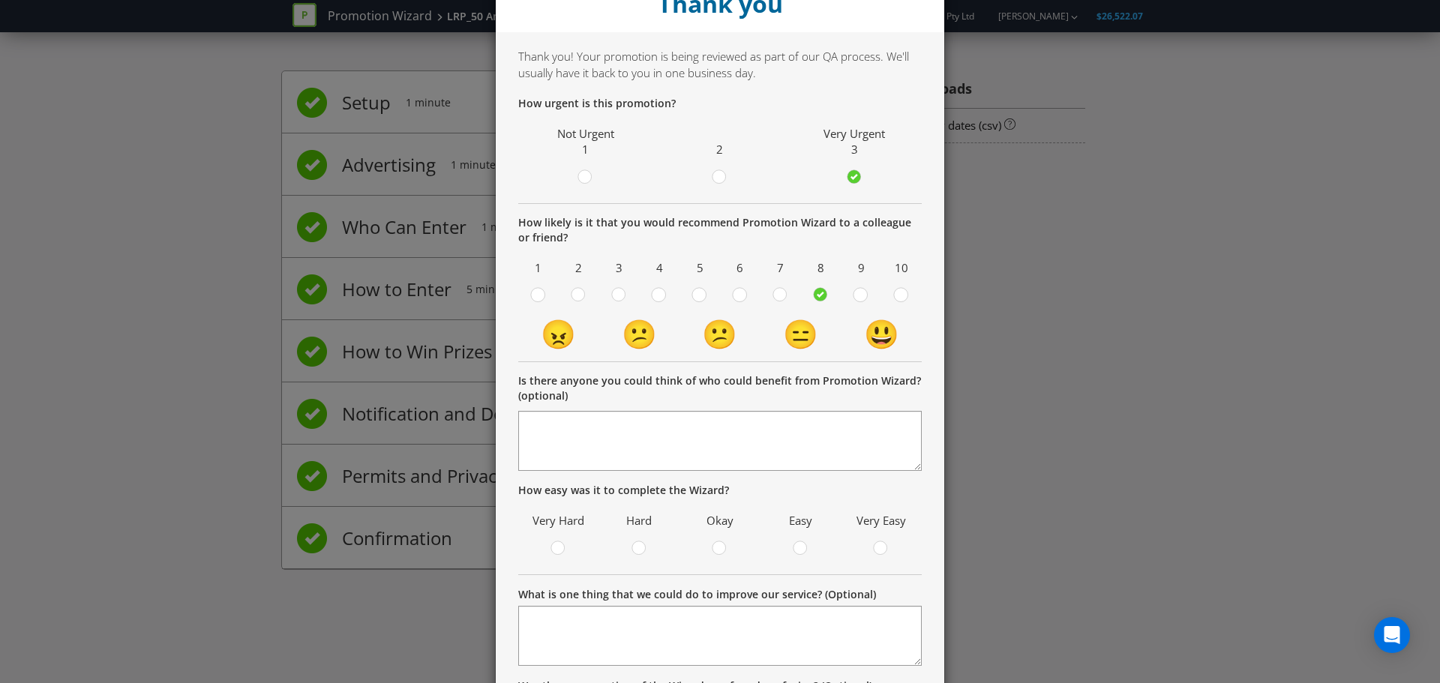
scroll to position [75, 0]
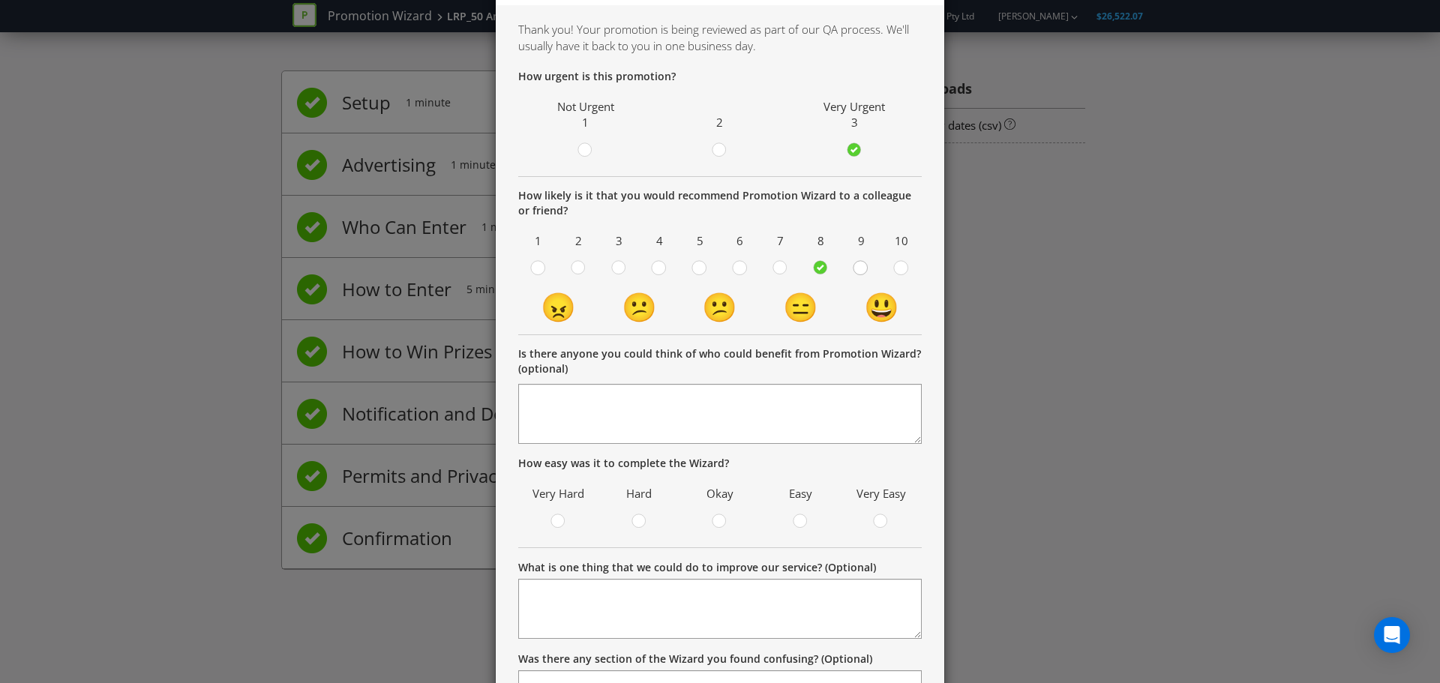
click at [854, 272] on circle at bounding box center [861, 268] width 14 height 14
click at [0, 0] on input "radio" at bounding box center [0, 0] width 0 height 0
click at [833, 266] on td "8" at bounding box center [821, 258] width 41 height 57
click at [821, 273] on icon at bounding box center [820, 267] width 15 height 15
click at [0, 0] on input "radio" at bounding box center [0, 0] width 0 height 0
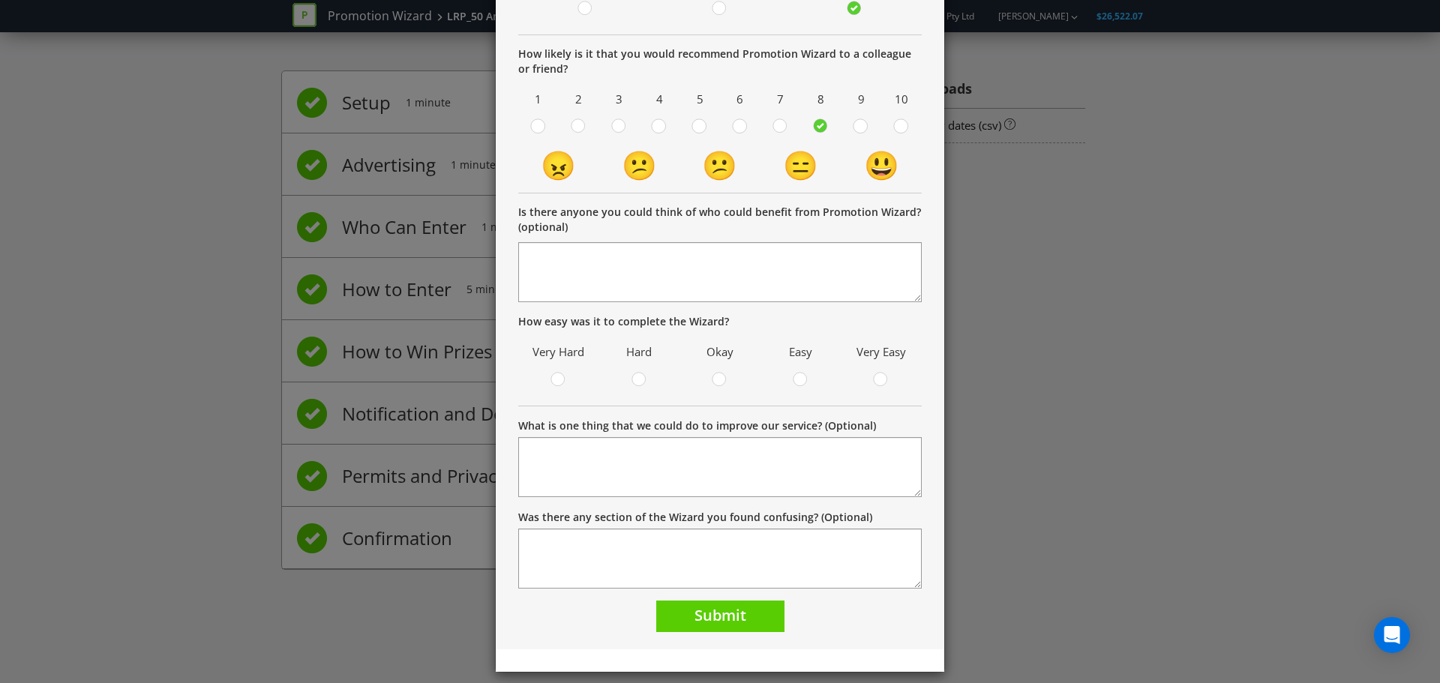
scroll to position [229, 0]
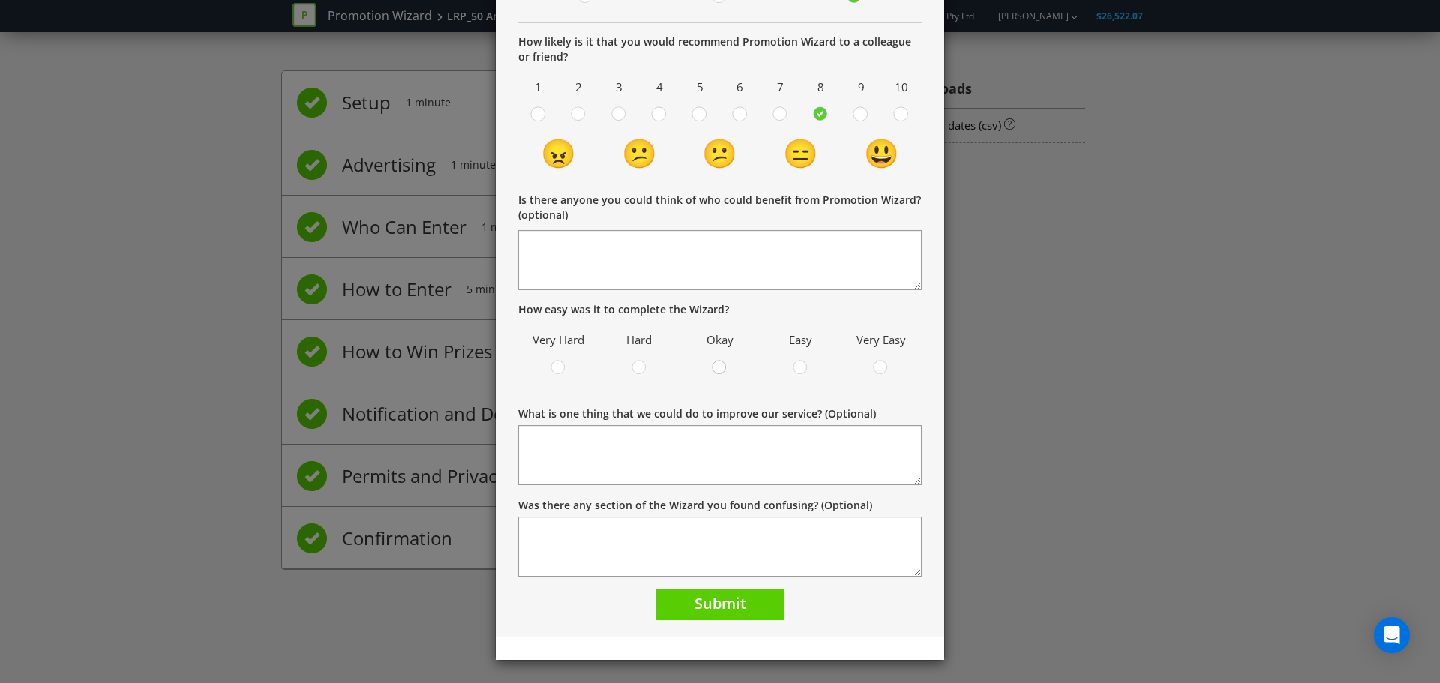
click at [716, 362] on div at bounding box center [720, 363] width 8 height 8
click at [0, 0] on input "radio" at bounding box center [0, 0] width 0 height 0
click at [715, 597] on span "Submit" at bounding box center [721, 603] width 52 height 20
